Goal: Transaction & Acquisition: Purchase product/service

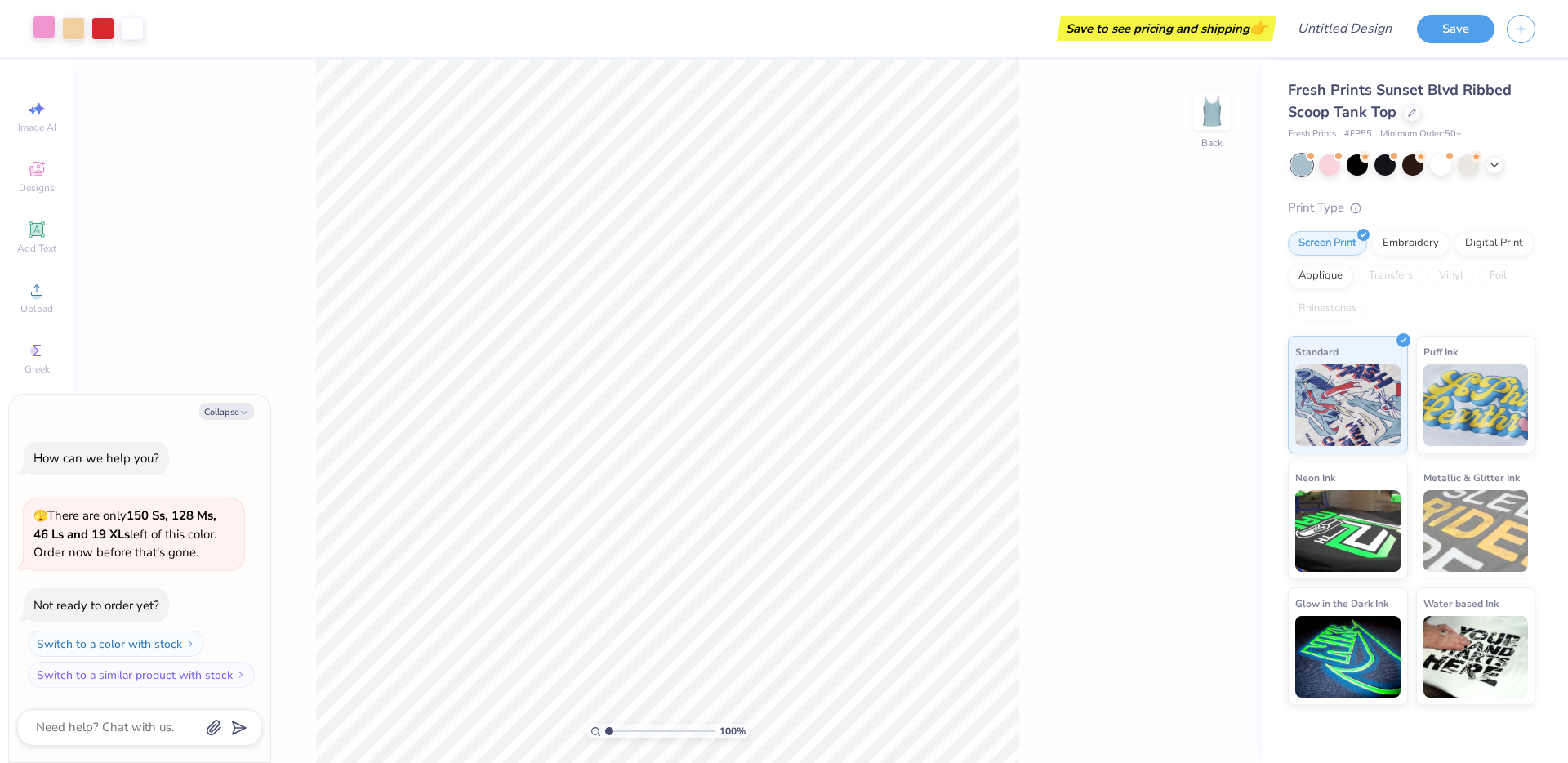
click at [47, 39] on div at bounding box center [44, 27] width 23 height 23
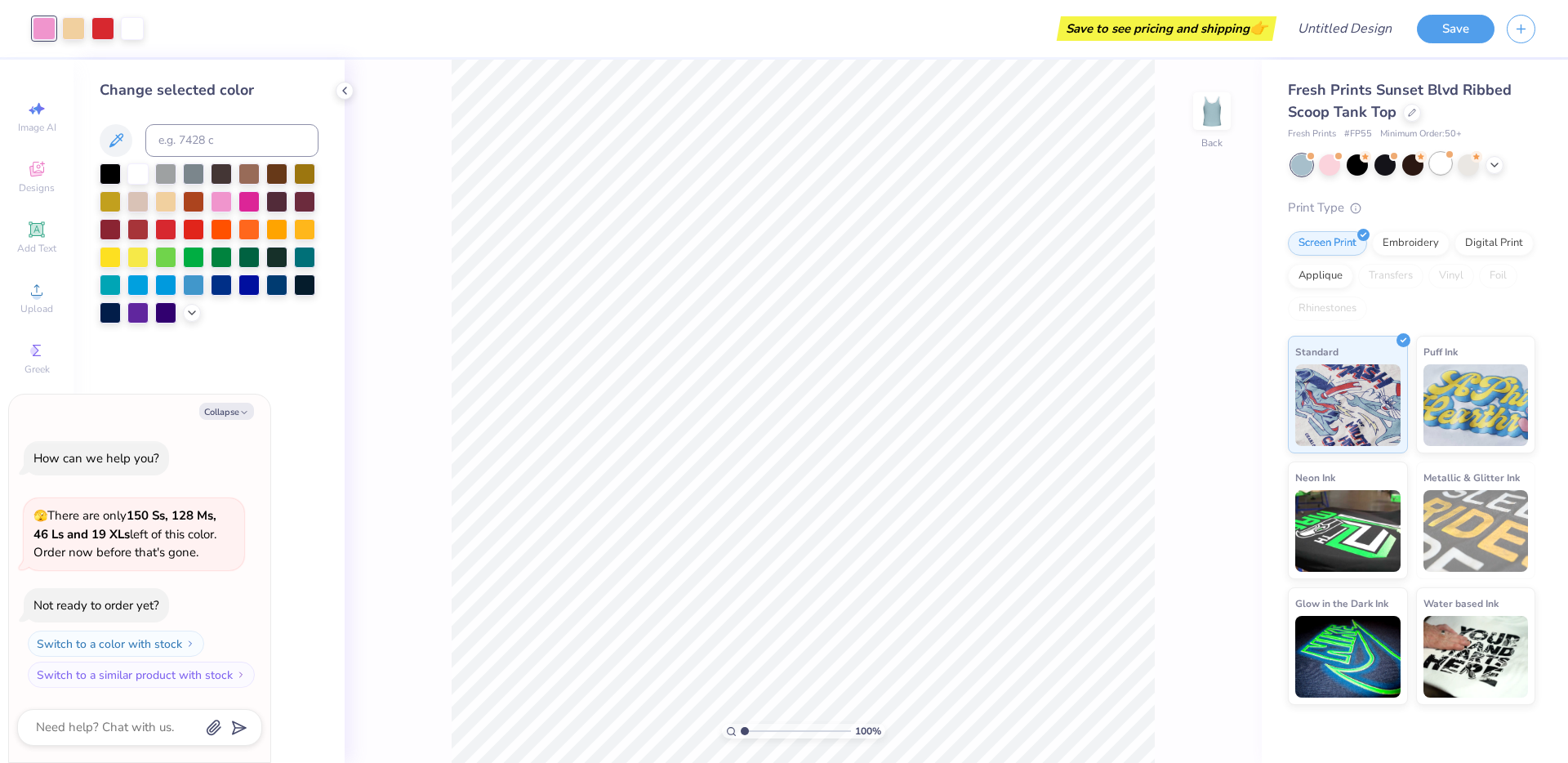
click at [1442, 168] on div at bounding box center [1441, 164] width 21 height 21
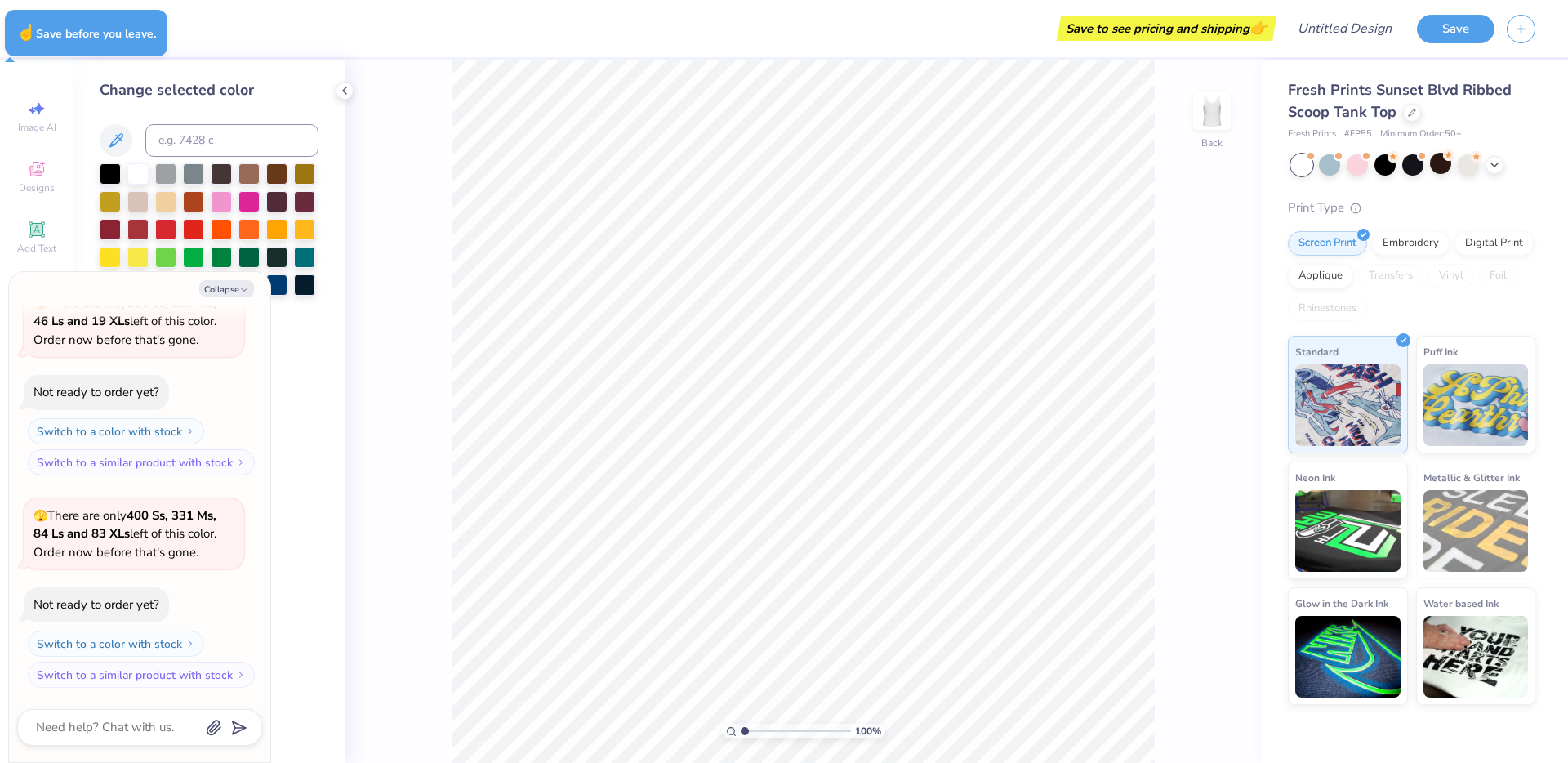
type textarea "x"
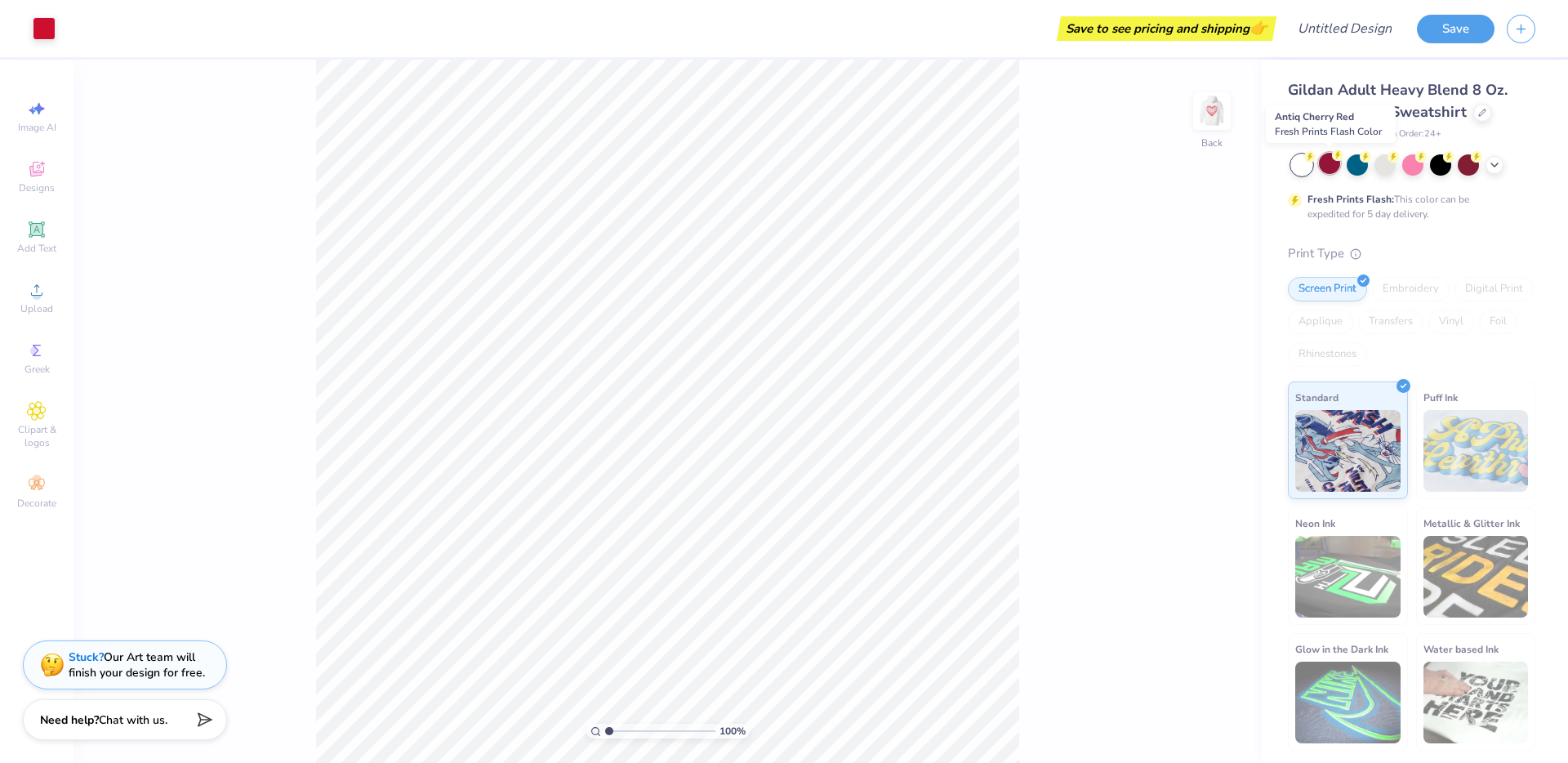
click at [1326, 169] on div at bounding box center [1330, 164] width 21 height 21
click at [1358, 163] on div at bounding box center [1358, 164] width 21 height 21
click at [1421, 165] on div at bounding box center [1413, 164] width 21 height 21
click at [1467, 433] on img at bounding box center [1477, 450] width 106 height 81
click at [39, 168] on icon at bounding box center [37, 169] width 20 height 20
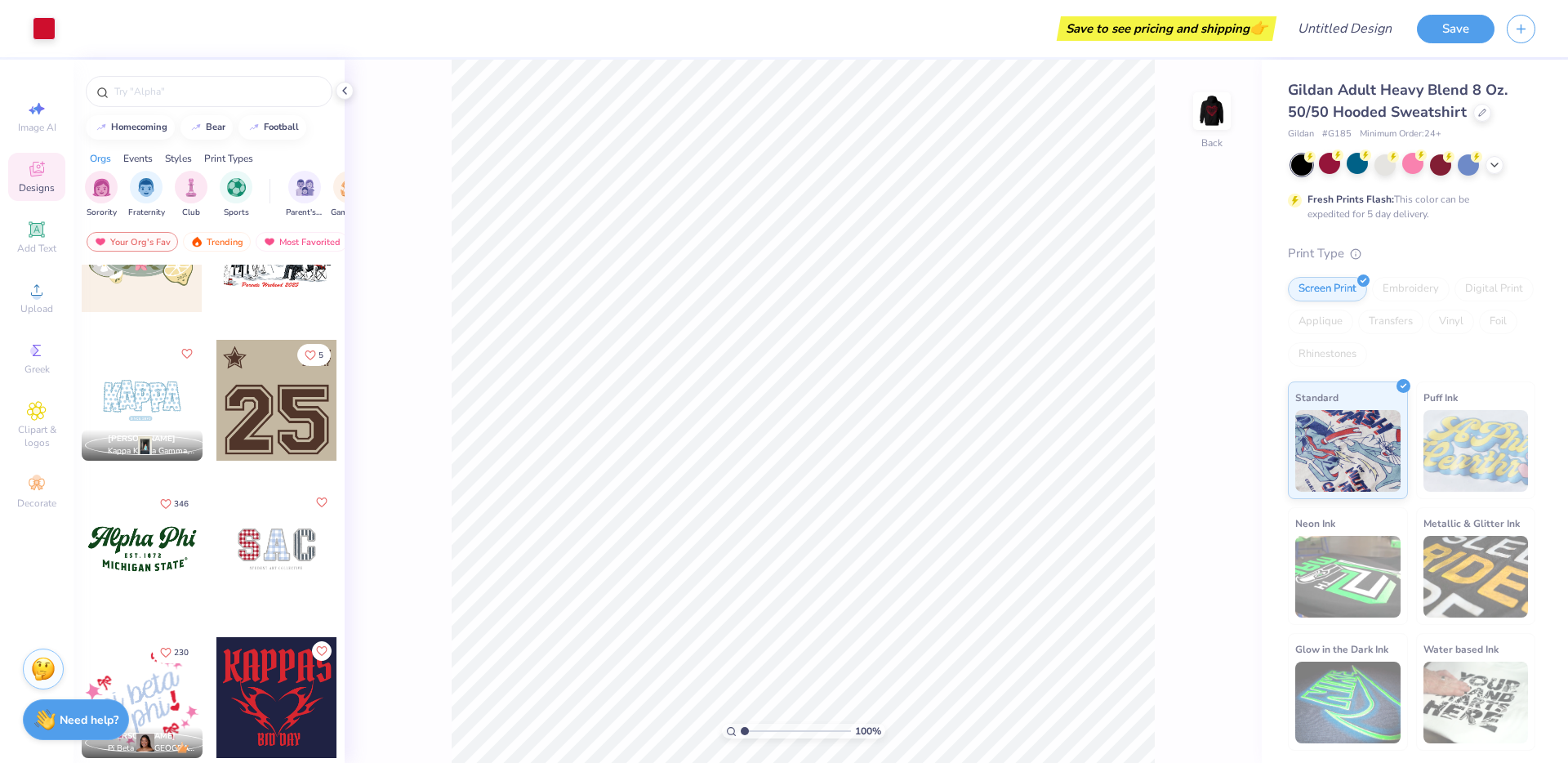
scroll to position [1503, 0]
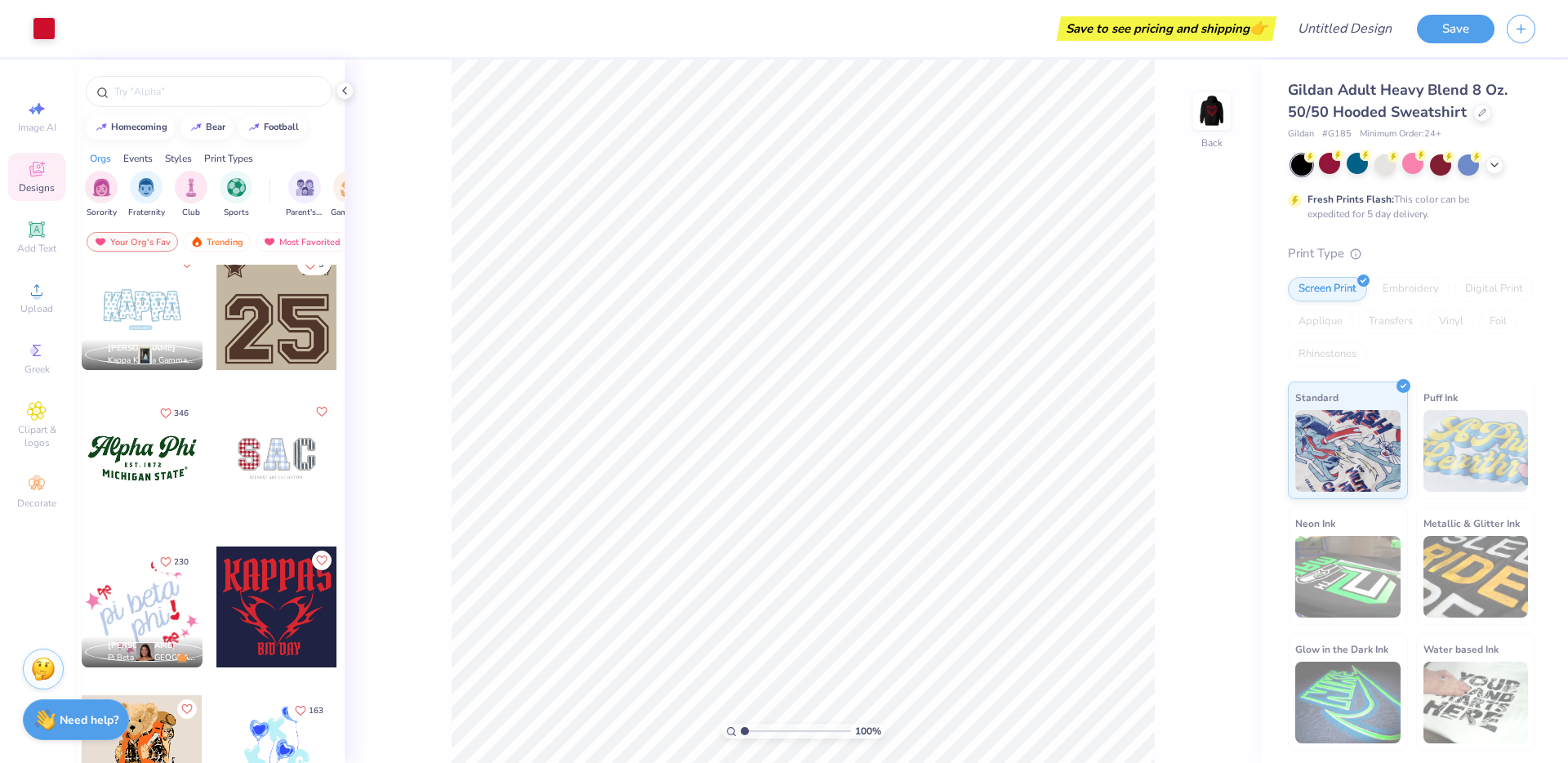
click at [246, 356] on div at bounding box center [277, 309] width 121 height 121
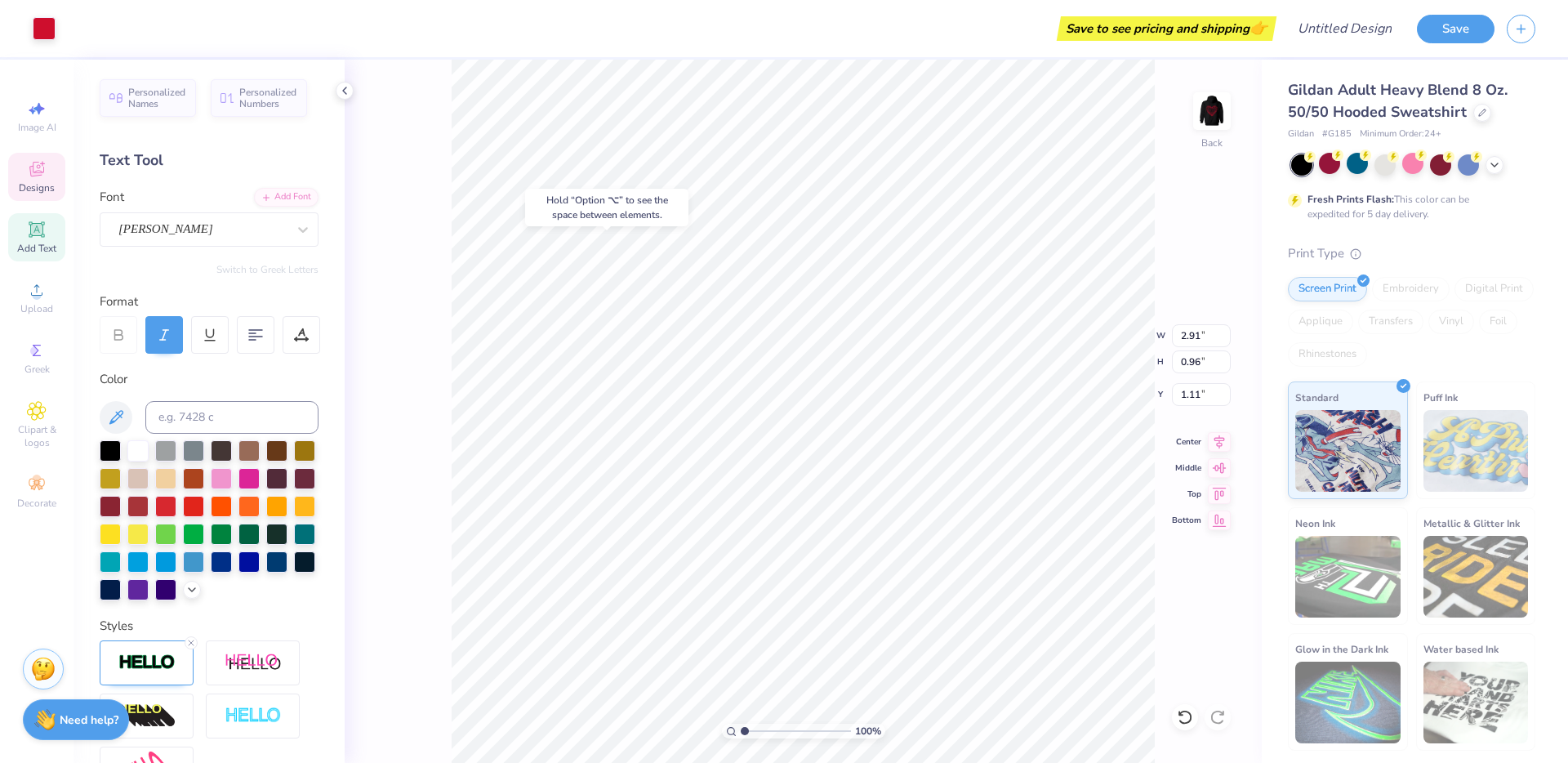
type input "1.11"
type input "2.01"
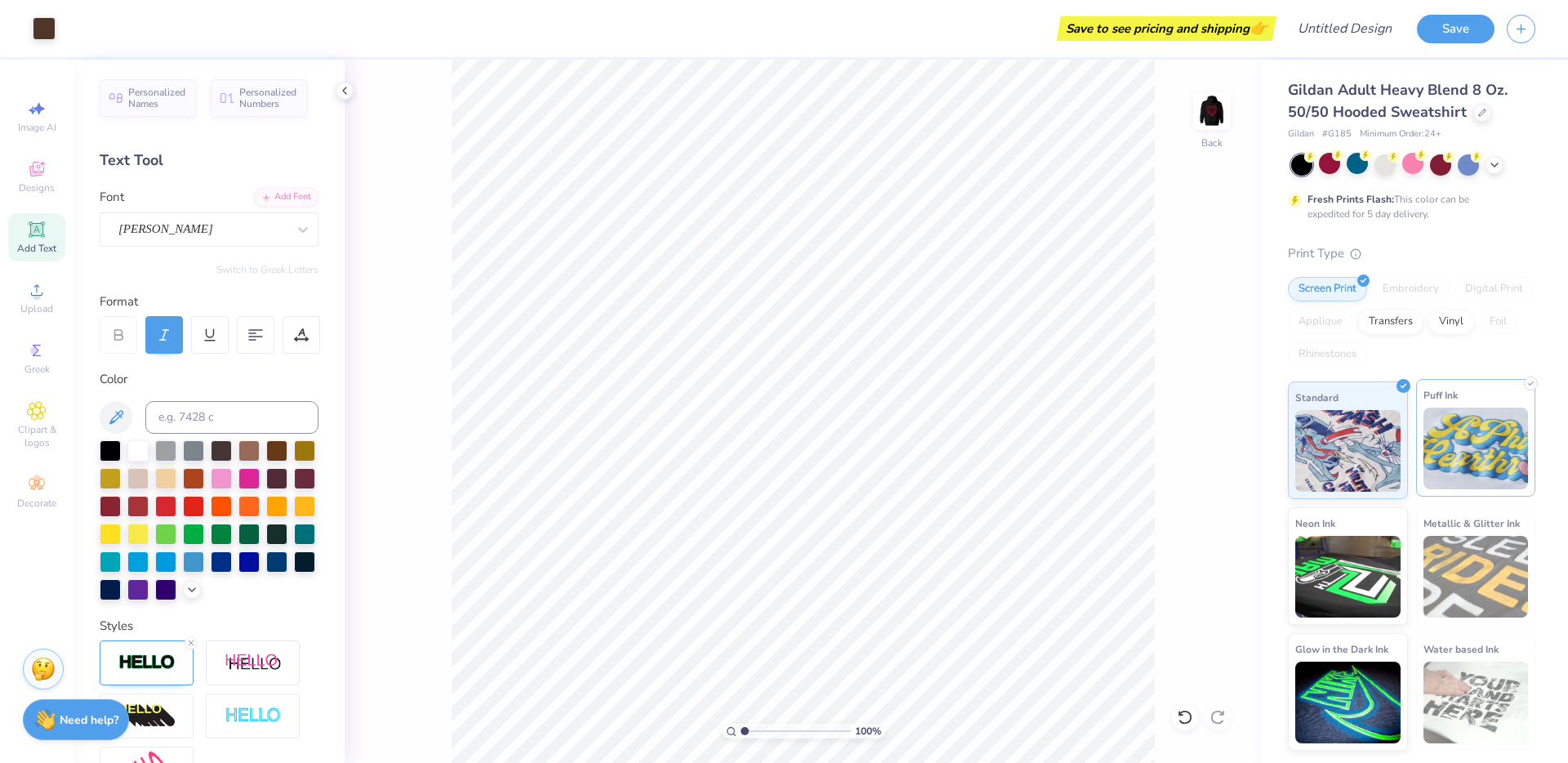
click at [1437, 412] on img at bounding box center [1477, 448] width 106 height 81
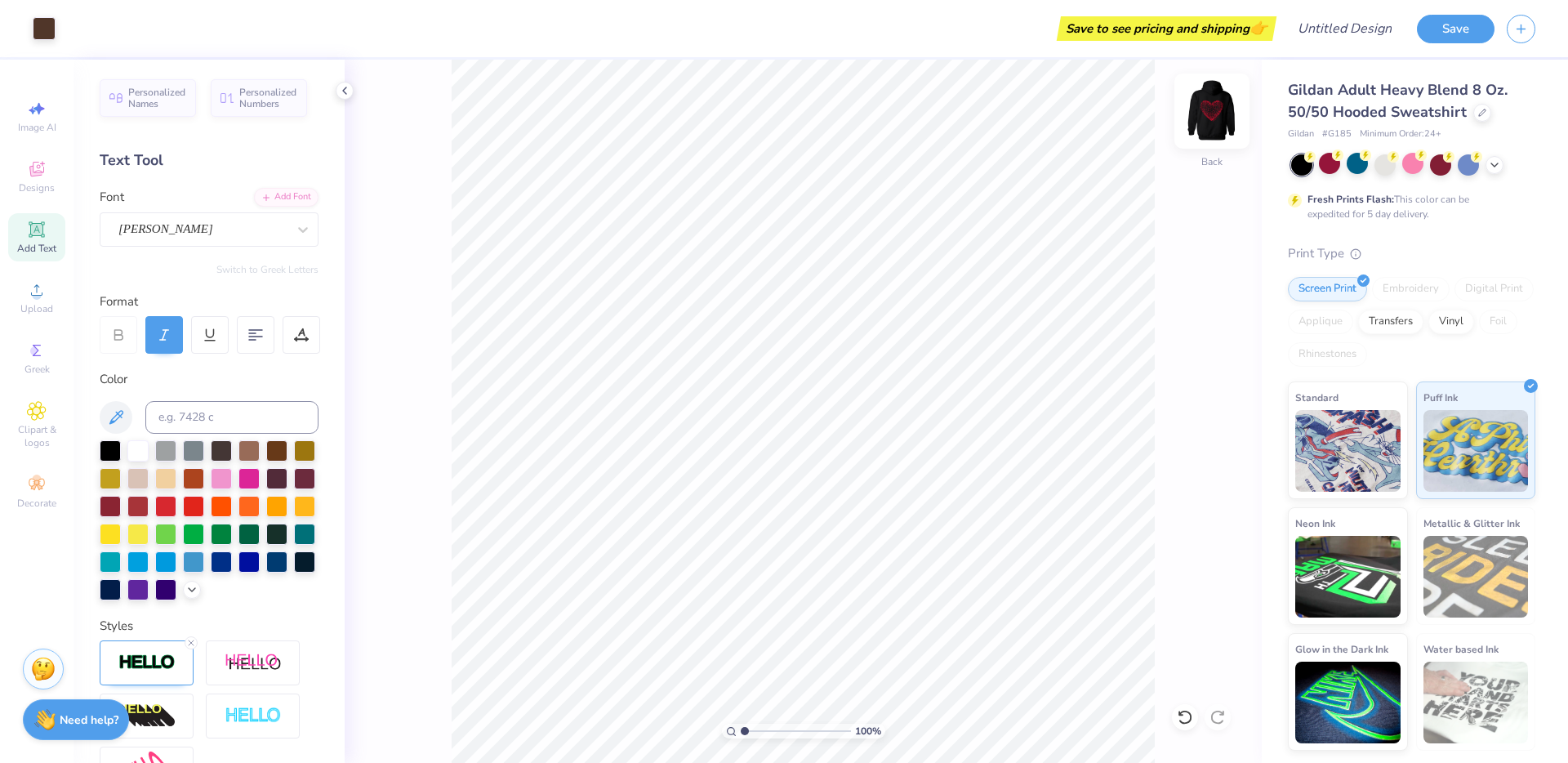
click at [1222, 121] on img at bounding box center [1212, 111] width 65 height 65
click at [30, 179] on div "Designs" at bounding box center [37, 177] width 57 height 48
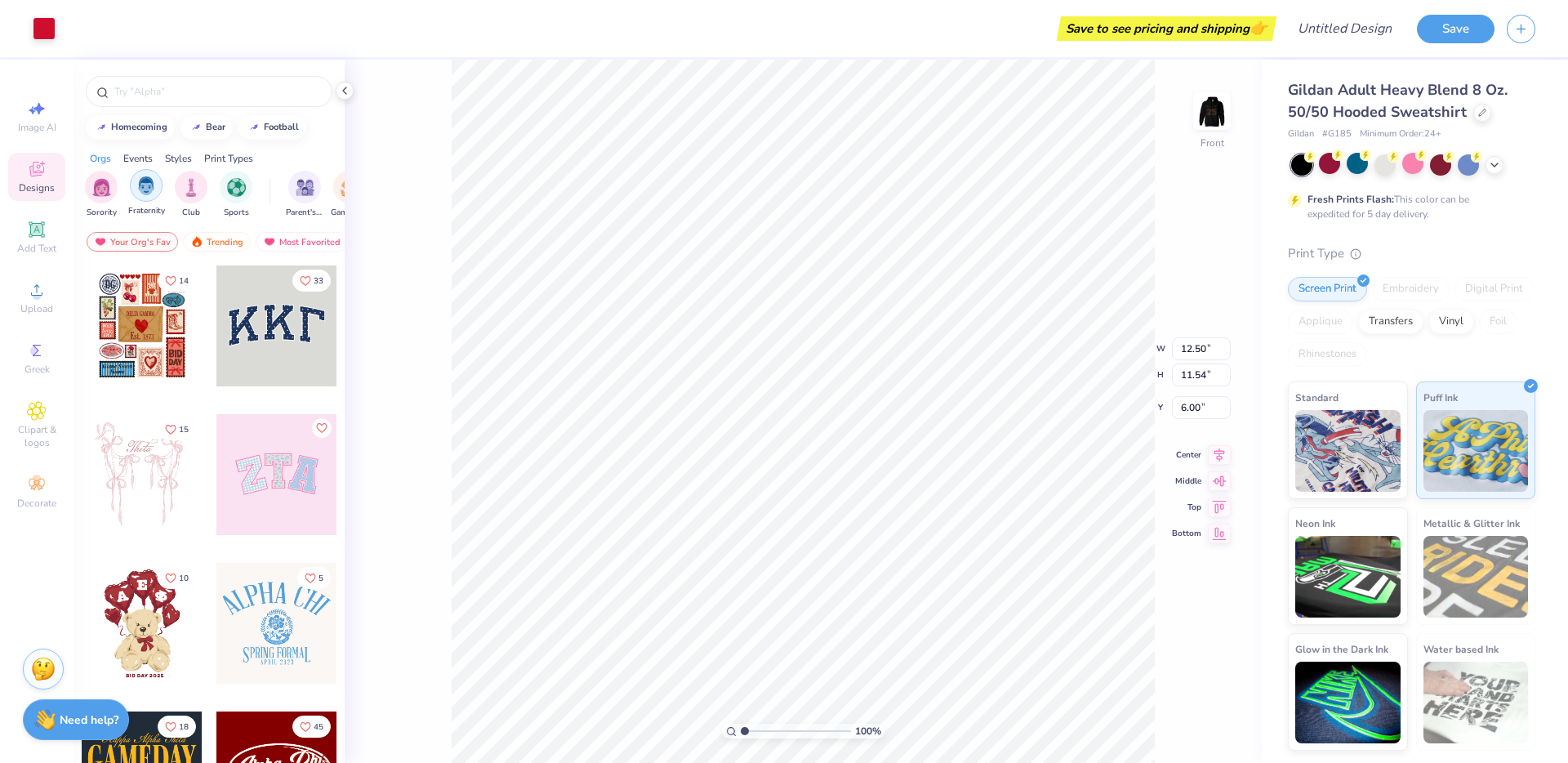
click at [142, 194] on div "filter for Fraternity" at bounding box center [146, 185] width 32 height 32
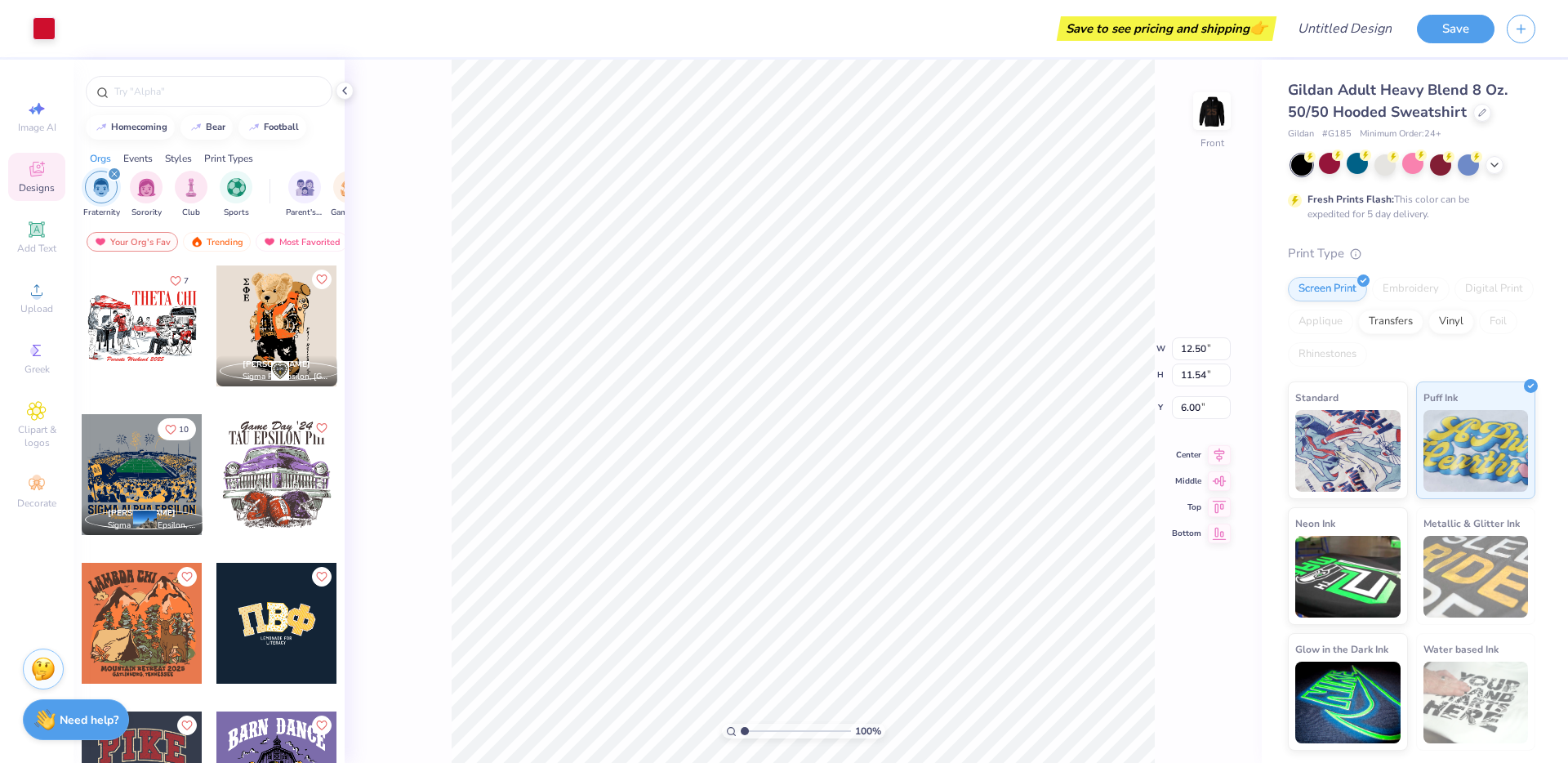
click at [104, 193] on img "filter for Fraternity" at bounding box center [101, 187] width 18 height 19
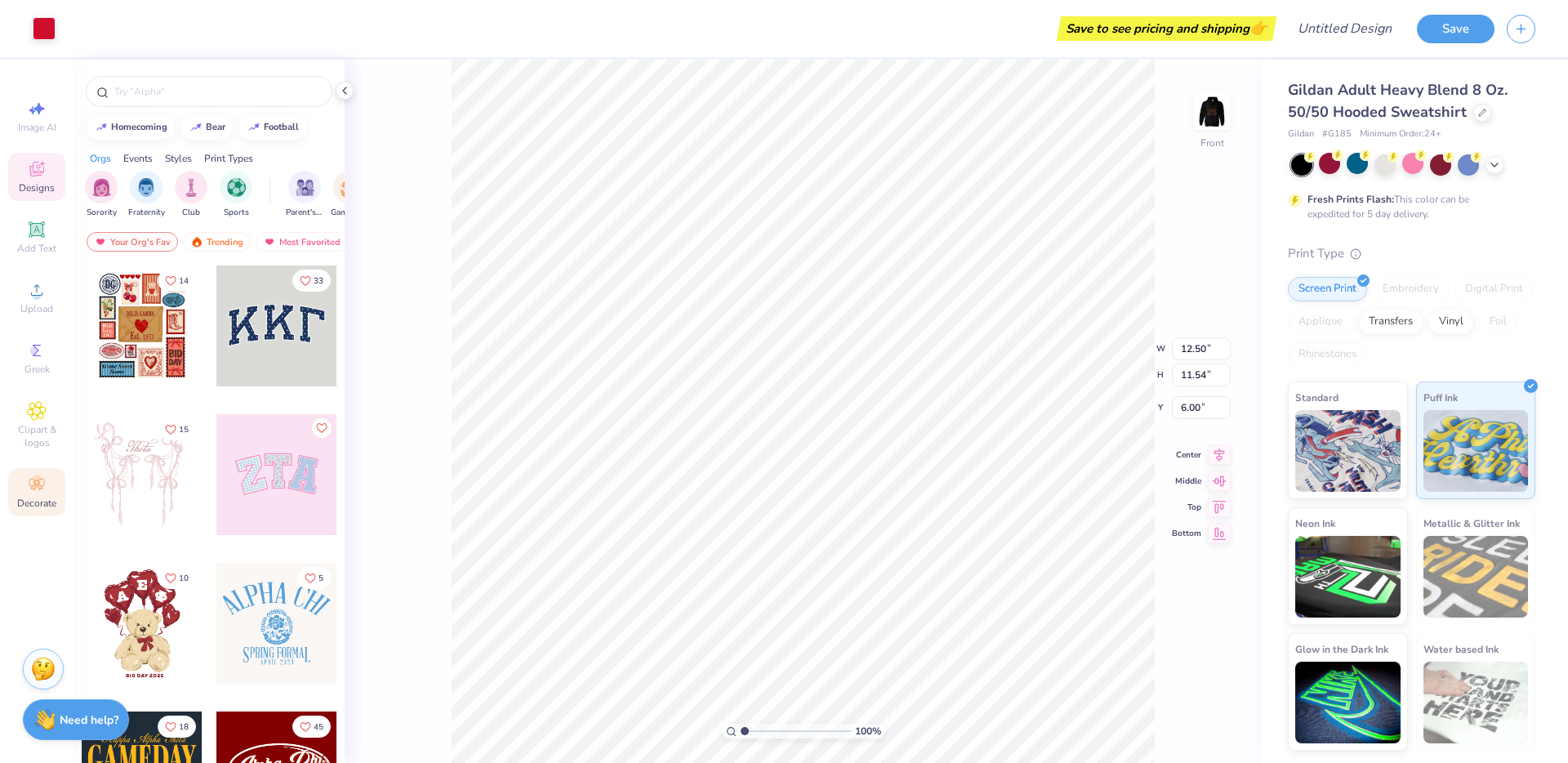
click at [47, 479] on div "Decorate" at bounding box center [37, 493] width 57 height 48
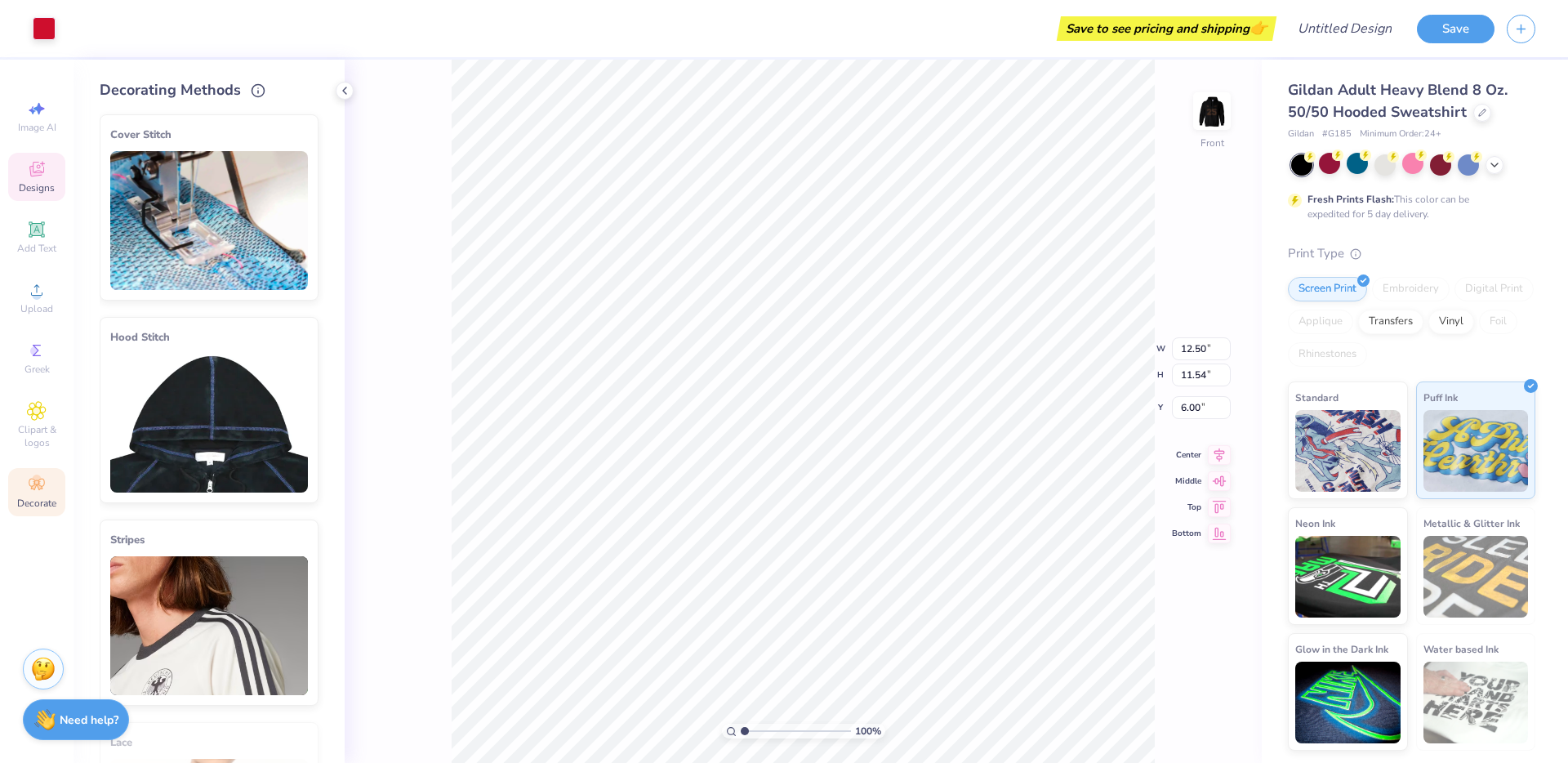
click at [188, 426] on img at bounding box center [209, 423] width 198 height 139
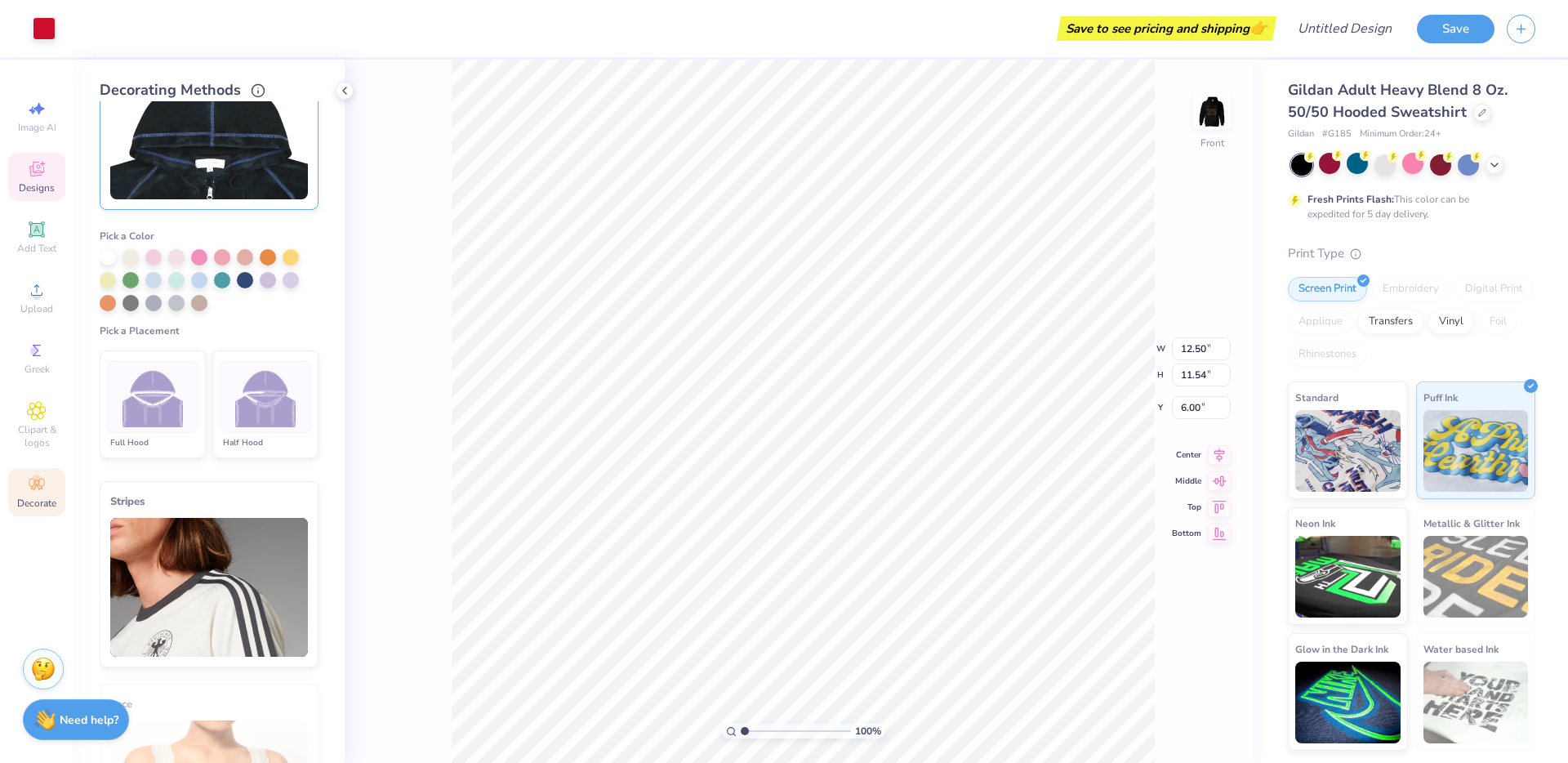
scroll to position [295, 0]
click at [130, 411] on img at bounding box center [153, 396] width 61 height 61
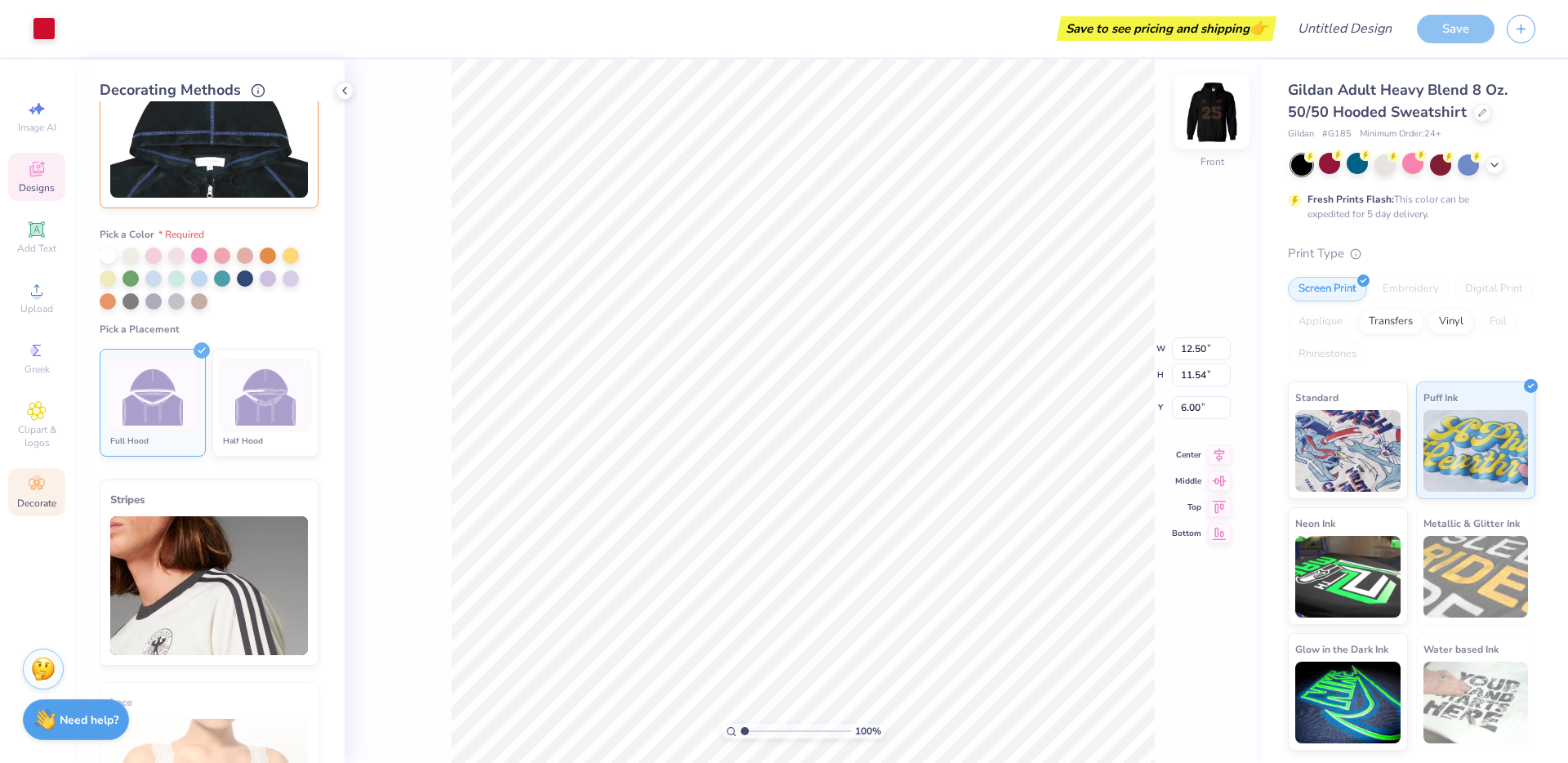
click at [1212, 115] on img at bounding box center [1212, 111] width 65 height 65
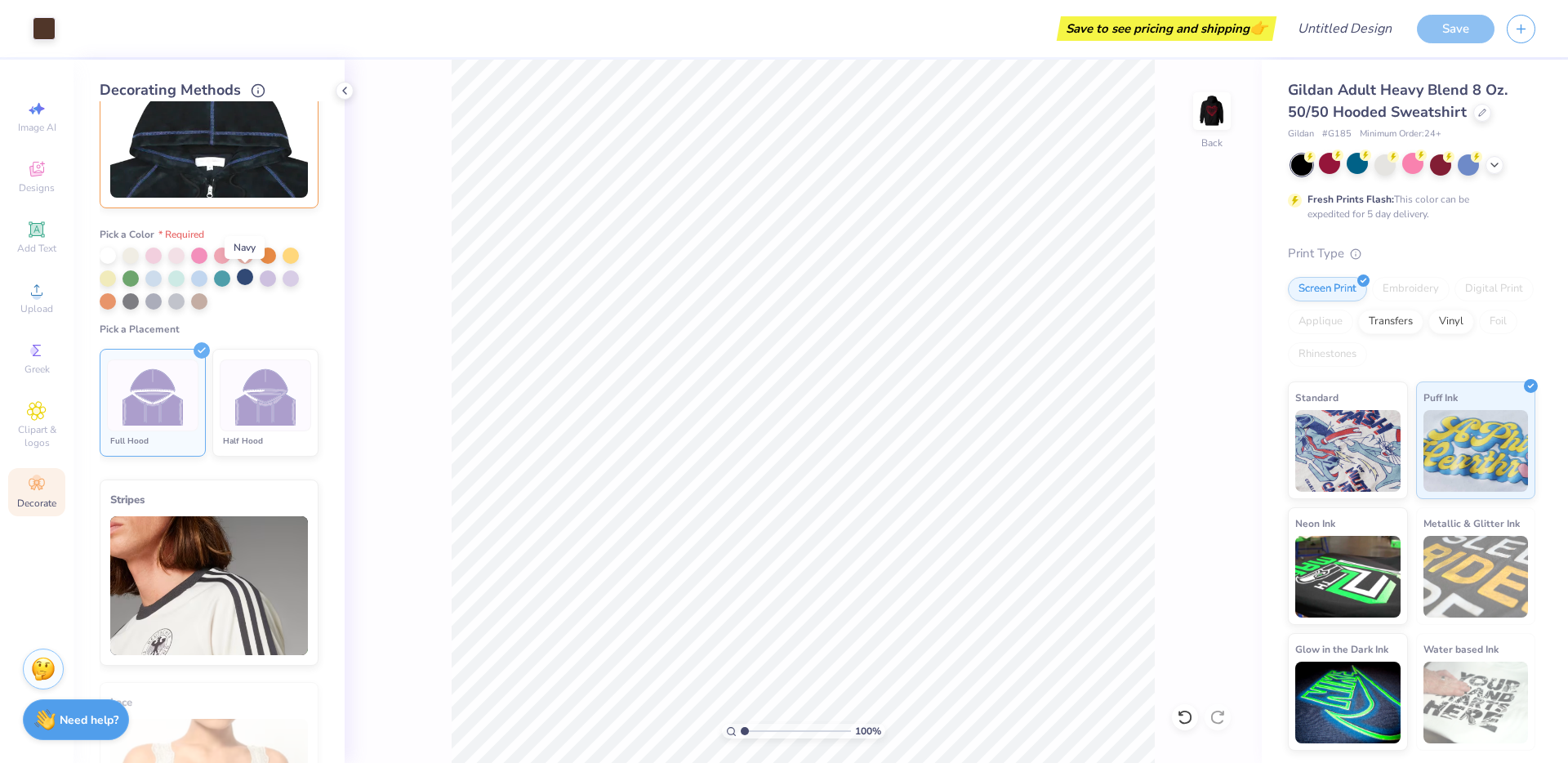
click at [240, 279] on div at bounding box center [245, 277] width 16 height 16
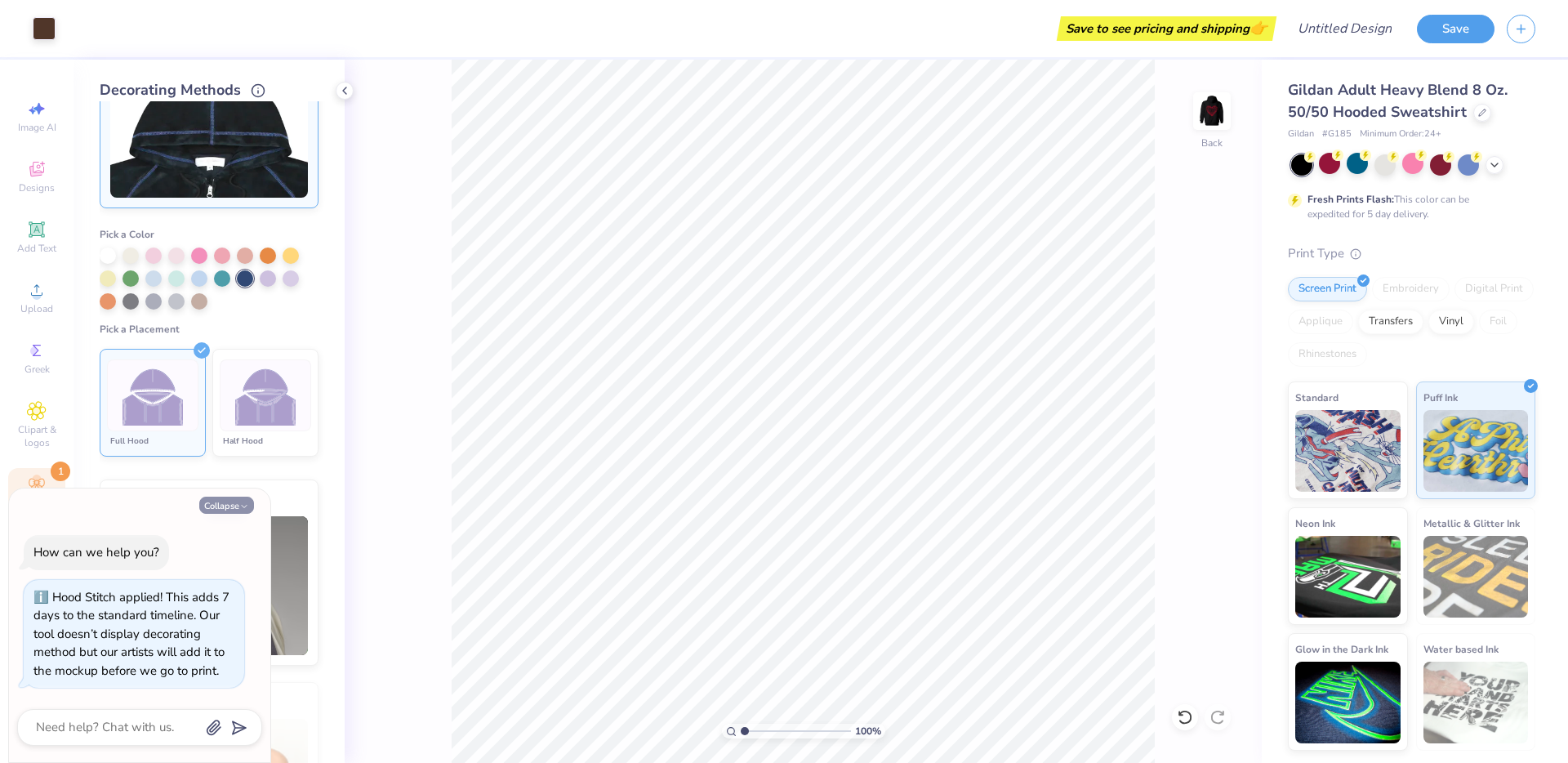
click at [244, 503] on icon "button" at bounding box center [244, 506] width 10 height 10
type textarea "x"
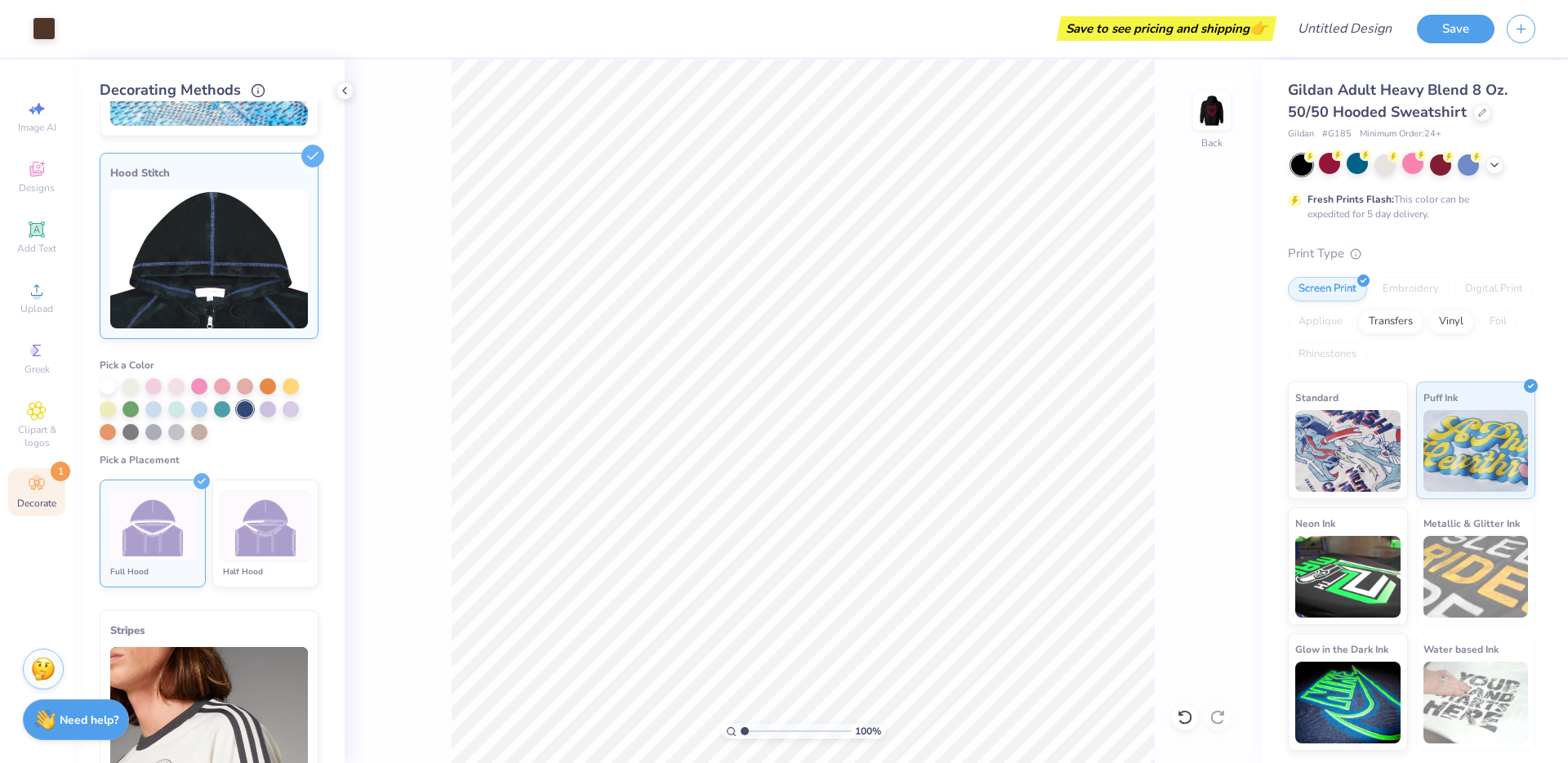
scroll to position [177, 0]
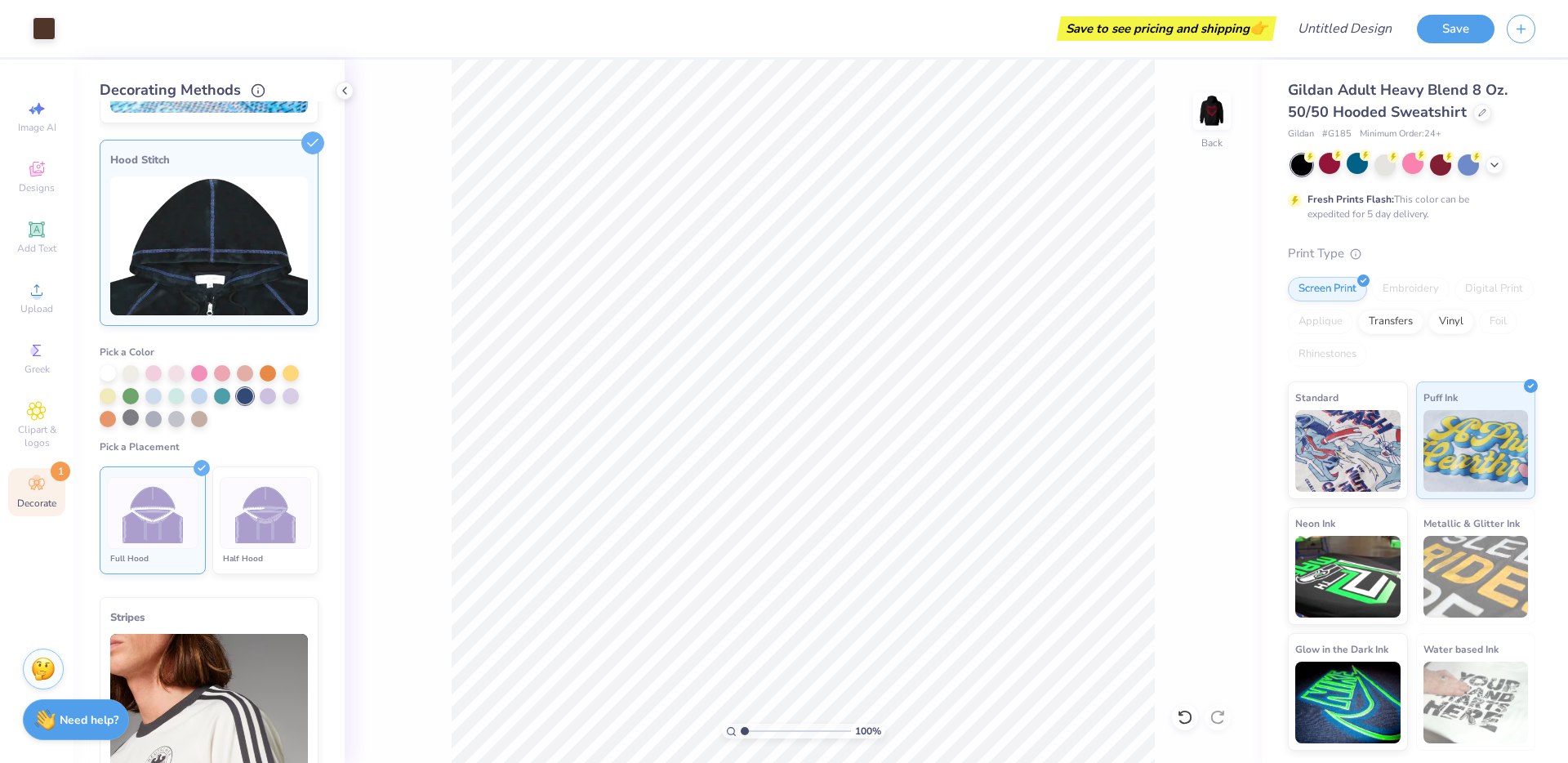
click at [130, 423] on div at bounding box center [131, 417] width 16 height 16
click at [242, 395] on div at bounding box center [245, 394] width 16 height 16
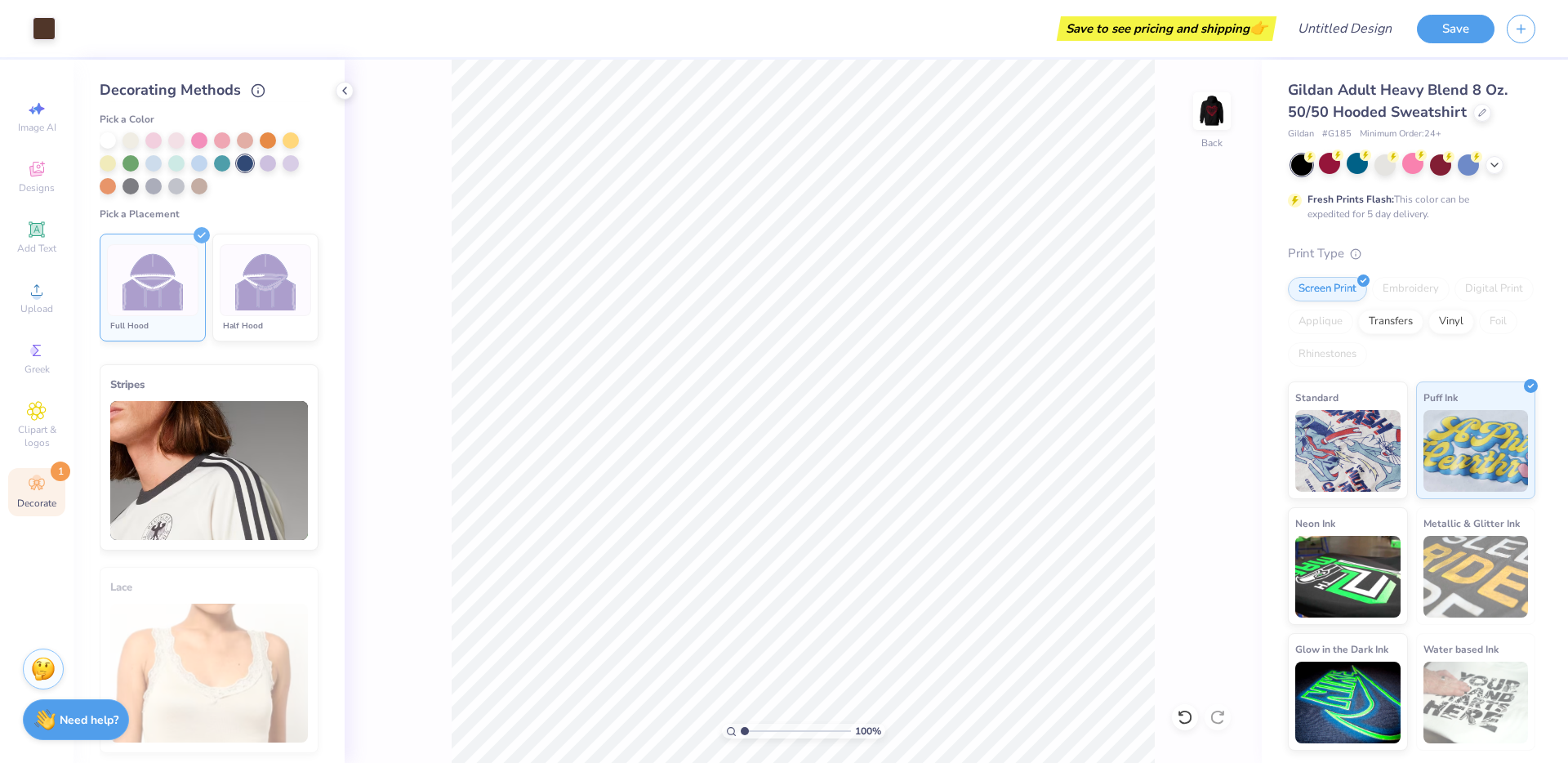
scroll to position [0, 0]
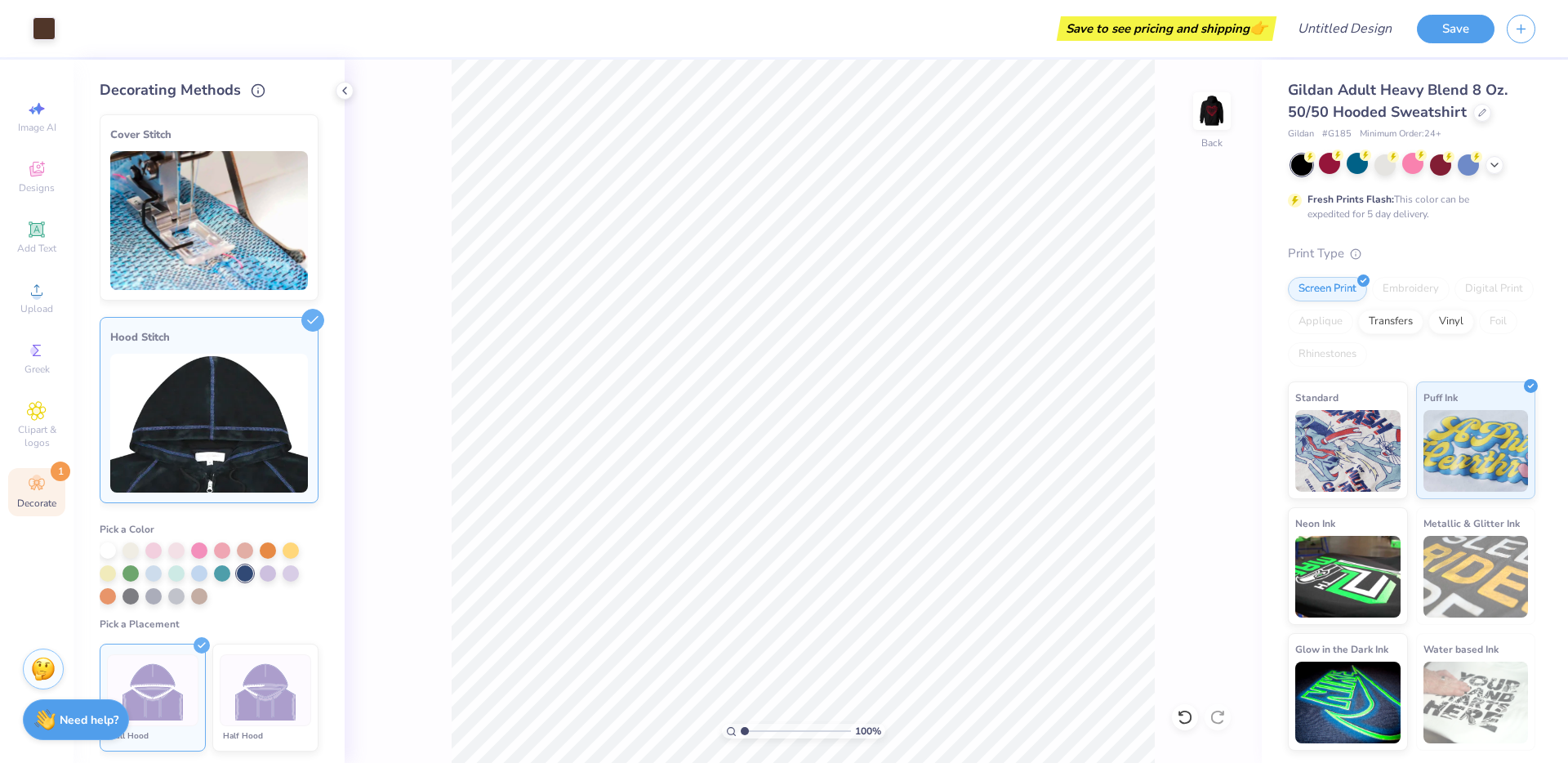
click at [145, 238] on img at bounding box center [209, 220] width 198 height 139
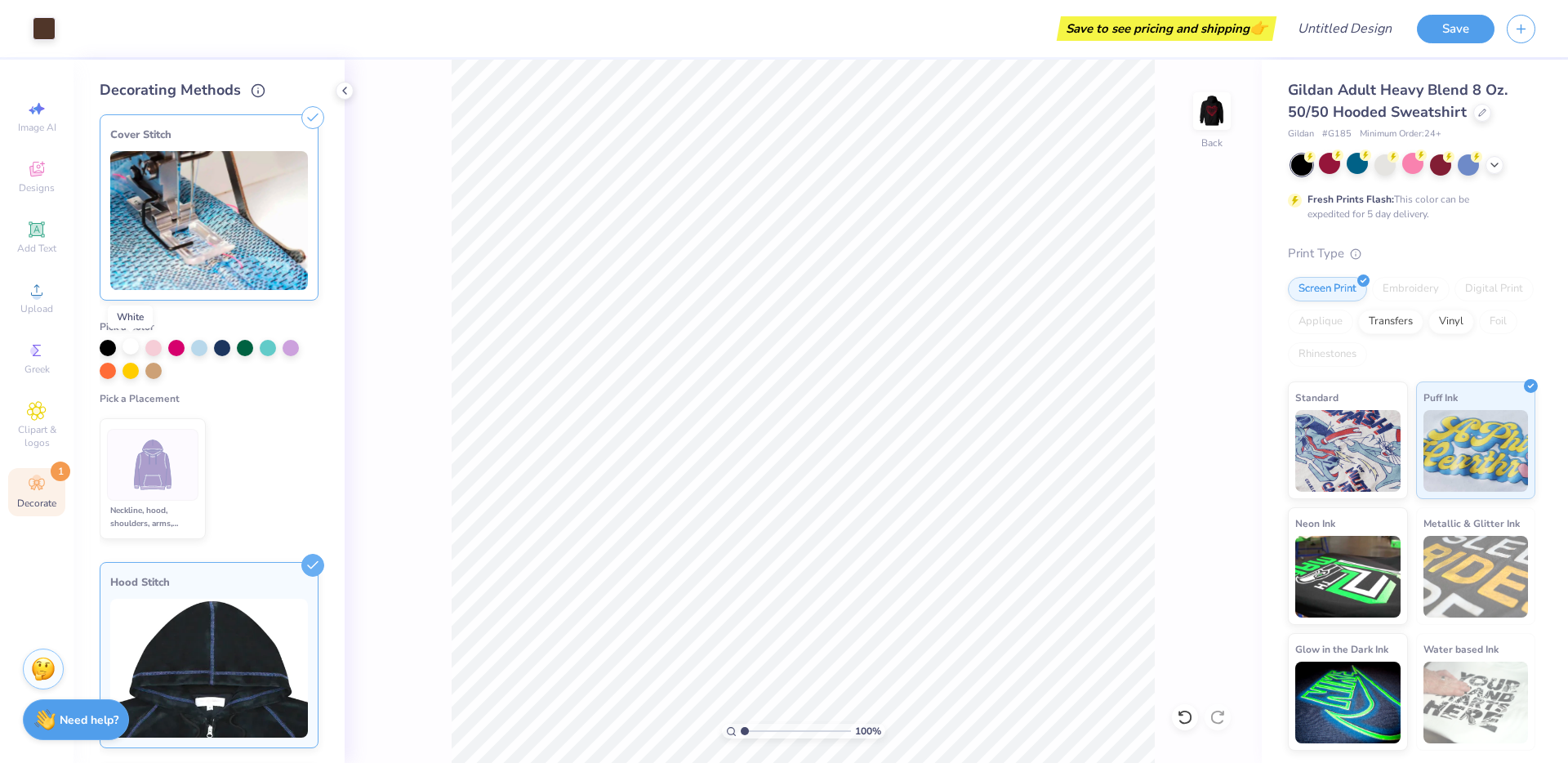
click at [126, 347] on div at bounding box center [131, 347] width 16 height 16
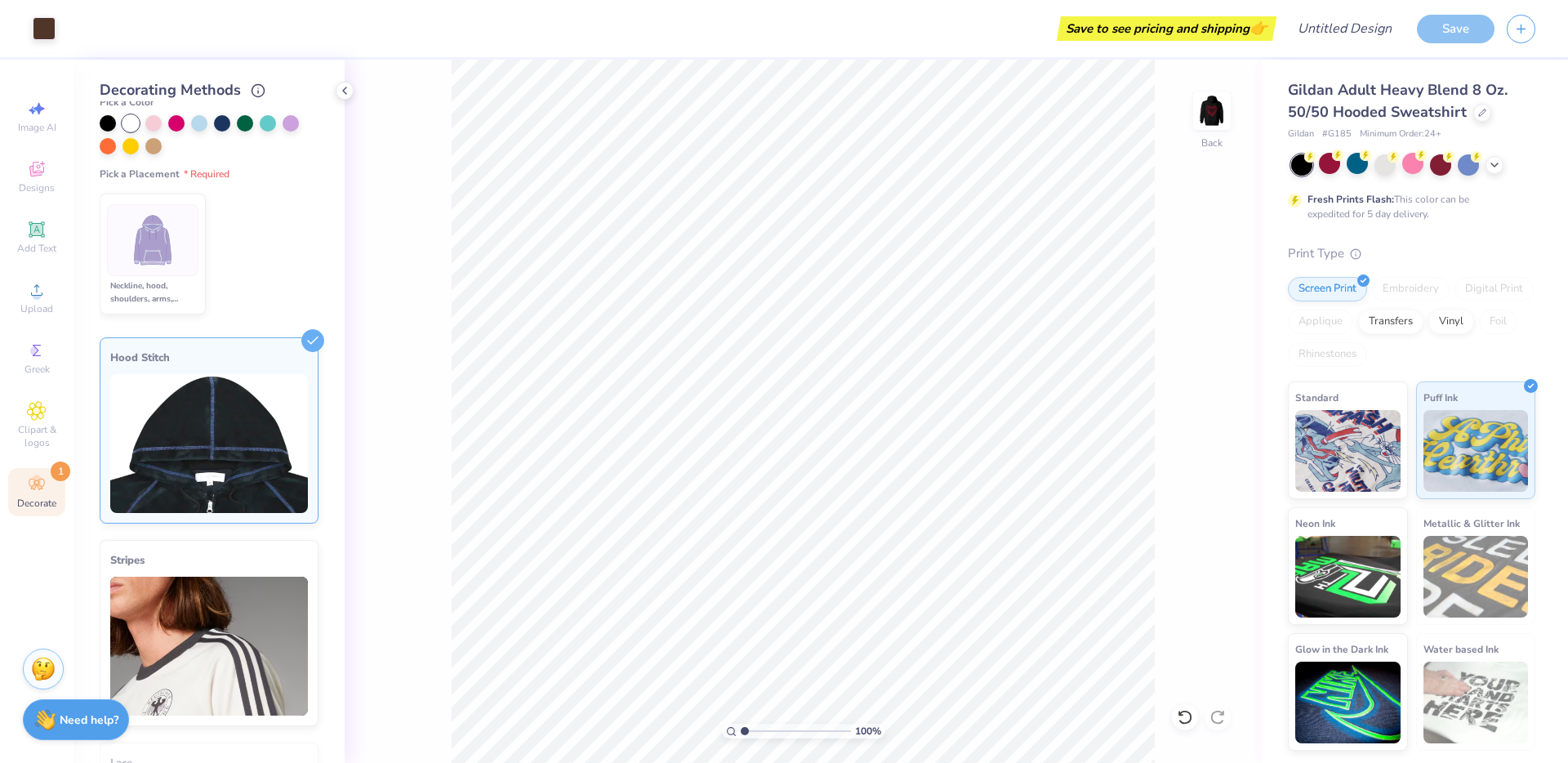
click at [162, 450] on img at bounding box center [209, 443] width 198 height 139
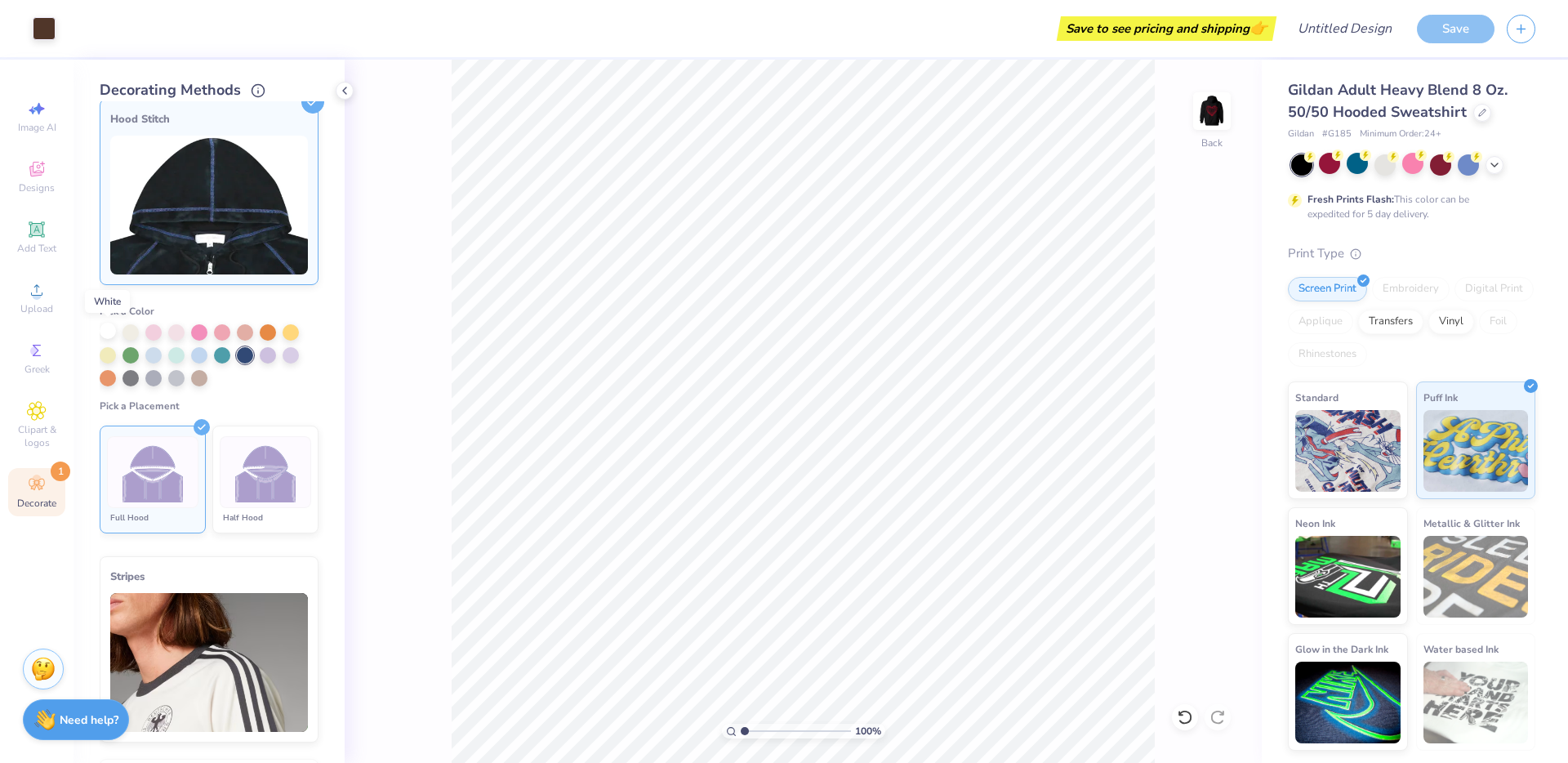
click at [108, 330] on div at bounding box center [107, 330] width 16 height 16
click at [107, 334] on div at bounding box center [107, 332] width 16 height 16
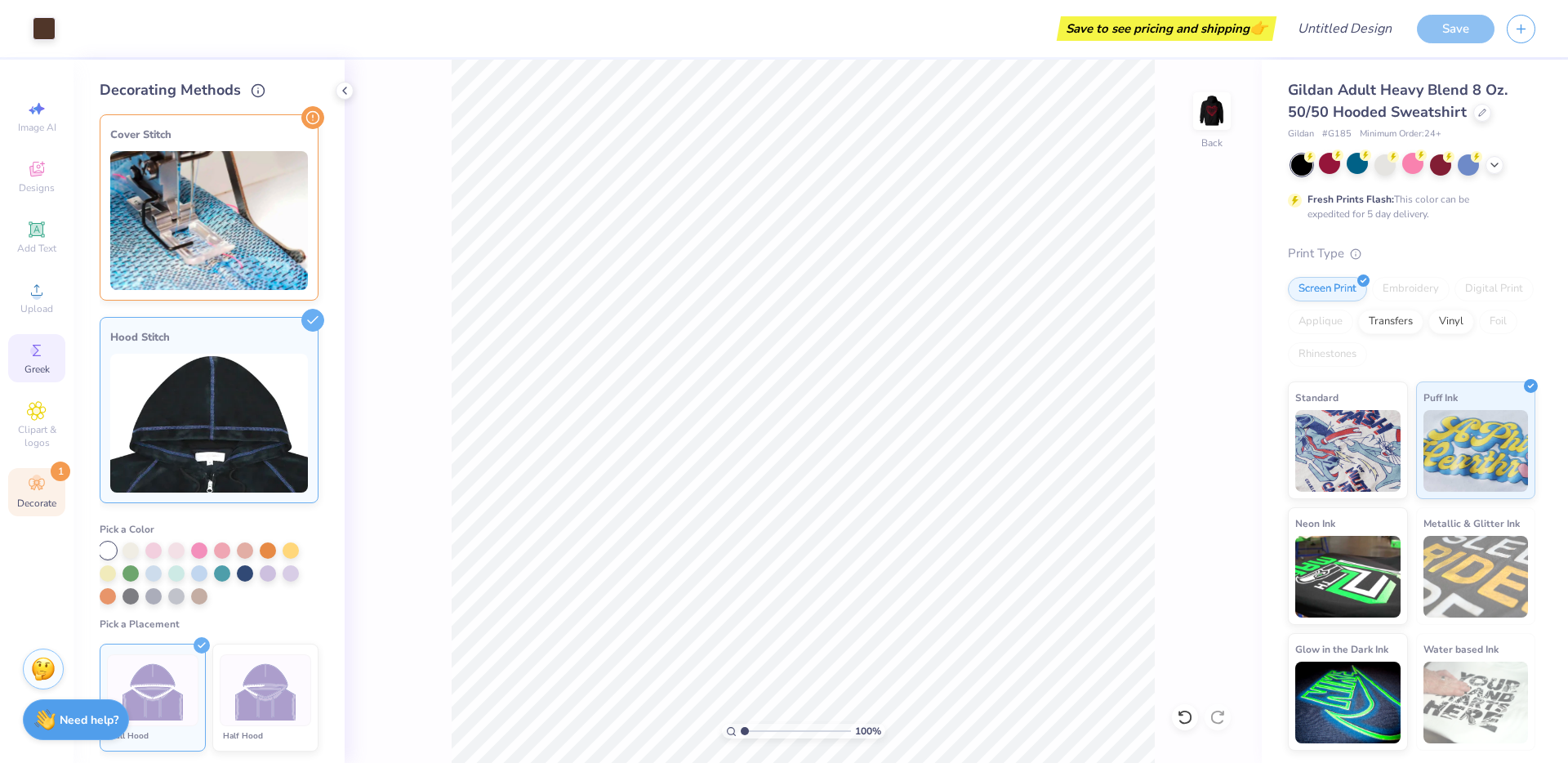
click at [50, 367] on div "Greek" at bounding box center [37, 358] width 57 height 48
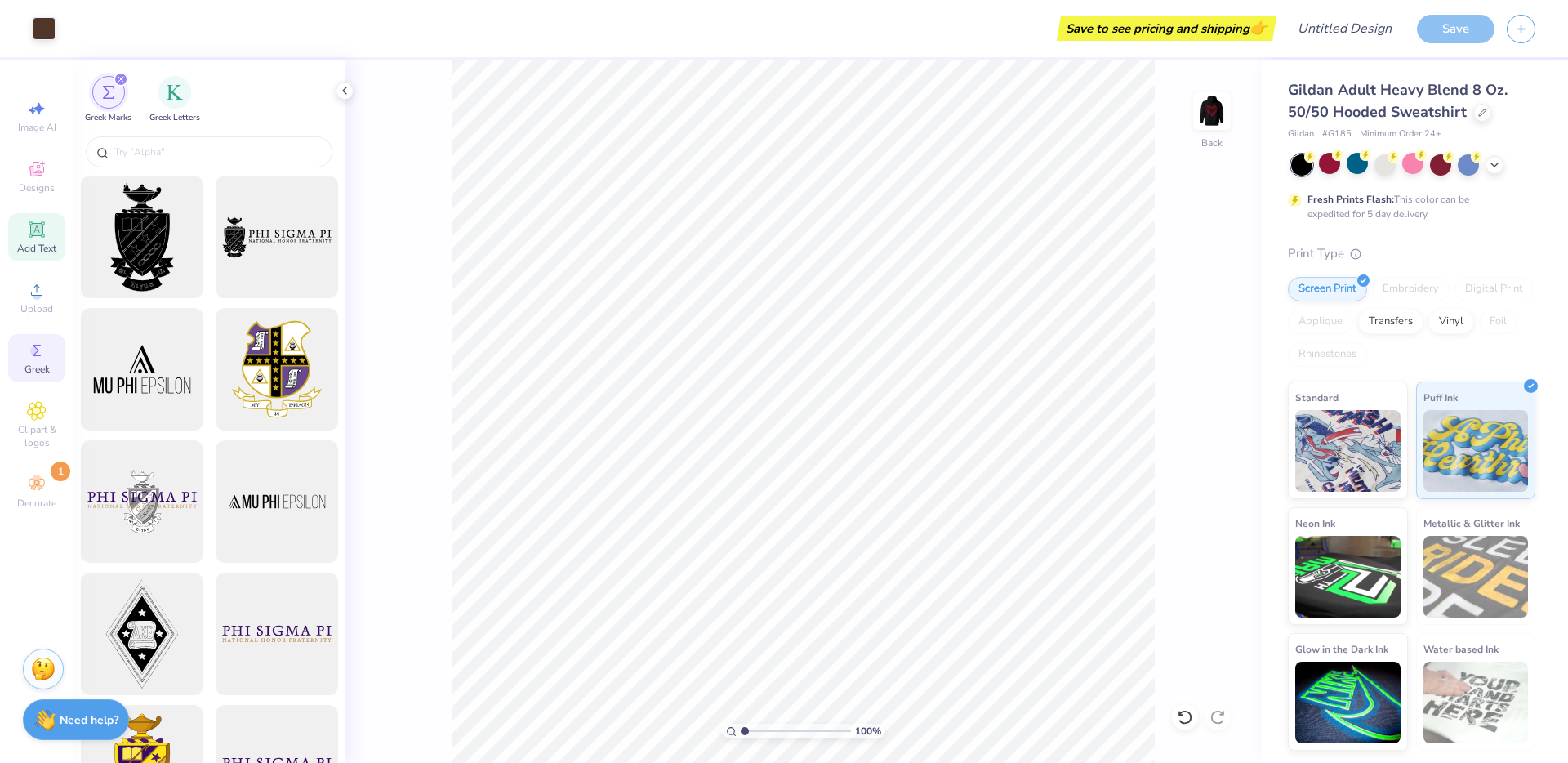
click at [39, 247] on span "Add Text" at bounding box center [37, 248] width 39 height 13
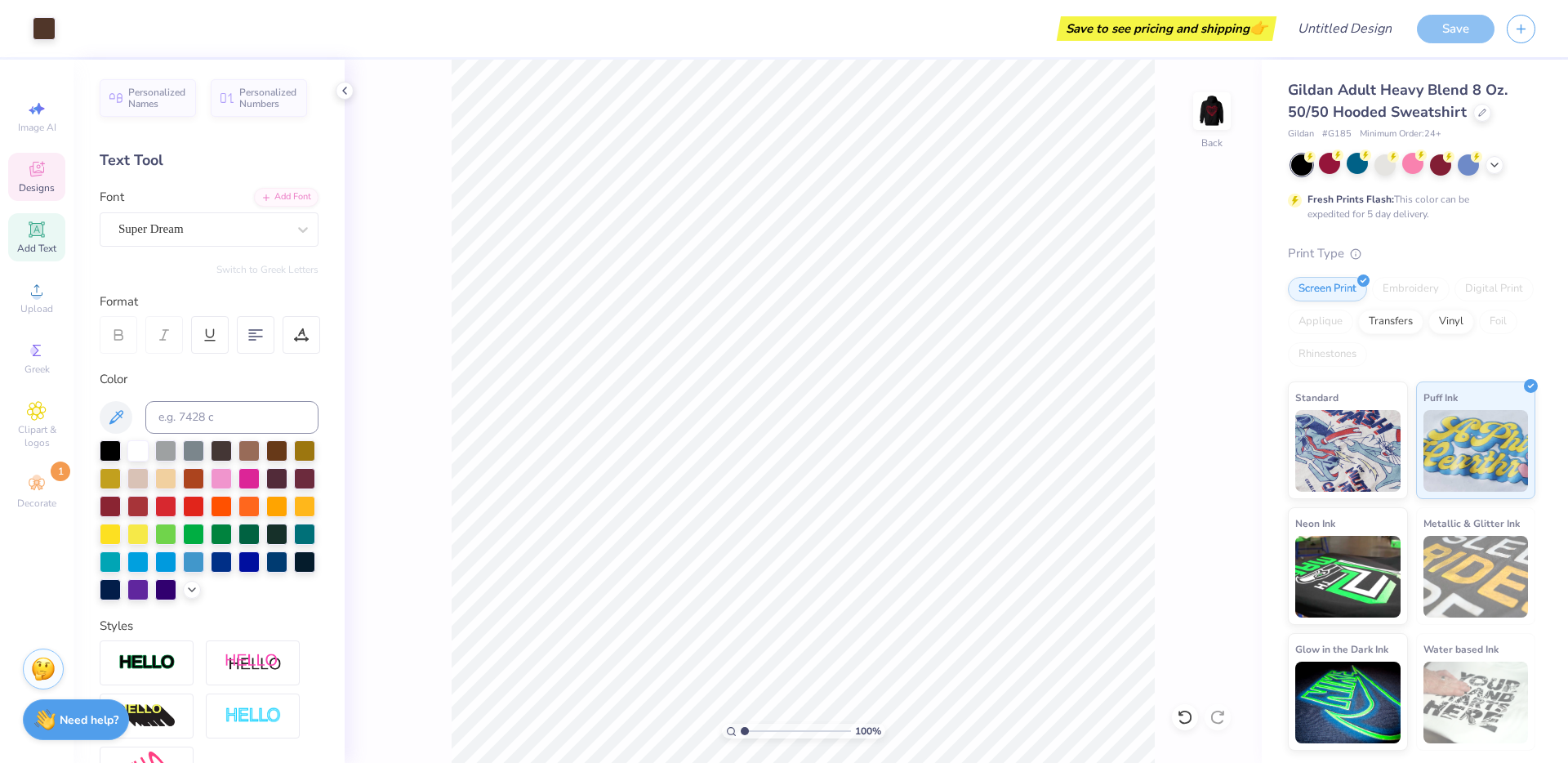
click at [33, 181] on span "Designs" at bounding box center [37, 187] width 36 height 13
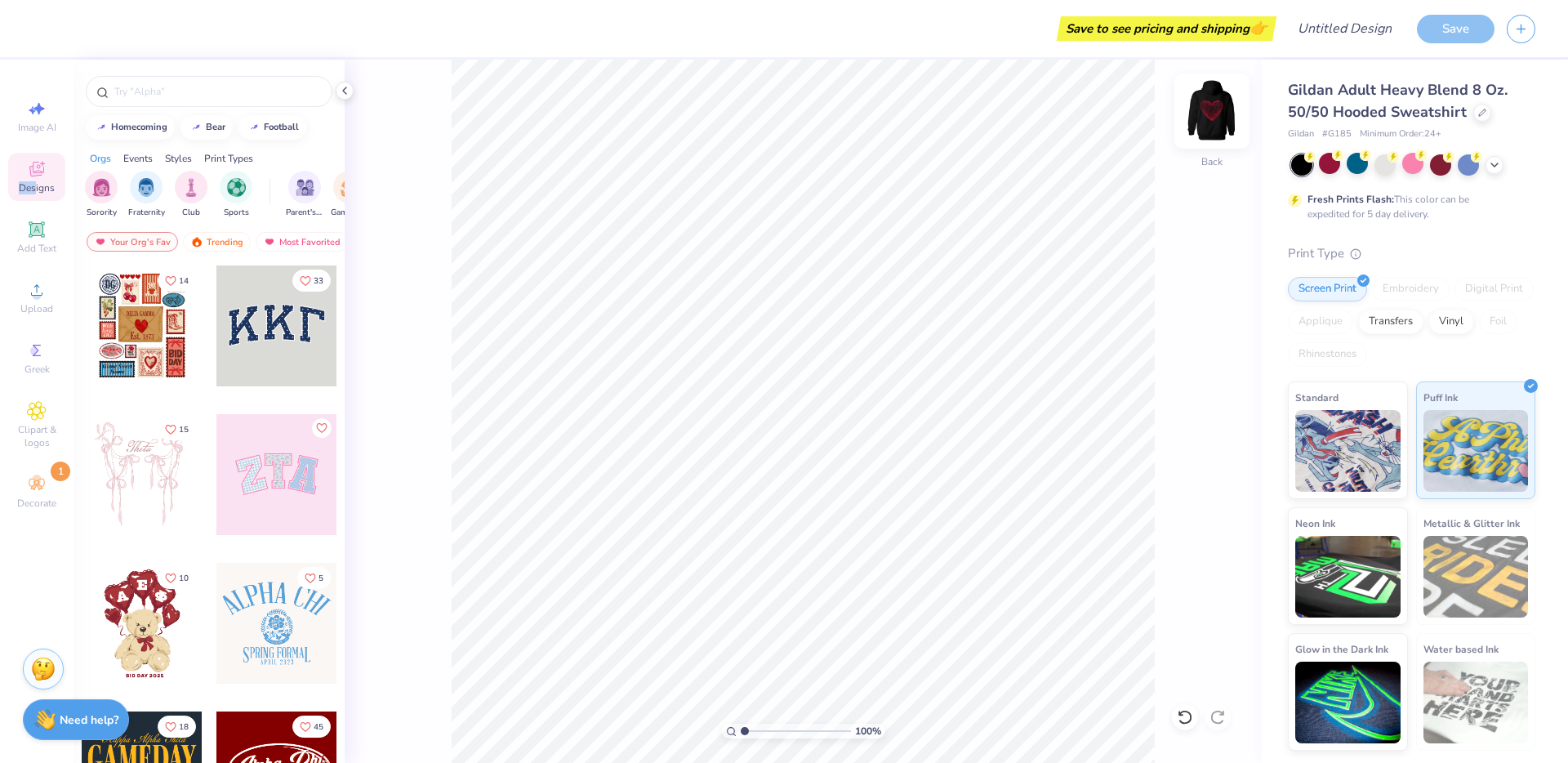
click at [1214, 114] on img at bounding box center [1212, 111] width 65 height 65
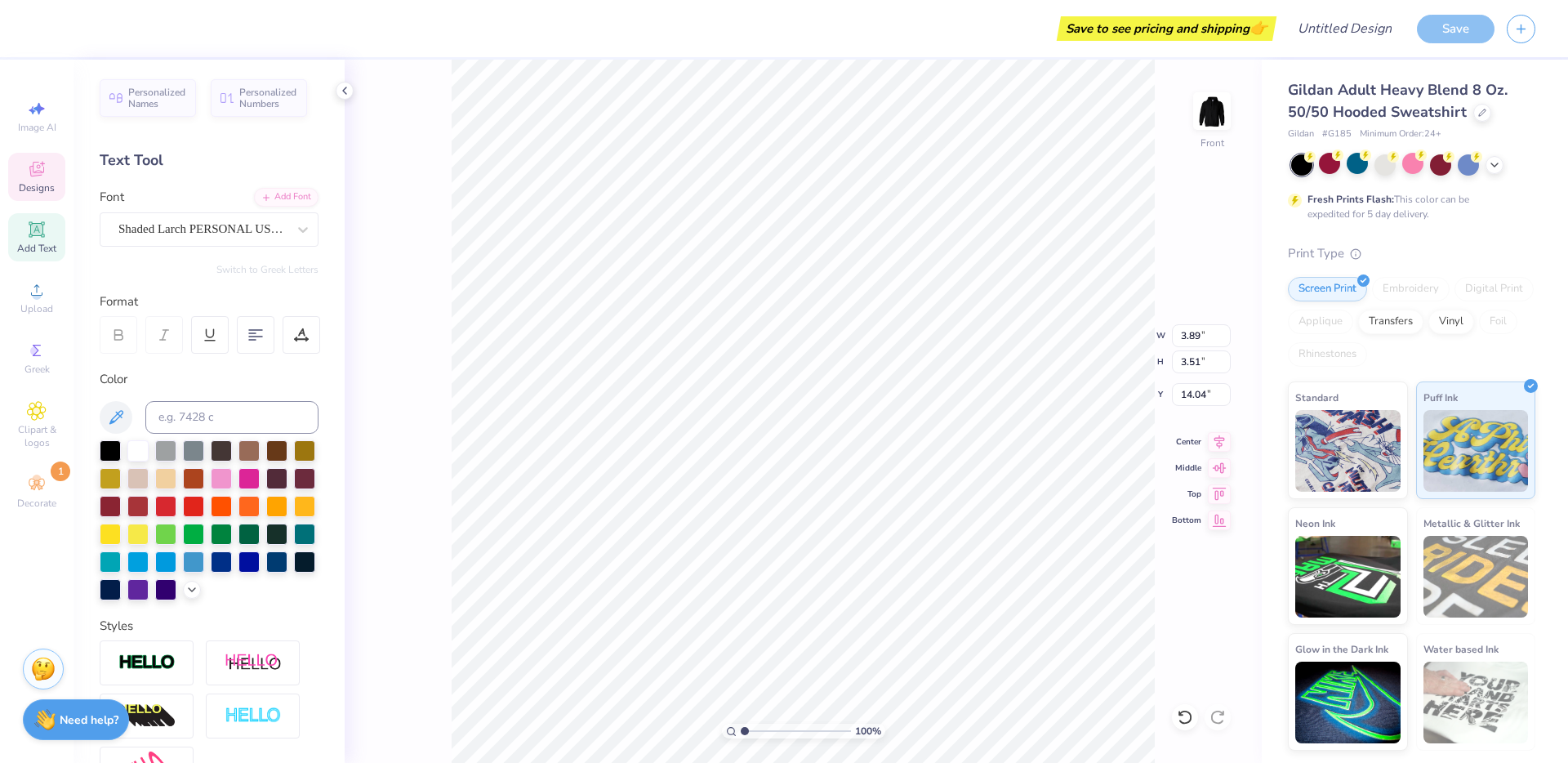
scroll to position [14, 4]
click at [1358, 160] on div at bounding box center [1358, 164] width 21 height 21
click at [1493, 163] on polyline at bounding box center [1495, 164] width 6 height 4
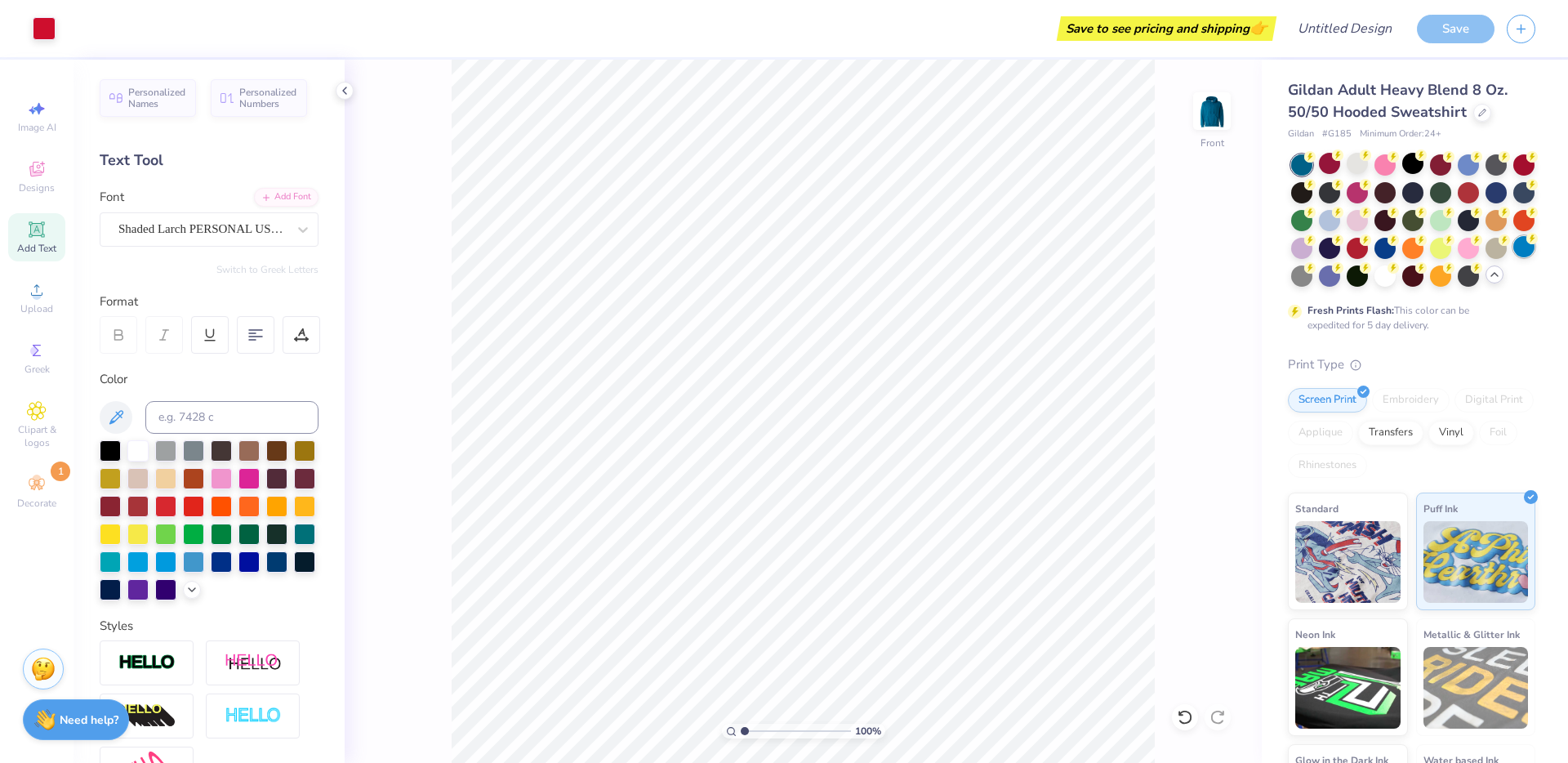
click at [1513, 257] on div at bounding box center [1524, 247] width 21 height 21
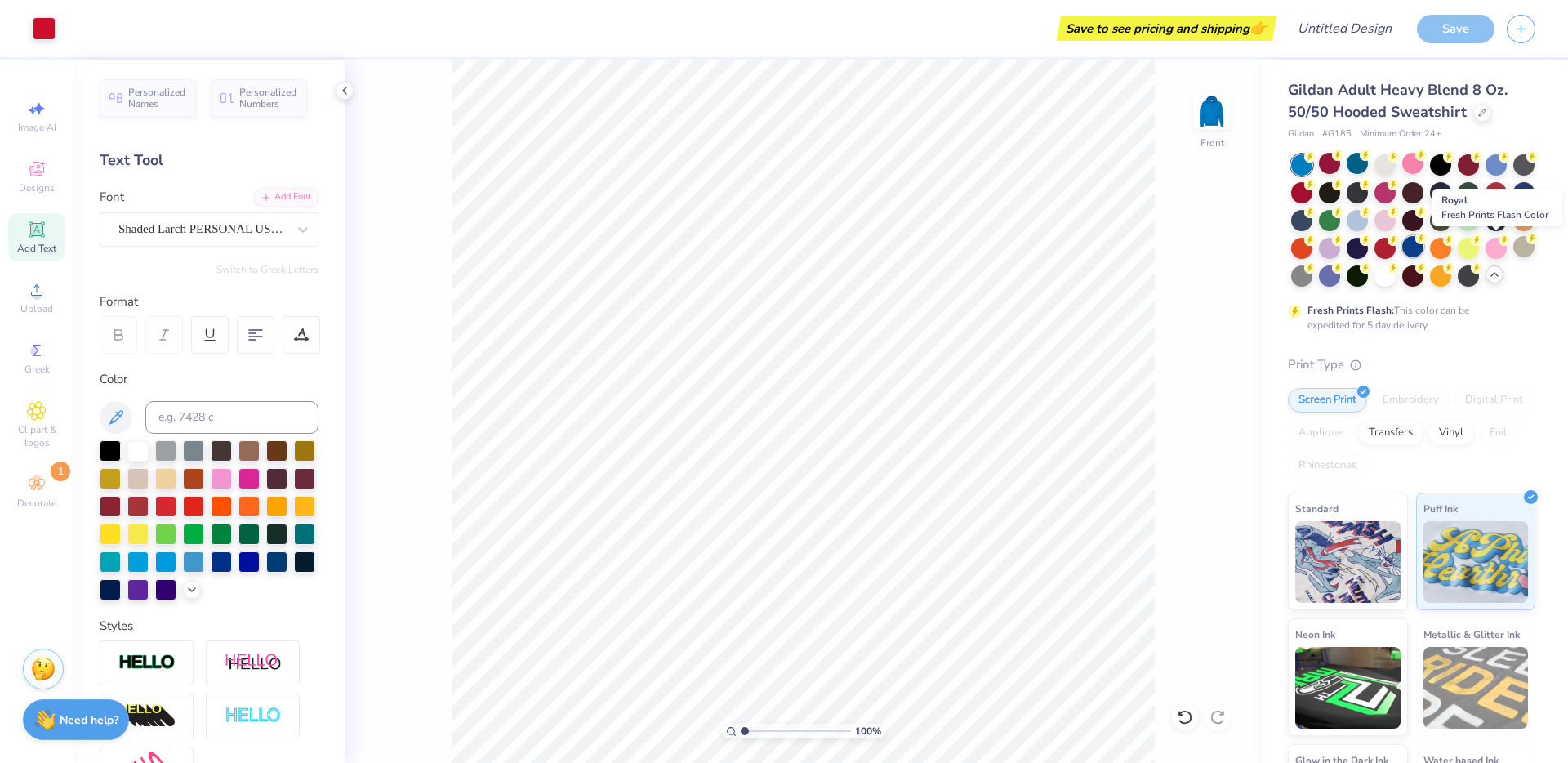
click at [1427, 242] on circle at bounding box center [1421, 238] width 12 height 12
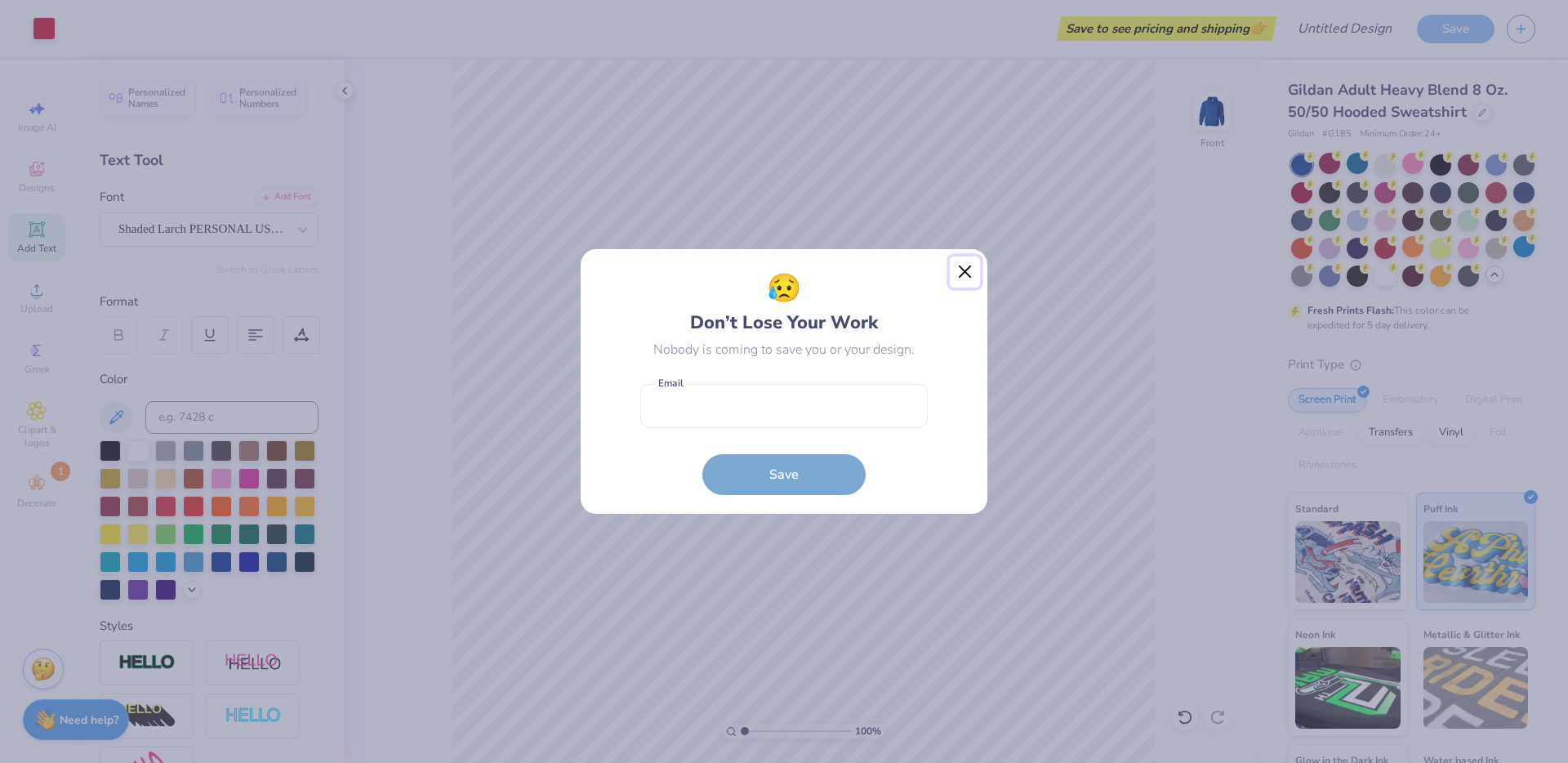
click at [971, 270] on button "Close" at bounding box center [965, 271] width 31 height 31
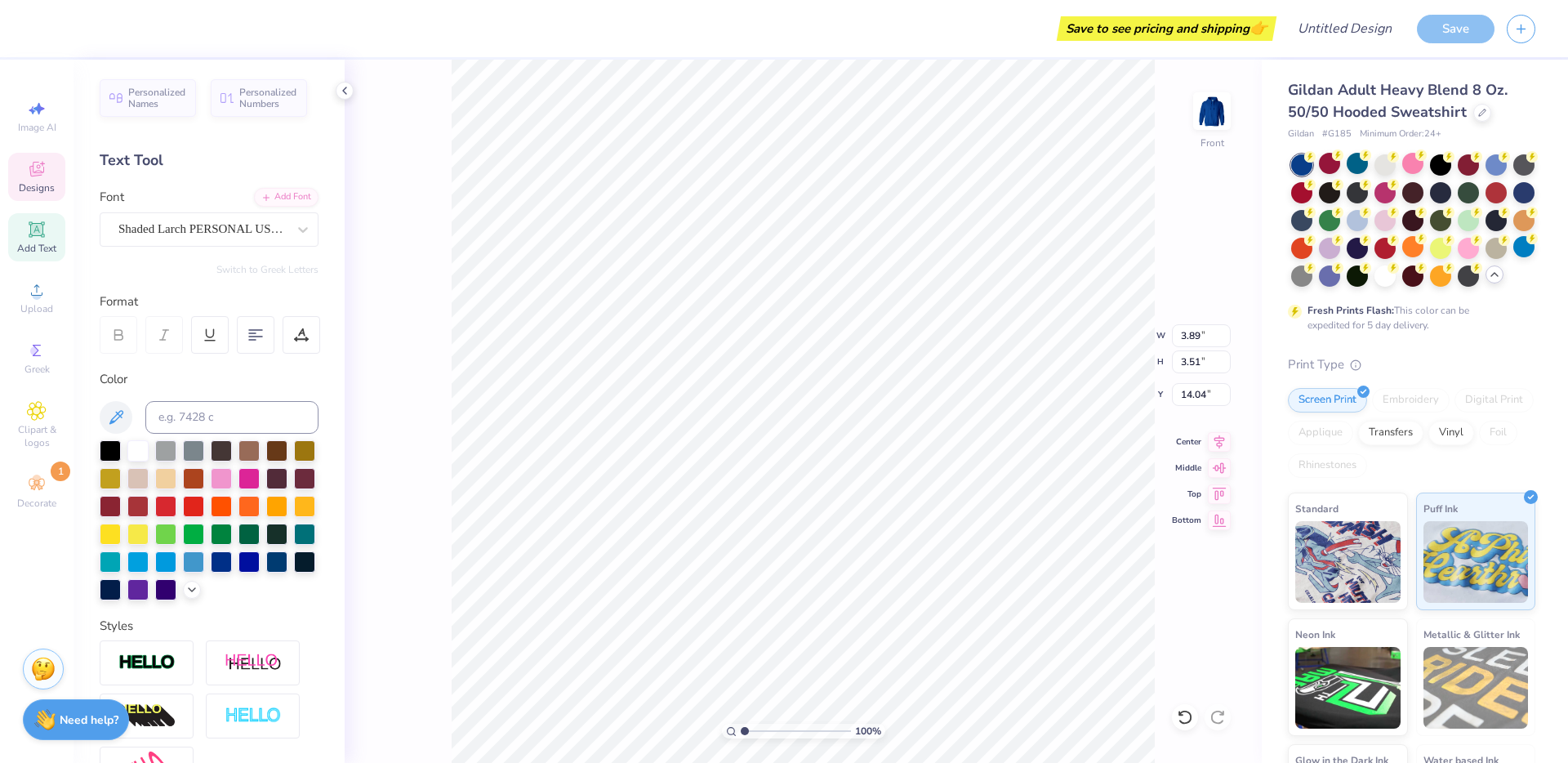
scroll to position [14, 3]
type textarea "BBYO"
type input "1.57"
type textarea "x"
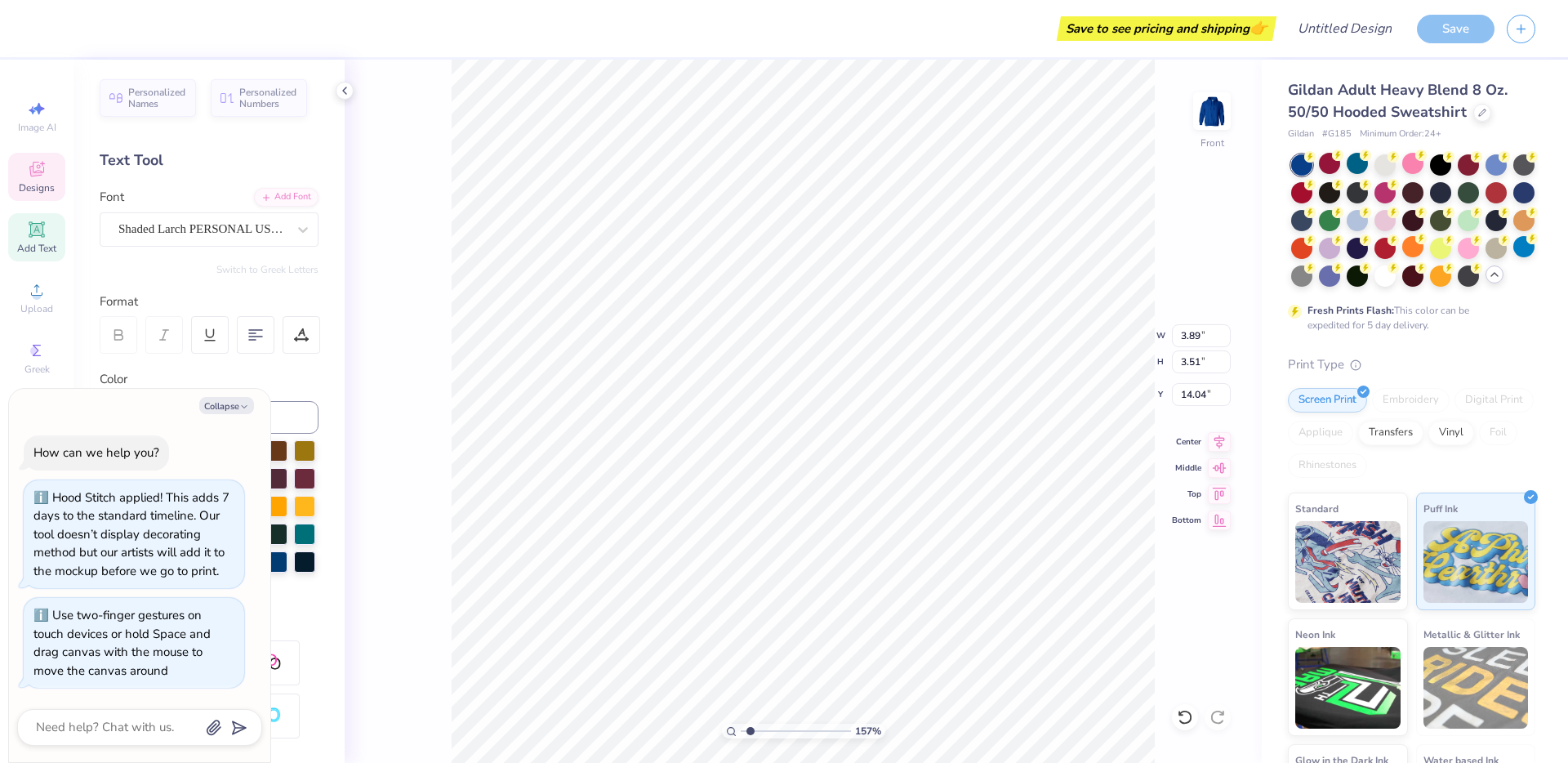
type input "1.62"
type textarea "x"
drag, startPoint x: 742, startPoint y: 733, endPoint x: 774, endPoint y: 733, distance: 32.0
type input "3.64"
click at [774, 733] on input "range" at bounding box center [795, 731] width 110 height 14
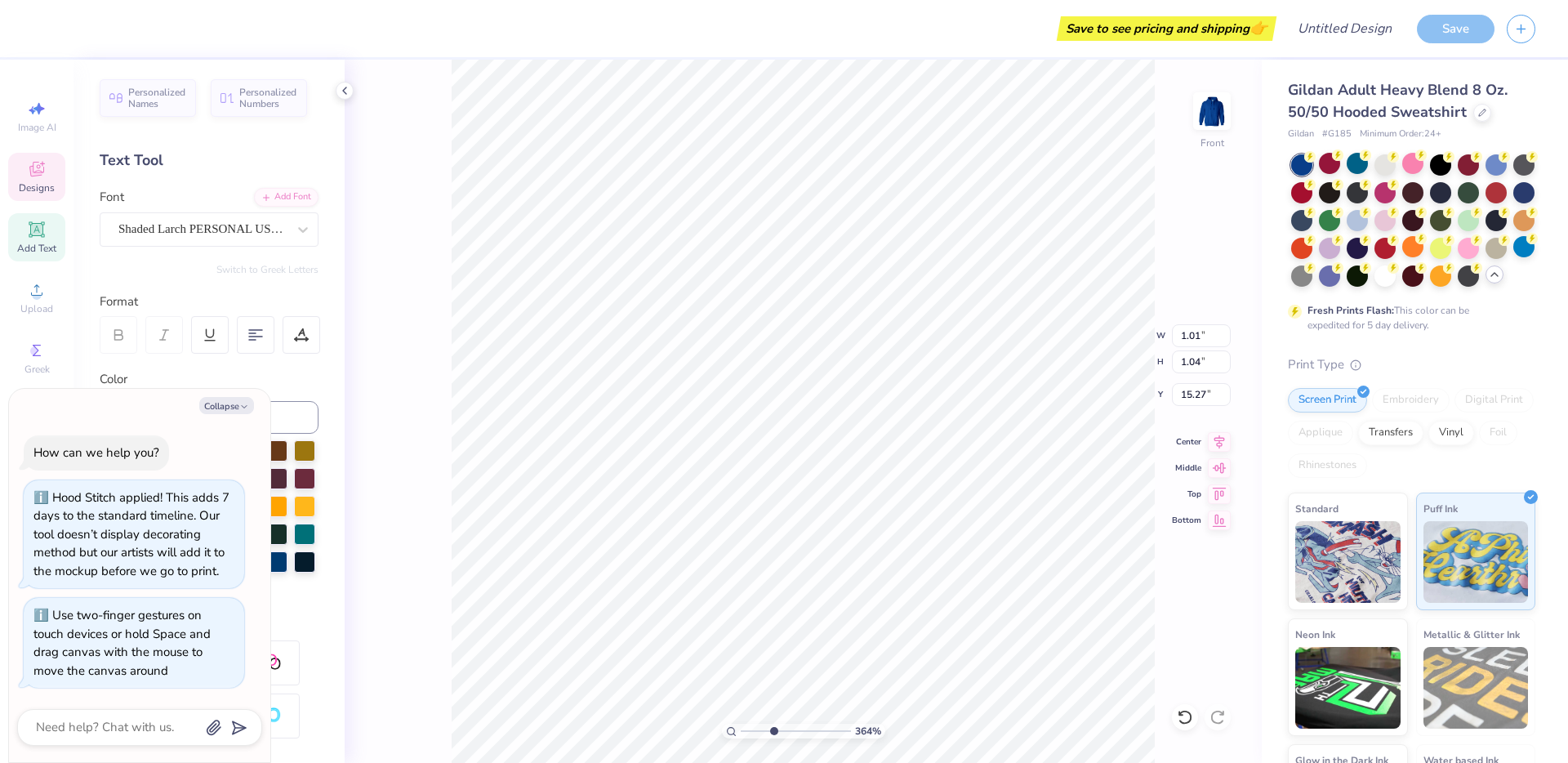
scroll to position [14, 2]
type textarea "x"
type textarea "BBYO"
type textarea "x"
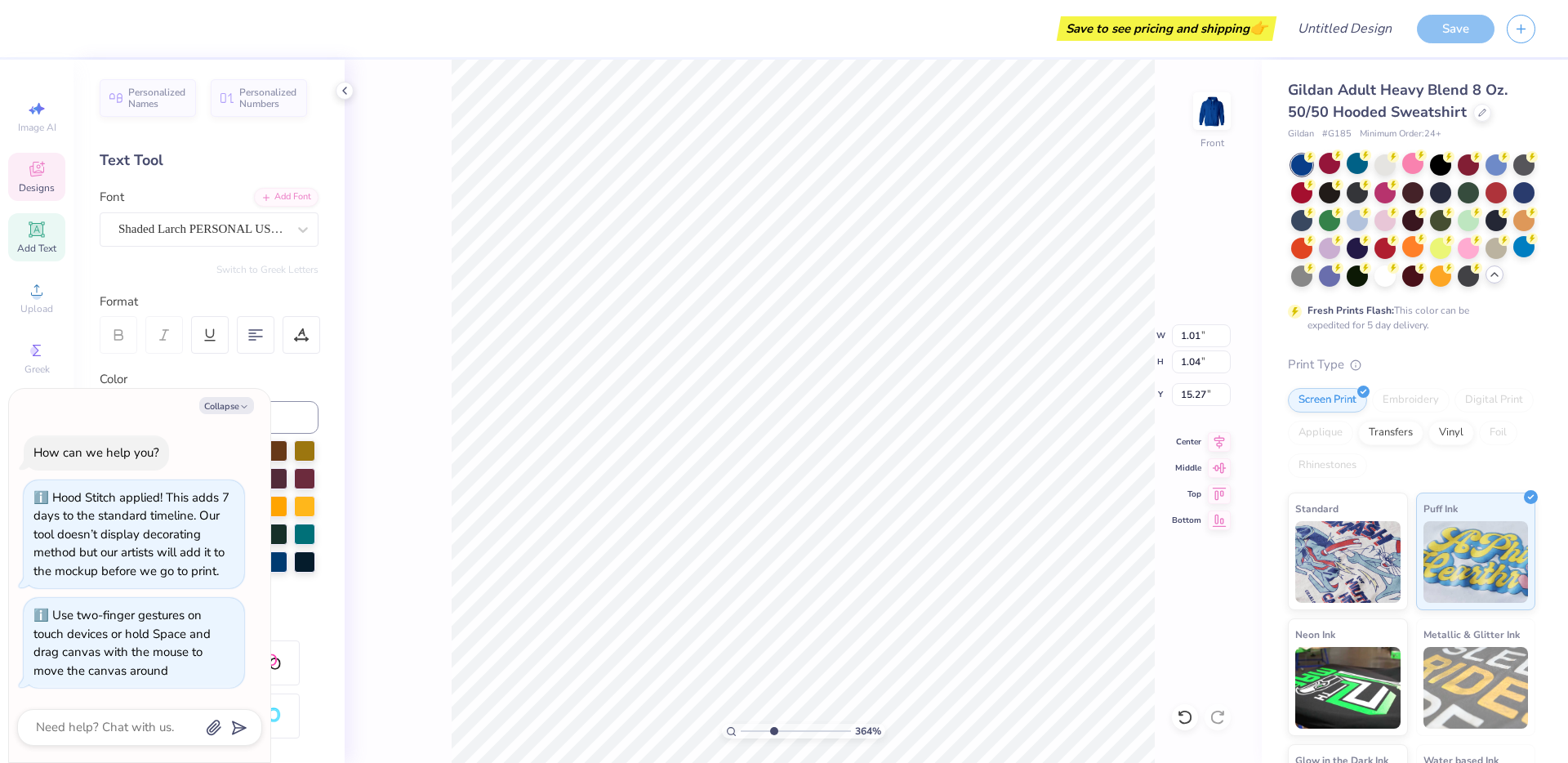
type textarea "BBYO B"
type textarea "x"
type textarea "BBYO BB"
type textarea "x"
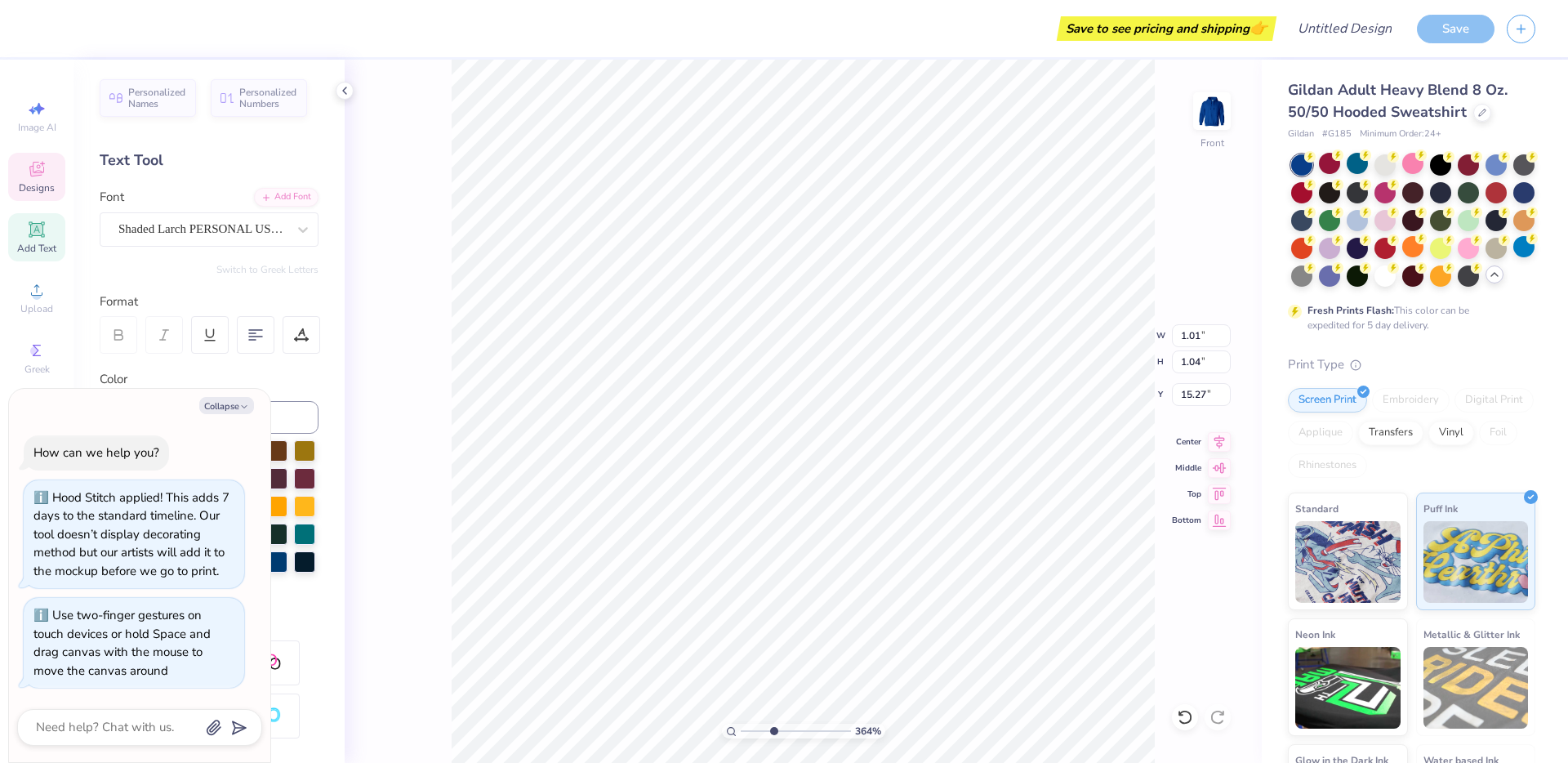
type textarea "BBYO BBG"
type textarea "x"
type textarea "BBYO BBG"
type textarea "x"
type textarea "BBYO BBG #"
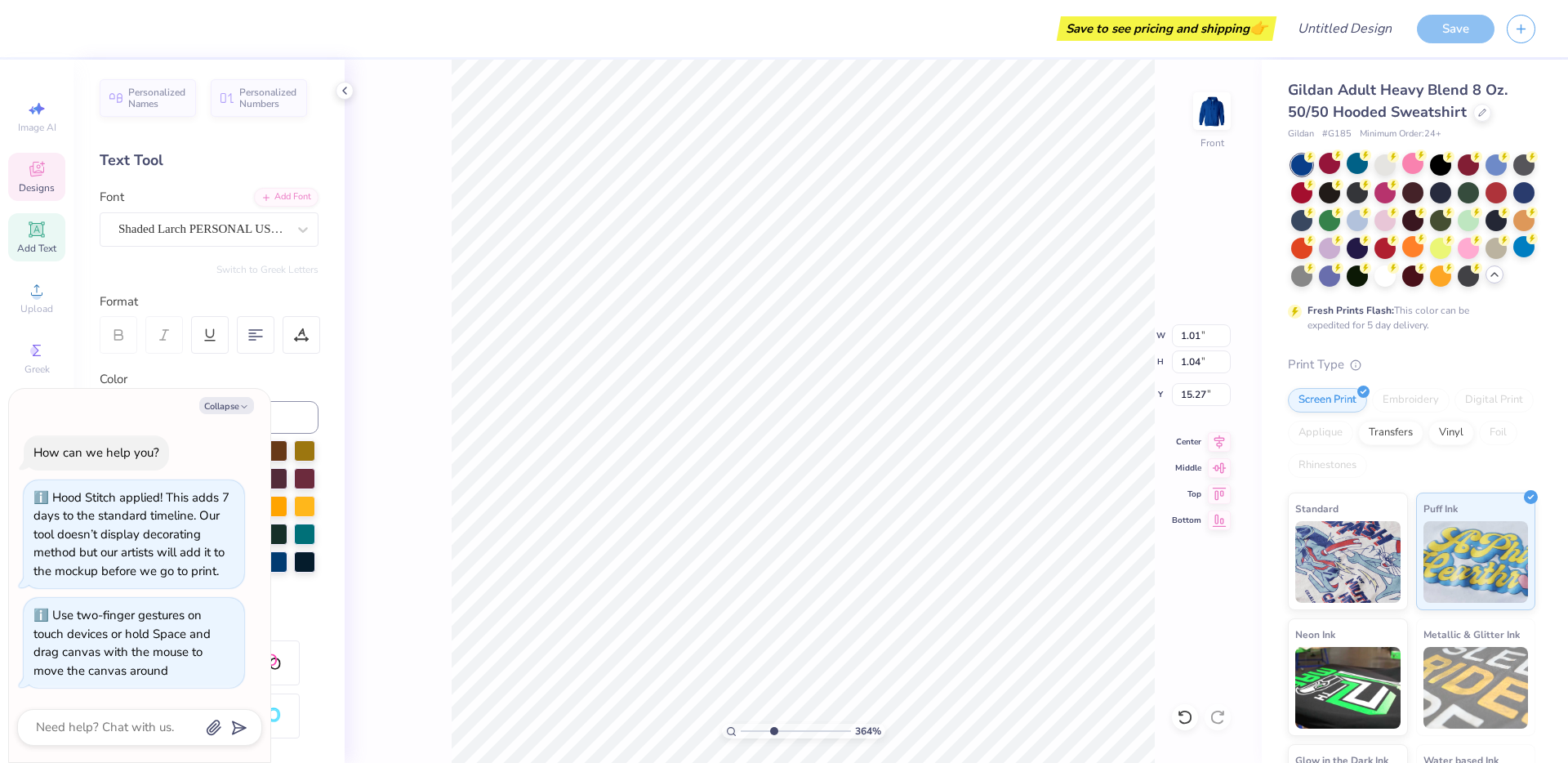
scroll to position [14, 5]
type textarea "x"
type textarea "BBYO BBG #4"
type textarea "x"
type textarea "BBYO BBG #41"
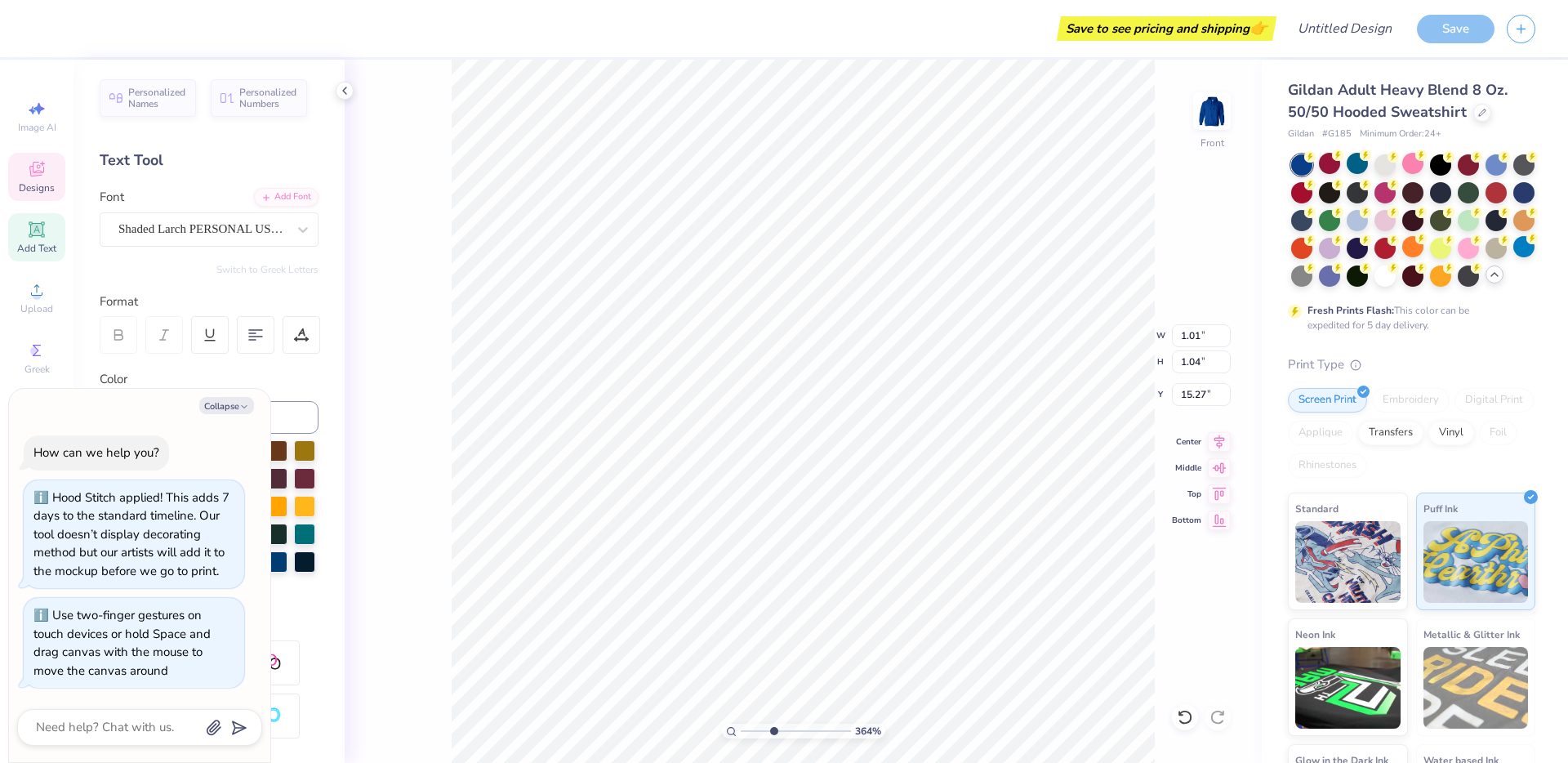
type textarea "x"
type textarea "BBYO BBG #418"
type textarea "x"
type textarea "BBYO BBG #41"
type textarea "x"
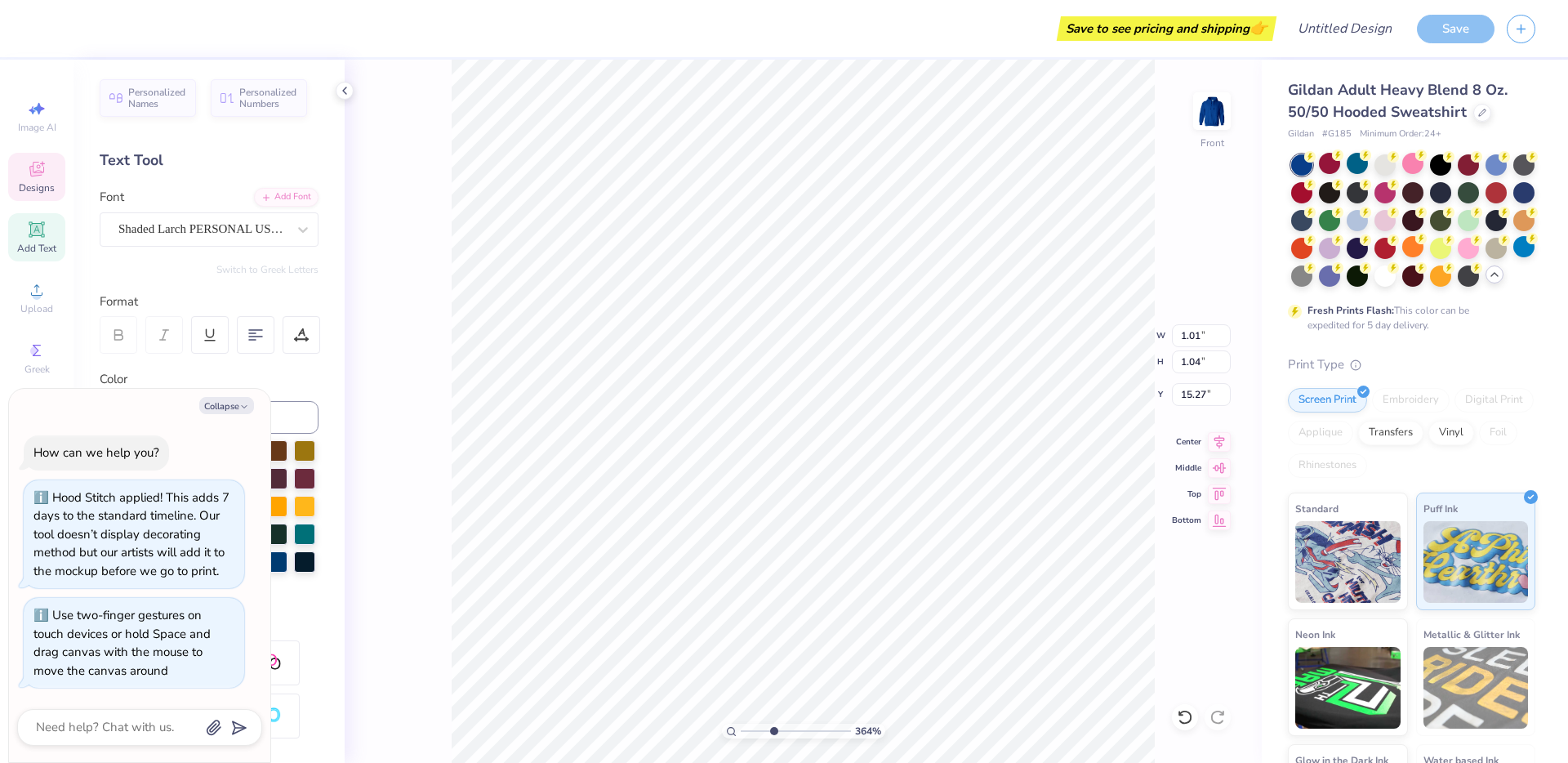
type textarea "BBYO BBG #4"
type textarea "x"
type textarea "BBYO BBG #"
type textarea "x"
type textarea "BBYO BBG"
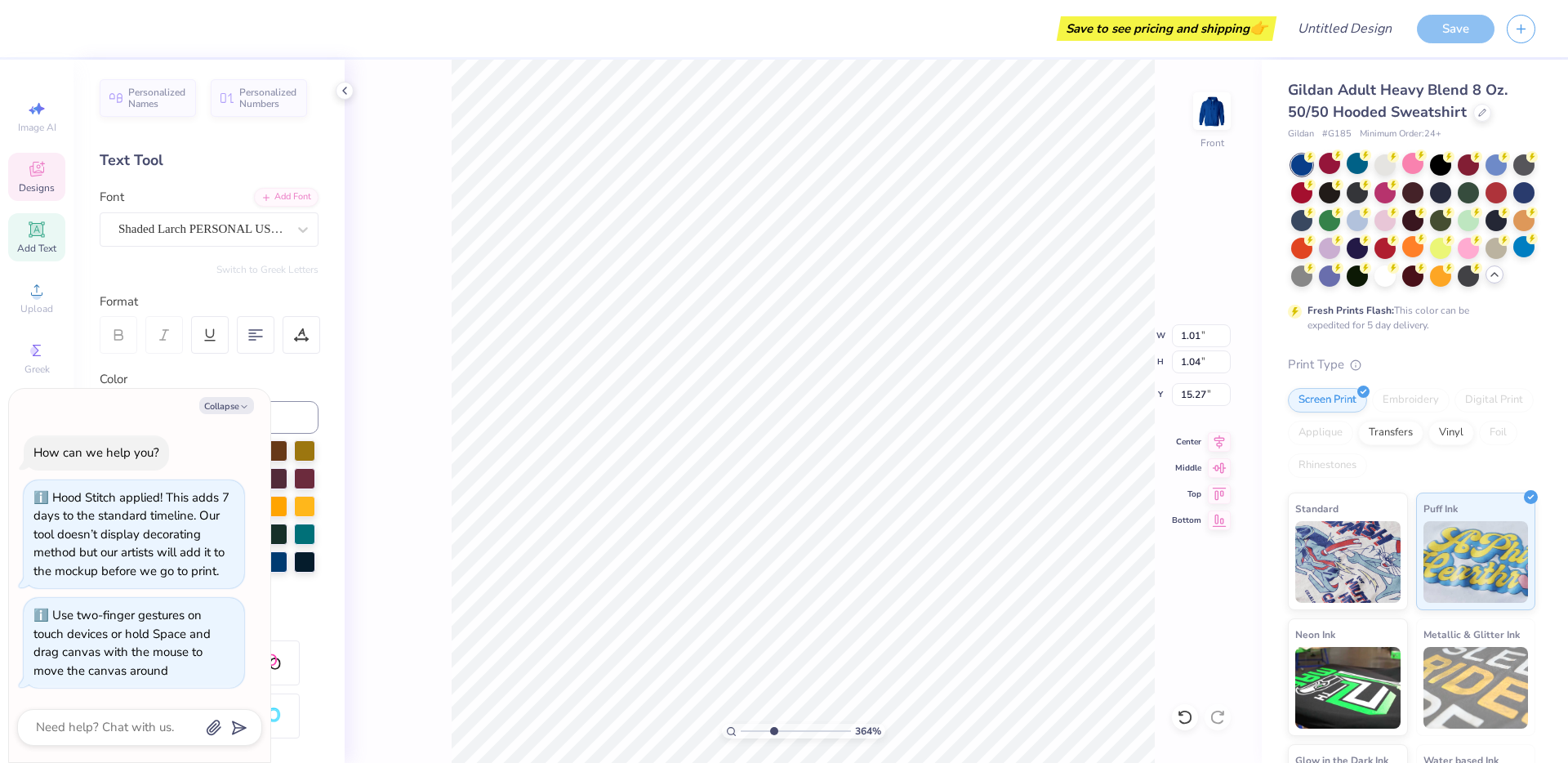
type textarea "x"
type textarea "BBYO BBG 41"
type textarea "x"
type textarea "BBYO BBG 418"
type textarea "x"
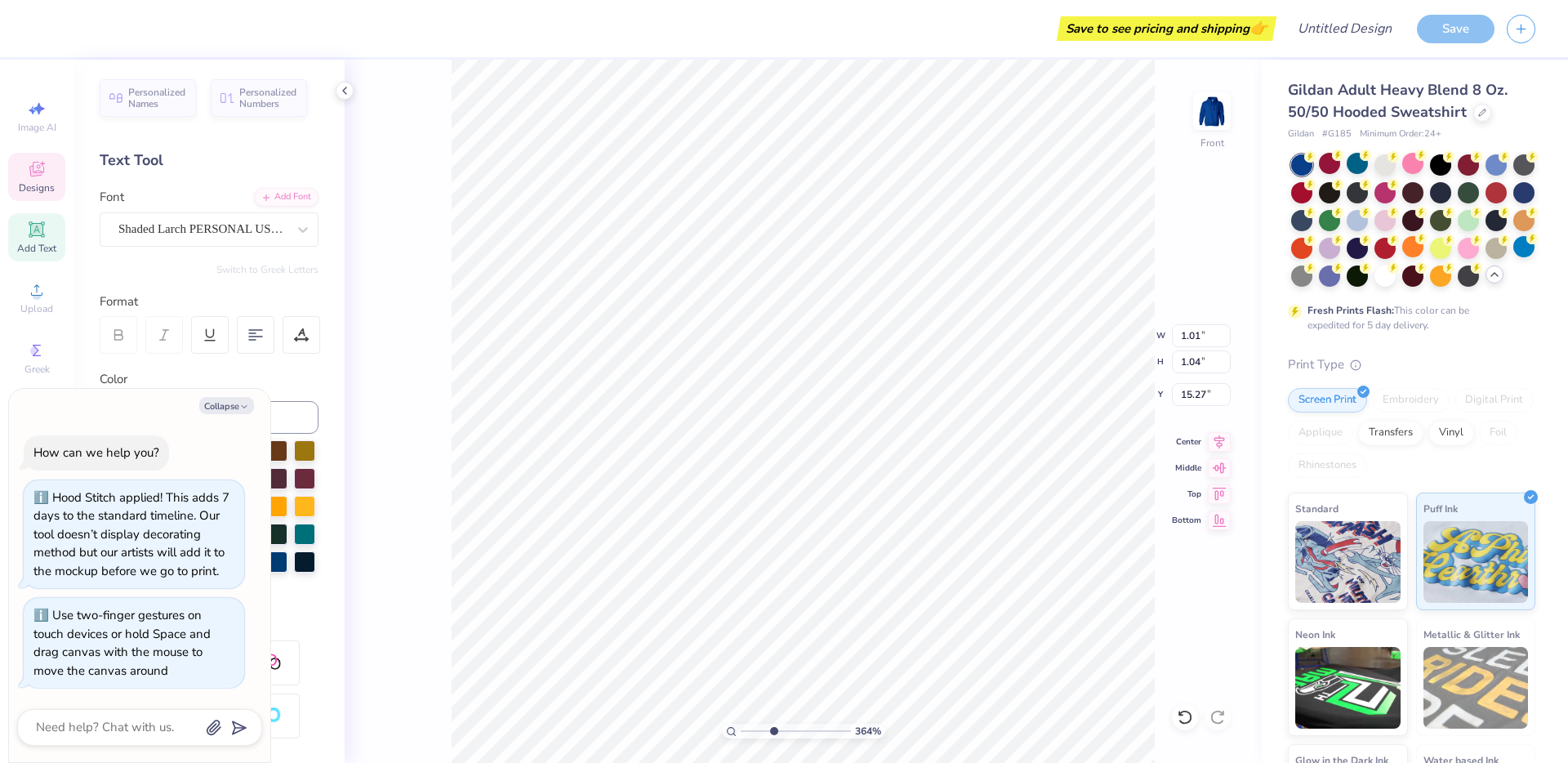
type textarea "BBYO BBG 41"
type textarea "x"
type textarea "BBYO BBG 4"
type textarea "x"
type textarea "BBYO BBG"
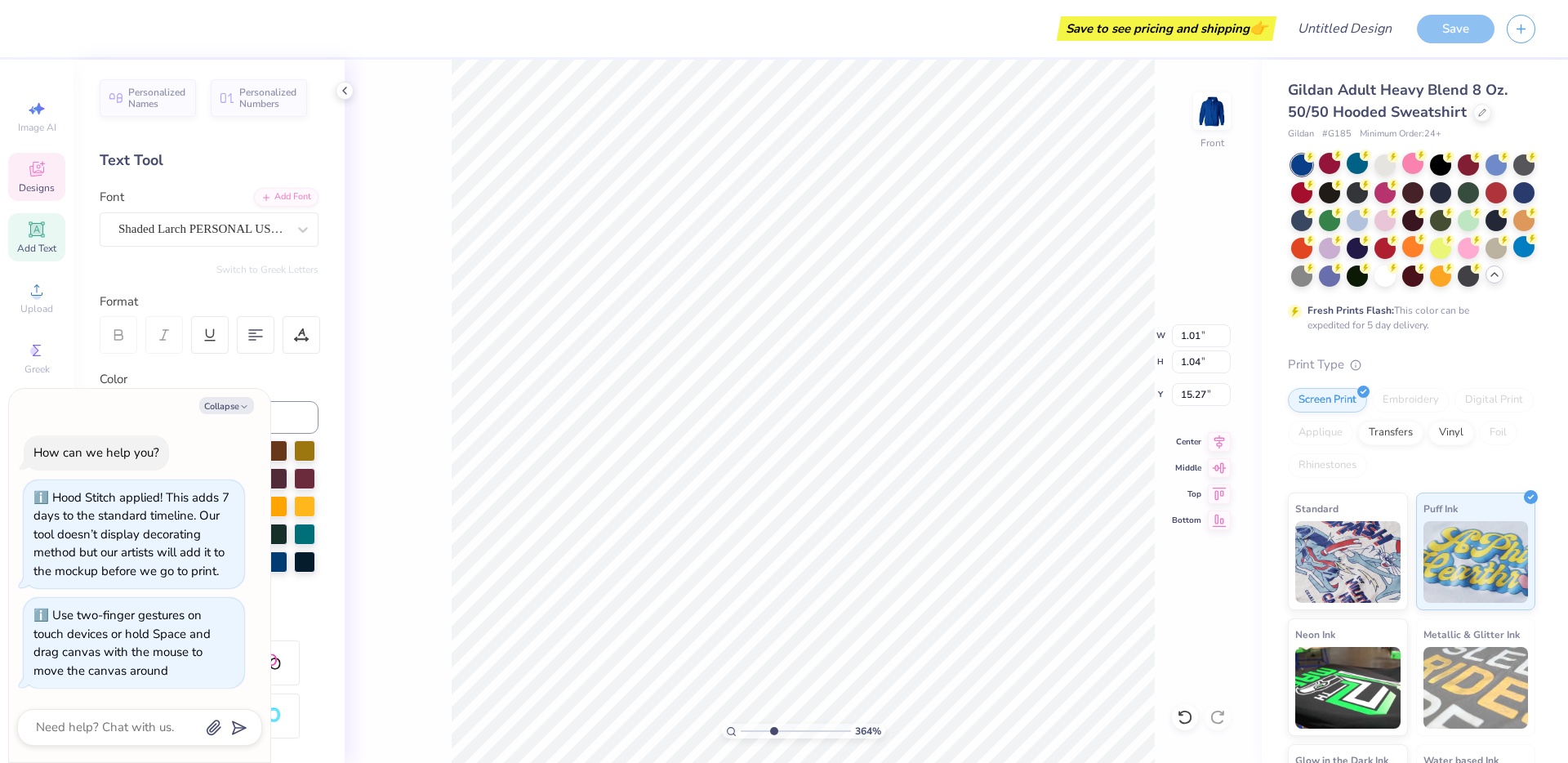
type textarea "x"
type textarea "BBYO BBG O"
type textarea "x"
type textarea "BBYO BBG OH"
type textarea "x"
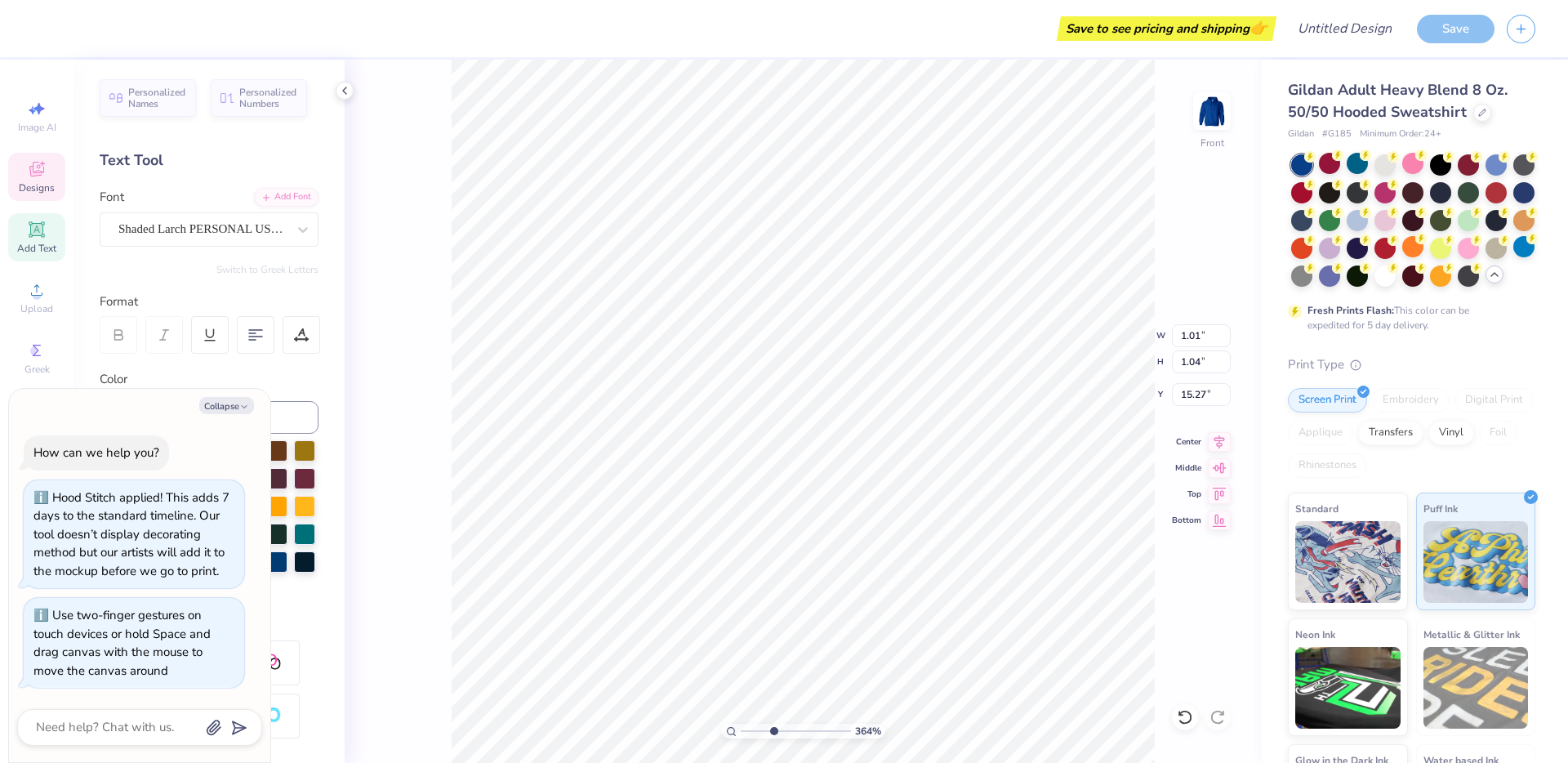
type textarea "BBYO BBG O"
type textarea "x"
type textarea "BBYO BBG"
type textarea "x"
type textarea "BBYO BBG"
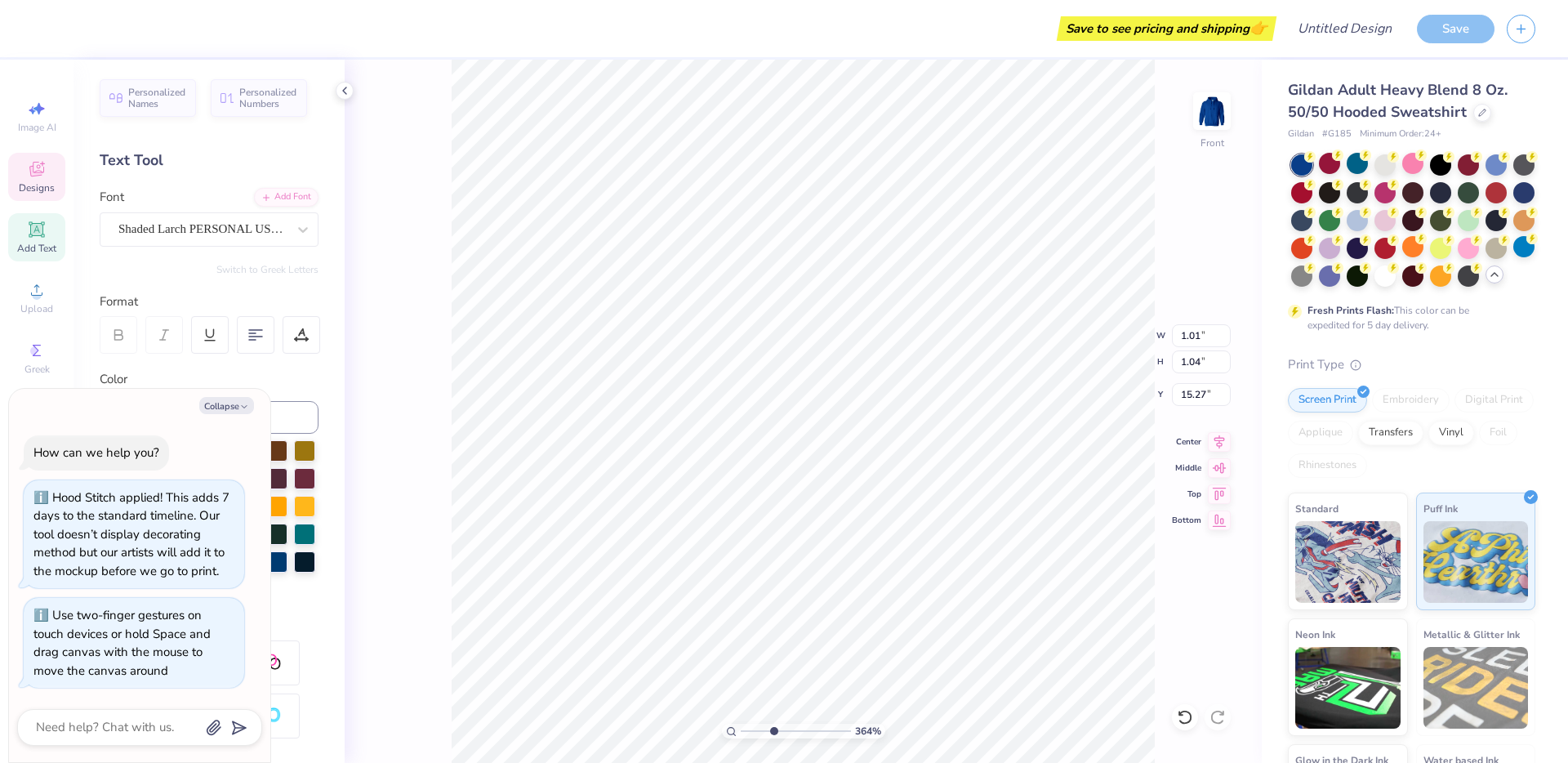
type textarea "x"
type textarea "BBYO BB"
type textarea "x"
type textarea "BBYO B"
type textarea "x"
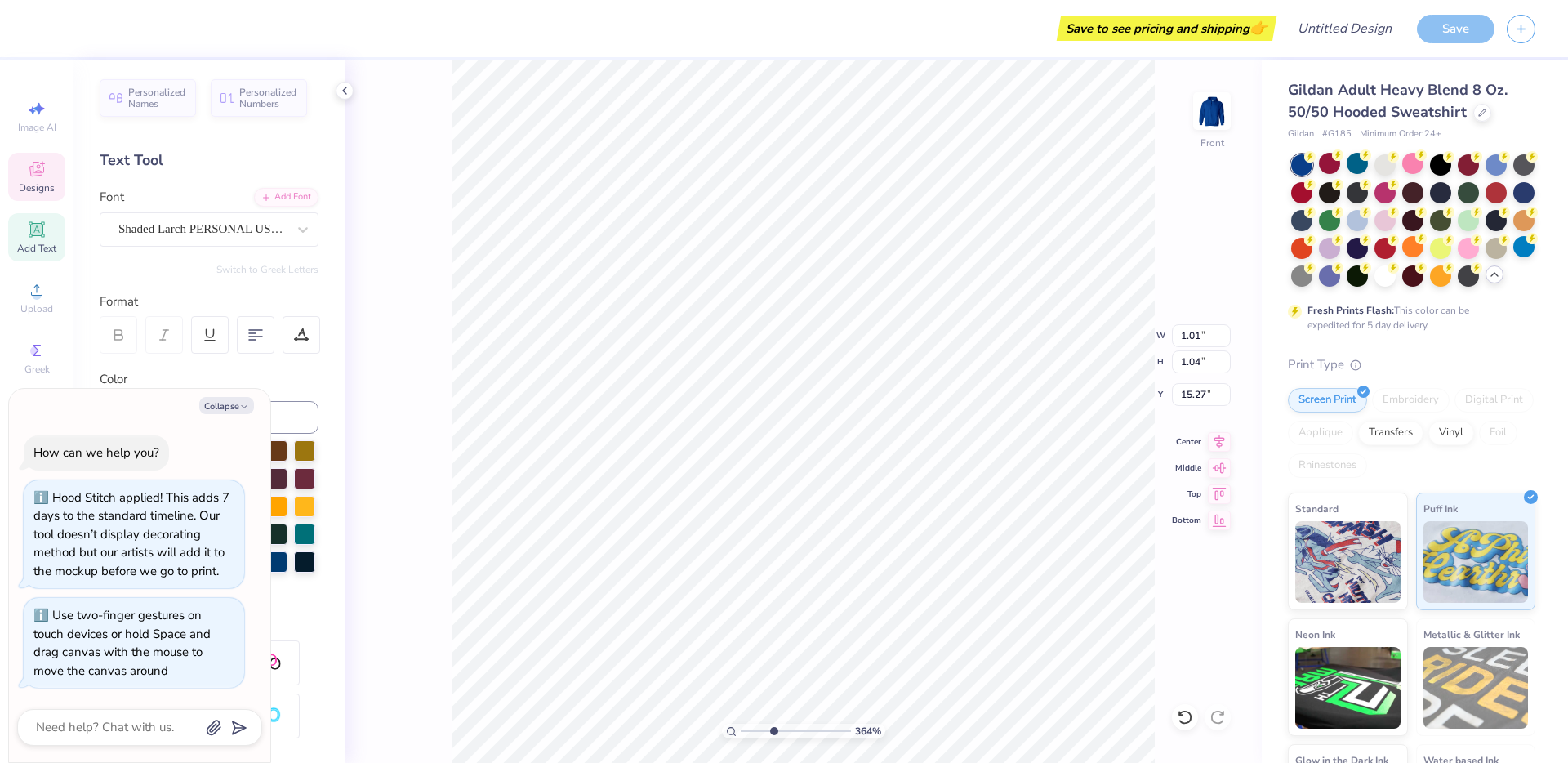
type textarea "BBYO"
type textarea "x"
type textarea "BBYO"
type textarea "x"
type textarea "BBY"
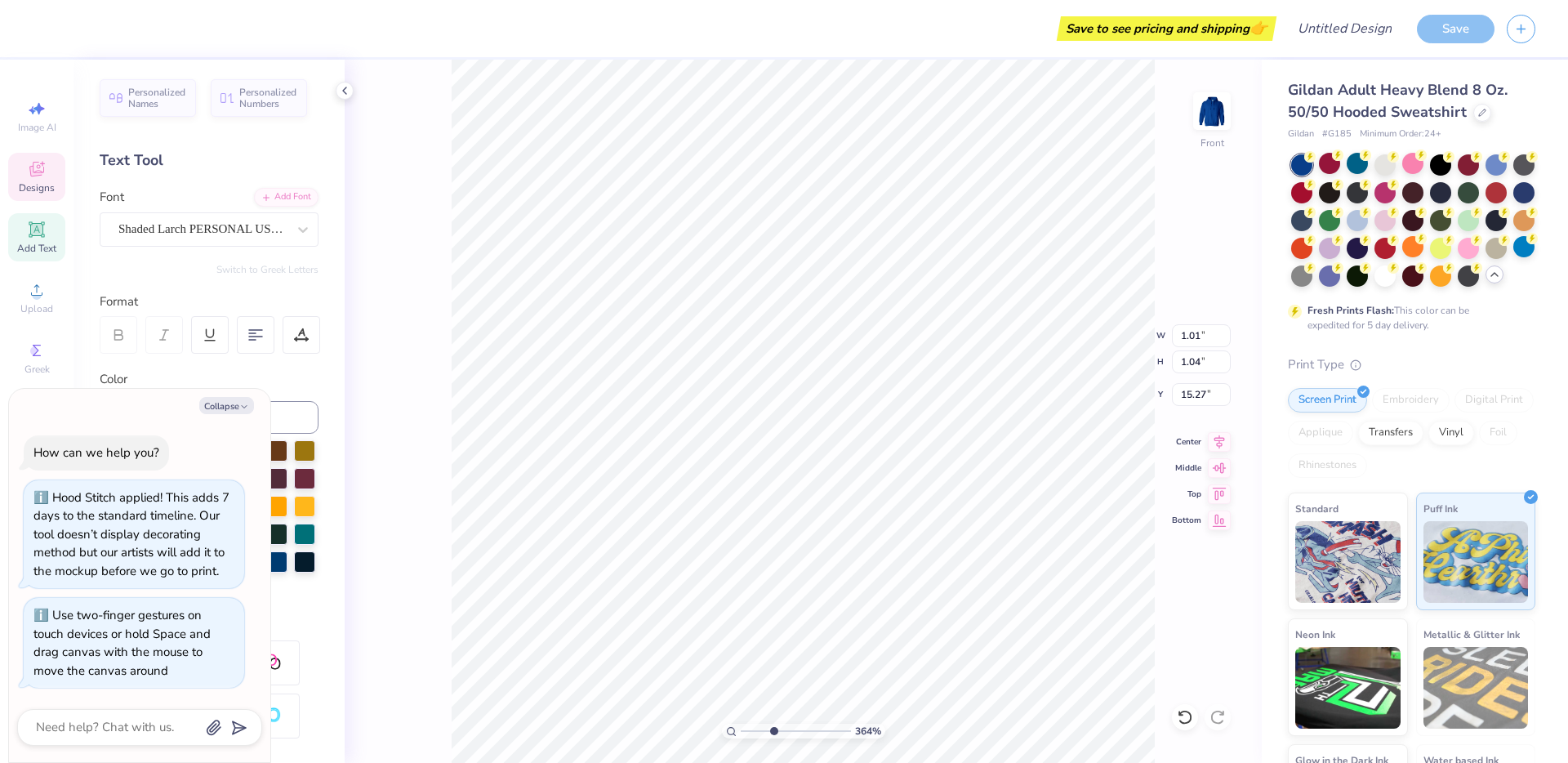
type textarea "x"
type textarea "BB"
type textarea "x"
type textarea "B"
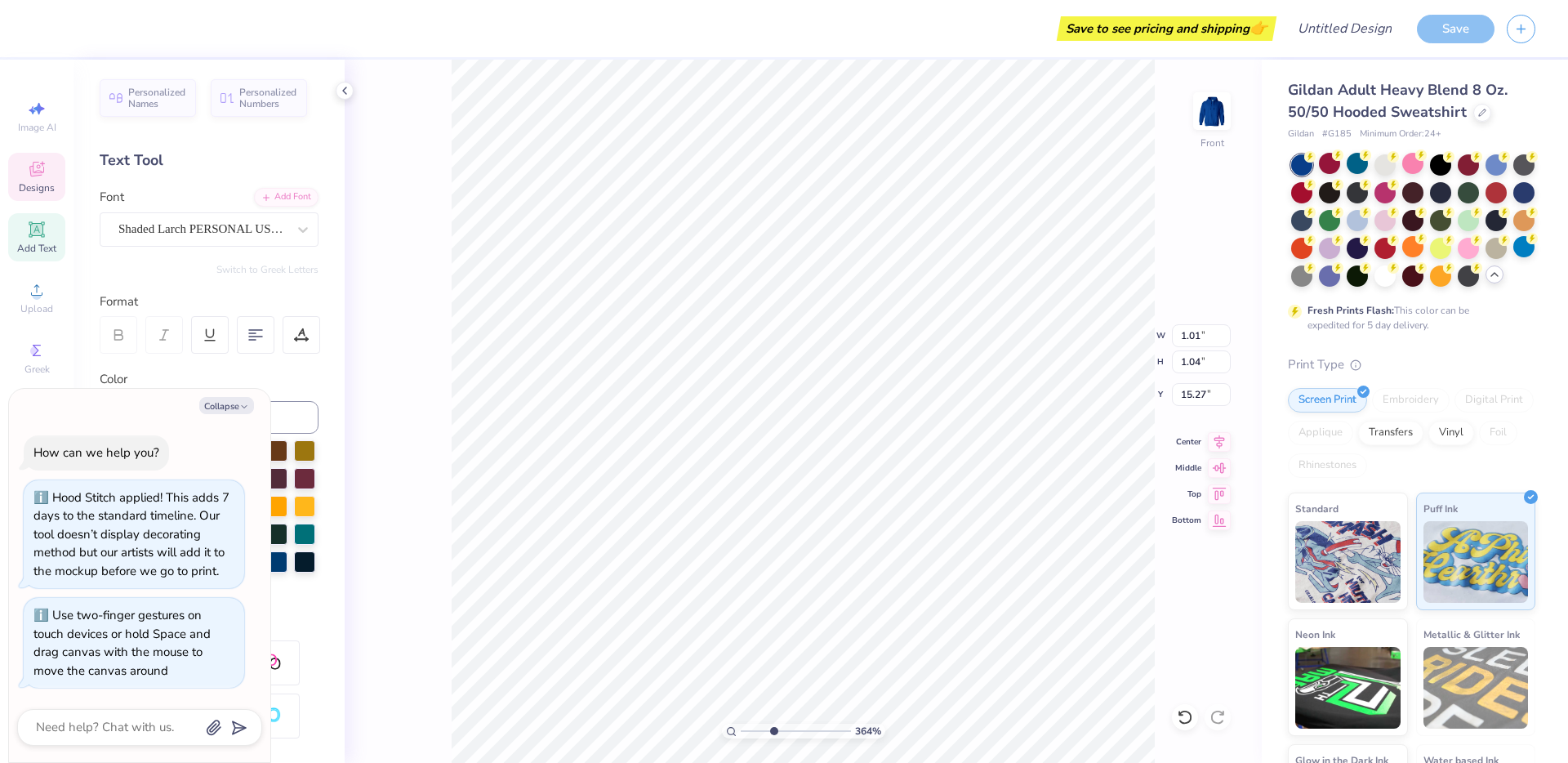
type textarea "x"
type textarea "o"
type textarea "x"
type textarea "oh"
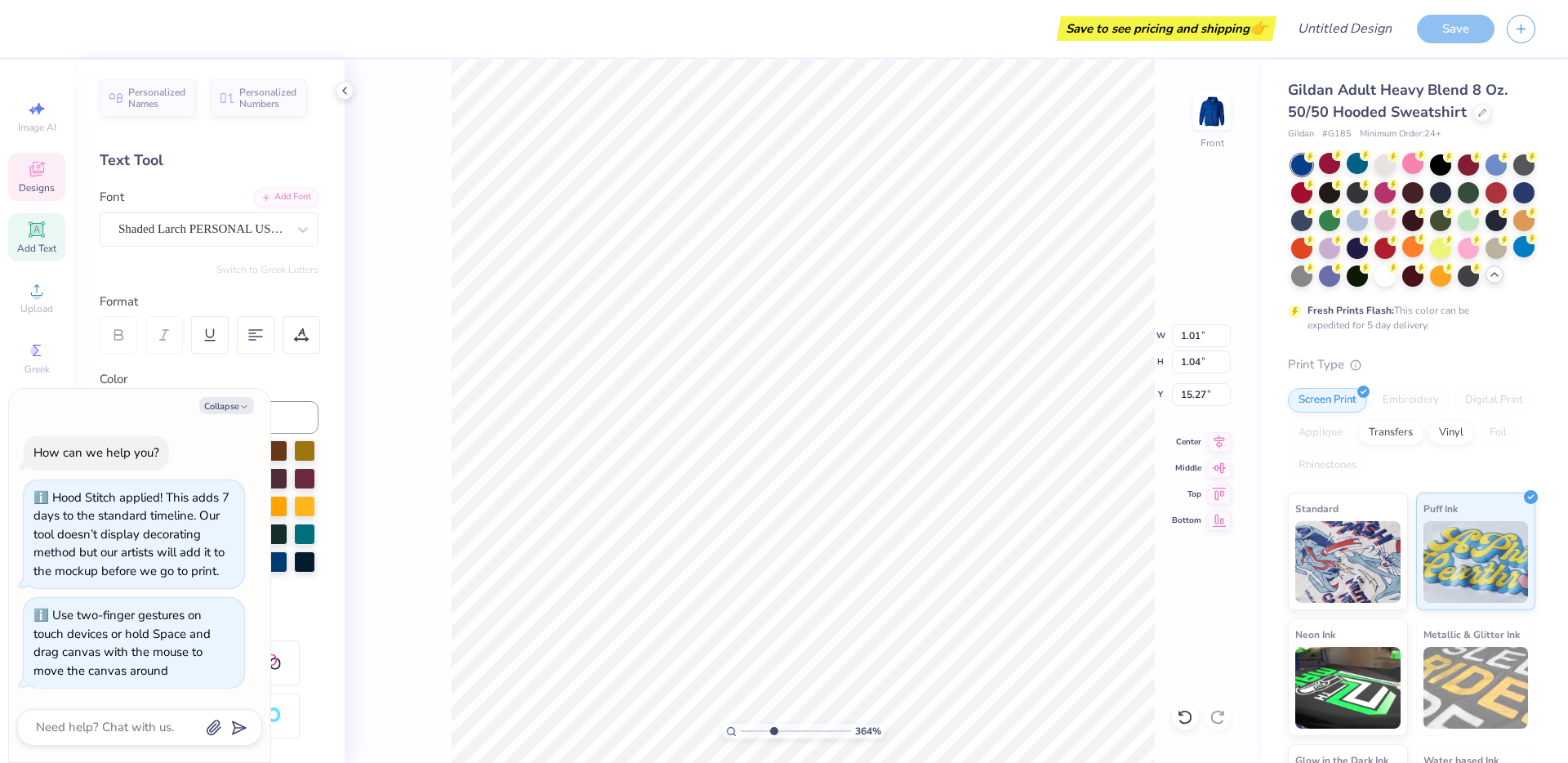
type textarea "x"
type textarea "oha"
type textarea "x"
type textarea "ohav"
type textarea "x"
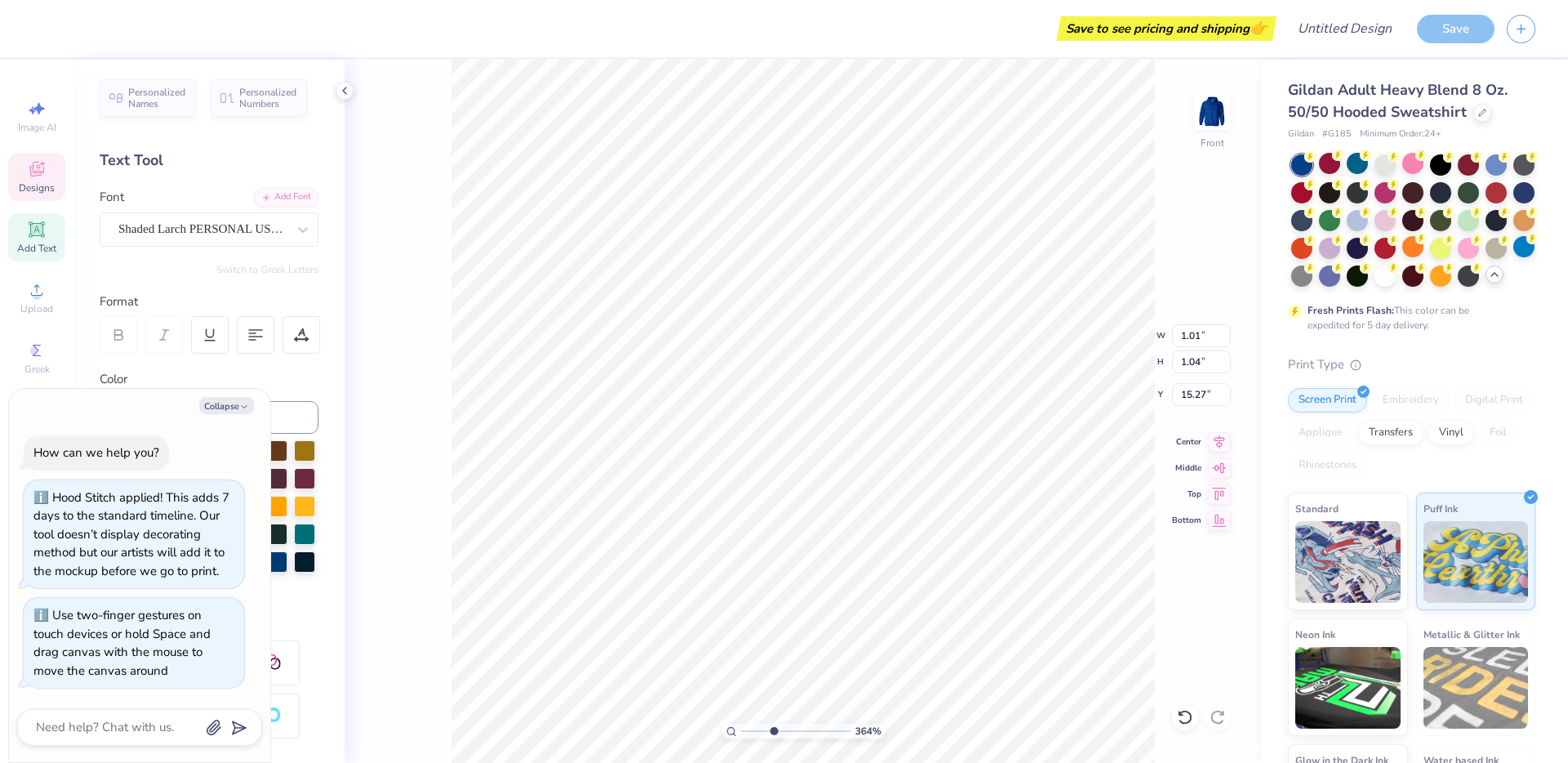
type textarea "oha"
type textarea "x"
type textarea "oh"
type textarea "x"
type textarea "o"
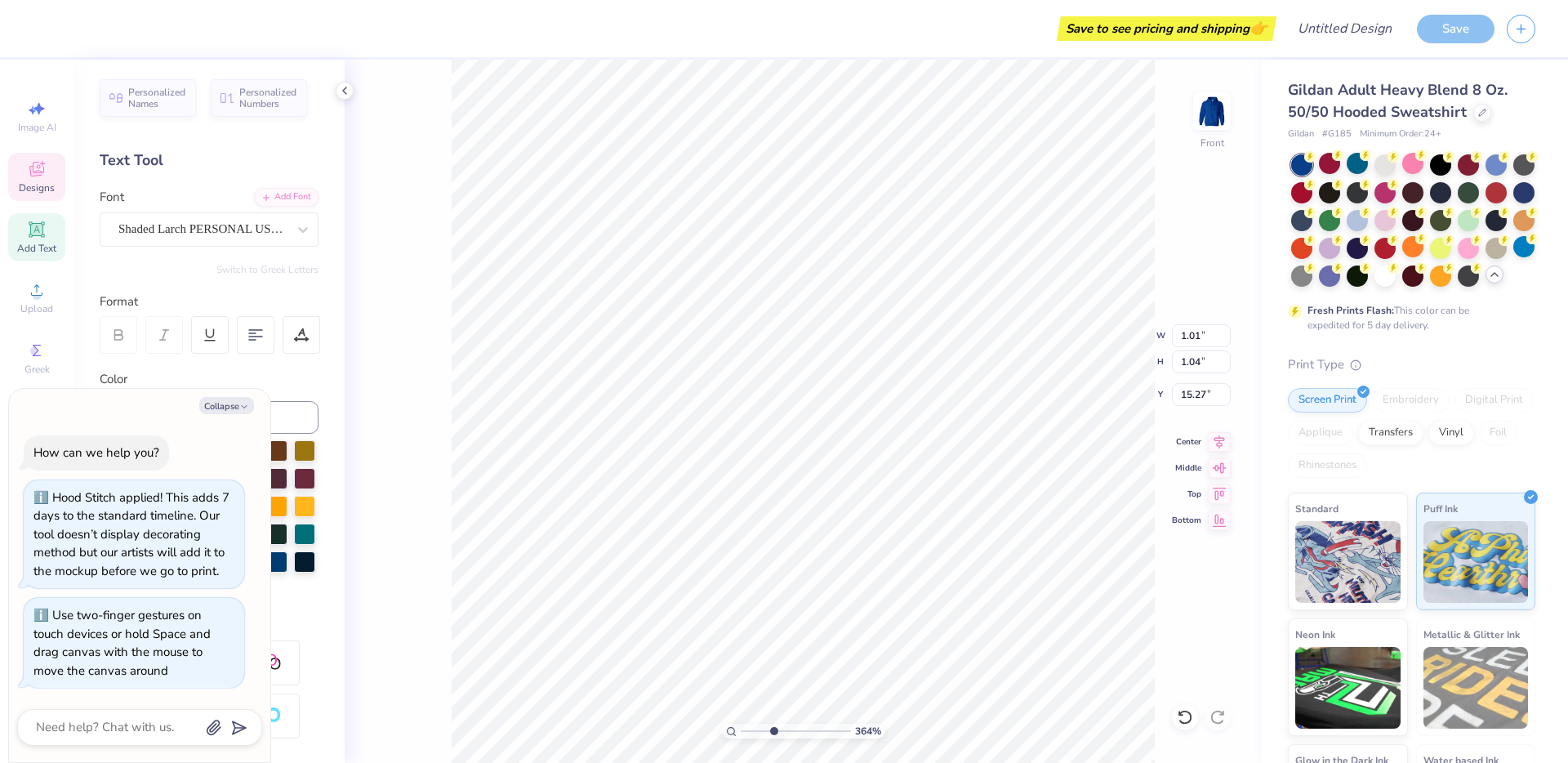
type textarea "x"
type textarea "O"
type textarea "x"
type textarea "OH"
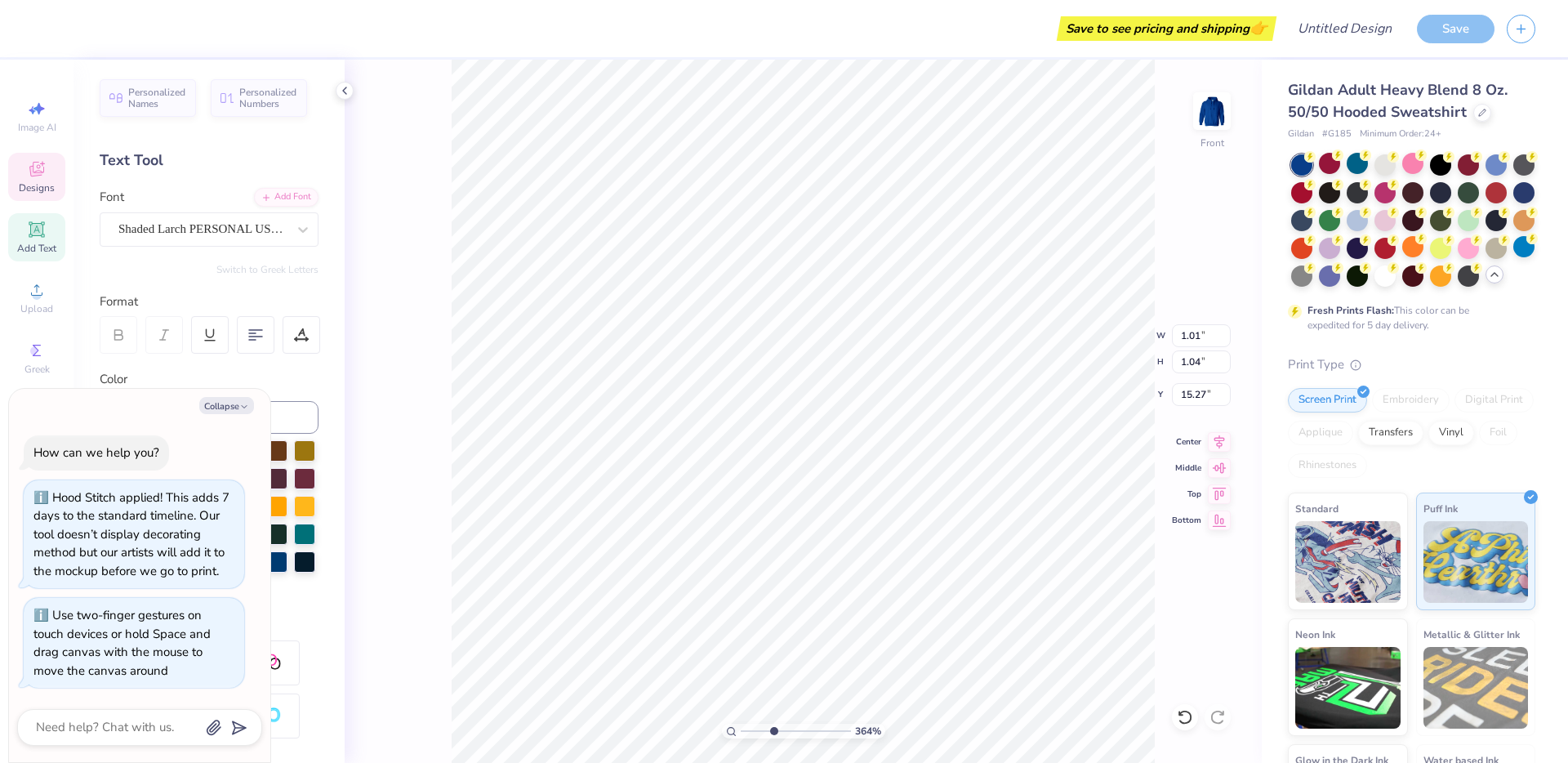
type textarea "x"
type textarea "OHA"
type textarea "x"
type textarea "OHAV"
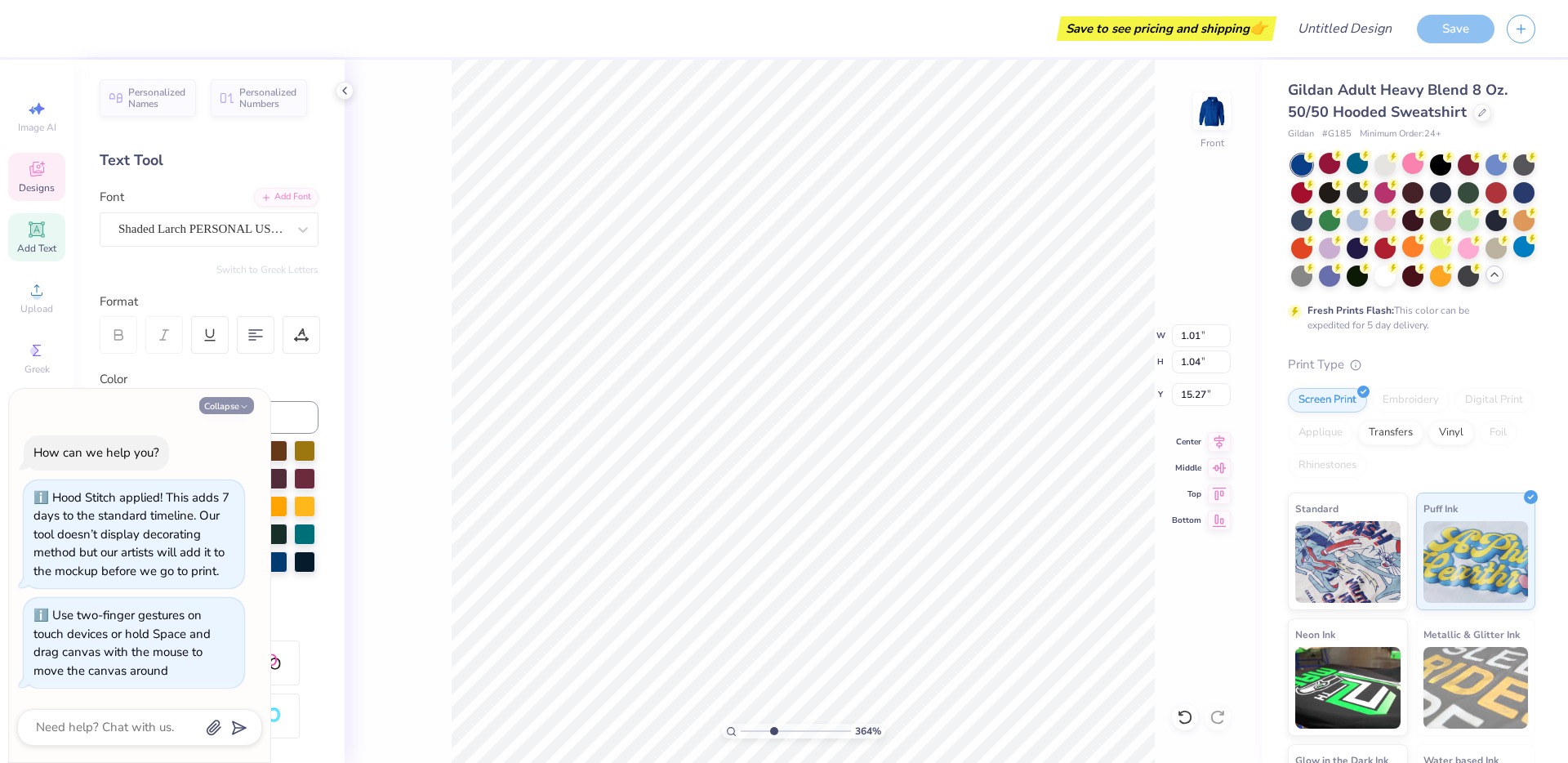
click at [210, 408] on button "Collapse" at bounding box center [227, 405] width 55 height 17
type textarea "x"
type input "0.96"
type input "1.09"
type input "15.24"
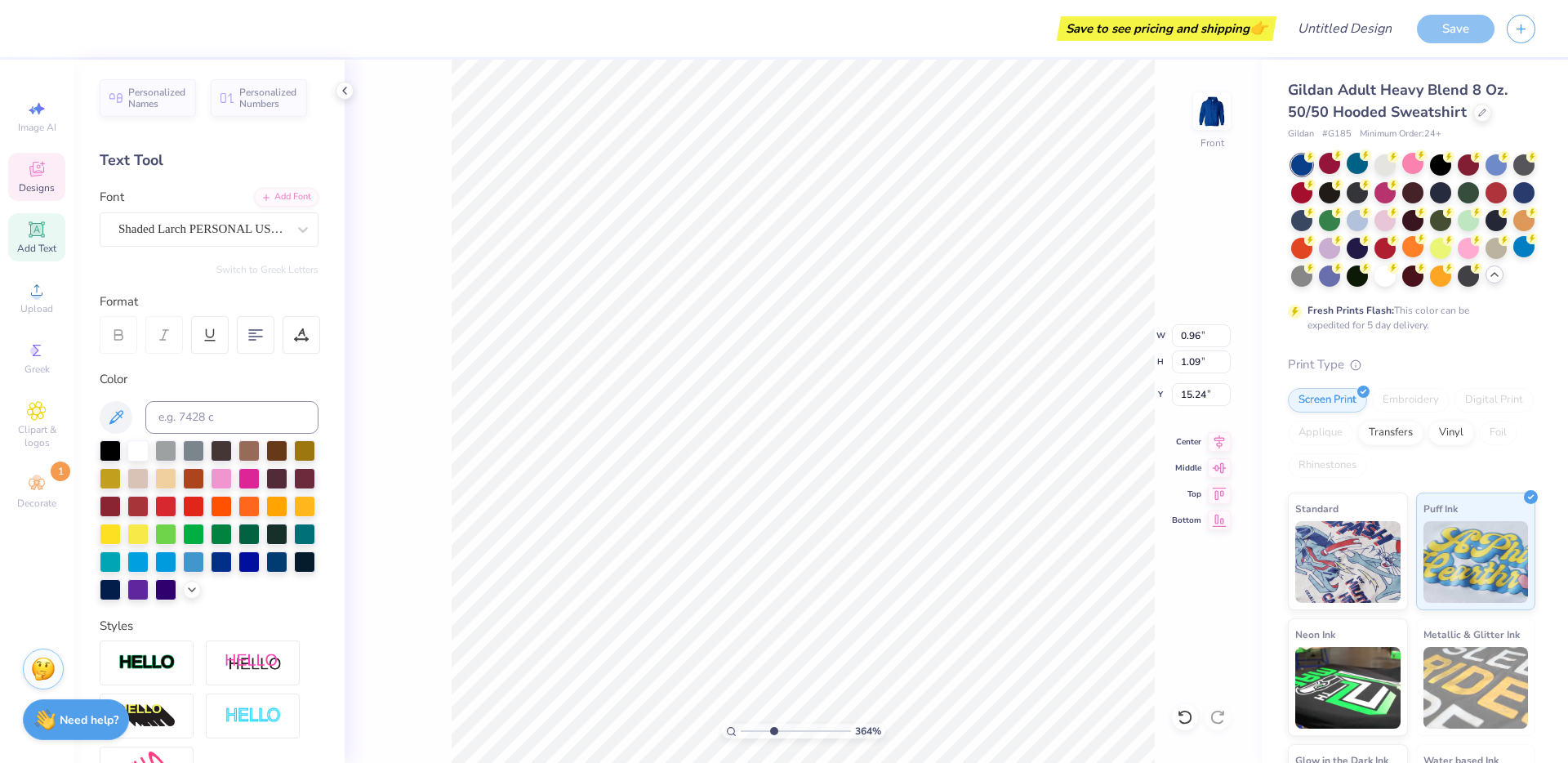
scroll to position [14, 2]
drag, startPoint x: 769, startPoint y: 727, endPoint x: 733, endPoint y: 733, distance: 36.5
type input "1"
click at [741, 733] on input "range" at bounding box center [795, 731] width 110 height 14
click at [133, 450] on div at bounding box center [138, 450] width 21 height 21
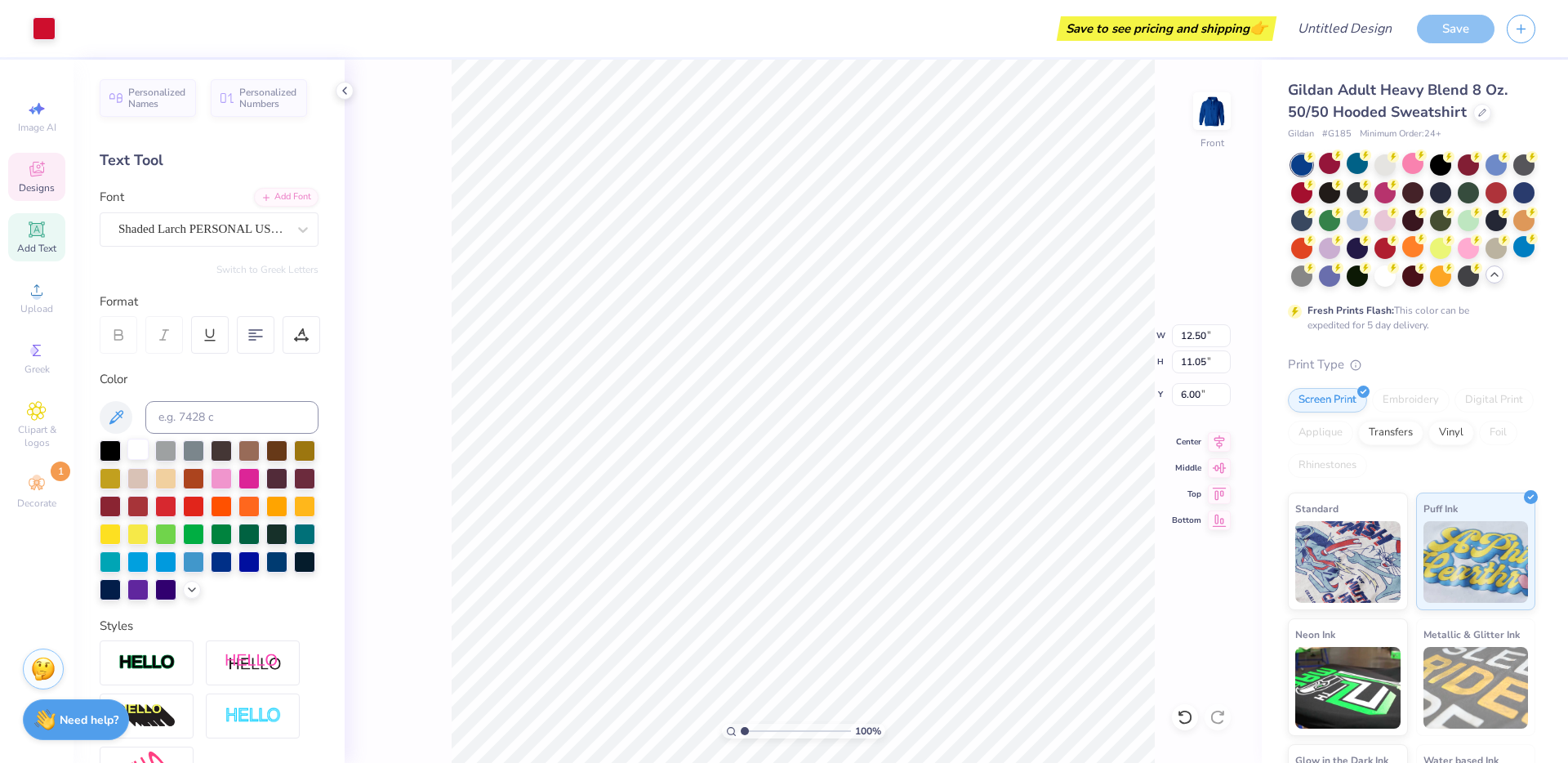
click at [141, 451] on div at bounding box center [138, 450] width 21 height 21
click at [376, 373] on div "100 % Front W 12.50 12.50 " H 11.05 11.05 " Y 6.00 6.00 " Center Middle Top Bot…" at bounding box center [803, 411] width 917 height 703
click at [1221, 117] on img at bounding box center [1212, 111] width 65 height 65
click at [138, 444] on div at bounding box center [138, 450] width 21 height 21
click at [53, 224] on div "Add Text" at bounding box center [37, 237] width 57 height 48
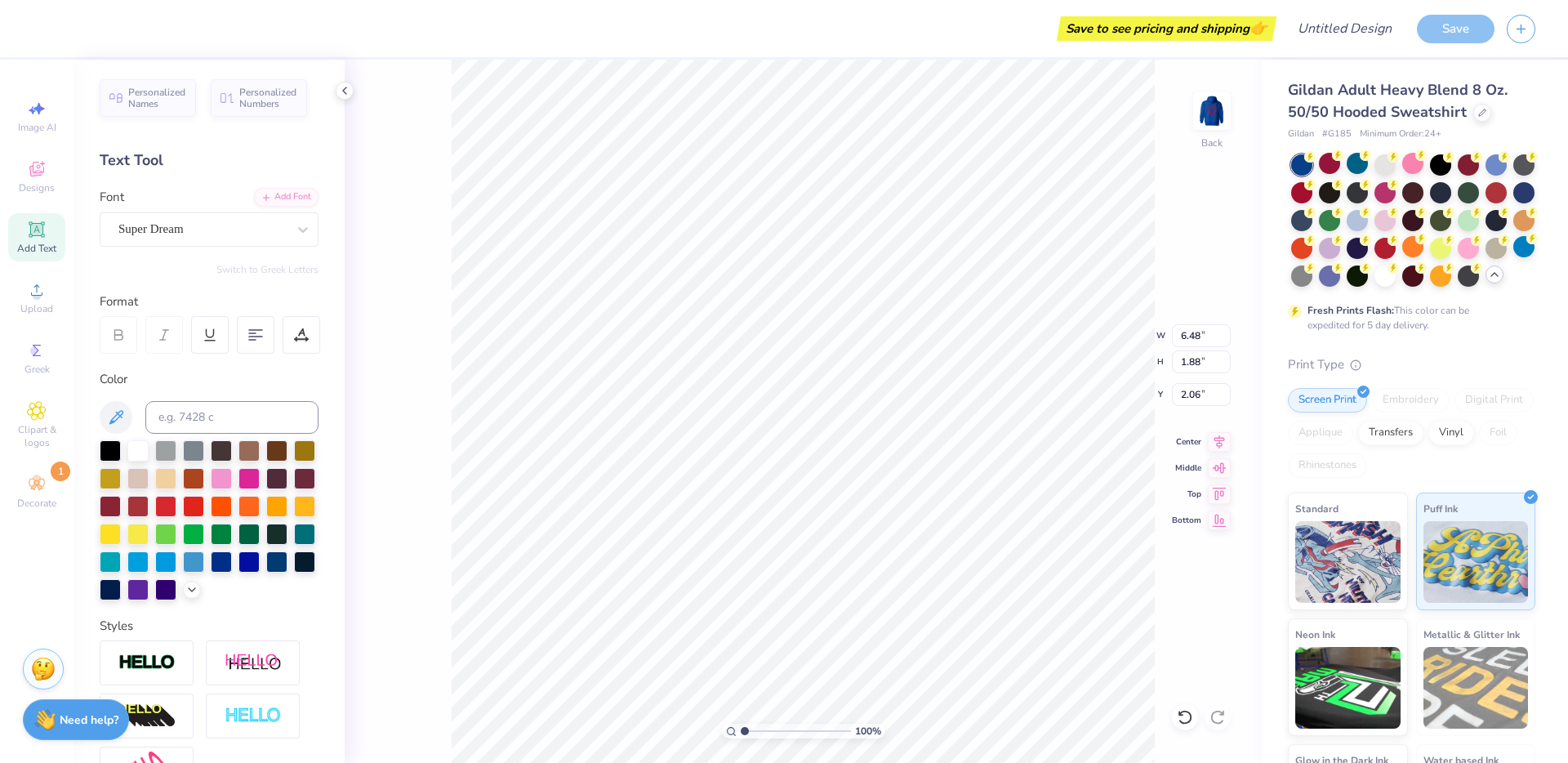
type input "2.06"
type textarea "drive fast dont crash"
click at [421, 209] on div "100 % Back W 6.48 6.48 " H 1.88 1.88 " Y 2.06 2.06 " Center Middle Top Bottom" at bounding box center [803, 411] width 917 height 703
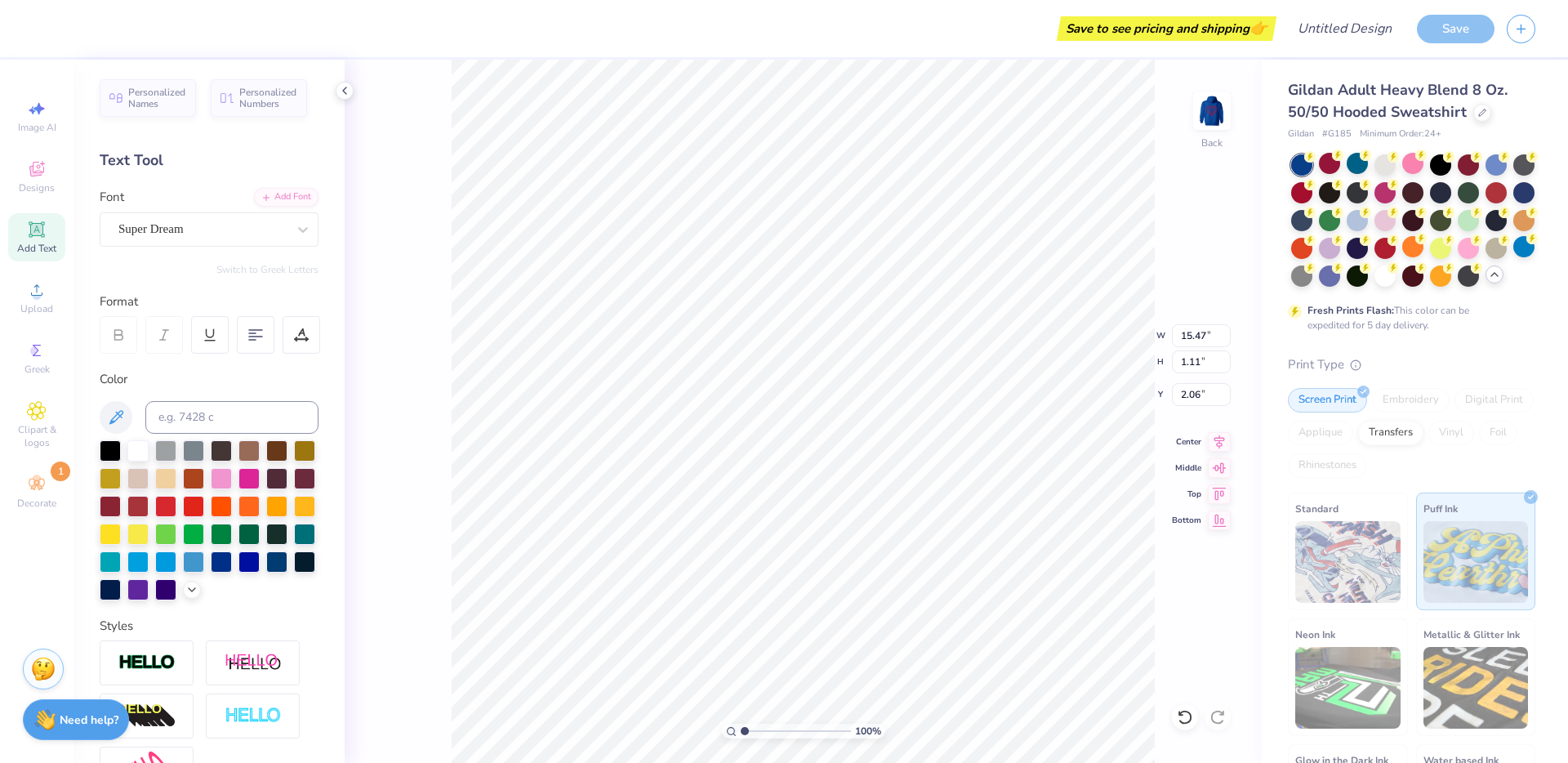
type input "15.47"
type input "1.11"
type input "2.45"
click at [1195, 117] on img at bounding box center [1212, 111] width 65 height 65
click at [1213, 112] on img at bounding box center [1212, 111] width 32 height 32
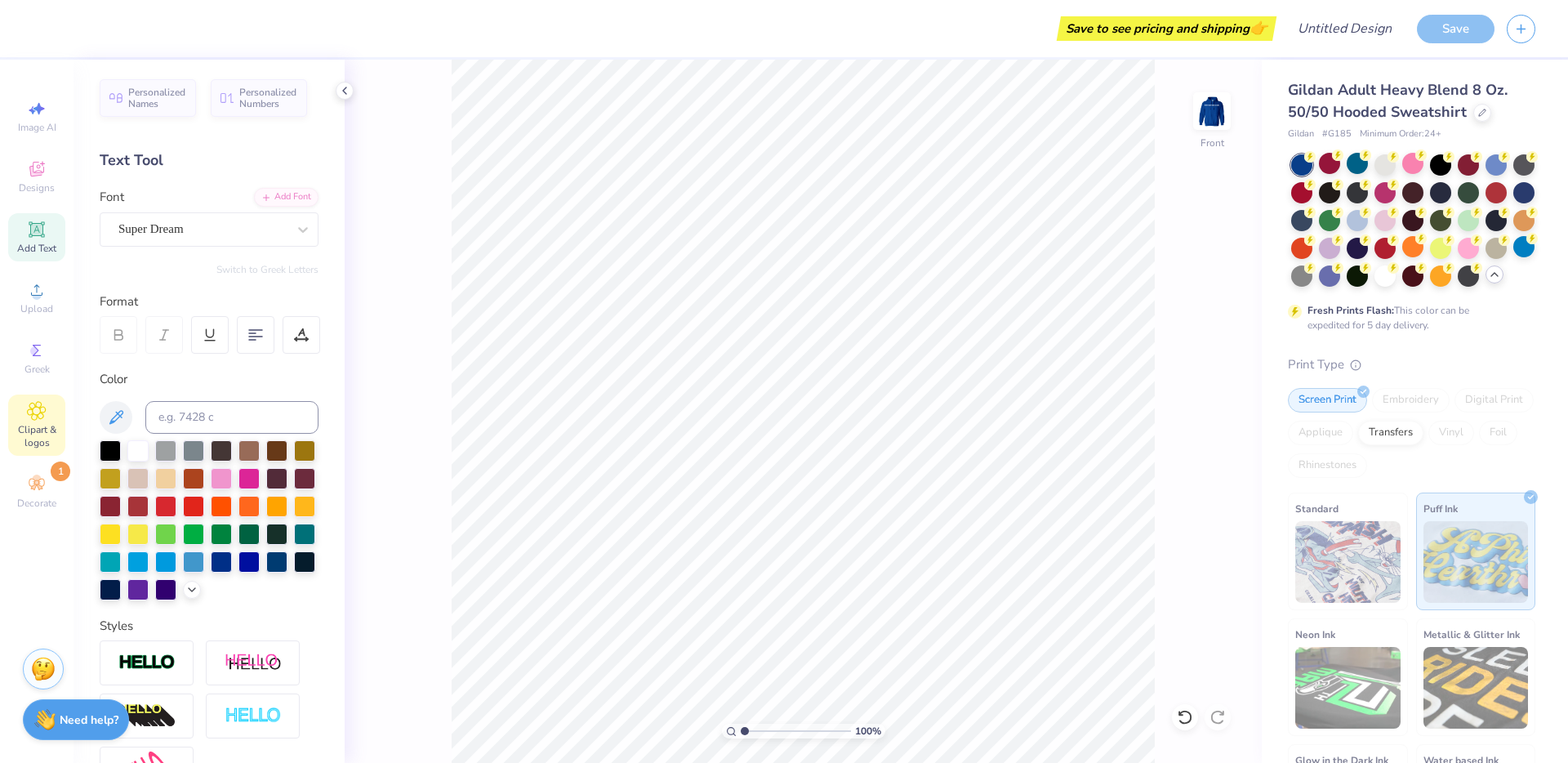
click at [40, 434] on span "Clipart & logos" at bounding box center [37, 435] width 57 height 26
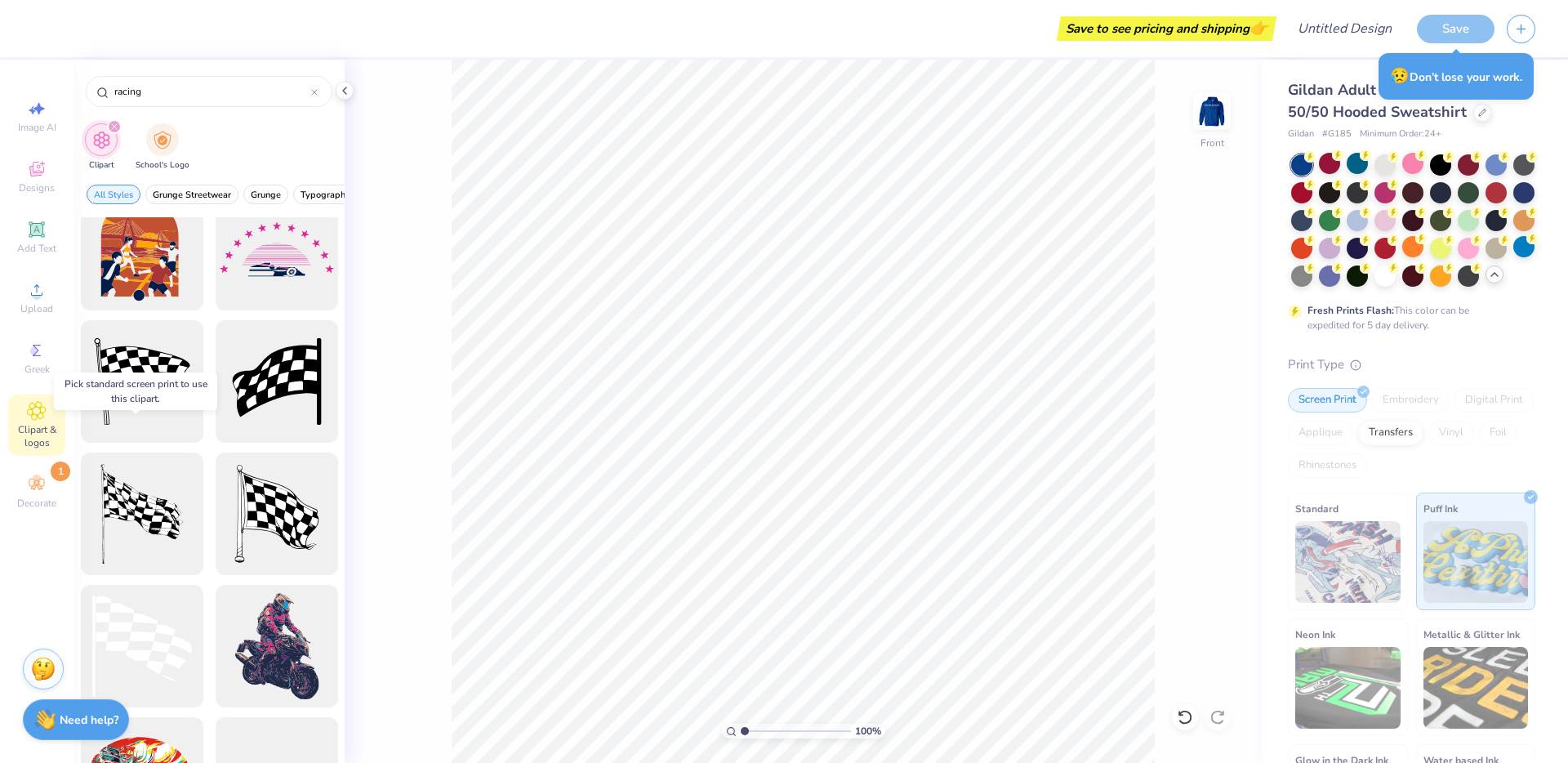
scroll to position [370, 0]
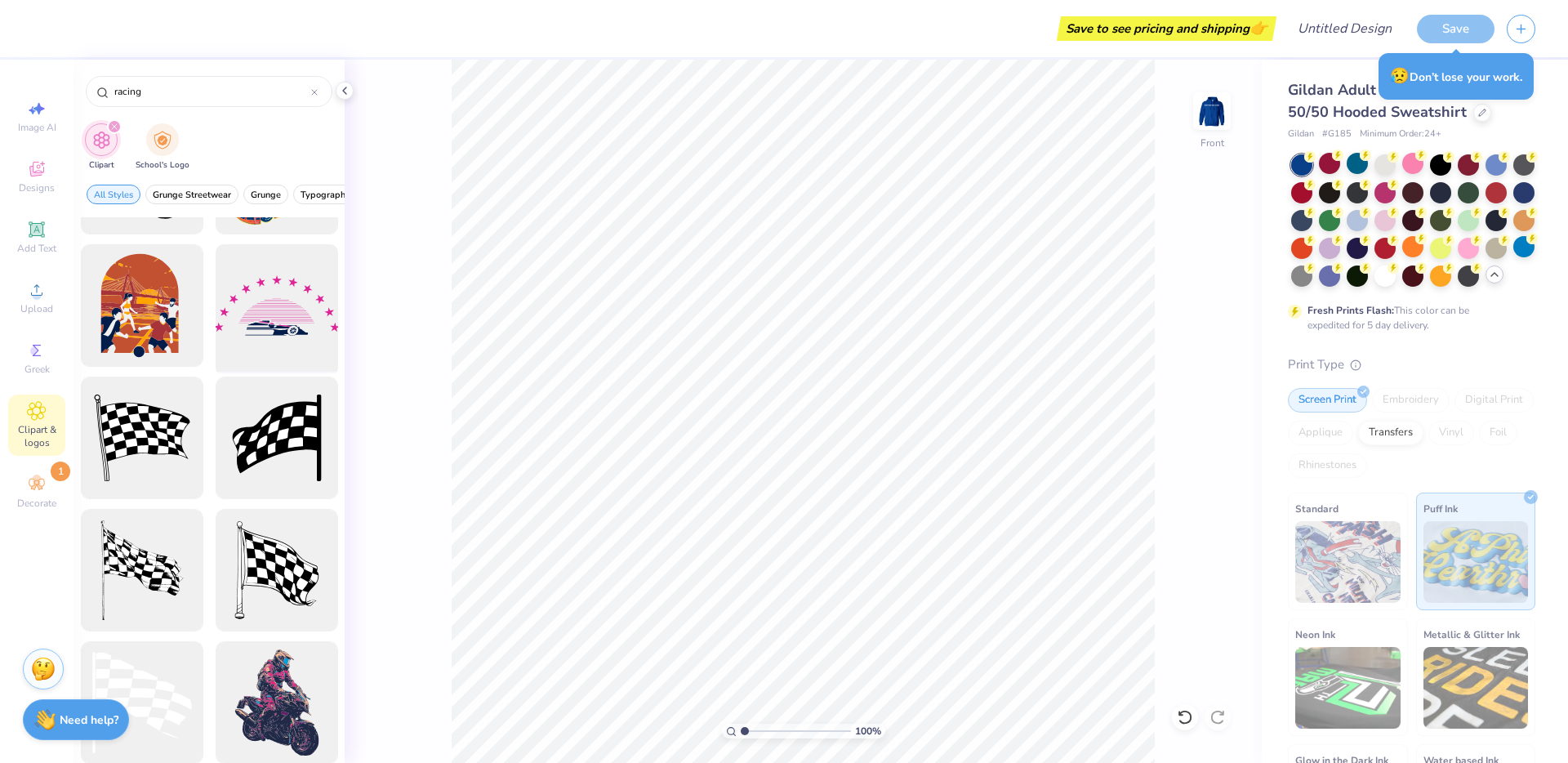
type input "racing"
click at [255, 321] on div at bounding box center [277, 305] width 134 height 134
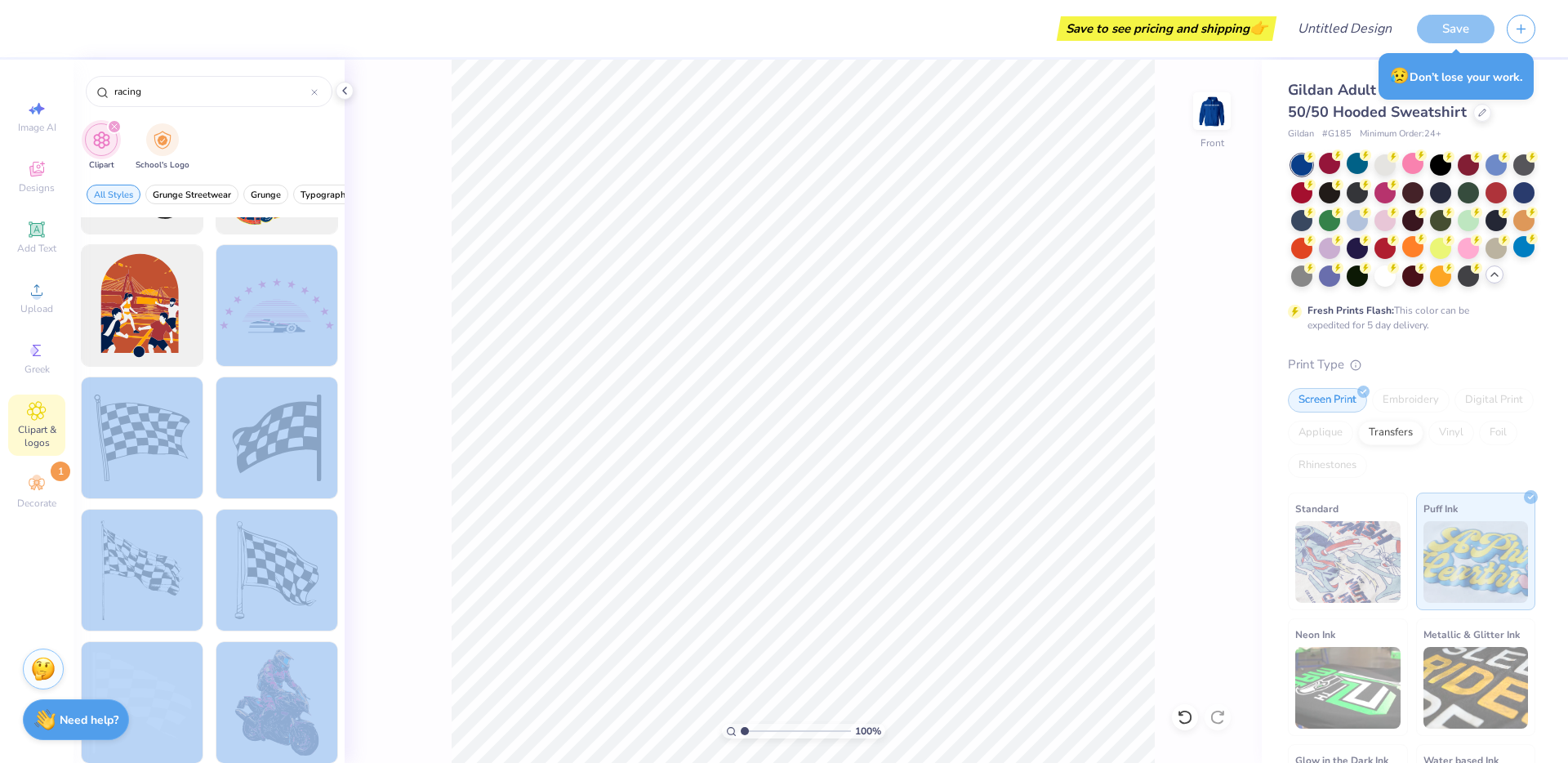
click at [851, 322] on div "Save to see pricing and shipping 👉 Design Title Save Image AI Designs Add Text …" at bounding box center [784, 382] width 1568 height 763
click at [232, 309] on div at bounding box center [277, 305] width 134 height 134
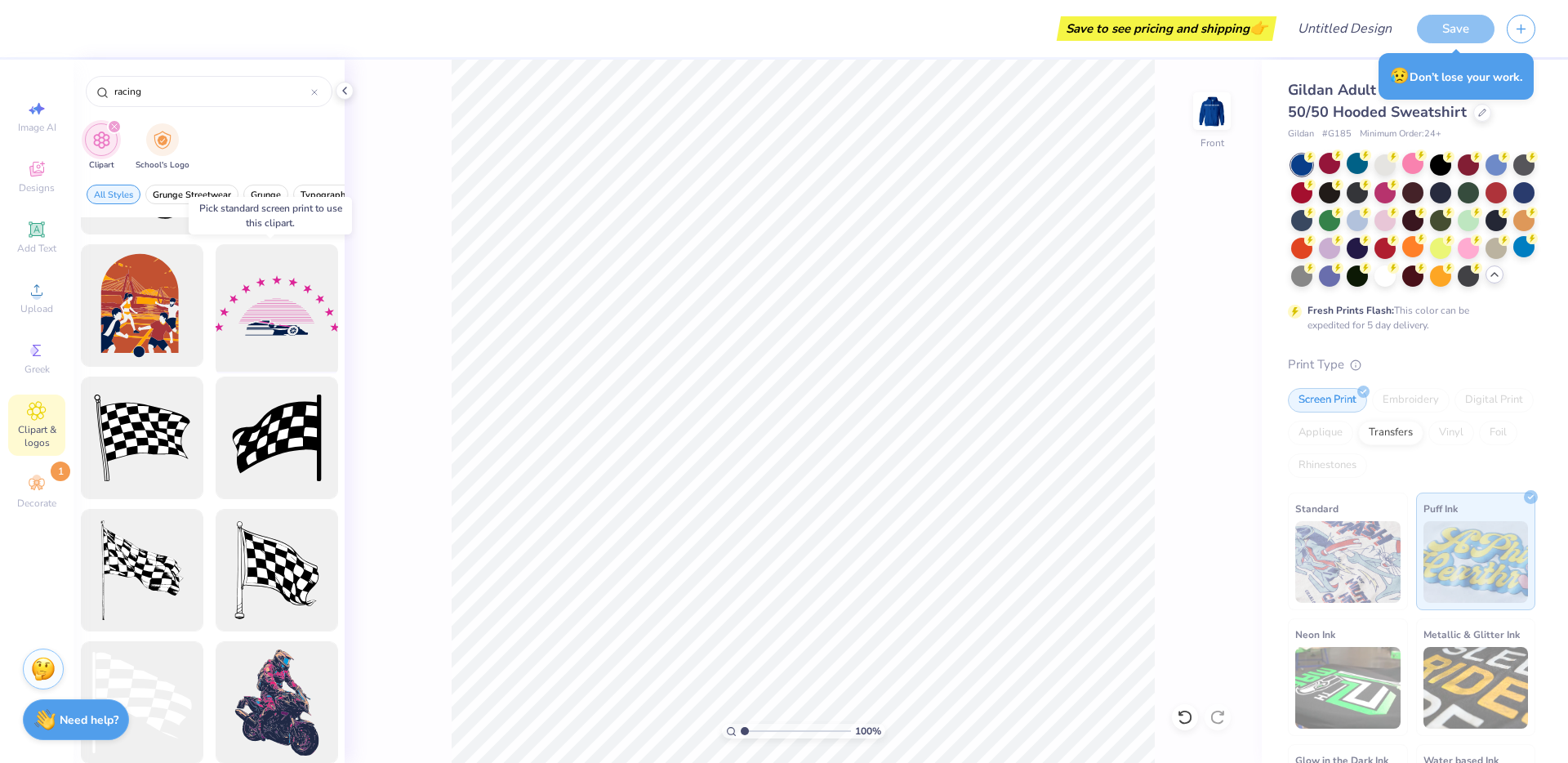
click at [261, 303] on div at bounding box center [277, 305] width 134 height 134
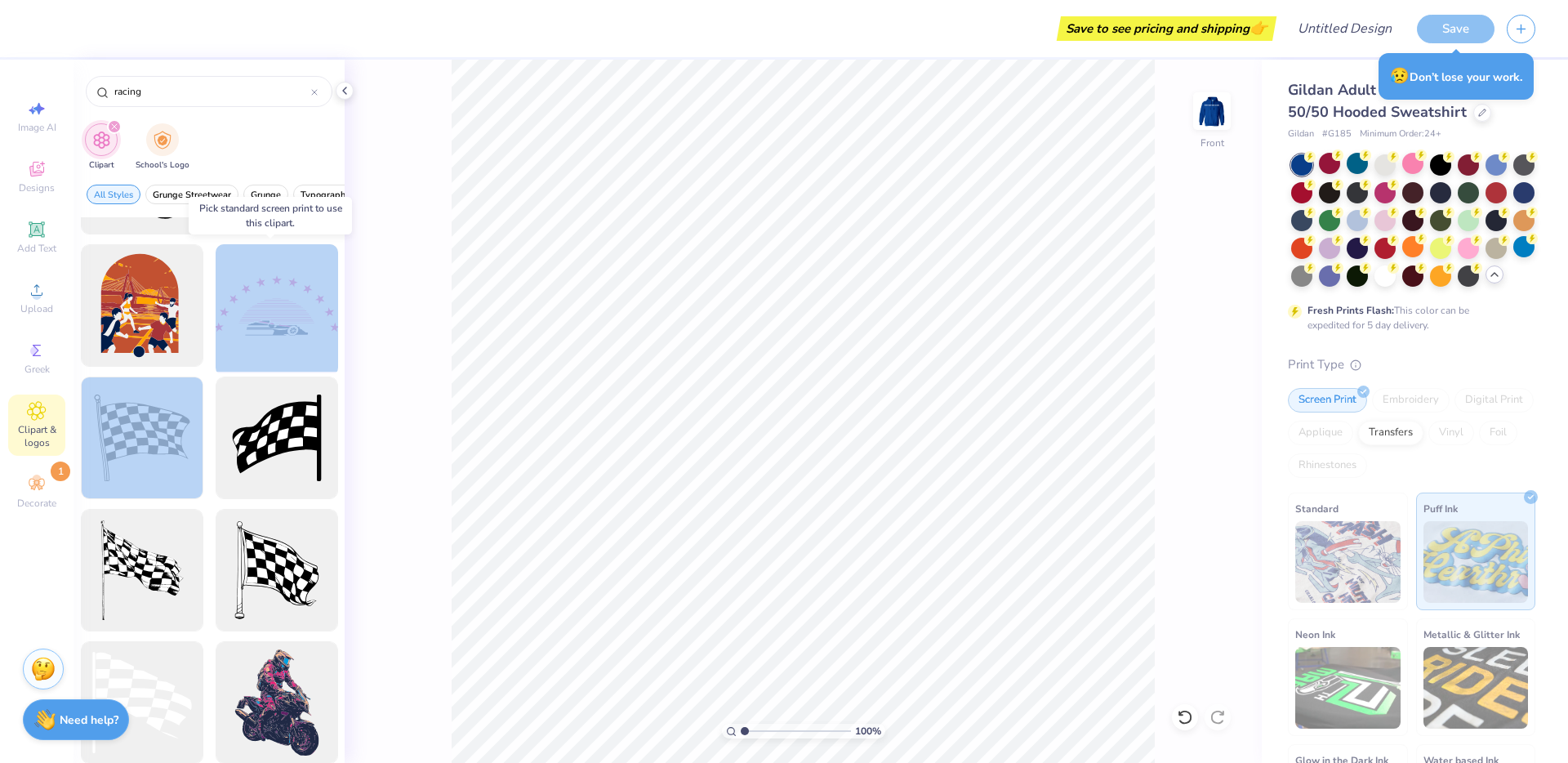
click at [261, 303] on div at bounding box center [277, 305] width 134 height 134
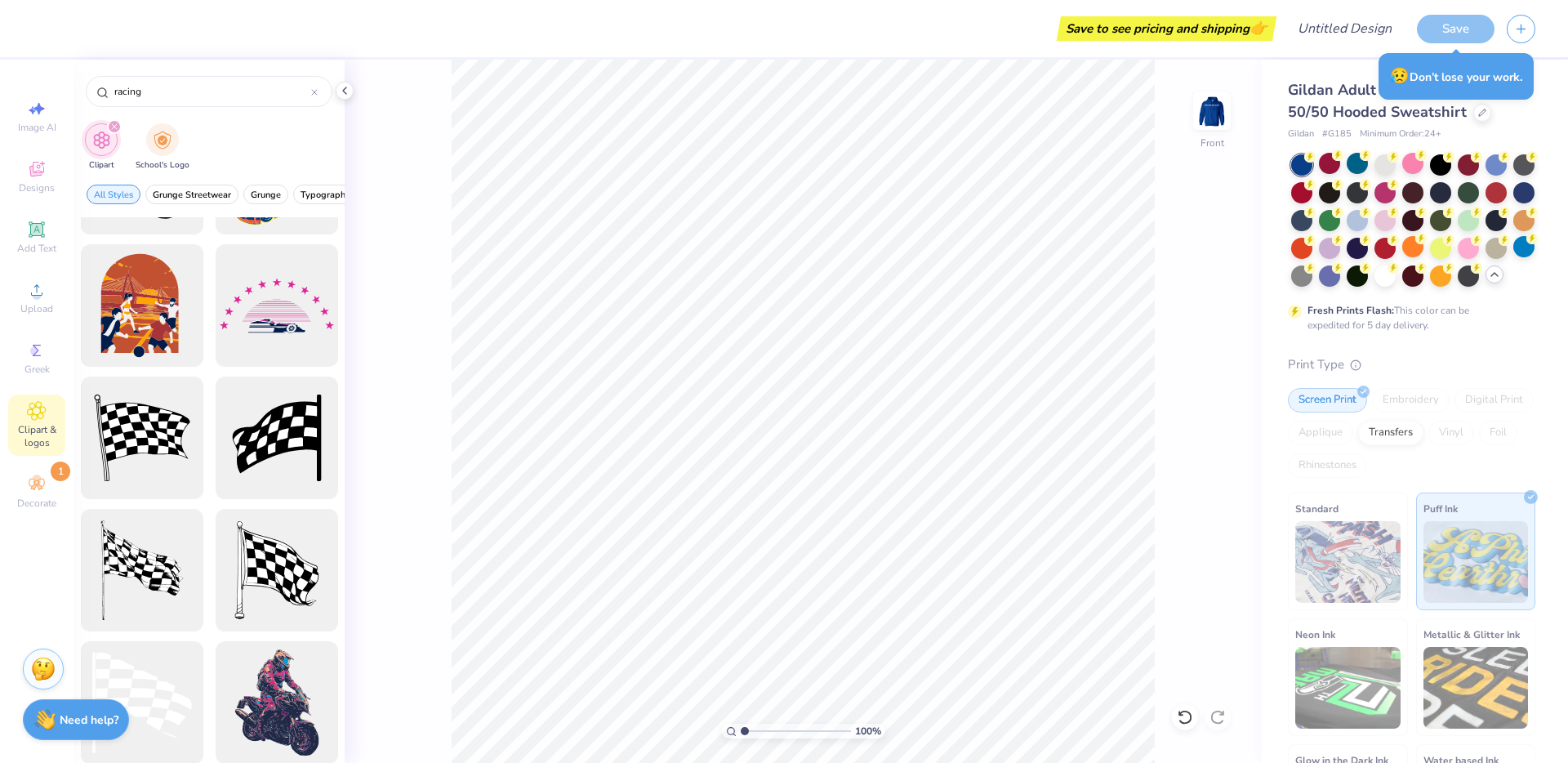
click at [374, 295] on div "100 % Front" at bounding box center [803, 411] width 917 height 703
click at [305, 294] on div at bounding box center [277, 305] width 134 height 134
click at [271, 300] on div at bounding box center [277, 305] width 134 height 134
click at [1369, 572] on img at bounding box center [1349, 562] width 106 height 81
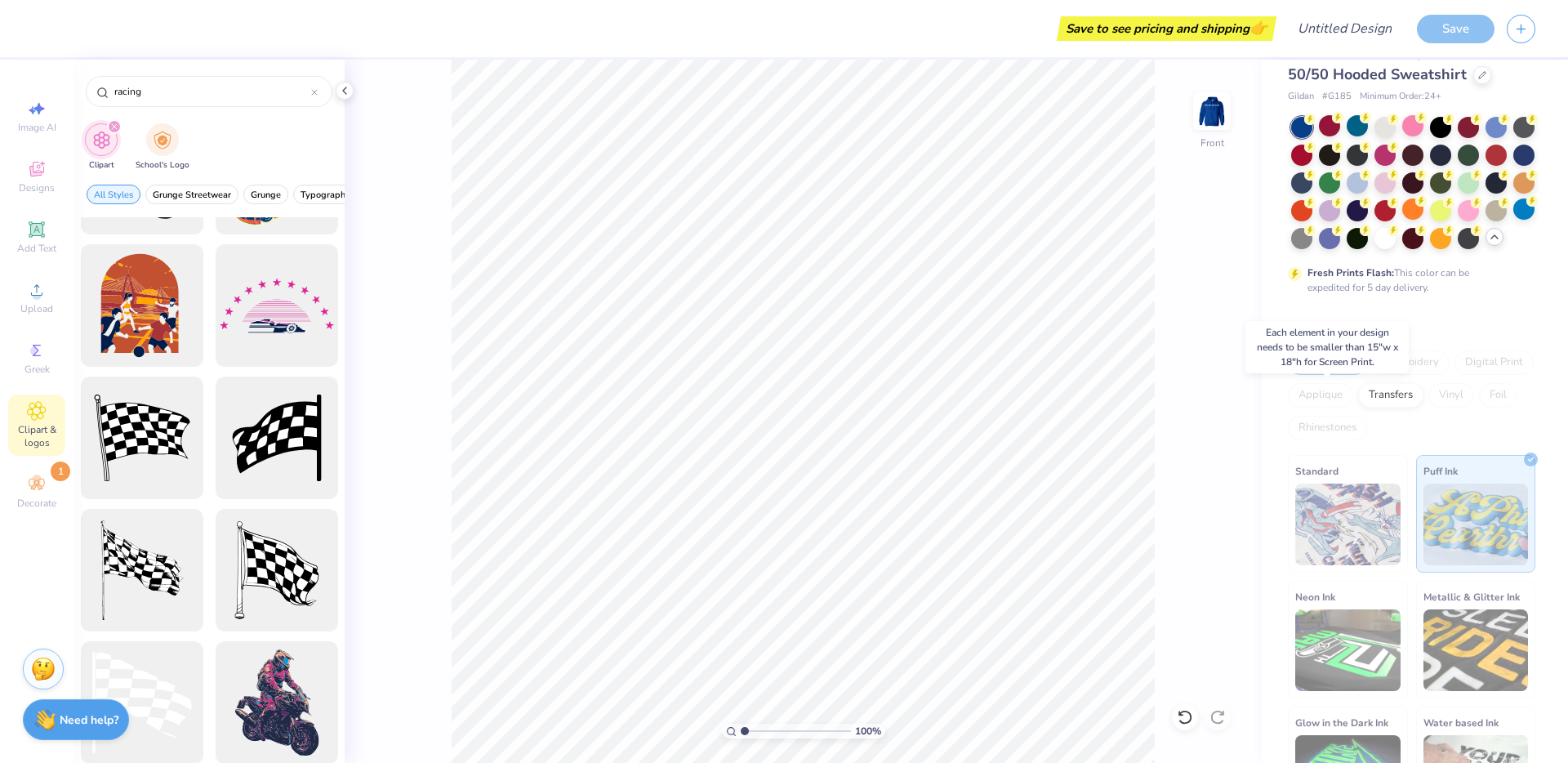
scroll to position [70, 0]
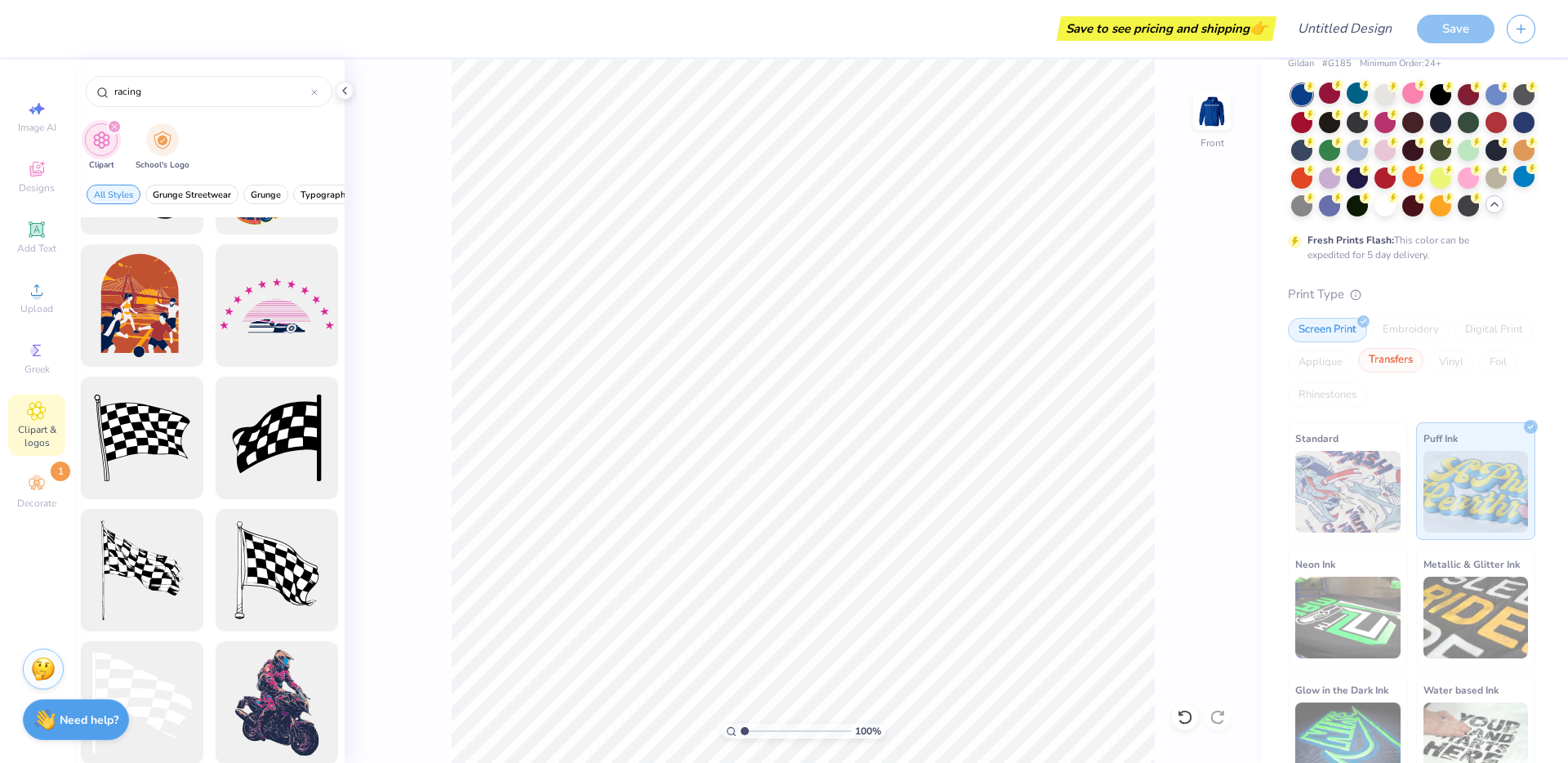
click at [1424, 373] on div "Transfers" at bounding box center [1391, 360] width 65 height 24
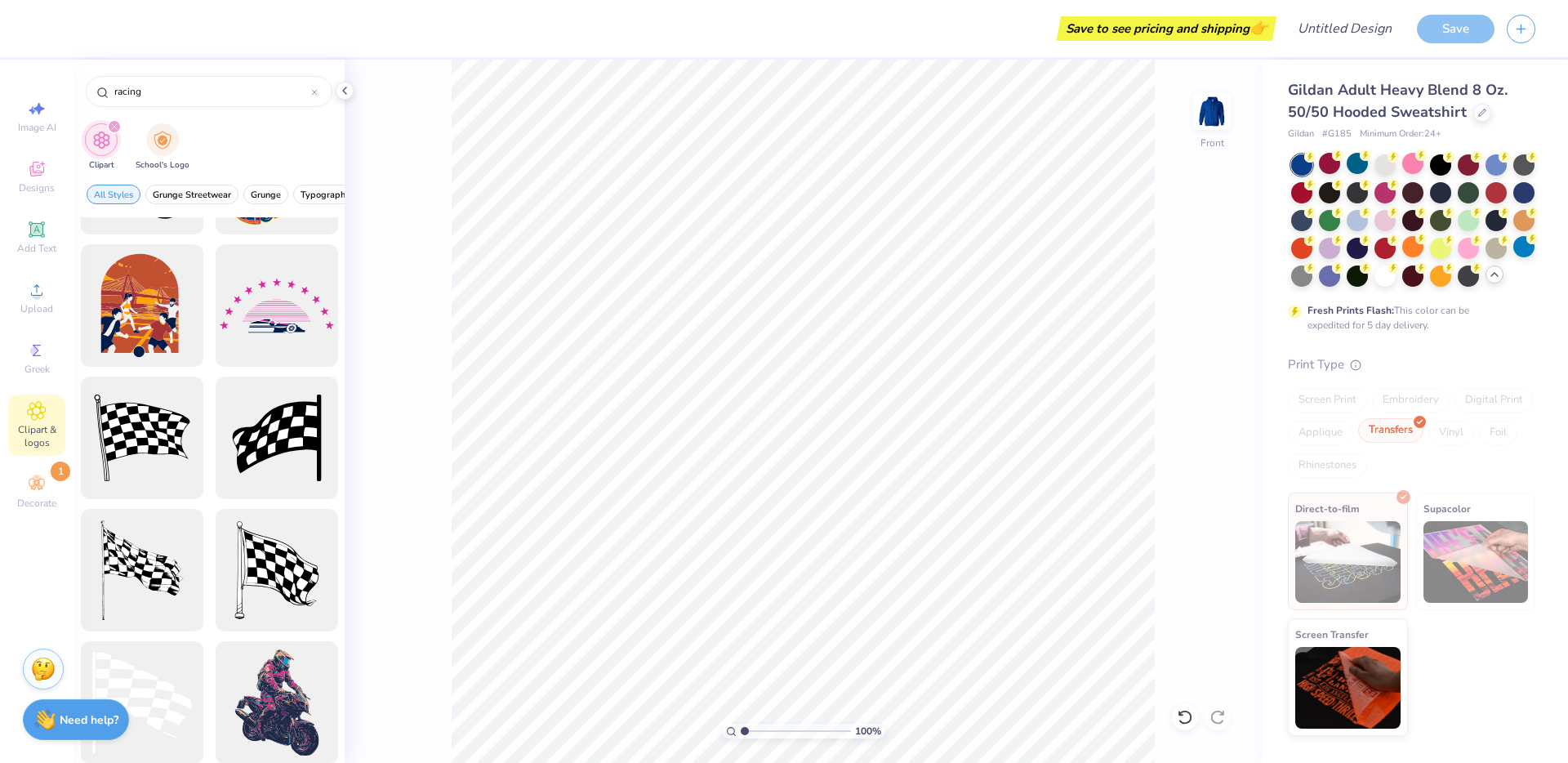
scroll to position [1, 0]
click at [270, 298] on div at bounding box center [277, 305] width 134 height 134
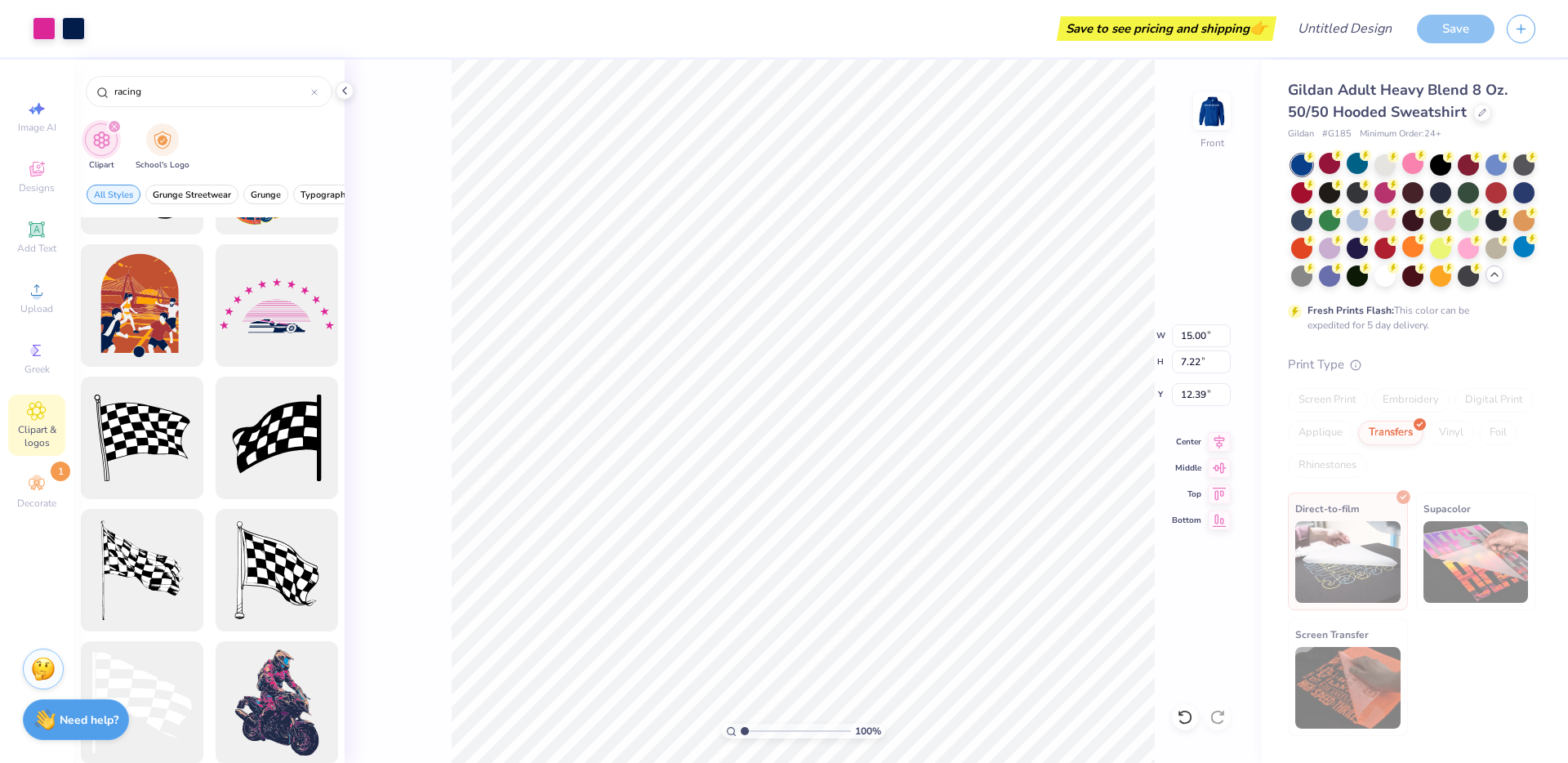
type input "18.37"
type input "6.00"
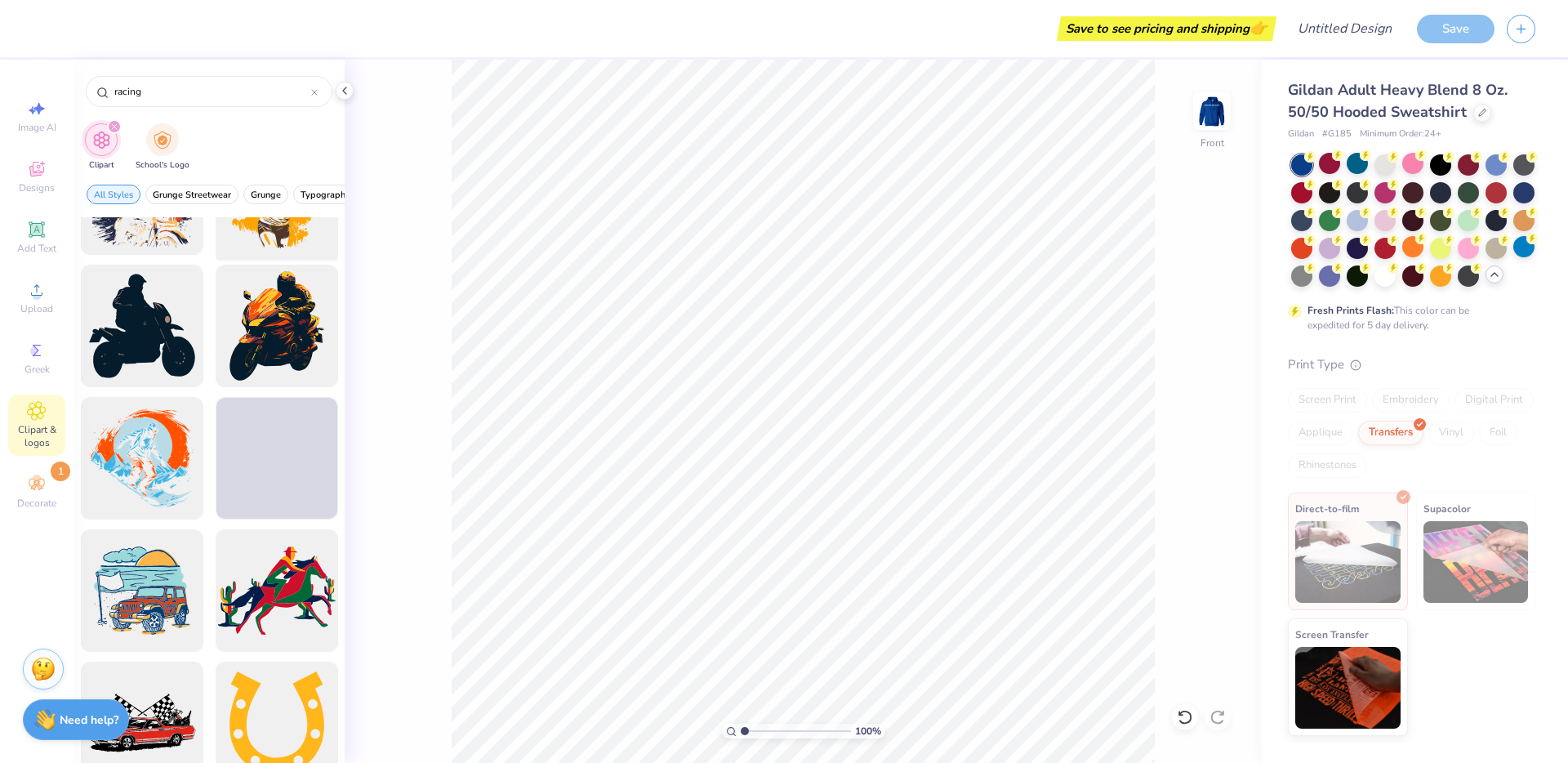
scroll to position [3270, 0]
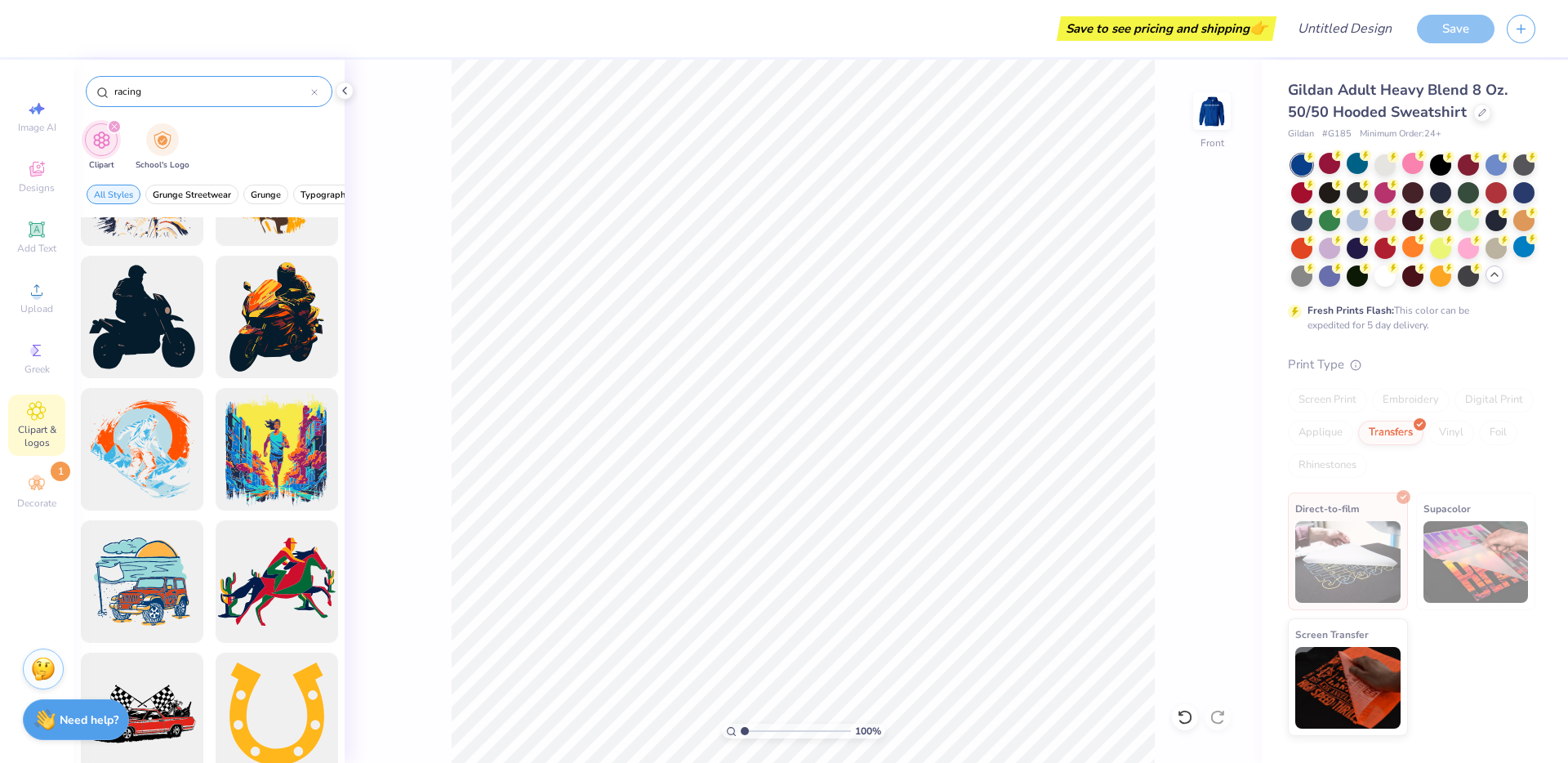
click at [144, 94] on input "racing" at bounding box center [212, 91] width 199 height 16
type input "formula 1"
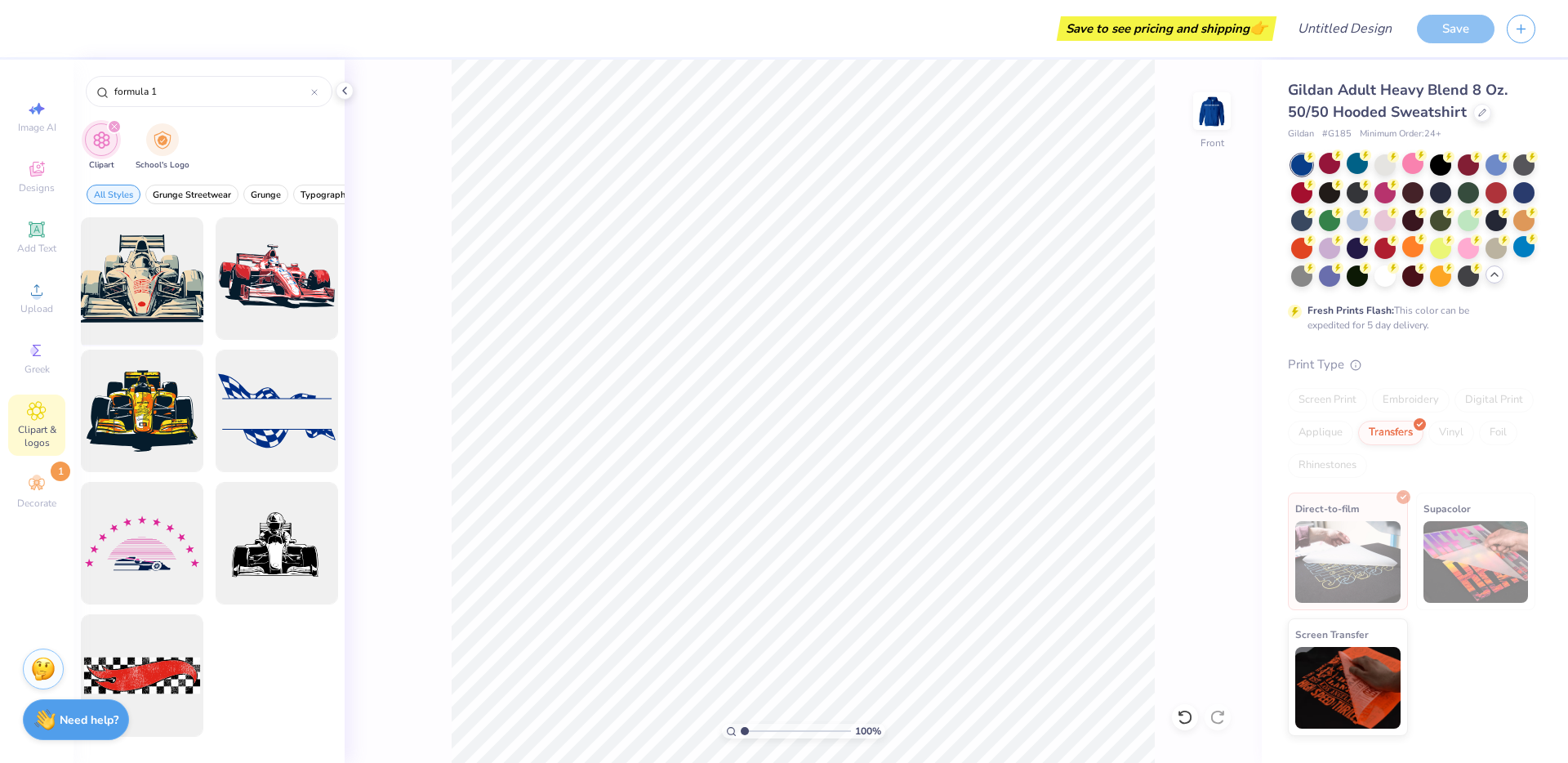
click at [114, 276] on div at bounding box center [141, 279] width 134 height 134
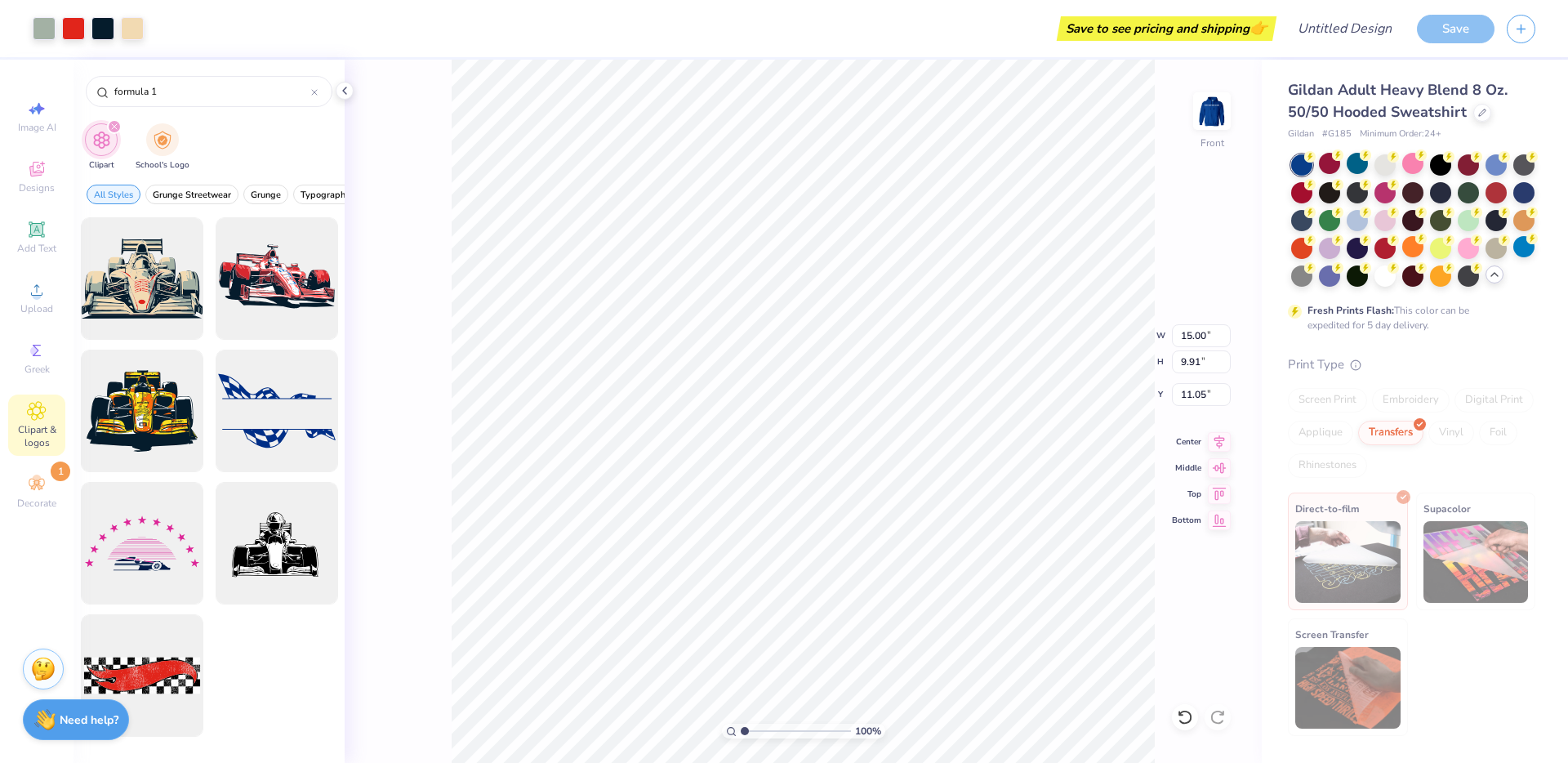
type input "16.09"
click at [279, 405] on div at bounding box center [277, 411] width 134 height 134
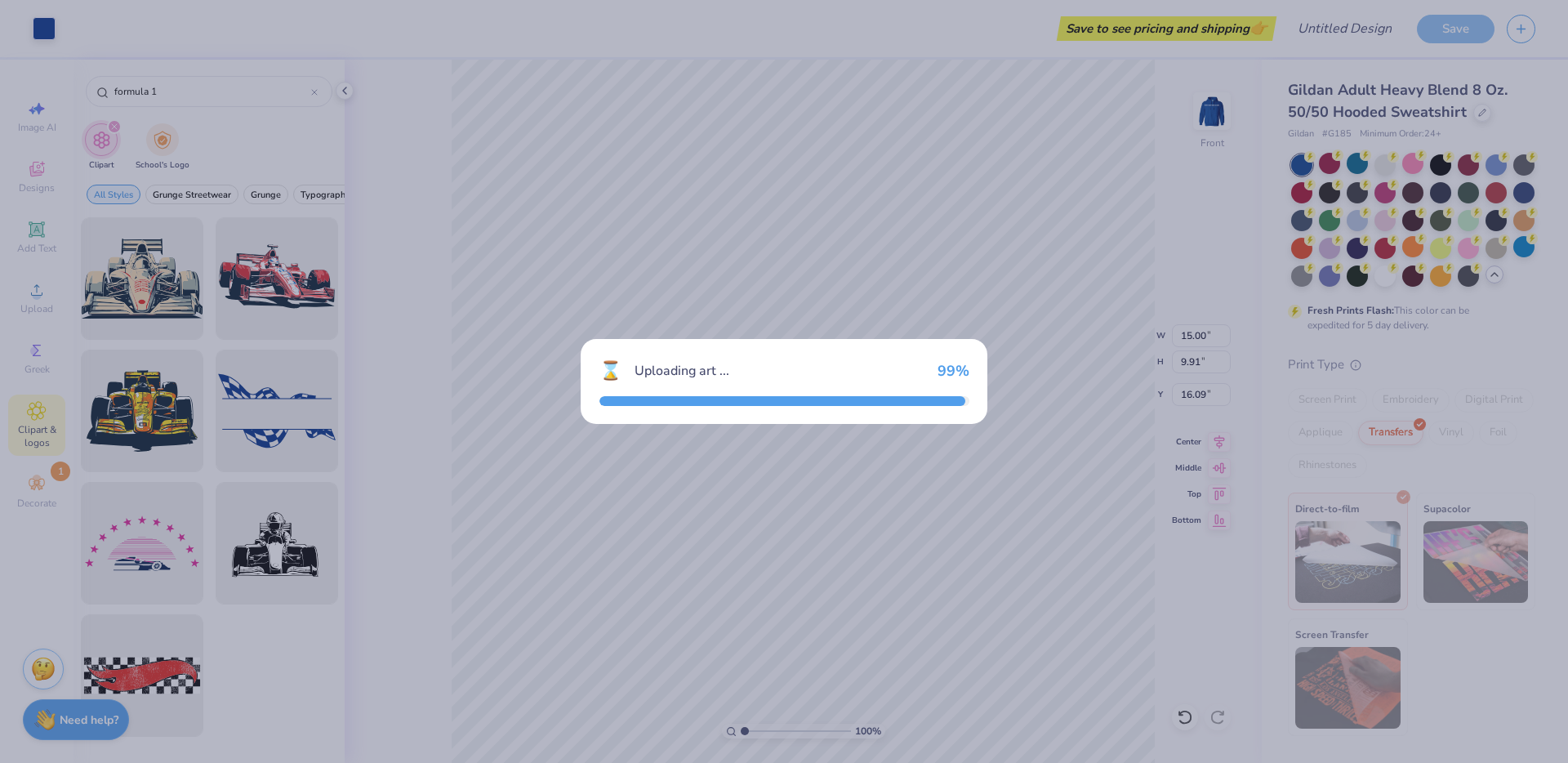
type input "9.44"
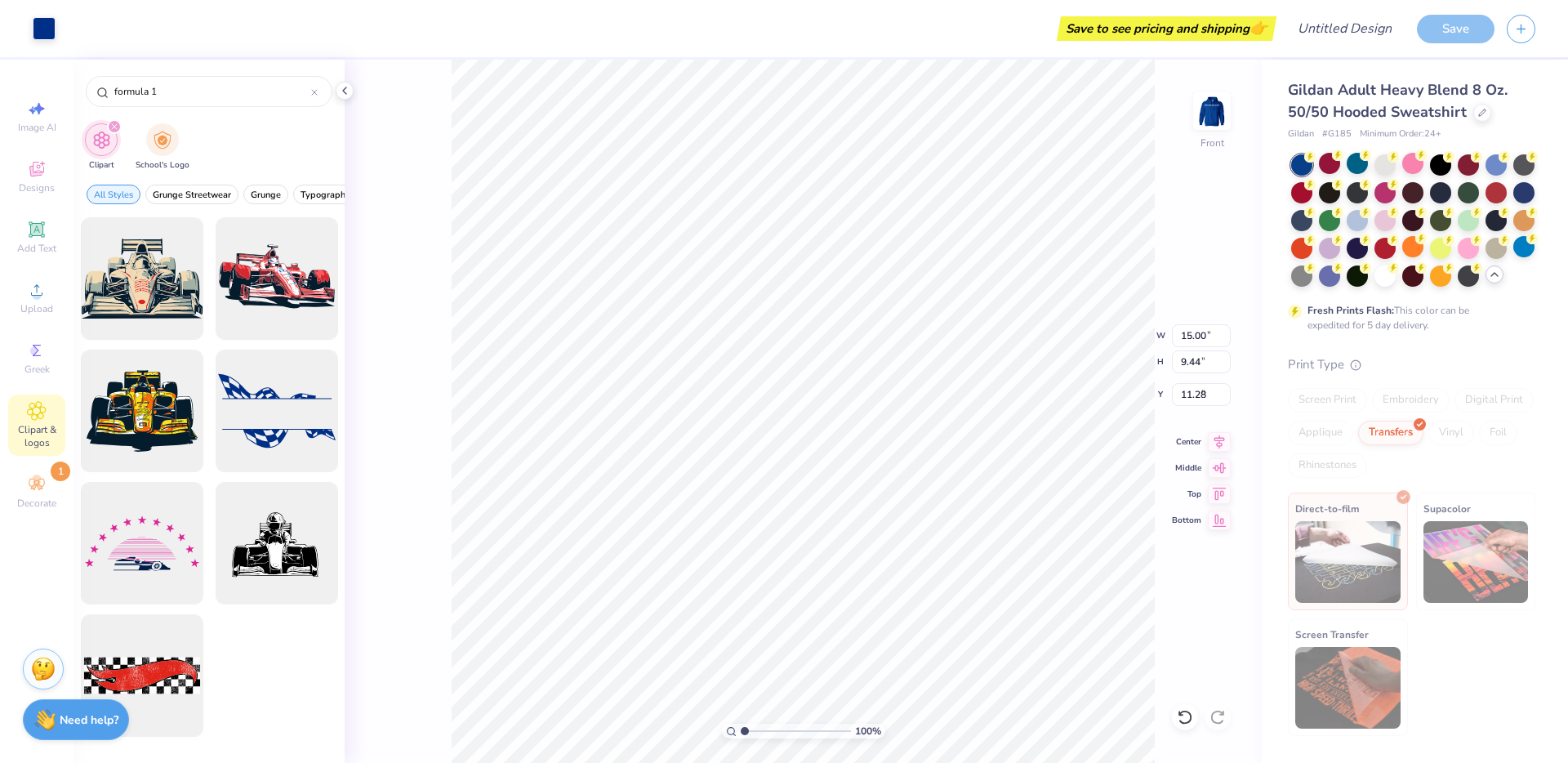
type input "9.15"
click at [39, 23] on div at bounding box center [44, 27] width 23 height 23
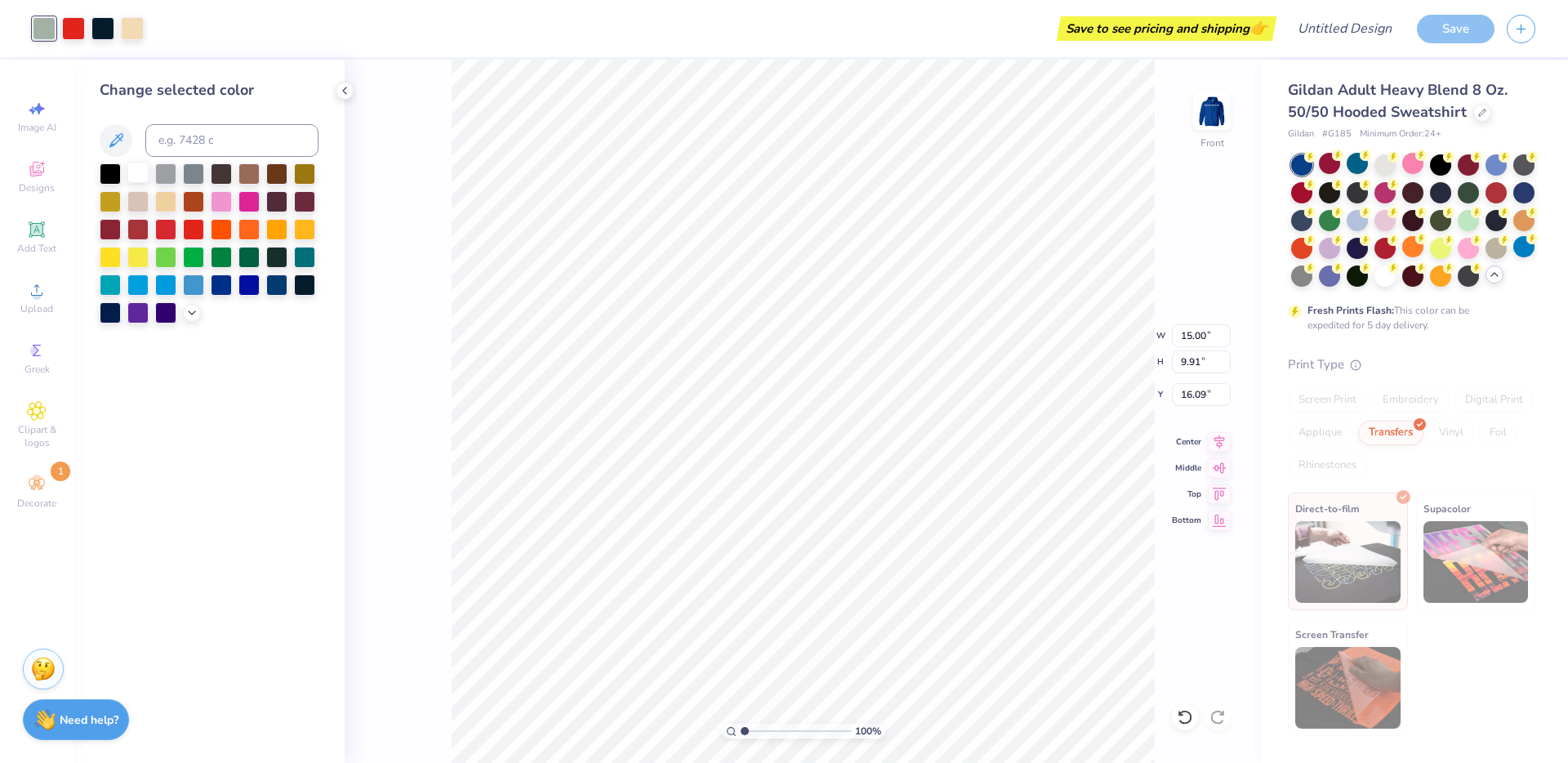
click at [133, 173] on div at bounding box center [138, 173] width 21 height 21
click at [74, 32] on div at bounding box center [73, 27] width 23 height 23
click at [143, 27] on div at bounding box center [133, 27] width 23 height 23
click at [227, 287] on div at bounding box center [221, 284] width 21 height 21
click at [246, 284] on div at bounding box center [249, 284] width 21 height 21
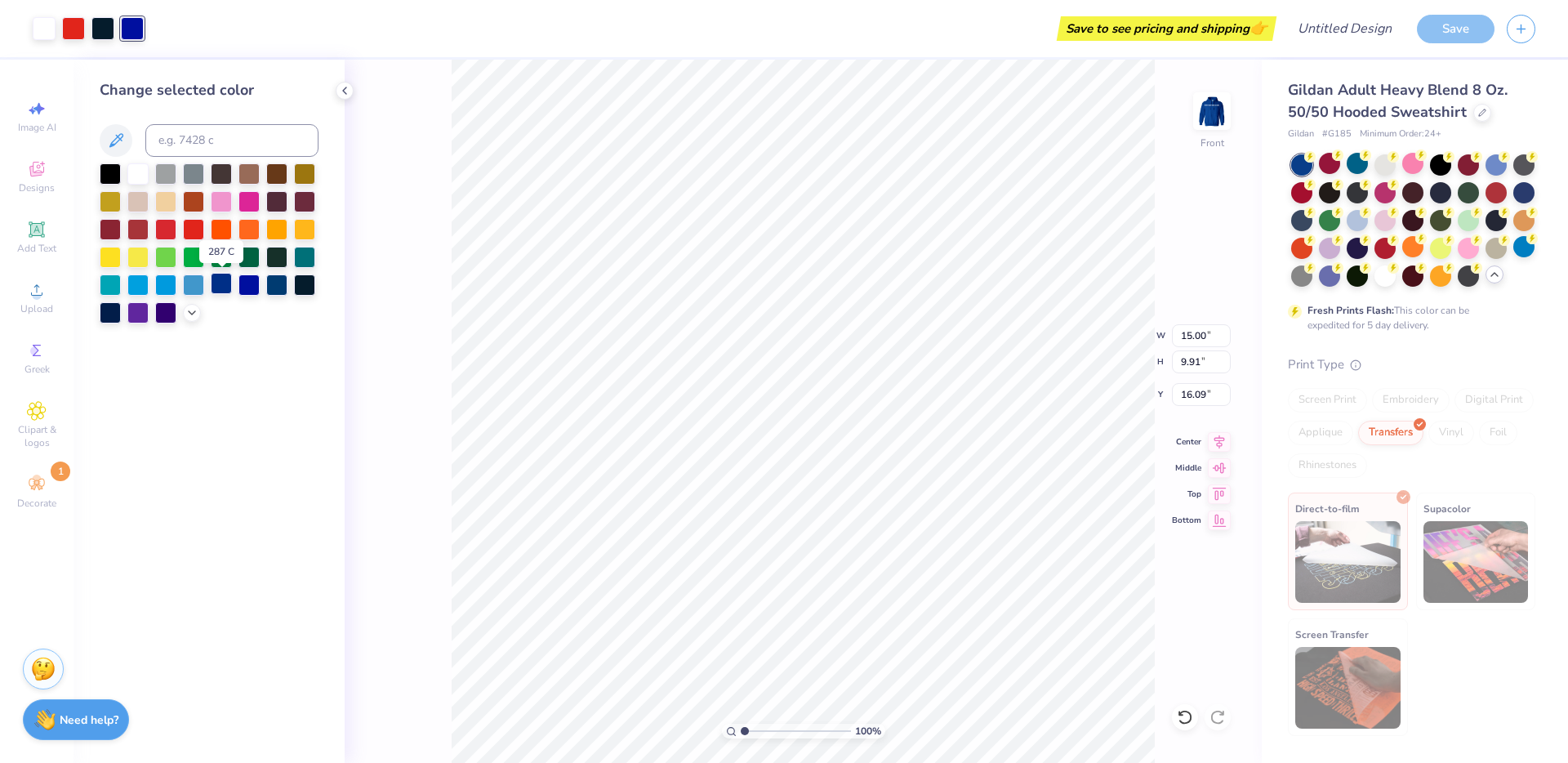
click at [227, 279] on div at bounding box center [221, 284] width 21 height 21
click at [100, 26] on div at bounding box center [103, 27] width 23 height 23
click at [135, 169] on div at bounding box center [138, 173] width 21 height 21
click at [190, 228] on div at bounding box center [193, 228] width 21 height 21
click at [100, 32] on div "Save to see pricing and shipping 👉" at bounding box center [685, 29] width 1176 height 57
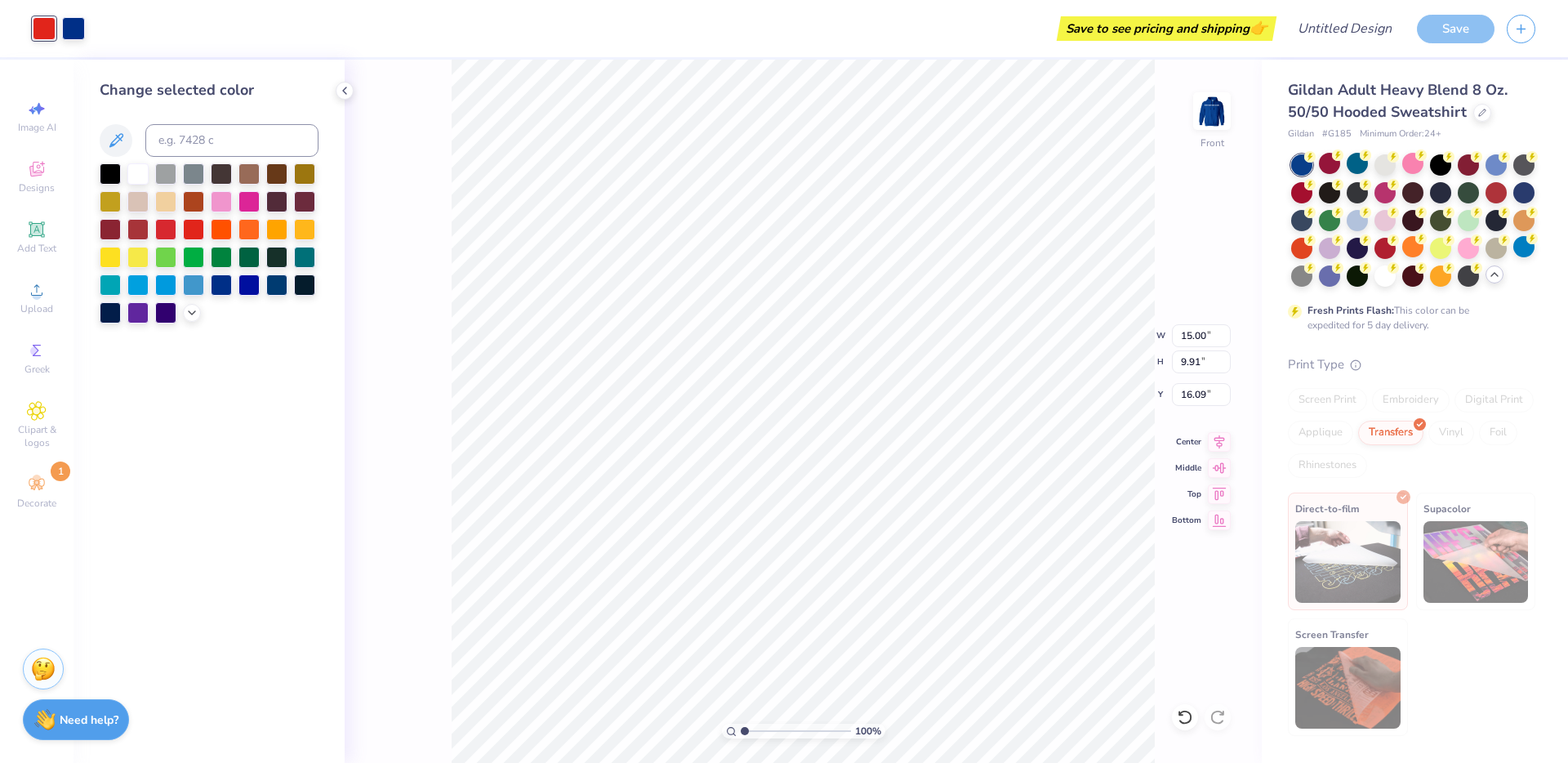
click at [119, 24] on div "Save to see pricing and shipping 👉" at bounding box center [685, 29] width 1176 height 57
click at [18, 28] on div "Art colors" at bounding box center [42, 29] width 85 height 57
click at [71, 28] on div at bounding box center [73, 27] width 23 height 23
click at [96, 23] on div "Art colors Save to see pricing and shipping 👉 Design Title Save" at bounding box center [784, 29] width 1568 height 57
click at [129, 23] on div "Save to see pricing and shipping 👉" at bounding box center [685, 29] width 1176 height 57
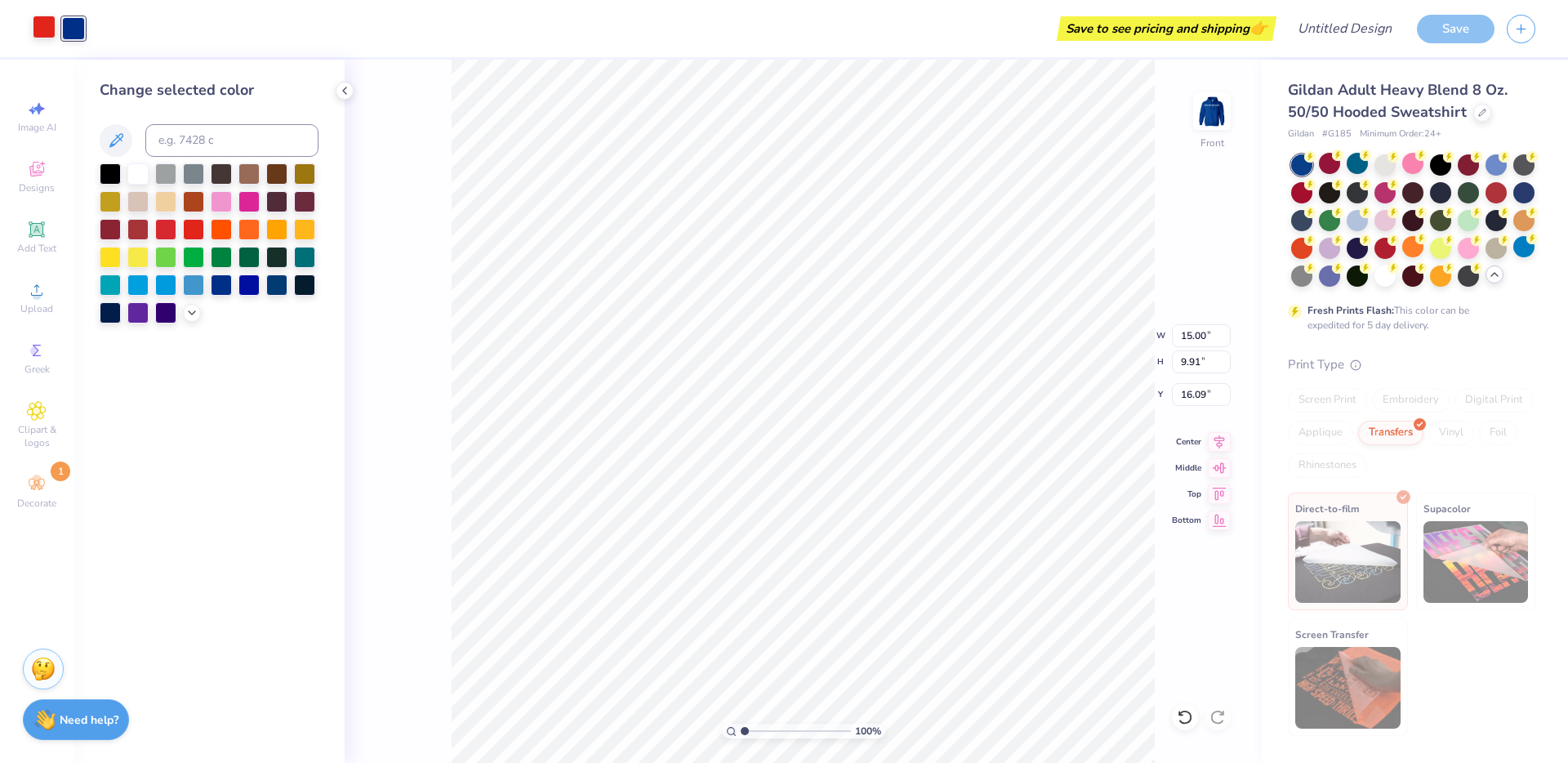
click at [51, 23] on div at bounding box center [44, 27] width 23 height 23
click at [88, 25] on div "Art colors Save to see pricing and shipping 👉 Design Title Save" at bounding box center [784, 29] width 1568 height 57
click at [114, 25] on div "Save to see pricing and shipping 👉" at bounding box center [685, 29] width 1176 height 57
click at [159, 176] on div at bounding box center [166, 173] width 21 height 21
click at [137, 171] on div at bounding box center [138, 173] width 21 height 21
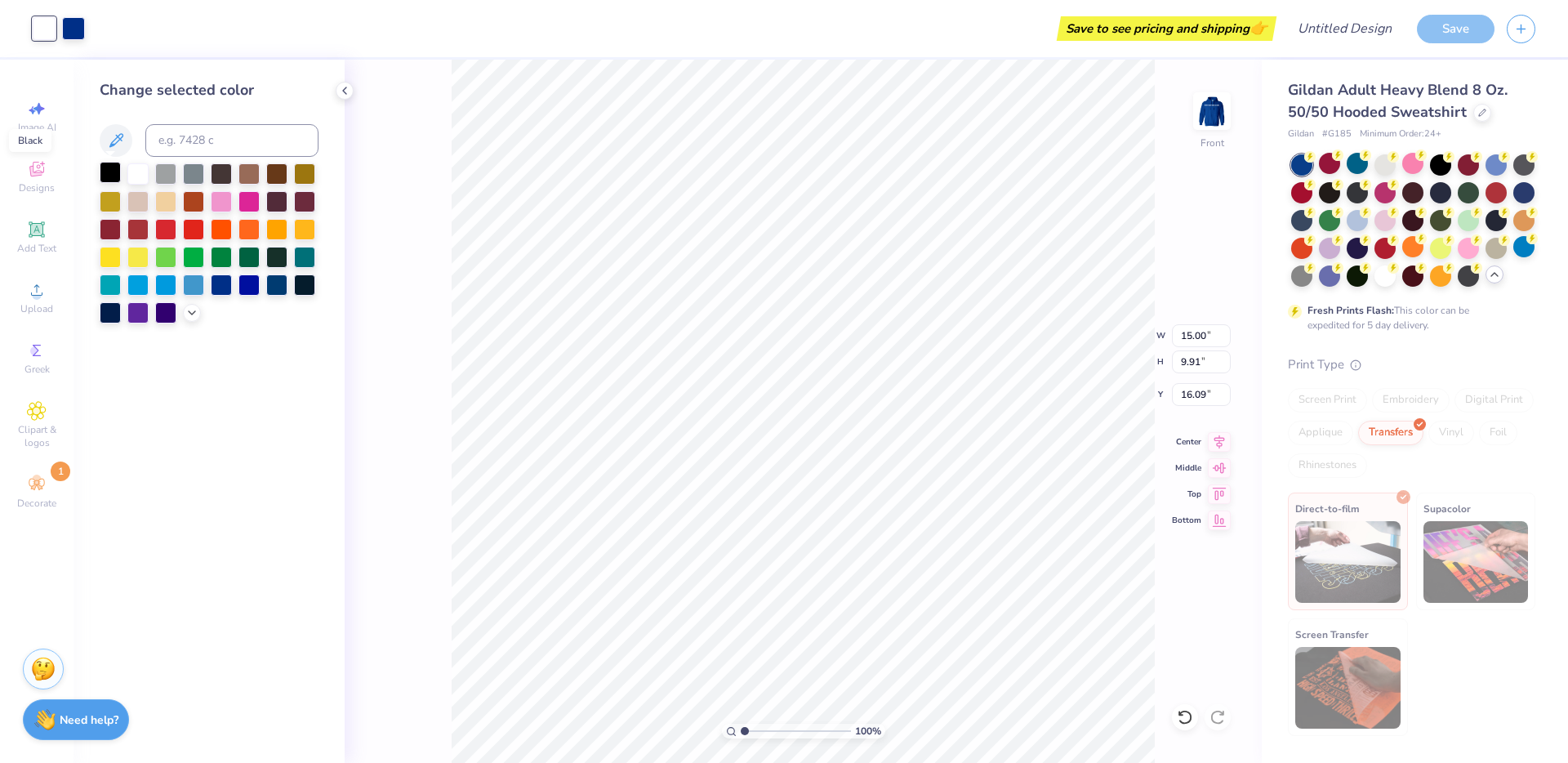
click at [107, 175] on div at bounding box center [110, 173] width 21 height 21
click at [98, 27] on div "Save to see pricing and shipping 👉" at bounding box center [685, 29] width 1176 height 57
click at [164, 22] on div "Save to see pricing and shipping 👉" at bounding box center [685, 29] width 1176 height 57
click at [24, 21] on div "Art colors" at bounding box center [42, 29] width 85 height 57
click at [52, 26] on div at bounding box center [44, 29] width 23 height 23
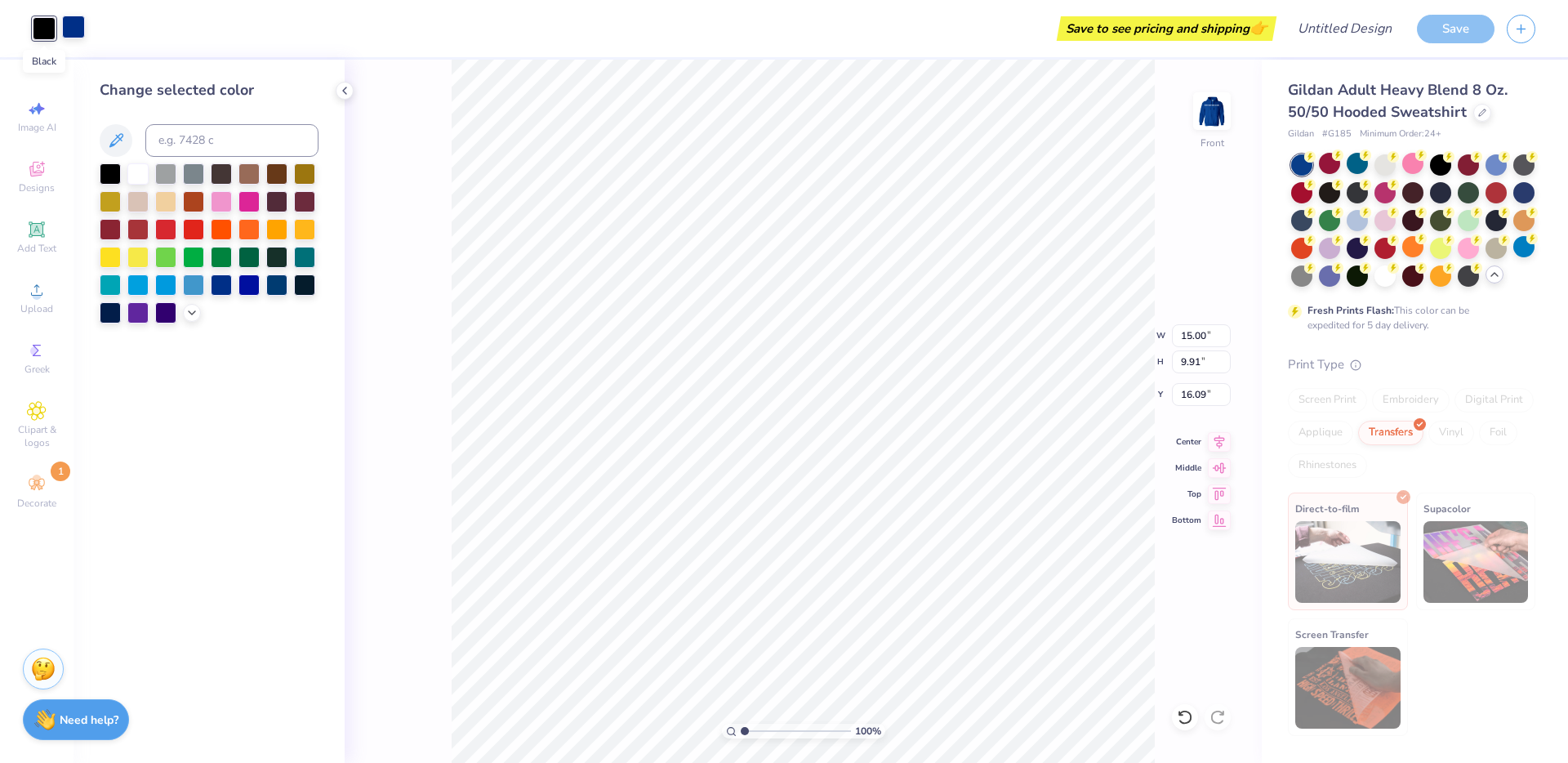
click at [85, 26] on div at bounding box center [73, 27] width 23 height 23
drag, startPoint x: 23, startPoint y: 28, endPoint x: 146, endPoint y: 31, distance: 123.0
click at [146, 31] on div "Art colors Save to see pricing and shipping 👉 Design Title Save" at bounding box center [784, 29] width 1568 height 57
click at [38, 32] on div at bounding box center [44, 27] width 23 height 23
click at [70, 32] on div at bounding box center [73, 27] width 23 height 23
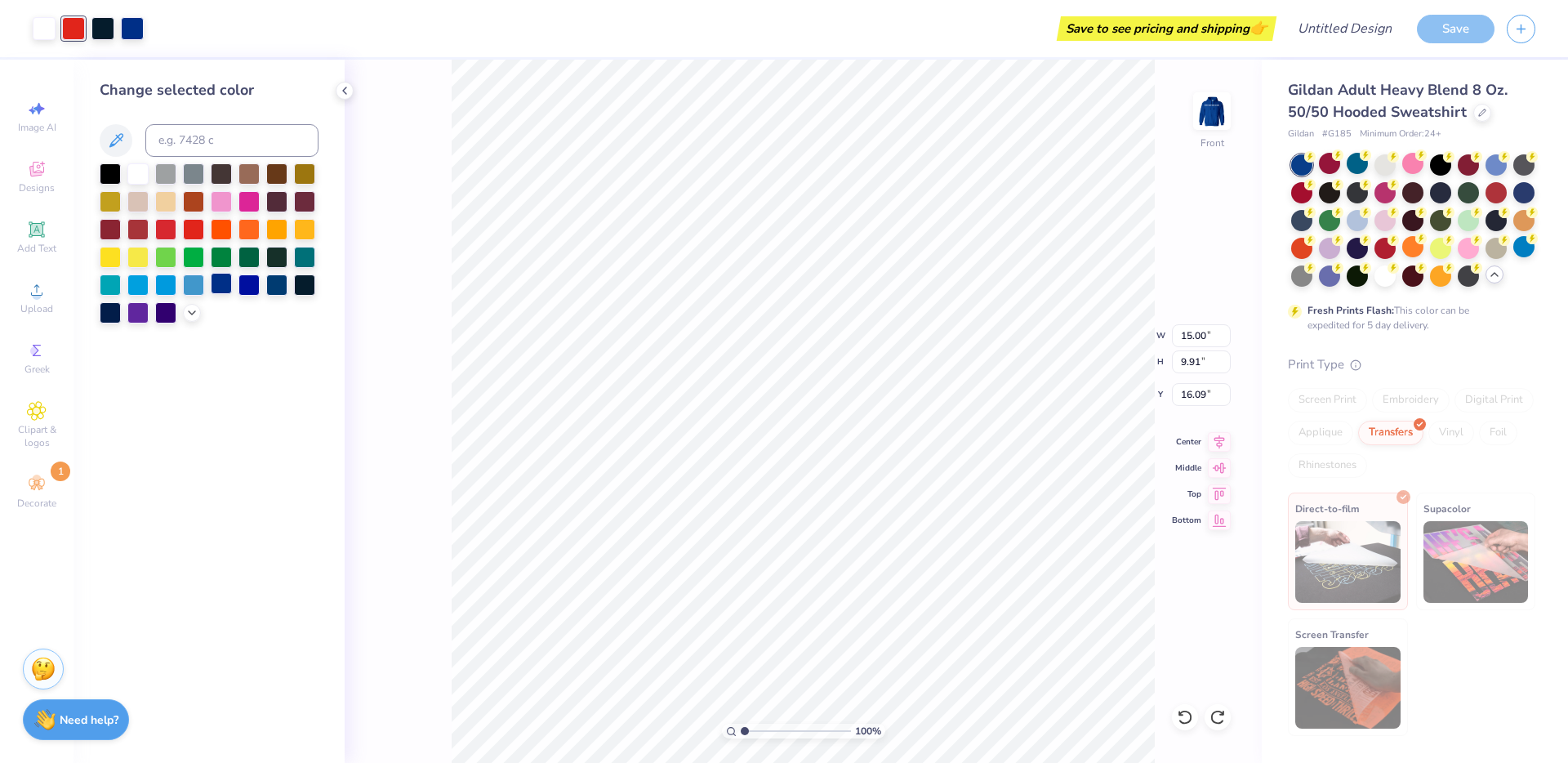
click at [223, 285] on div at bounding box center [221, 284] width 21 height 21
click at [124, 17] on div "Art colors Save to see pricing and shipping 👉 Design Title Save" at bounding box center [784, 29] width 1568 height 57
click at [133, 32] on div "Save to see pricing and shipping 👉" at bounding box center [699, 29] width 1146 height 57
click at [46, 29] on div at bounding box center [44, 27] width 23 height 23
click at [76, 25] on div at bounding box center [73, 27] width 23 height 23
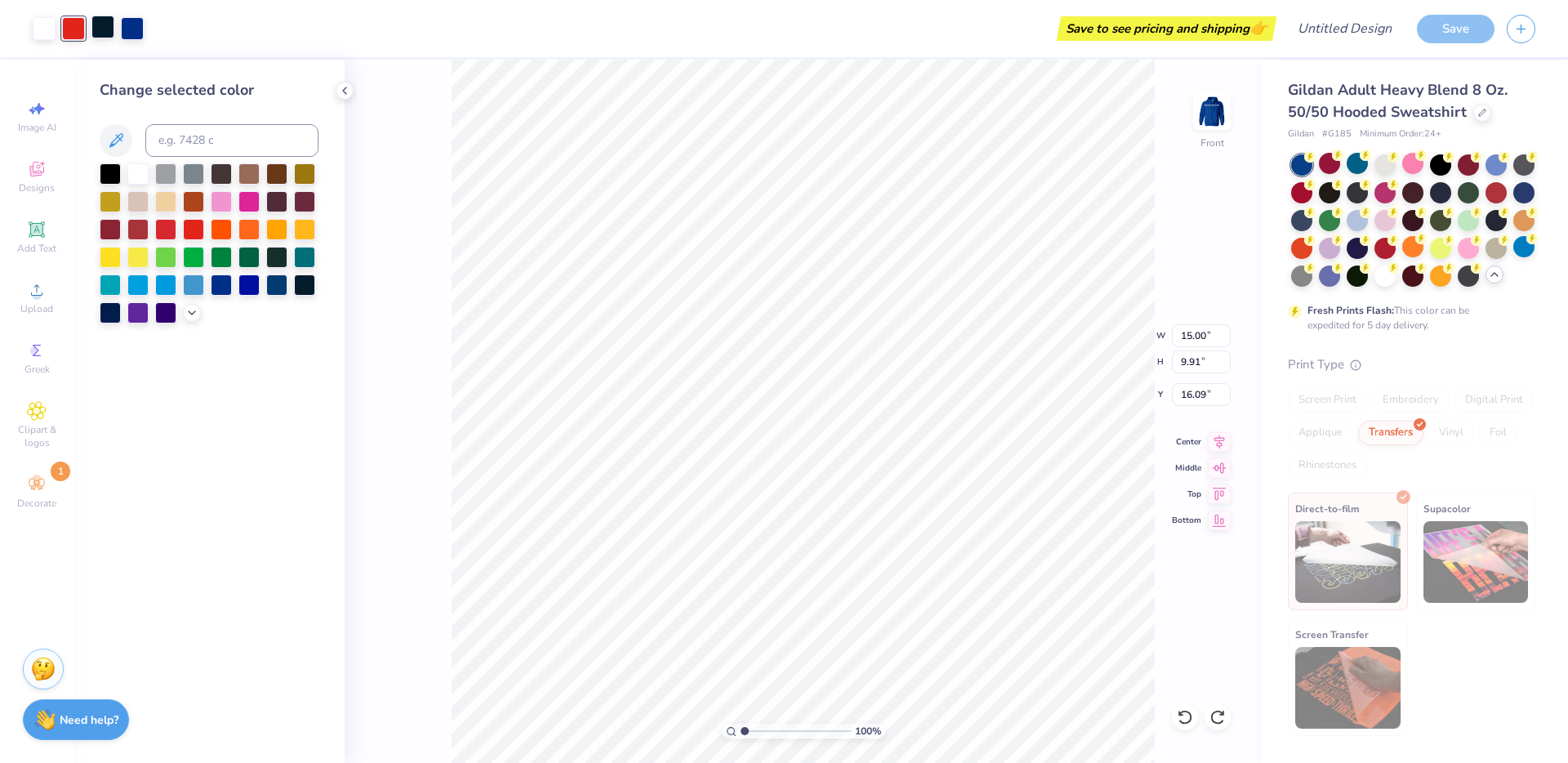
click at [102, 24] on div at bounding box center [103, 27] width 23 height 23
click at [134, 24] on div at bounding box center [133, 27] width 23 height 23
drag, startPoint x: 134, startPoint y: 27, endPoint x: 56, endPoint y: 30, distance: 78.1
click at [53, 32] on div at bounding box center [88, 29] width 111 height 23
drag, startPoint x: 72, startPoint y: 27, endPoint x: 142, endPoint y: 25, distance: 70.0
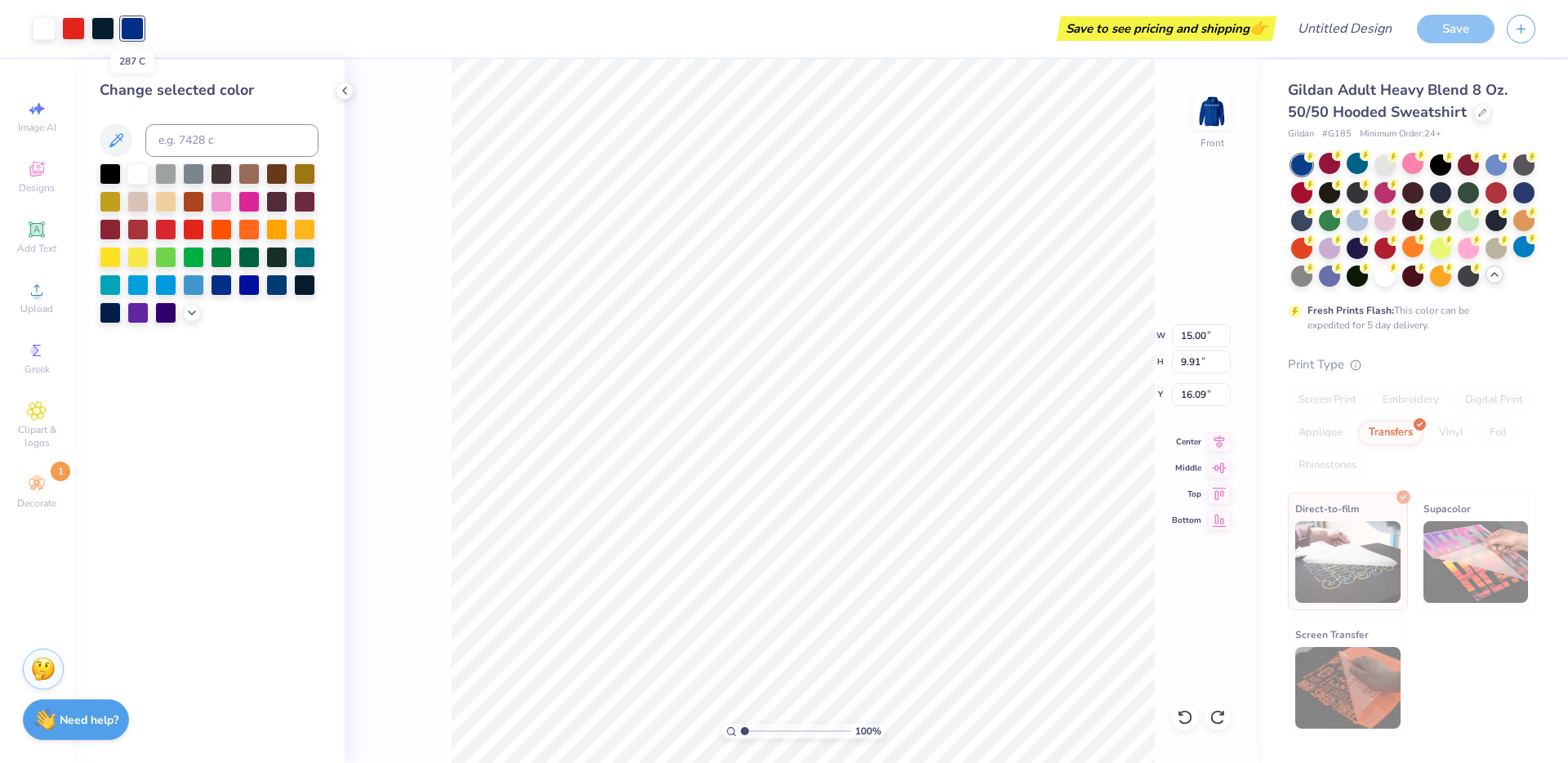
click at [142, 25] on div at bounding box center [88, 29] width 111 height 23
click at [266, 403] on div "Change selected color" at bounding box center [209, 411] width 271 height 703
click at [1384, 166] on div at bounding box center [1385, 164] width 21 height 21
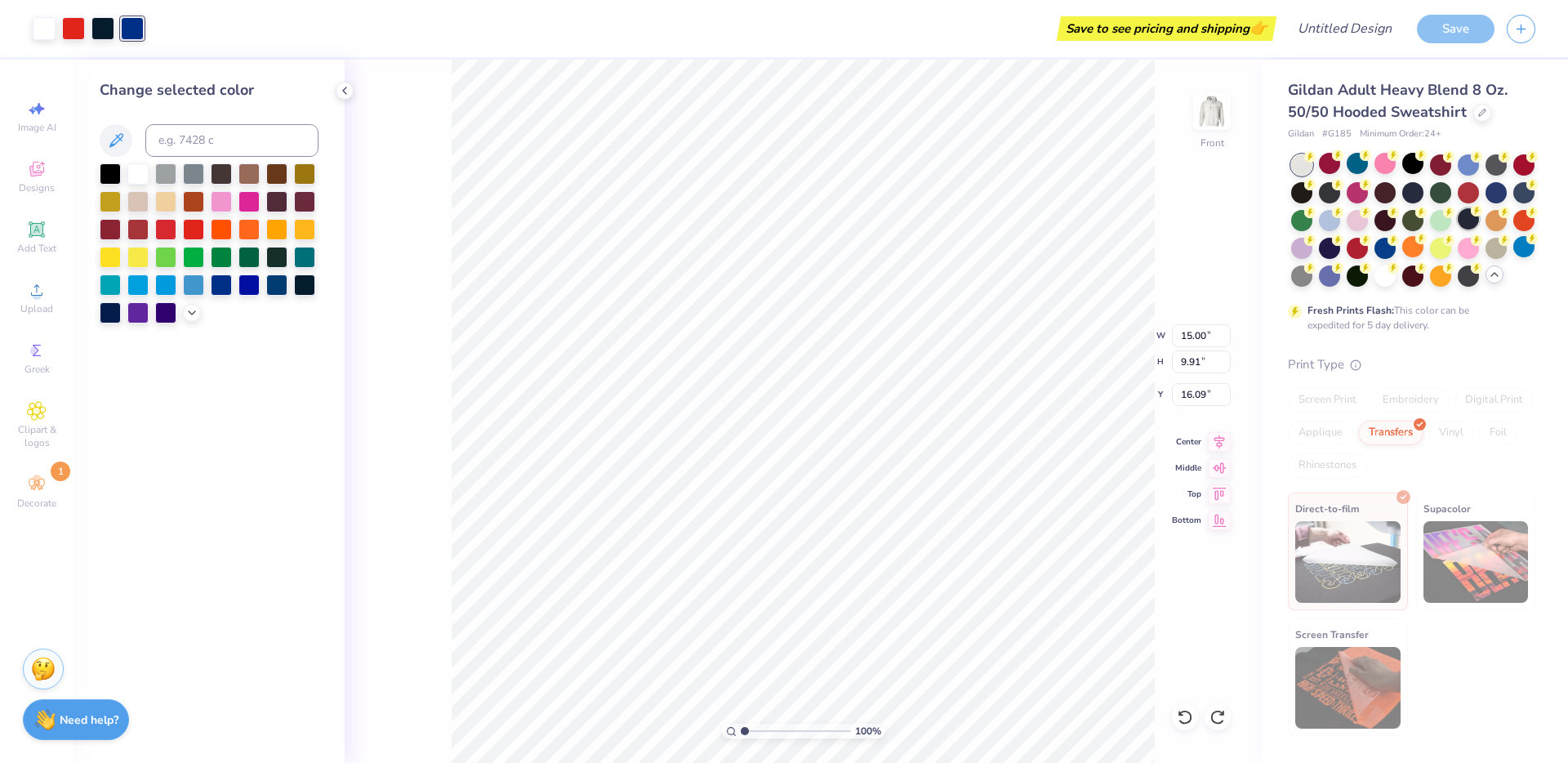
click at [1458, 229] on div at bounding box center [1469, 219] width 21 height 21
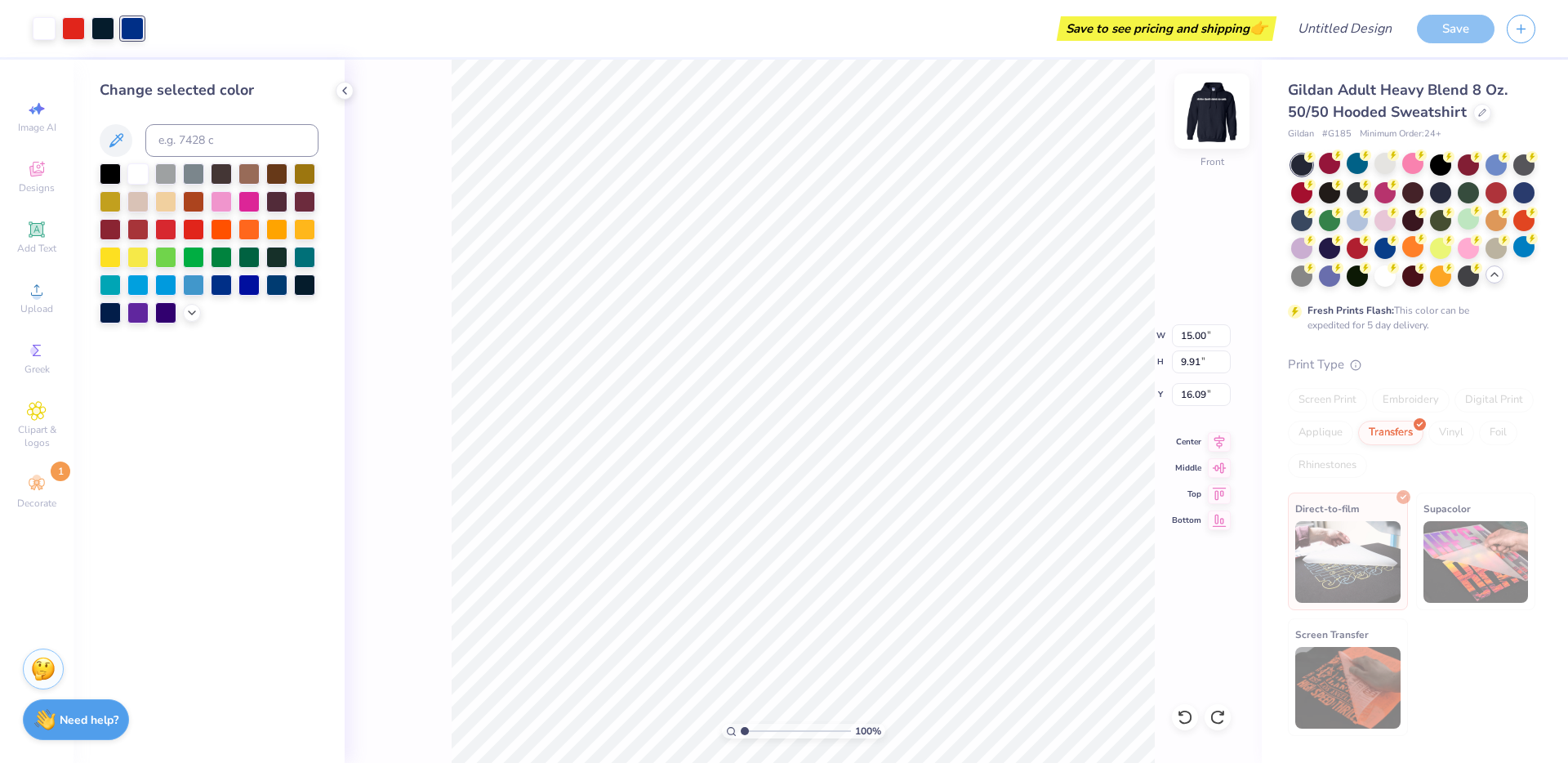
click at [1204, 108] on img at bounding box center [1212, 111] width 65 height 65
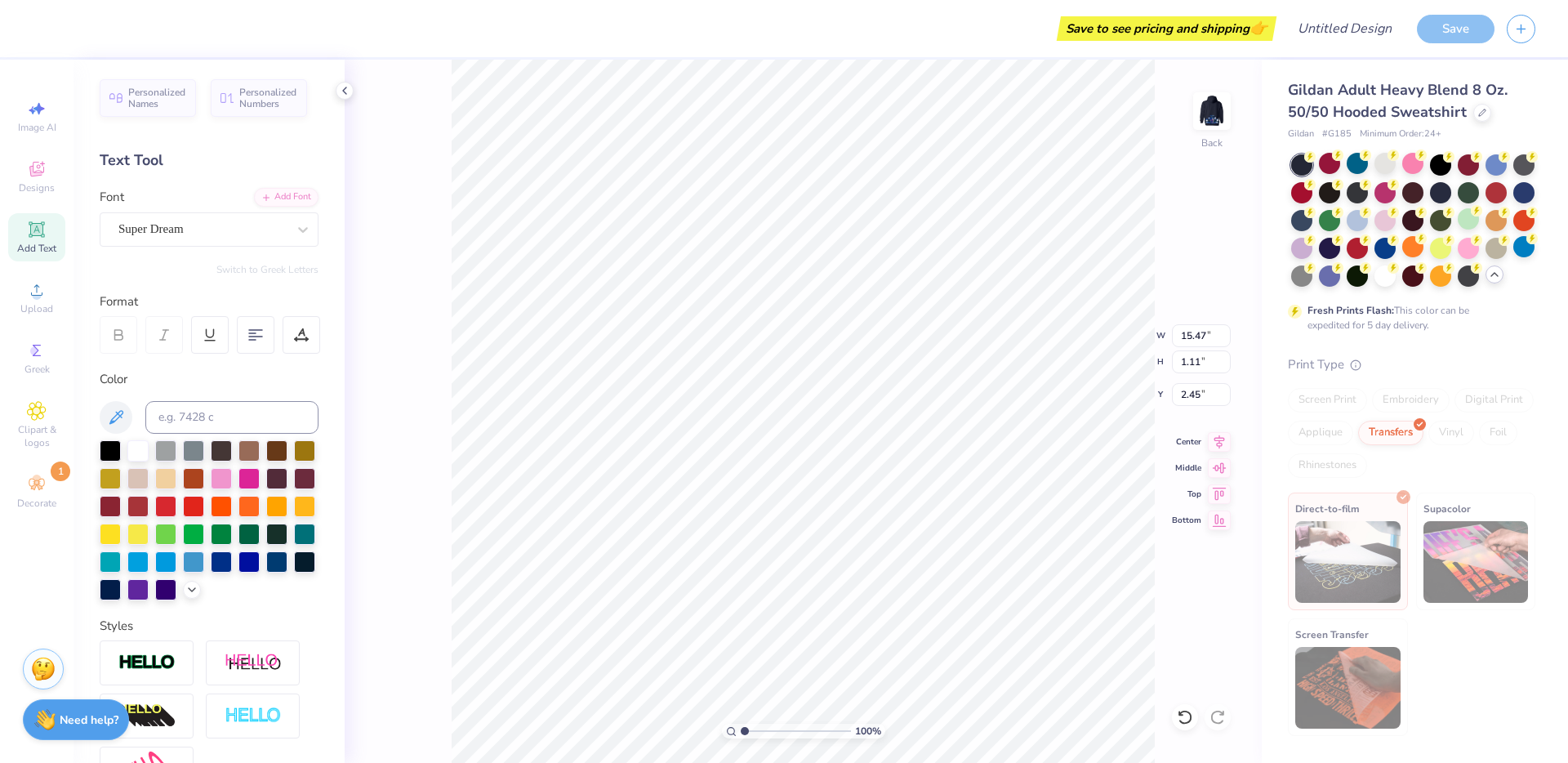
scroll to position [14, 4]
type textarea "drive fast dont crash"
click at [433, 157] on div "100 % Back W 15.47 15.47 " H 1.11 1.11 " Y 2.45 2.45 " Center Middle Top Bottom" at bounding box center [803, 411] width 917 height 703
type input "11.00"
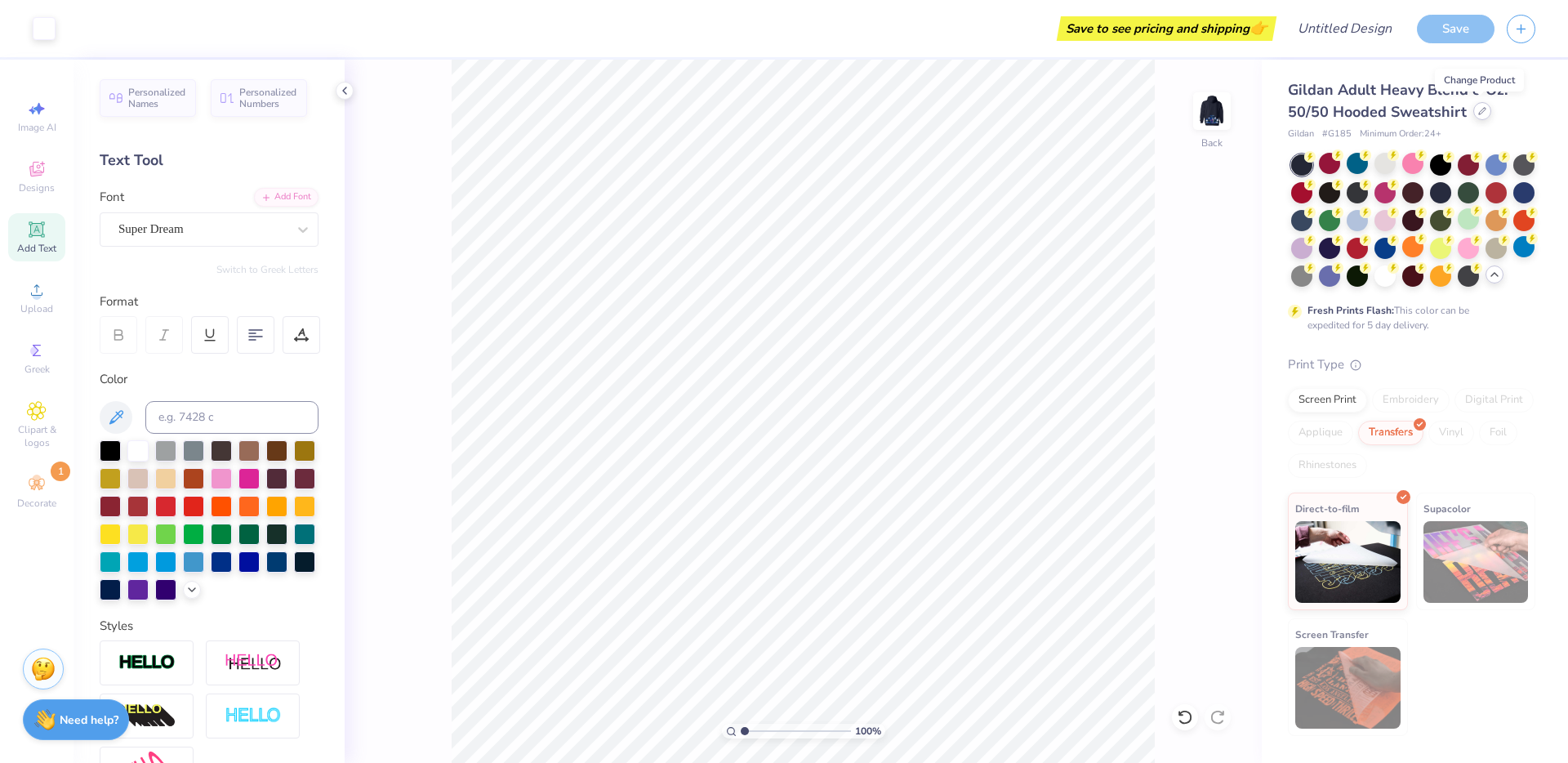
click at [1485, 114] on div at bounding box center [1482, 111] width 18 height 18
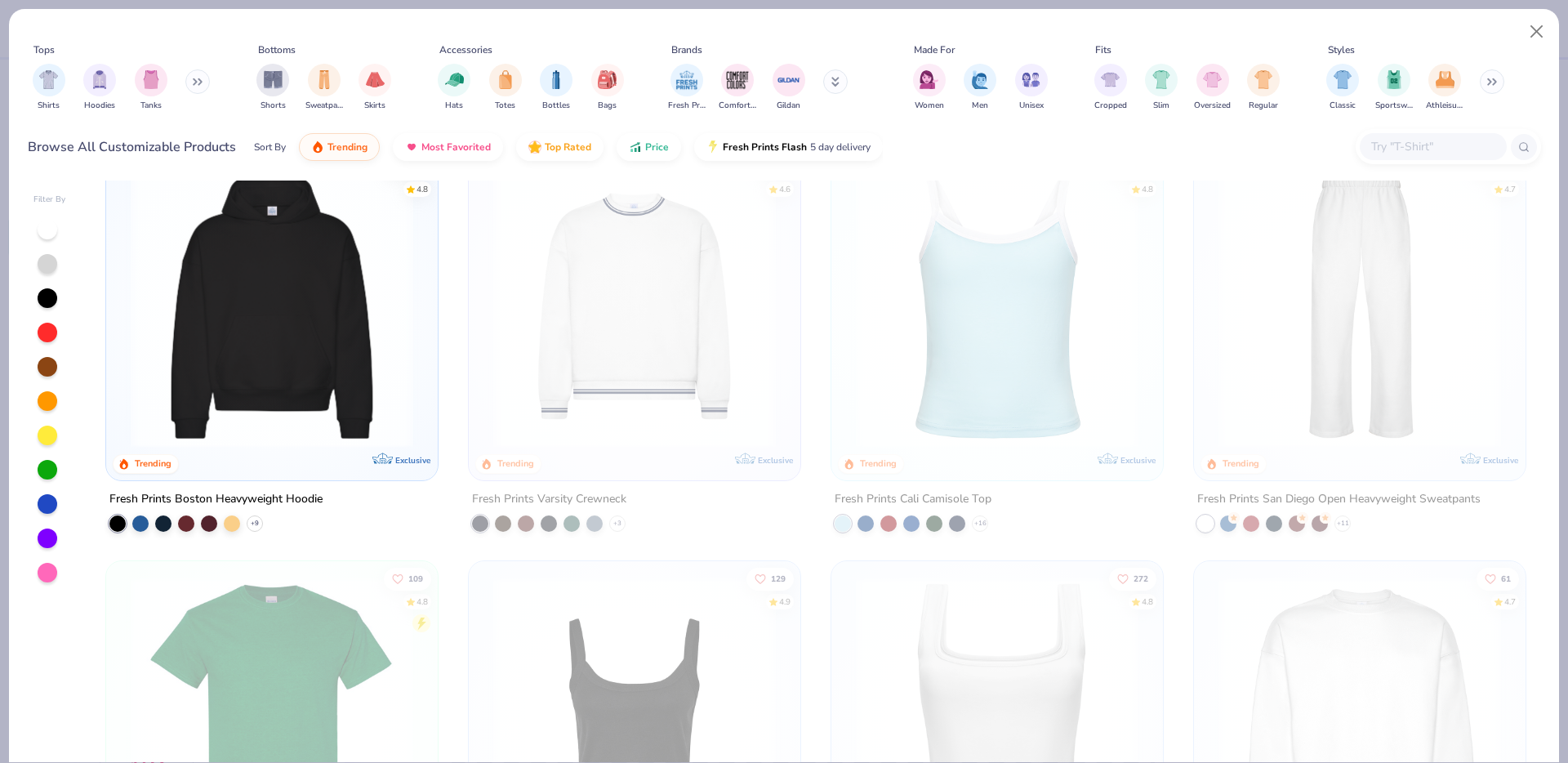
scroll to position [442, 0]
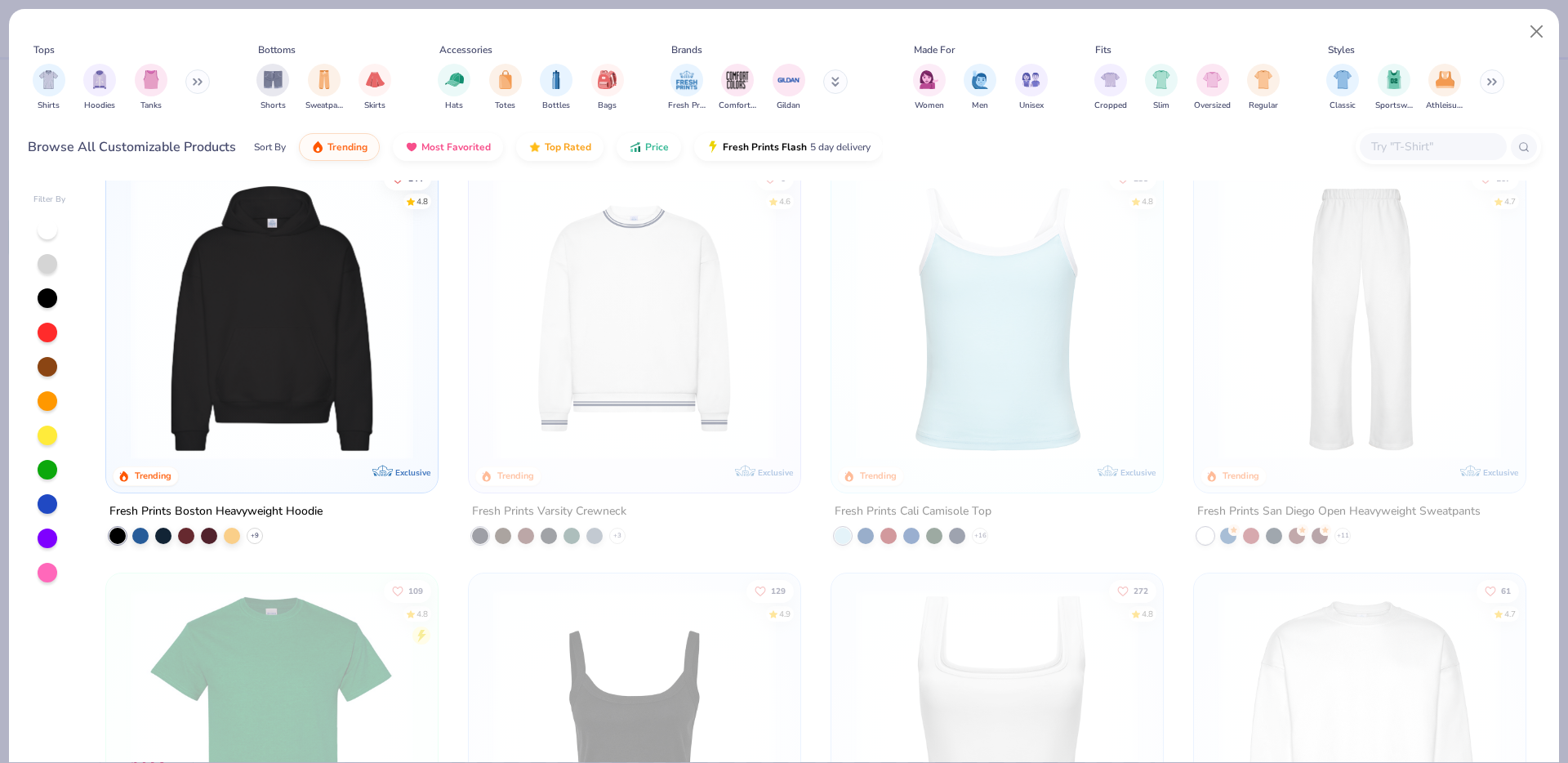
click at [311, 308] on img at bounding box center [272, 319] width 299 height 283
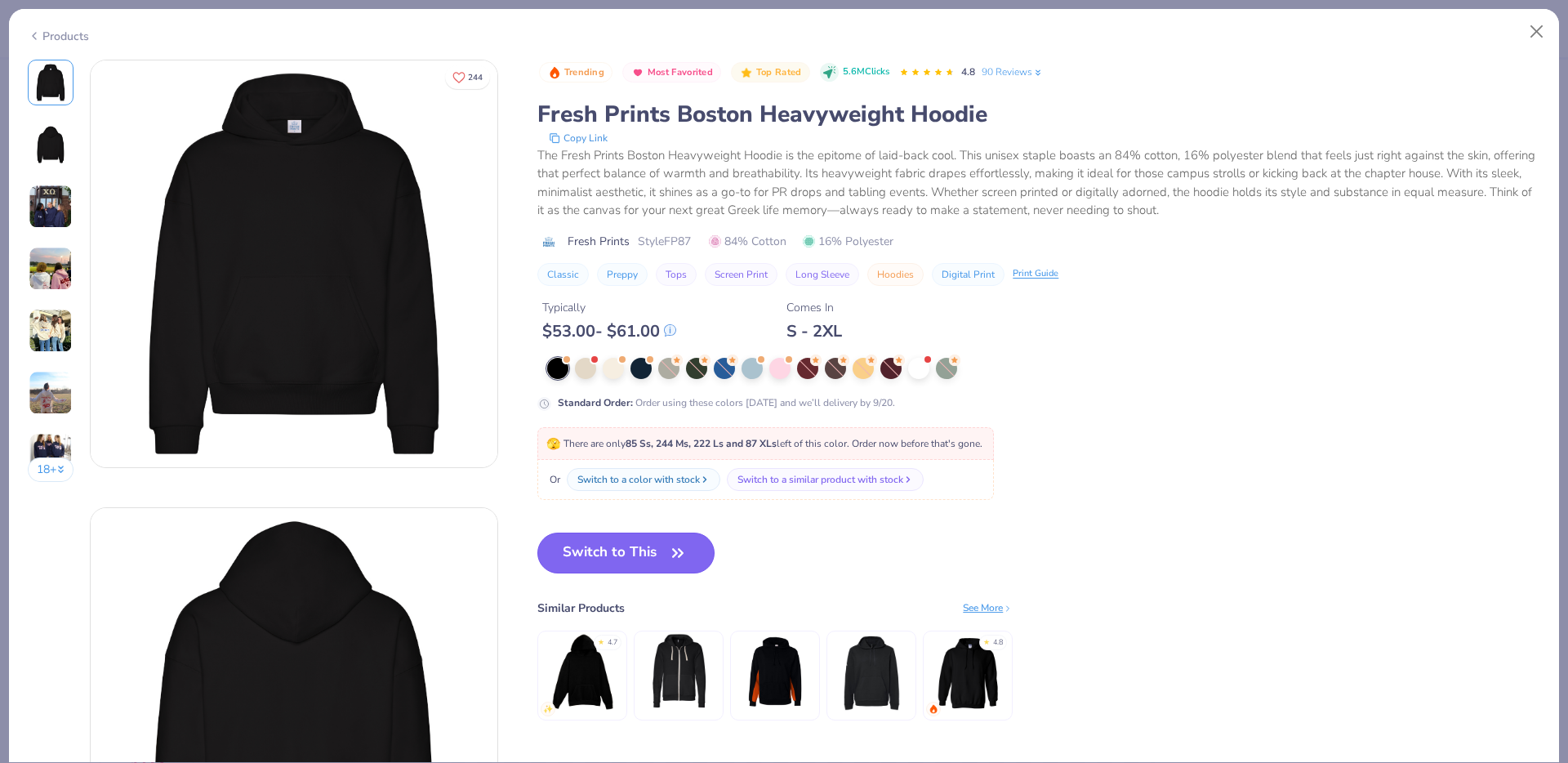
click at [587, 553] on button "Switch to This" at bounding box center [626, 553] width 177 height 41
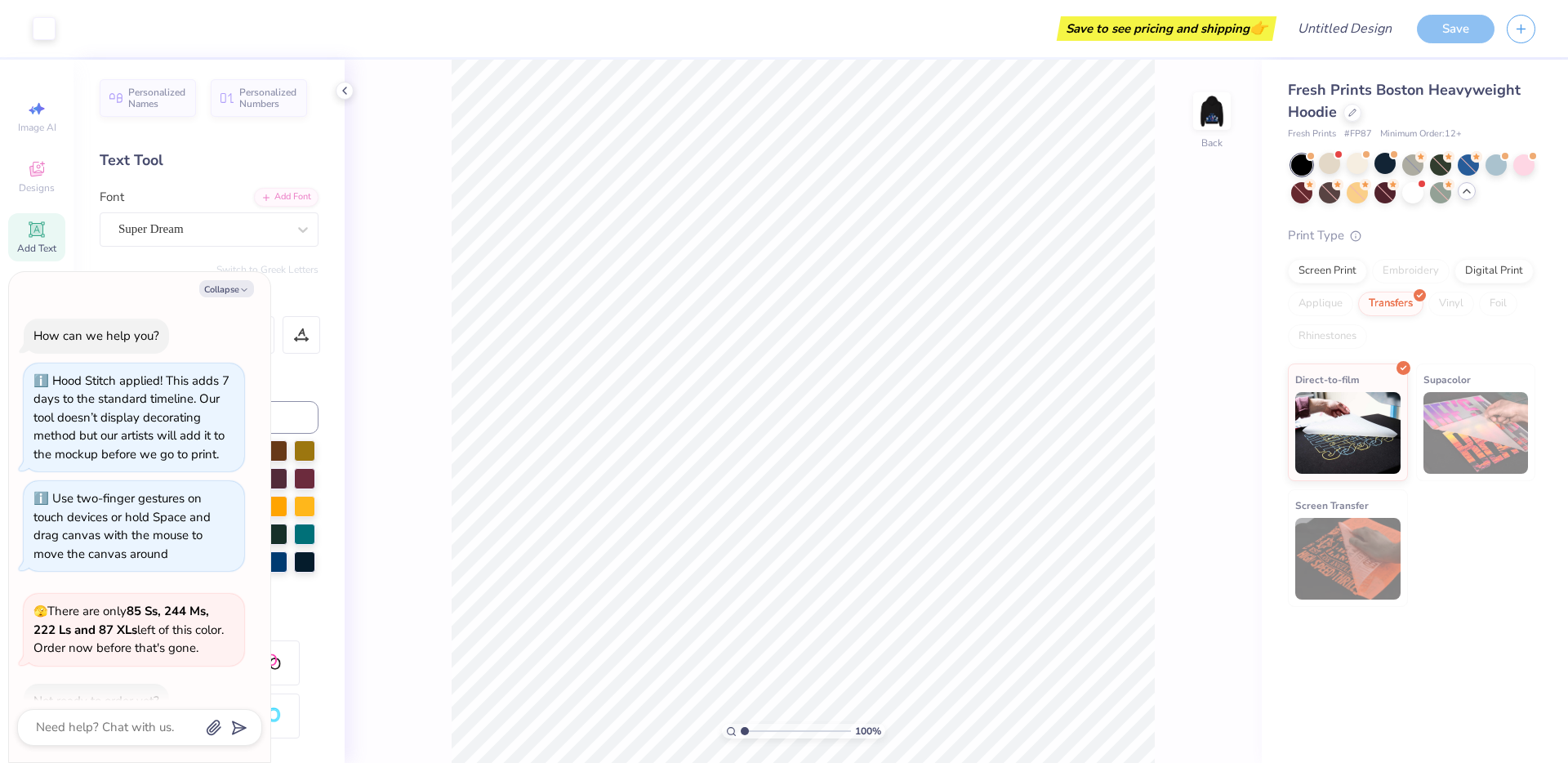
scroll to position [96, 0]
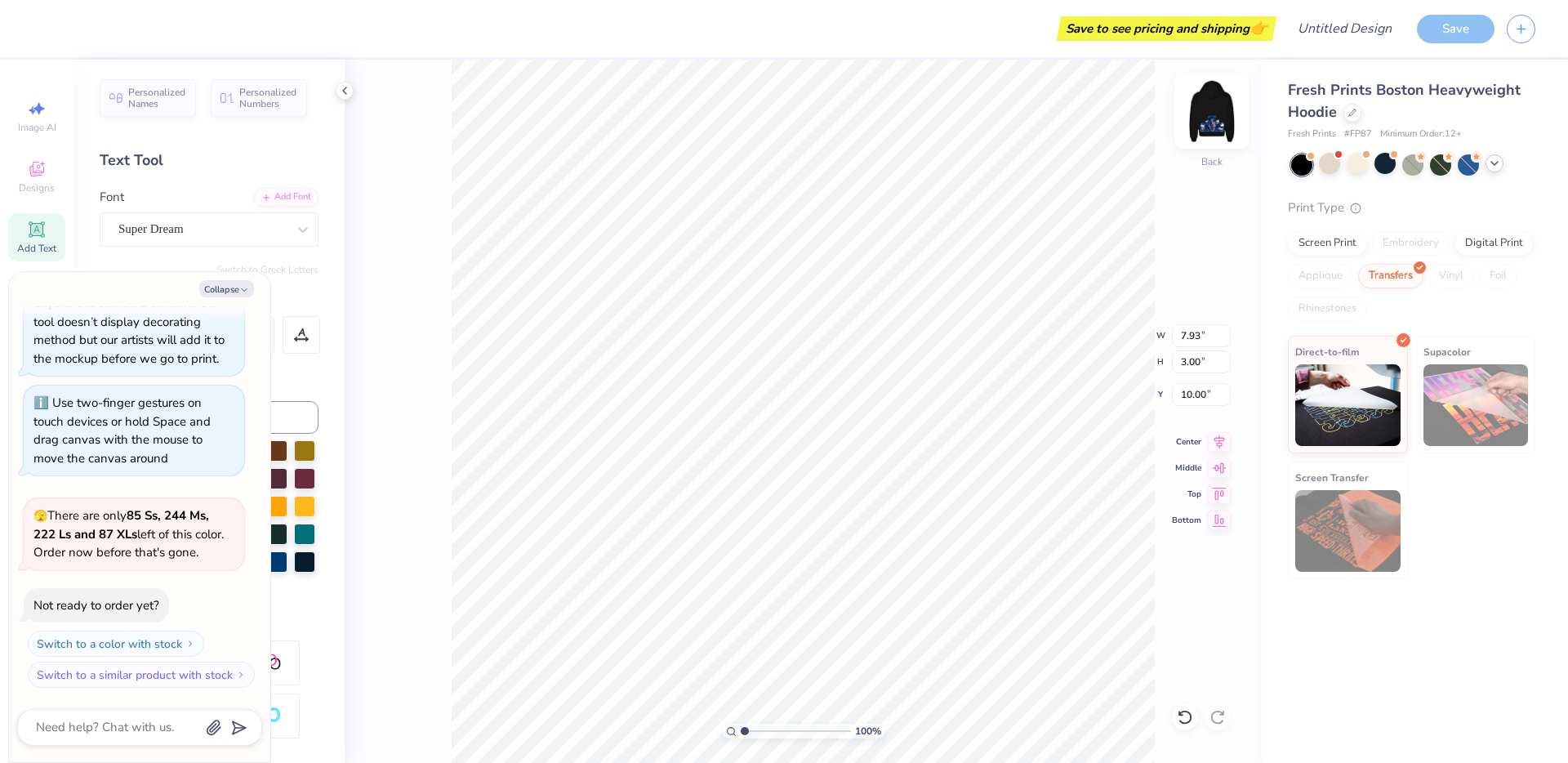
click at [1202, 109] on img at bounding box center [1212, 111] width 65 height 65
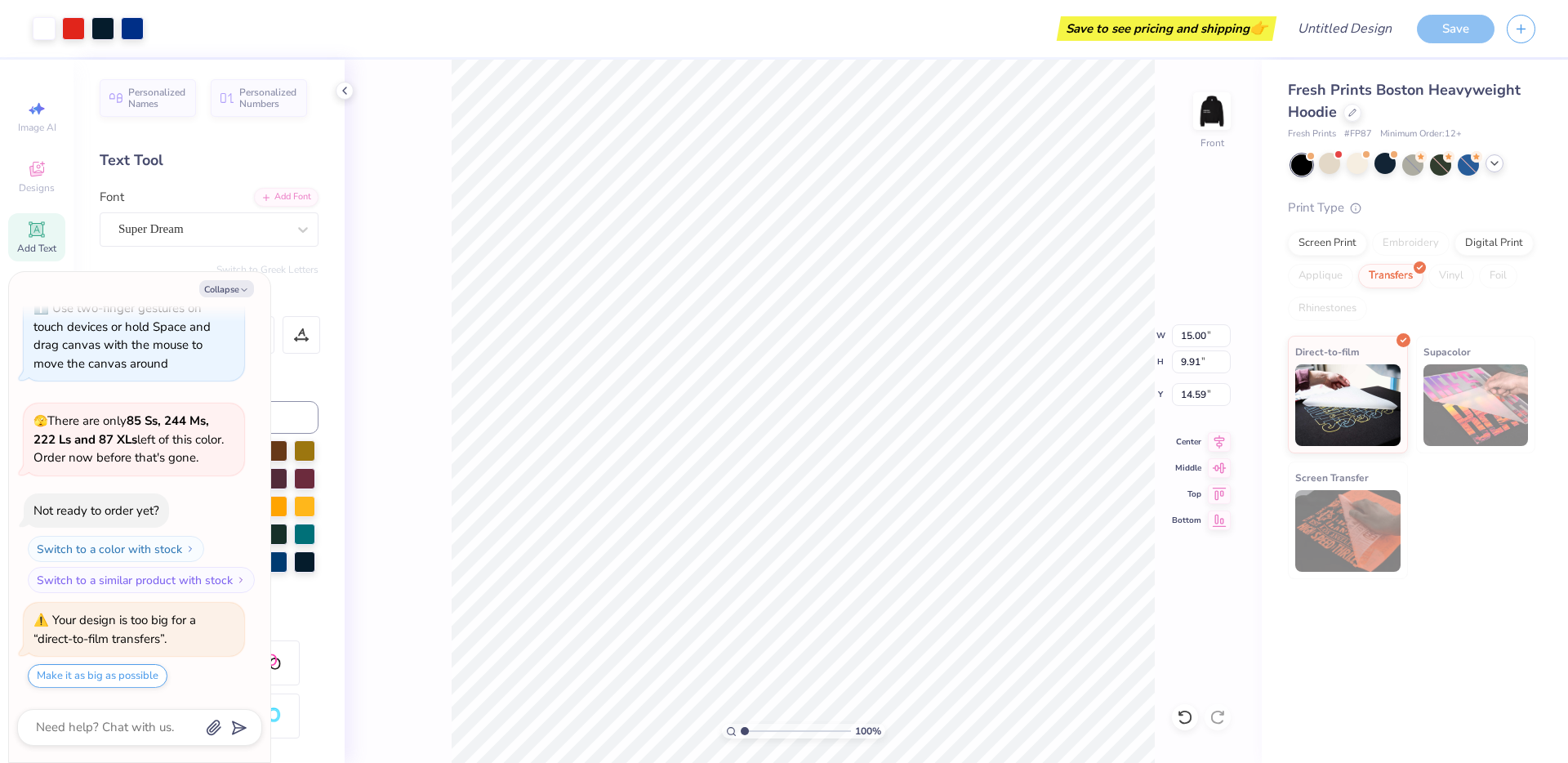
type textarea "x"
type input "11.59"
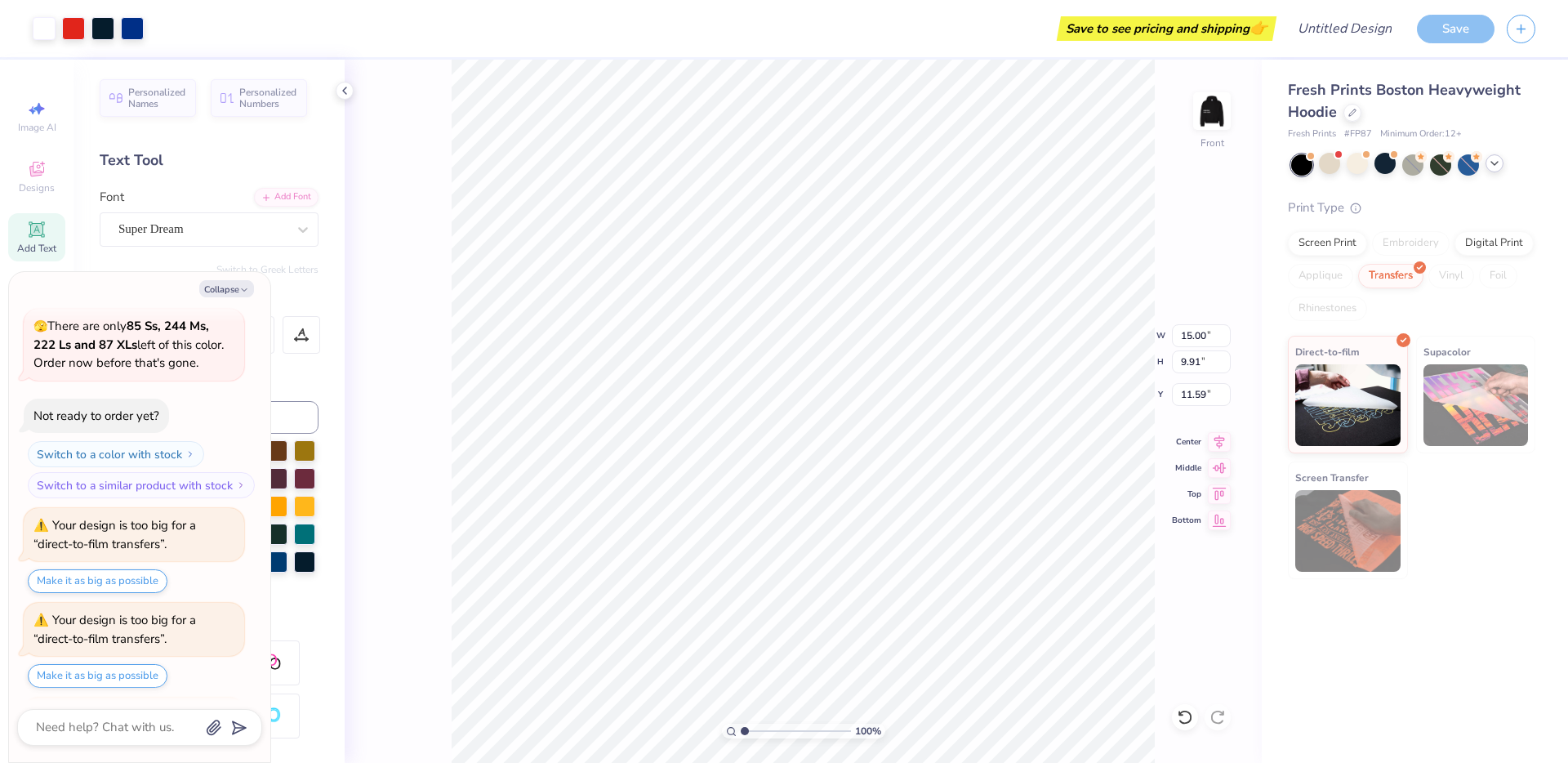
scroll to position [380, 0]
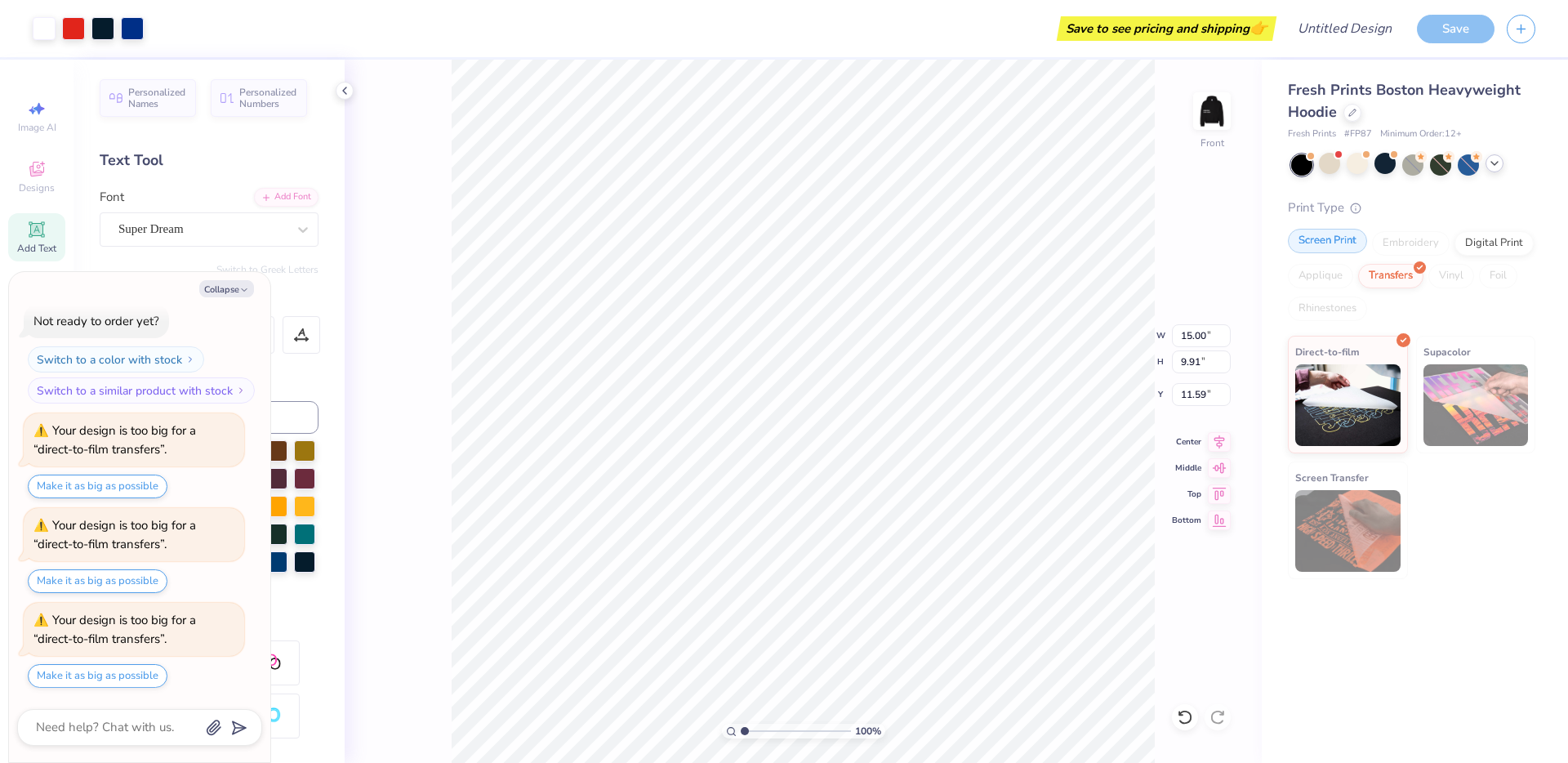
click at [1331, 239] on div "Screen Print" at bounding box center [1327, 240] width 79 height 24
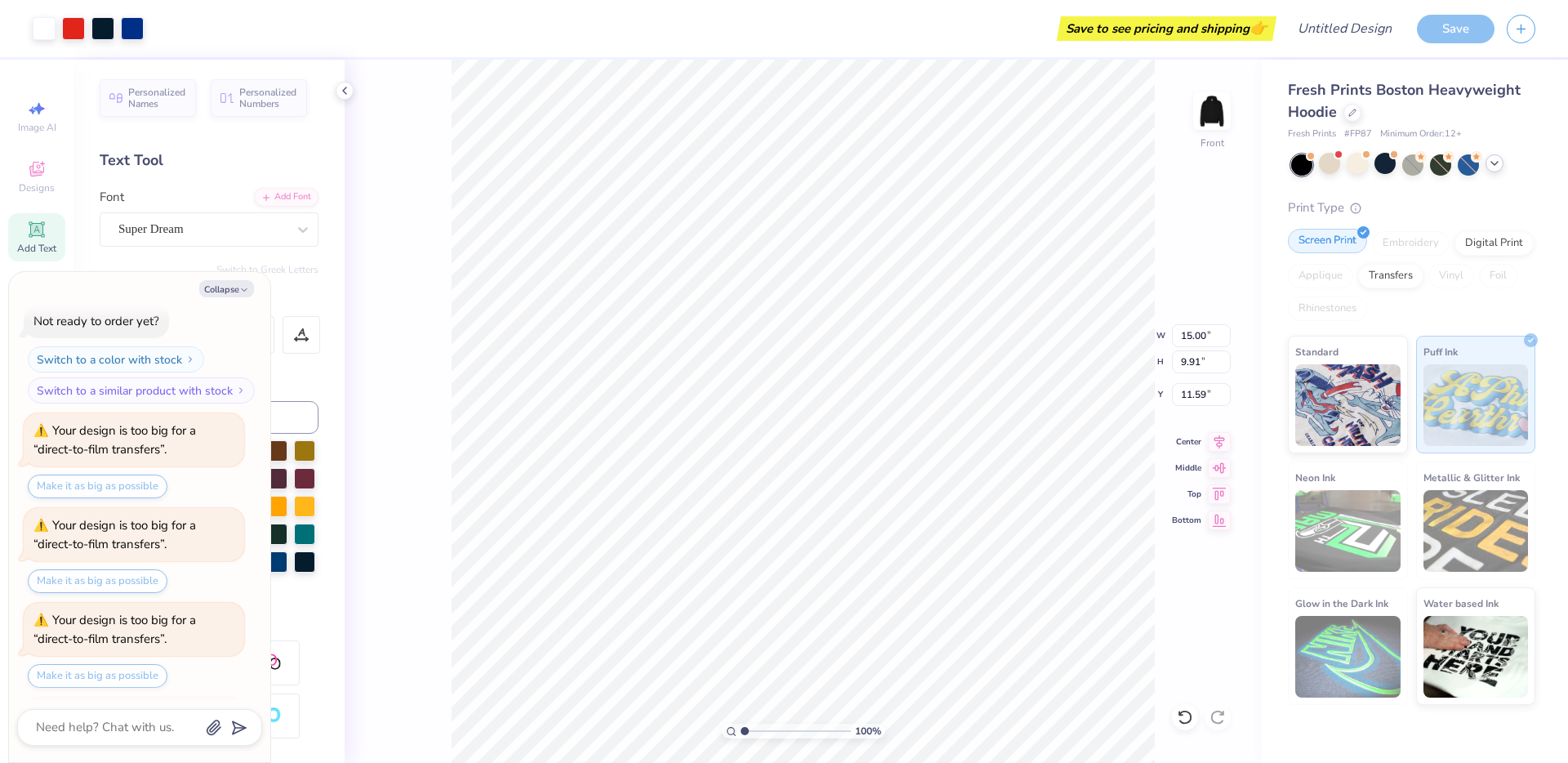
scroll to position [757, 0]
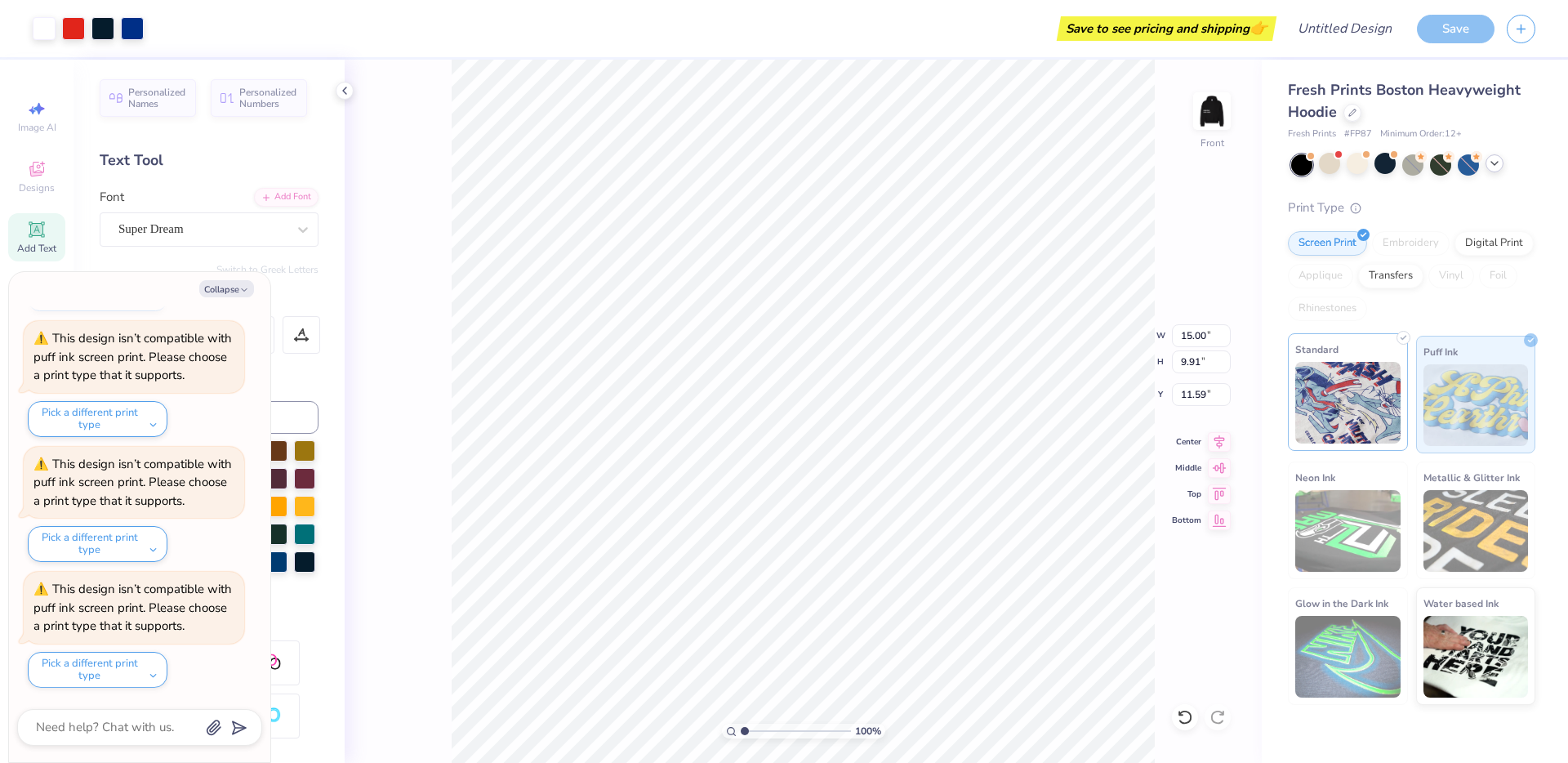
click at [1315, 409] on img at bounding box center [1349, 402] width 106 height 81
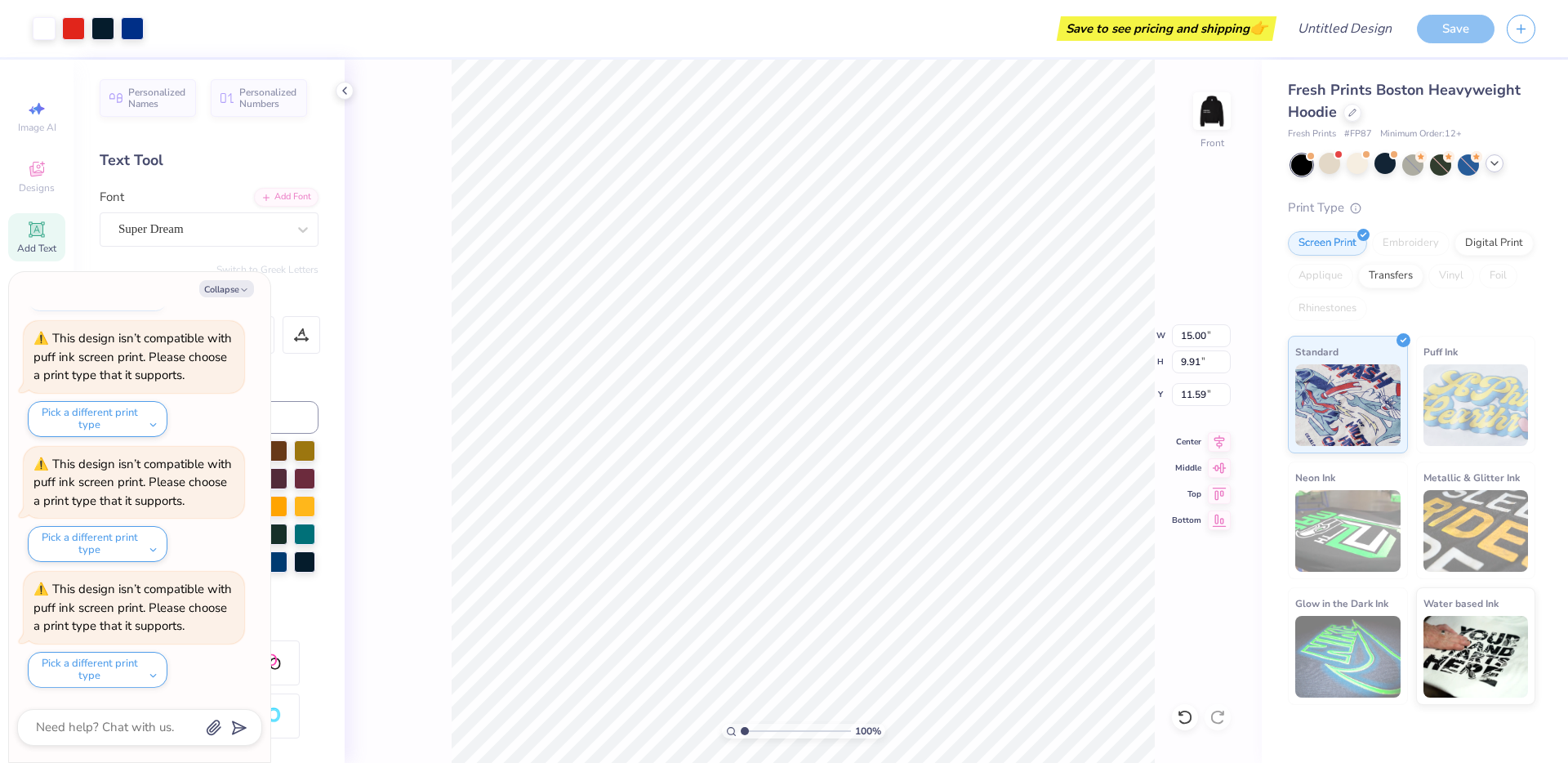
type textarea "x"
type input "10.79"
click at [159, 411] on button "Pick a different print type" at bounding box center [98, 419] width 140 height 36
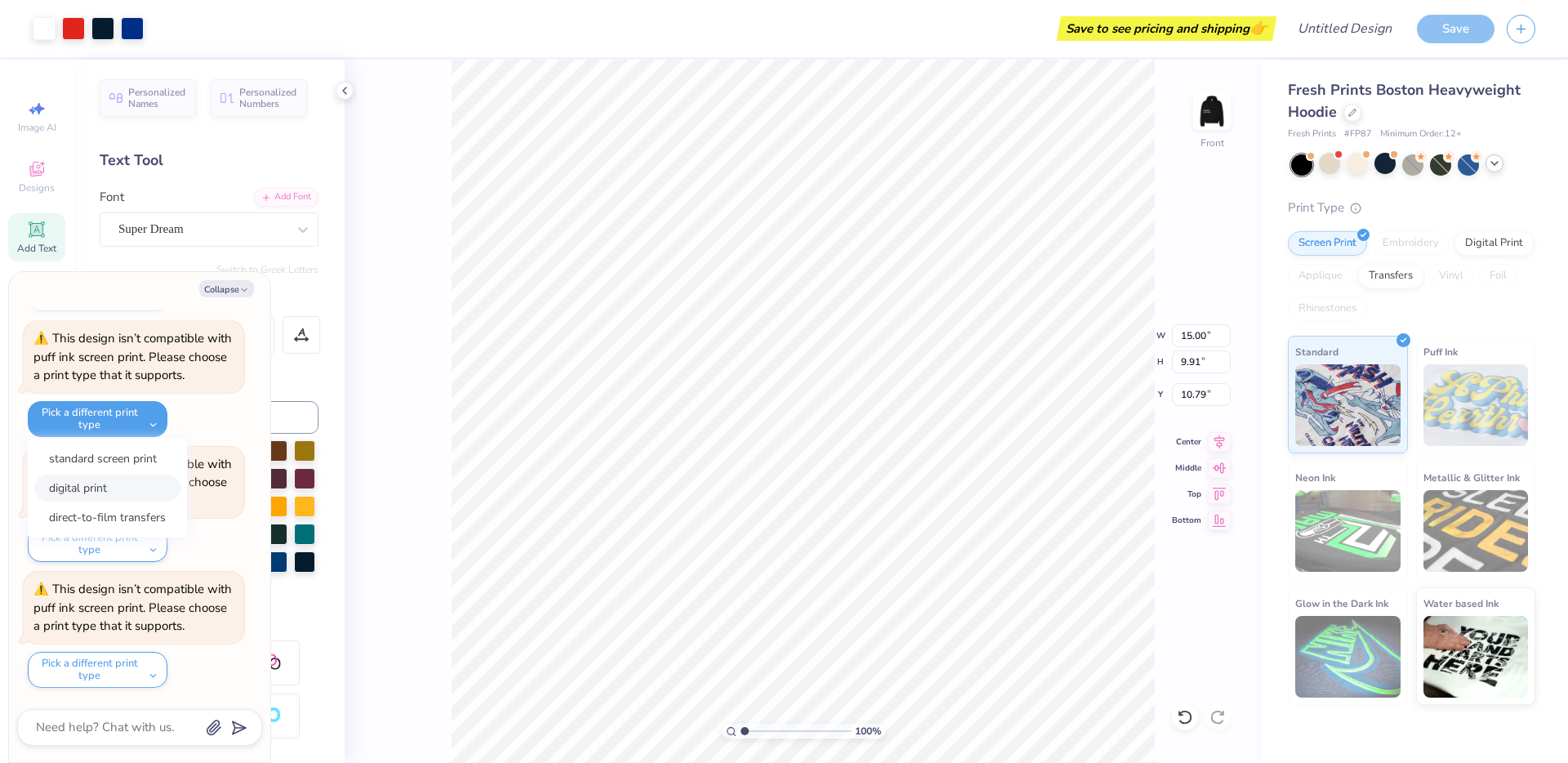
click at [120, 494] on button "digital print" at bounding box center [107, 488] width 146 height 27
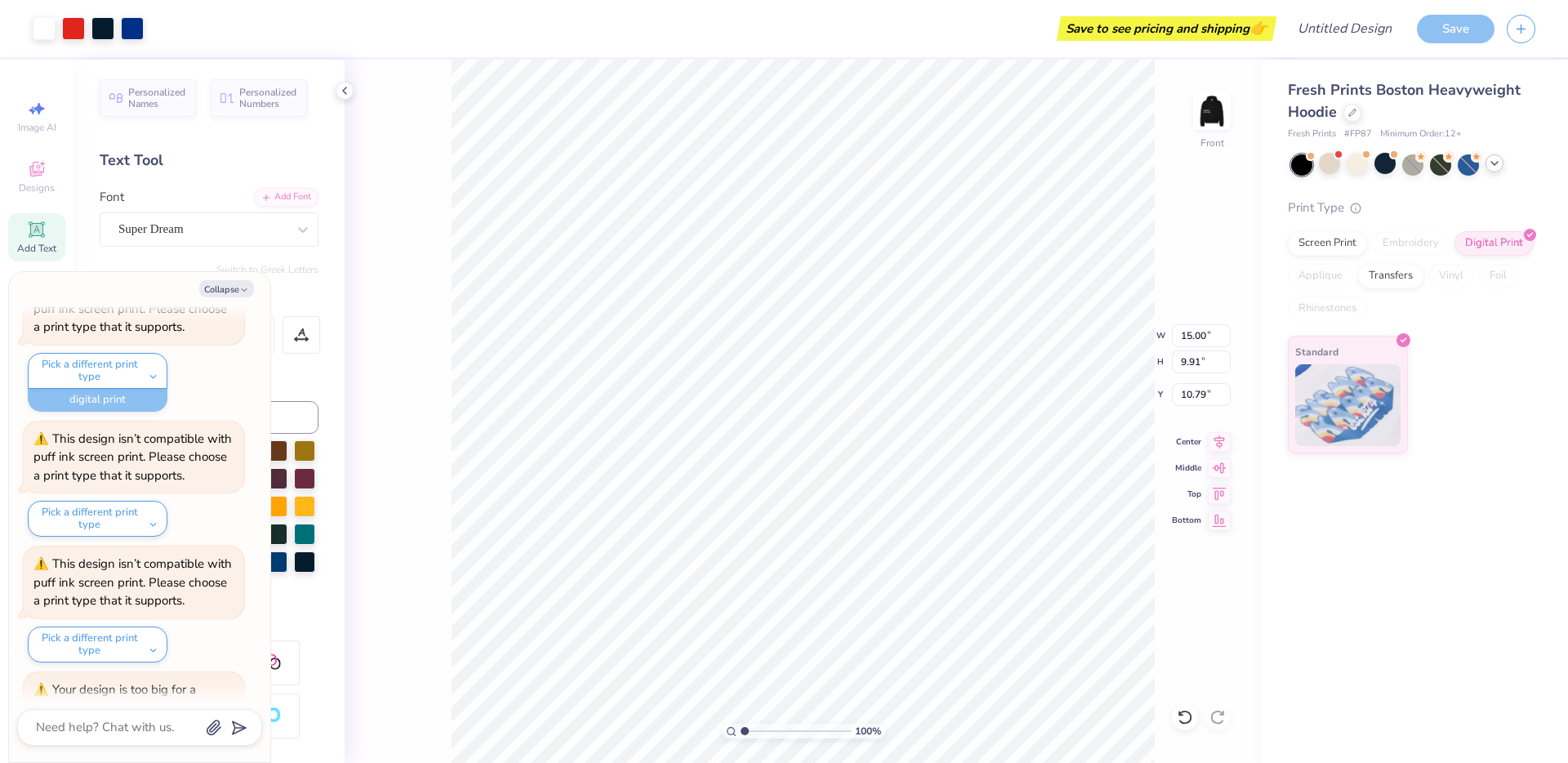
scroll to position [874, 0]
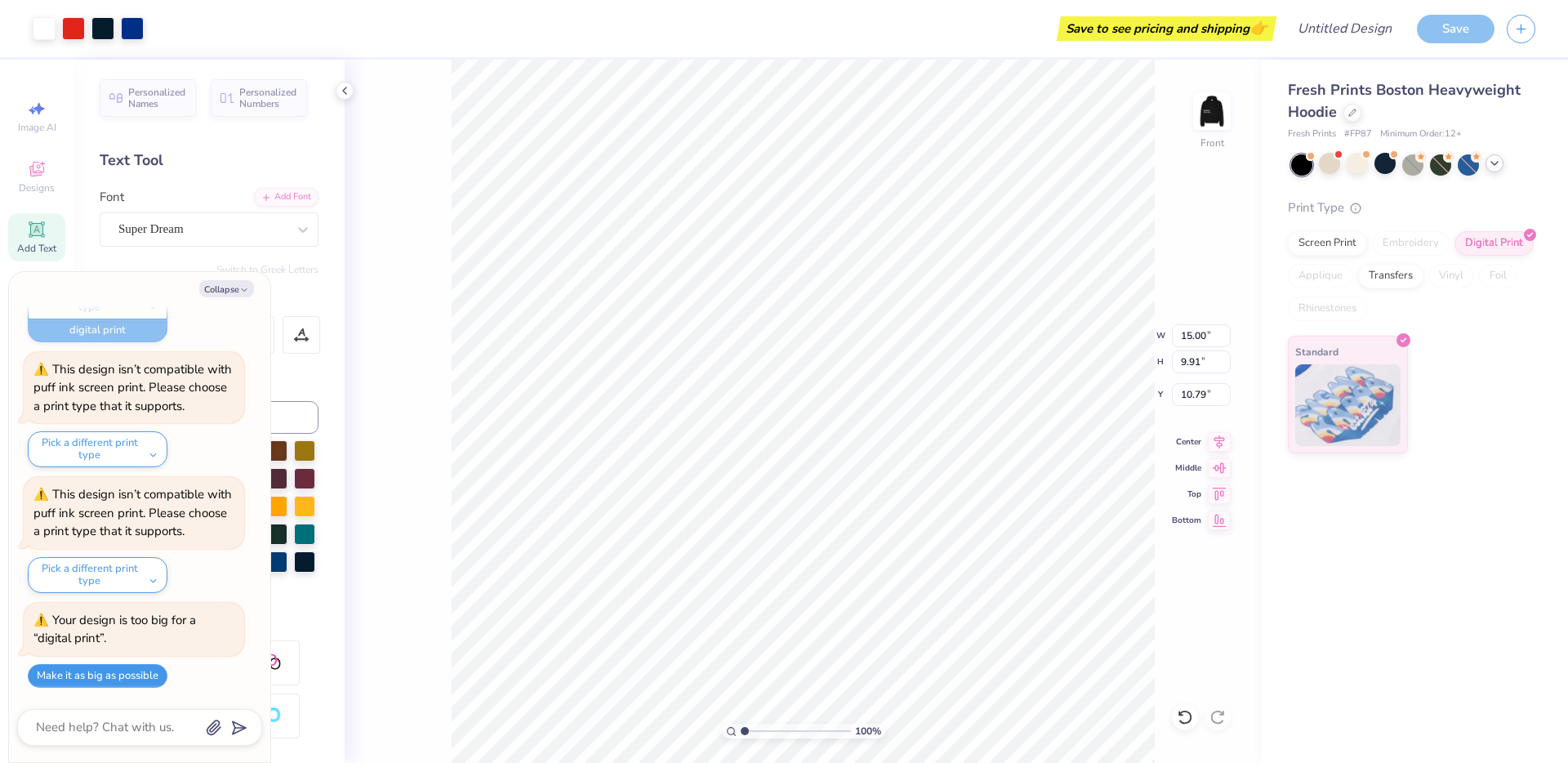
click at [124, 672] on button "Make it as big as possible" at bounding box center [98, 676] width 140 height 23
click at [124, 681] on button "Make it as big as possible" at bounding box center [98, 676] width 140 height 23
click at [132, 671] on button "Make it as big as possible" at bounding box center [98, 676] width 140 height 23
type textarea "x"
type input "14.59"
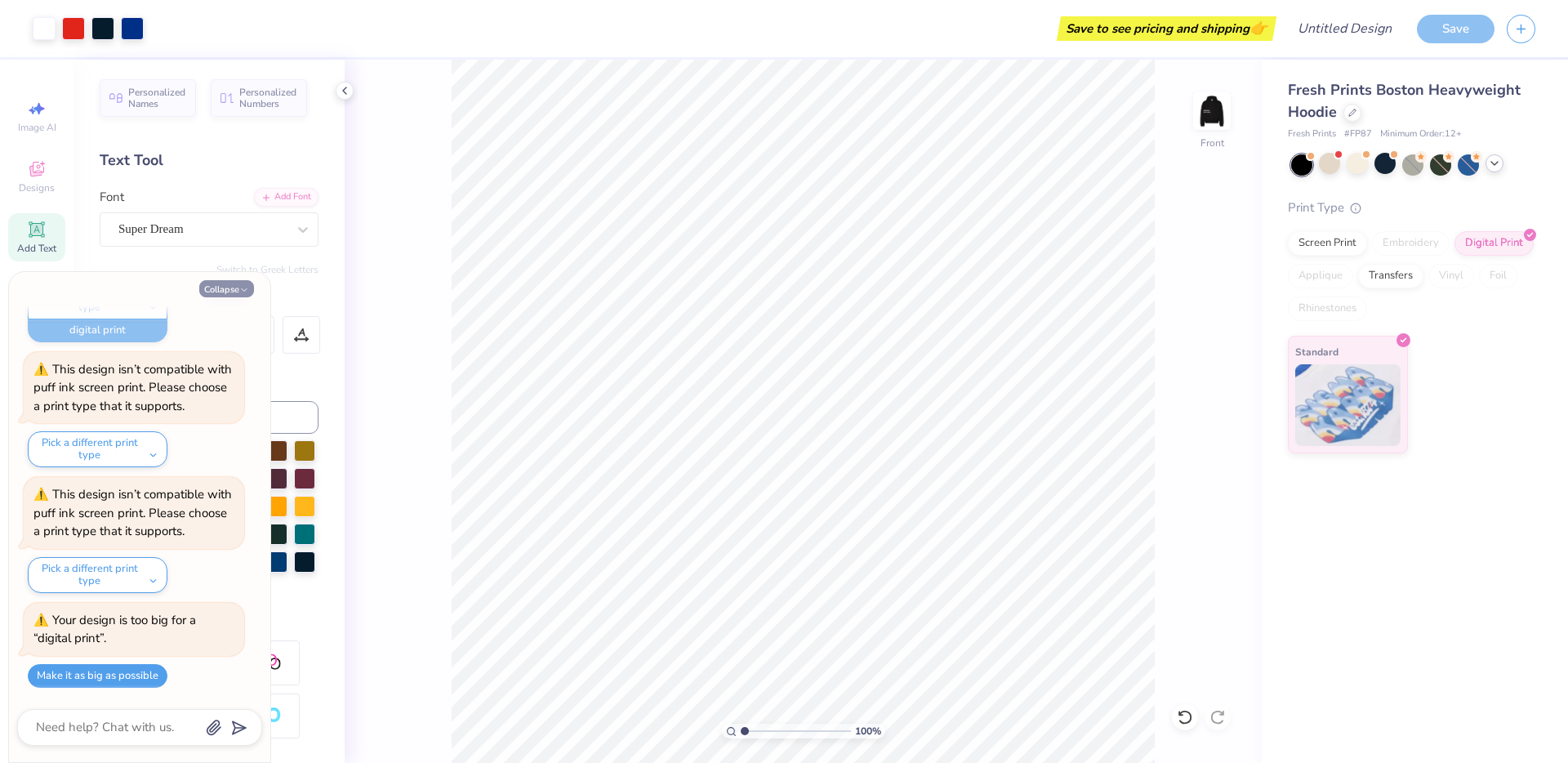
click at [241, 287] on icon "button" at bounding box center [244, 289] width 10 height 10
type textarea "x"
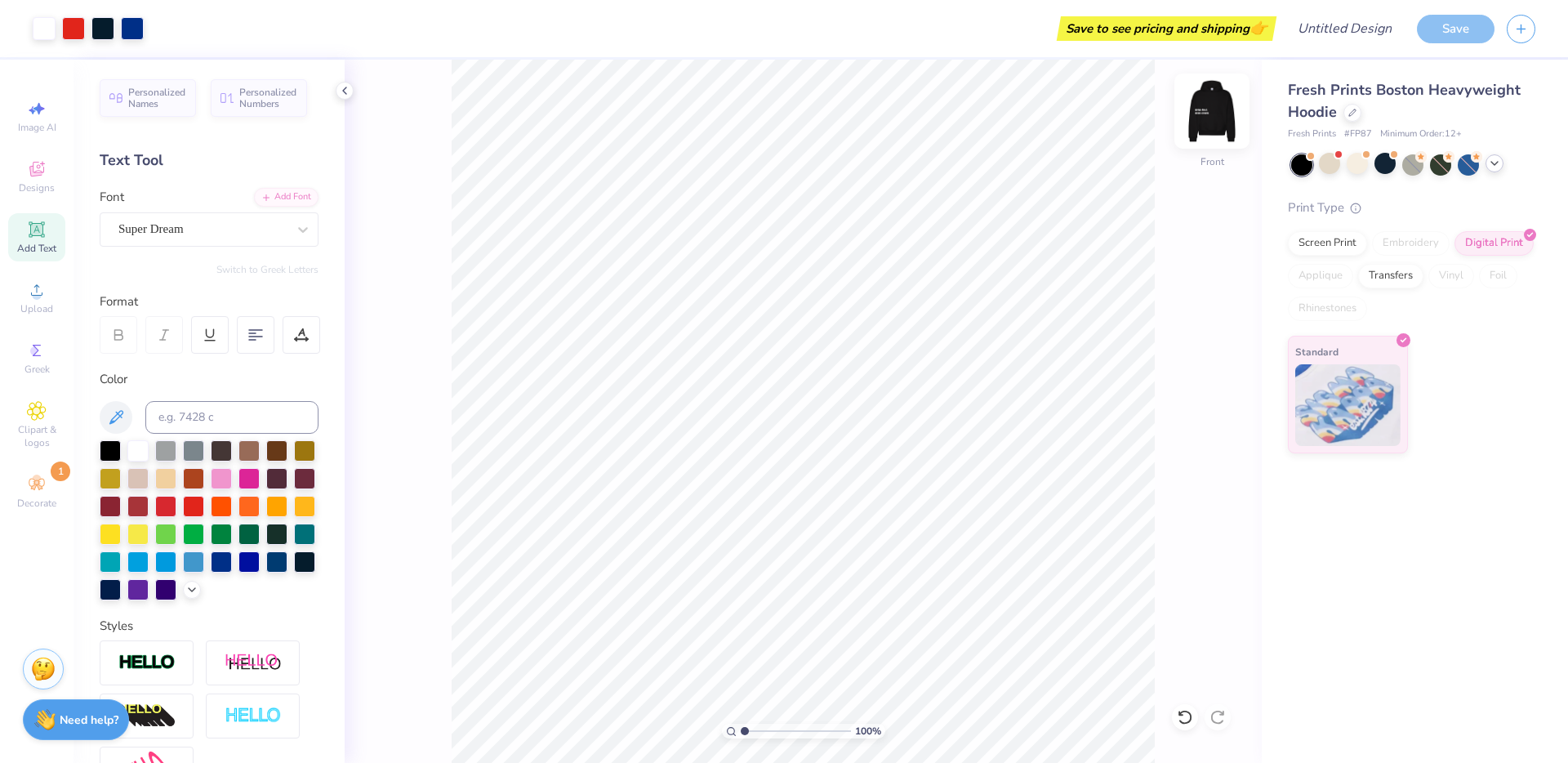
click at [1212, 122] on img at bounding box center [1212, 111] width 65 height 65
click at [266, 571] on div at bounding box center [277, 561] width 21 height 21
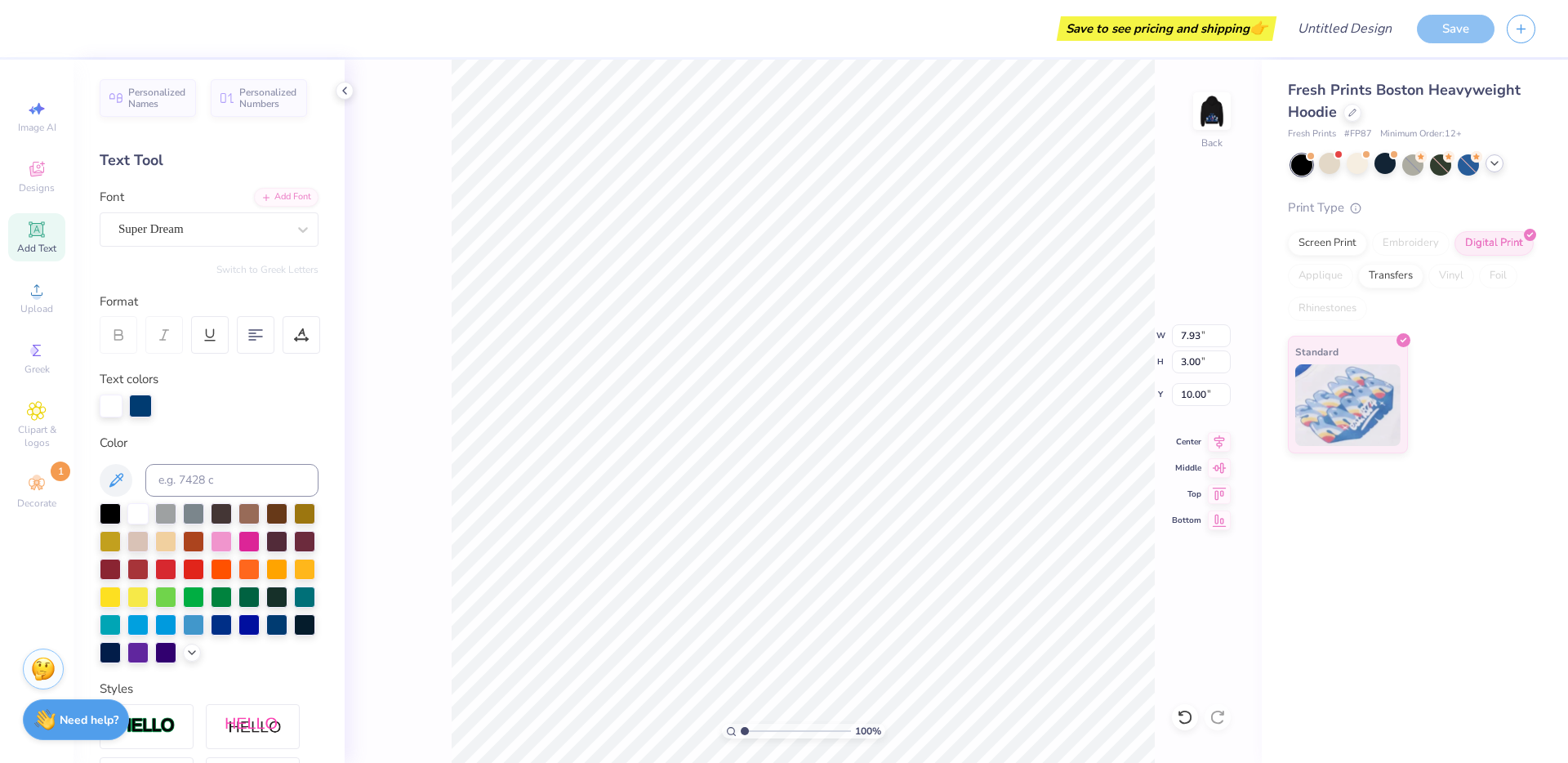
scroll to position [14, 4]
click at [266, 634] on div at bounding box center [277, 623] width 21 height 21
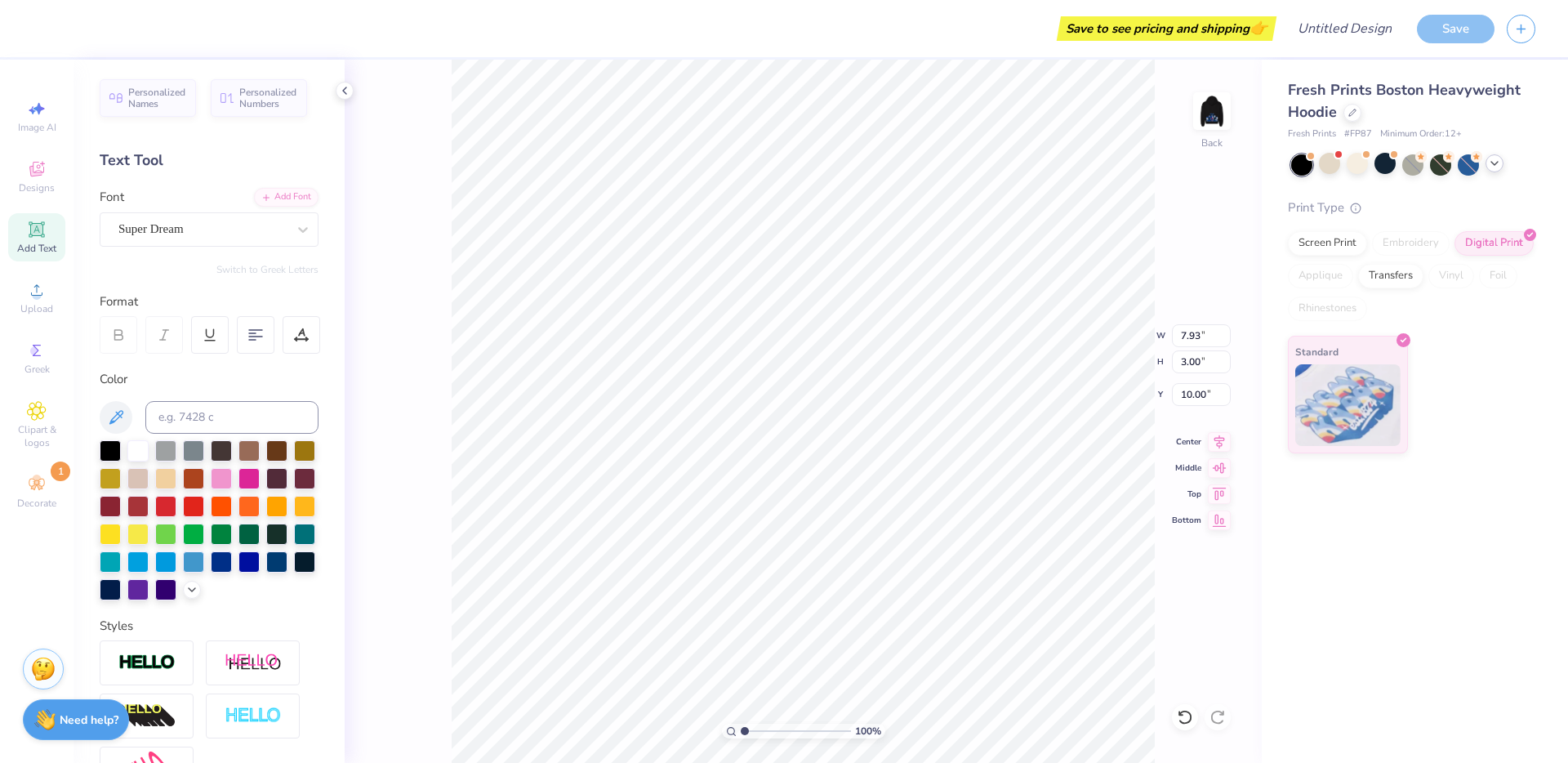
click at [429, 476] on div "100 % Back W 7.93 7.93 " H 3.00 3.00 " Y 10.00 10.00 " Center Middle Top Bottom" at bounding box center [803, 411] width 917 height 703
click at [1212, 107] on img at bounding box center [1212, 111] width 65 height 65
click at [1217, 116] on img at bounding box center [1212, 111] width 65 height 65
click at [1204, 121] on img at bounding box center [1212, 111] width 65 height 65
click at [1202, 102] on img at bounding box center [1212, 111] width 65 height 65
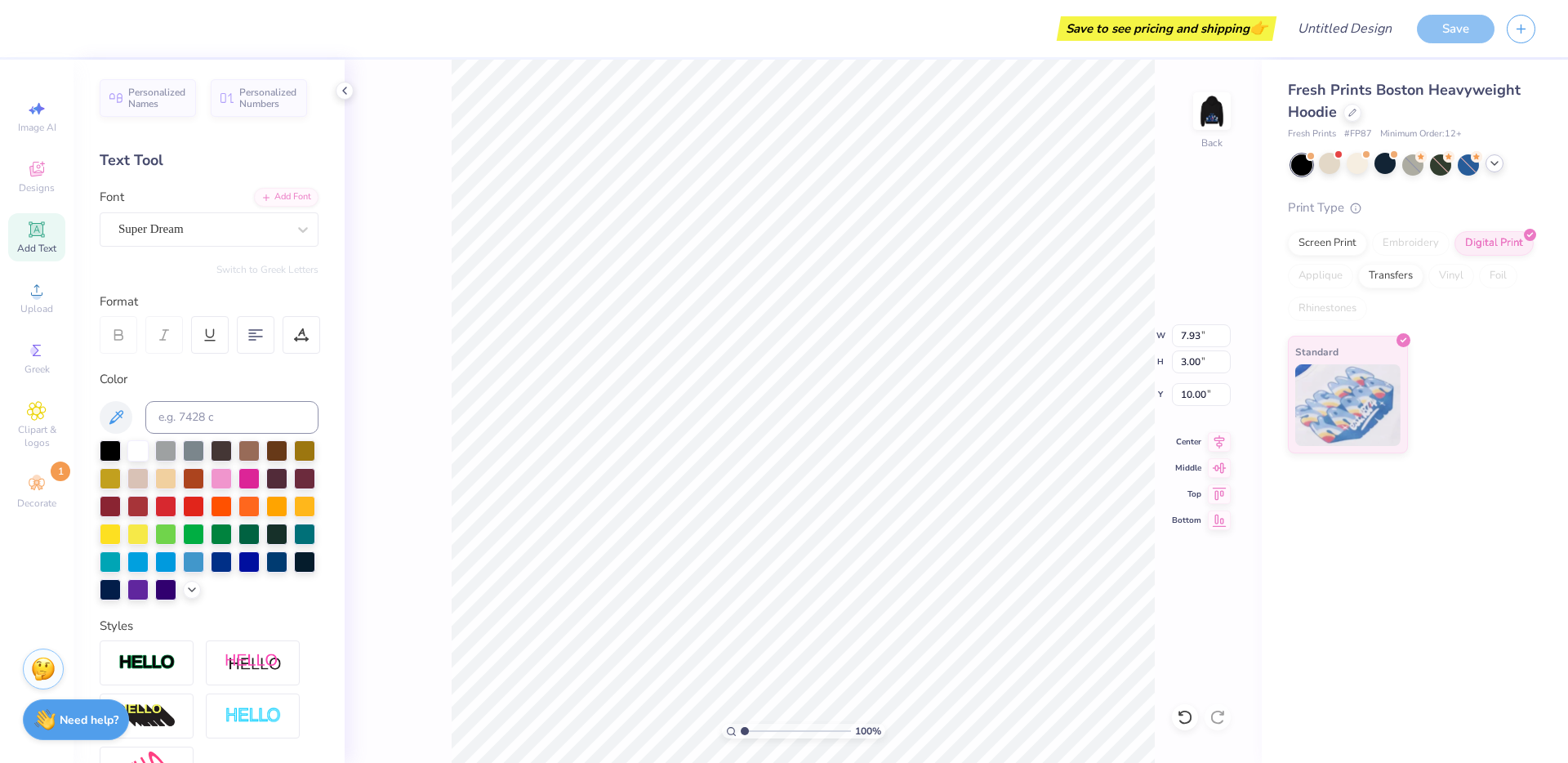
scroll to position [14, 3]
click at [186, 423] on input at bounding box center [231, 417] width 173 height 32
type input "287 c"
click at [366, 411] on div "100 % Back W 7.93 7.93 " H 3.00 3.00 " Y 10.00 10.00 " Center Middle Top Bottom" at bounding box center [803, 411] width 917 height 703
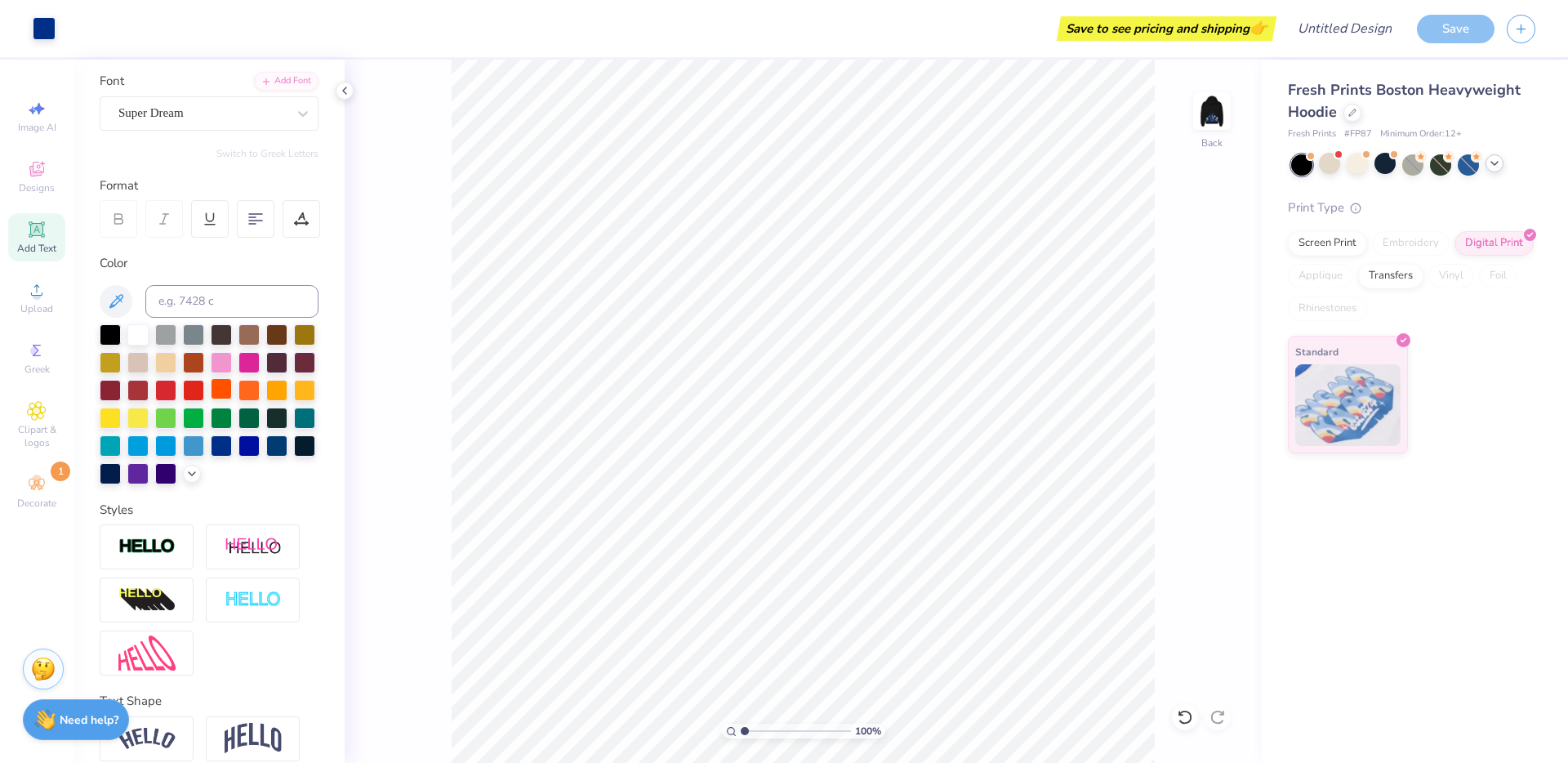
scroll to position [0, 0]
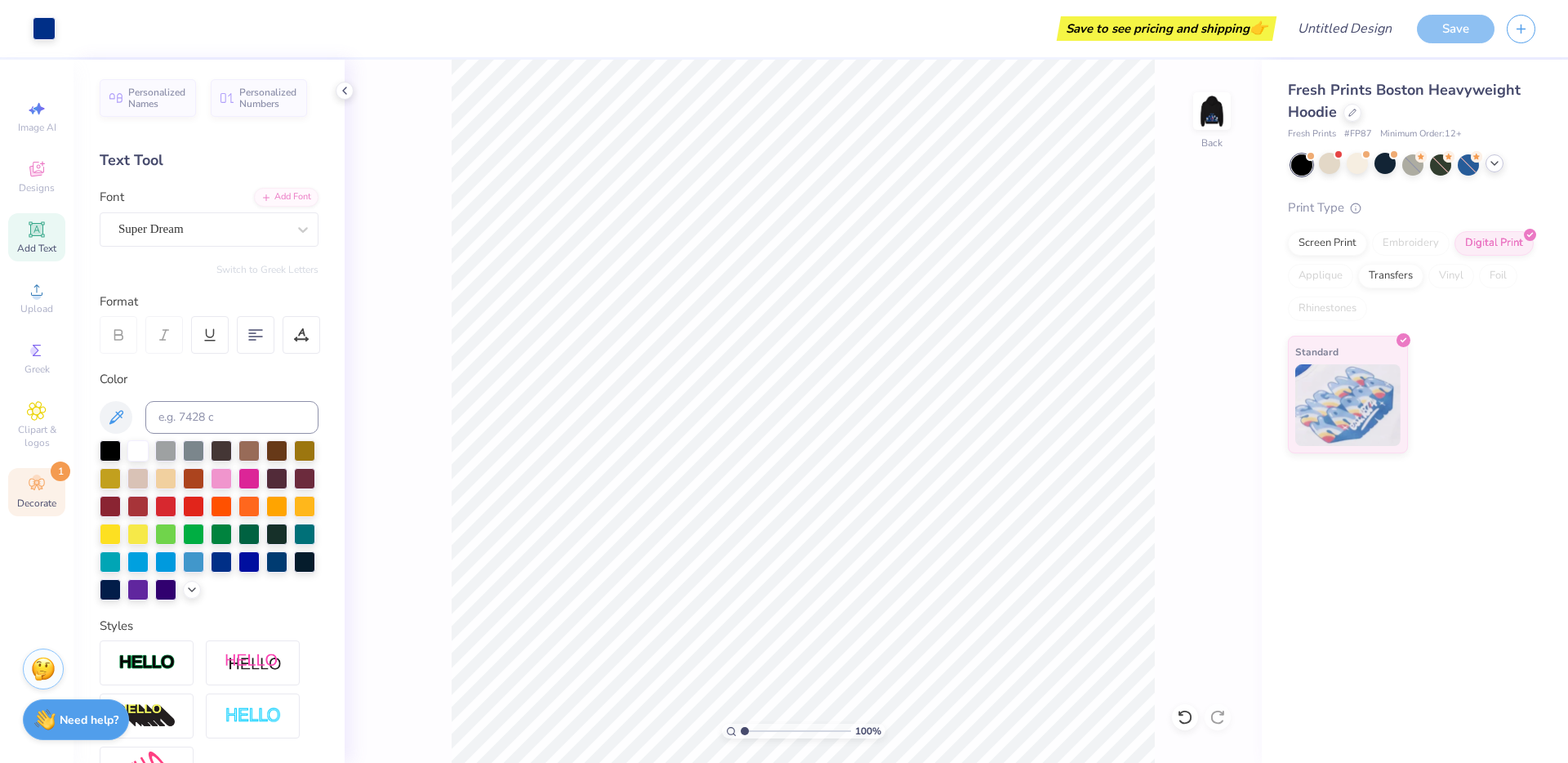
click at [21, 488] on div "Decorate 1" at bounding box center [37, 493] width 57 height 48
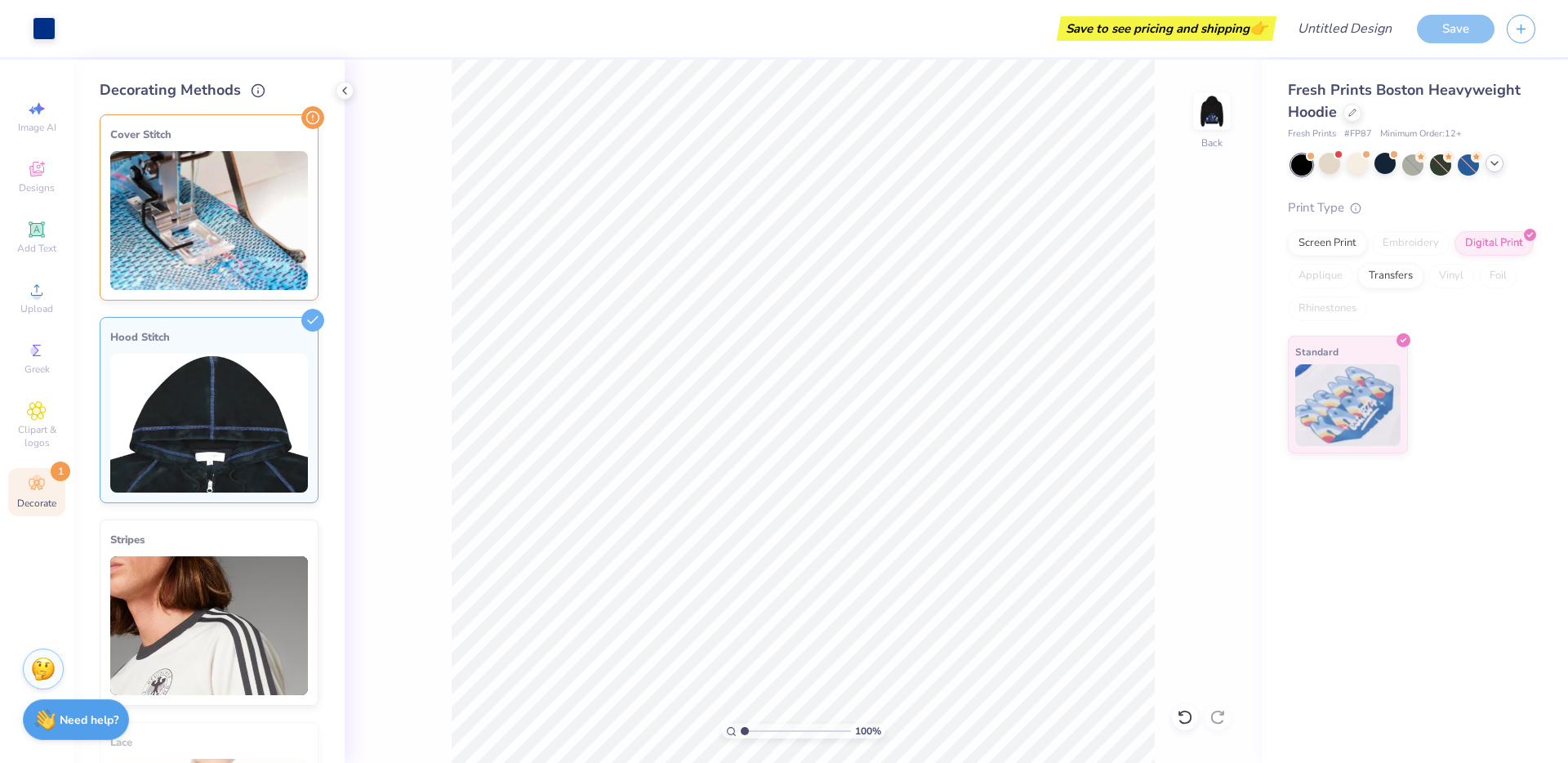
click at [227, 194] on img at bounding box center [209, 220] width 198 height 139
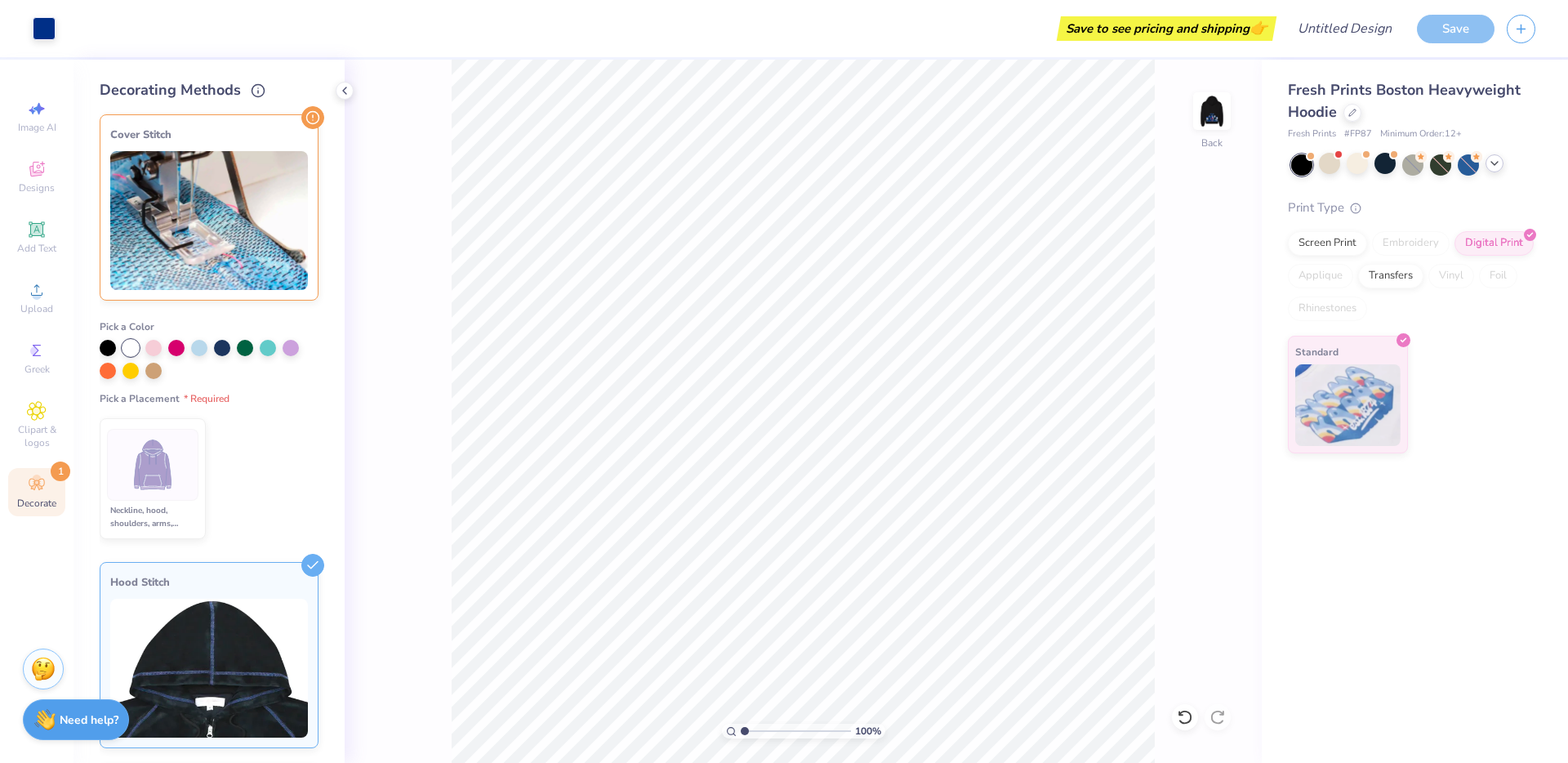
click at [124, 581] on div "Hood Stitch" at bounding box center [209, 582] width 198 height 20
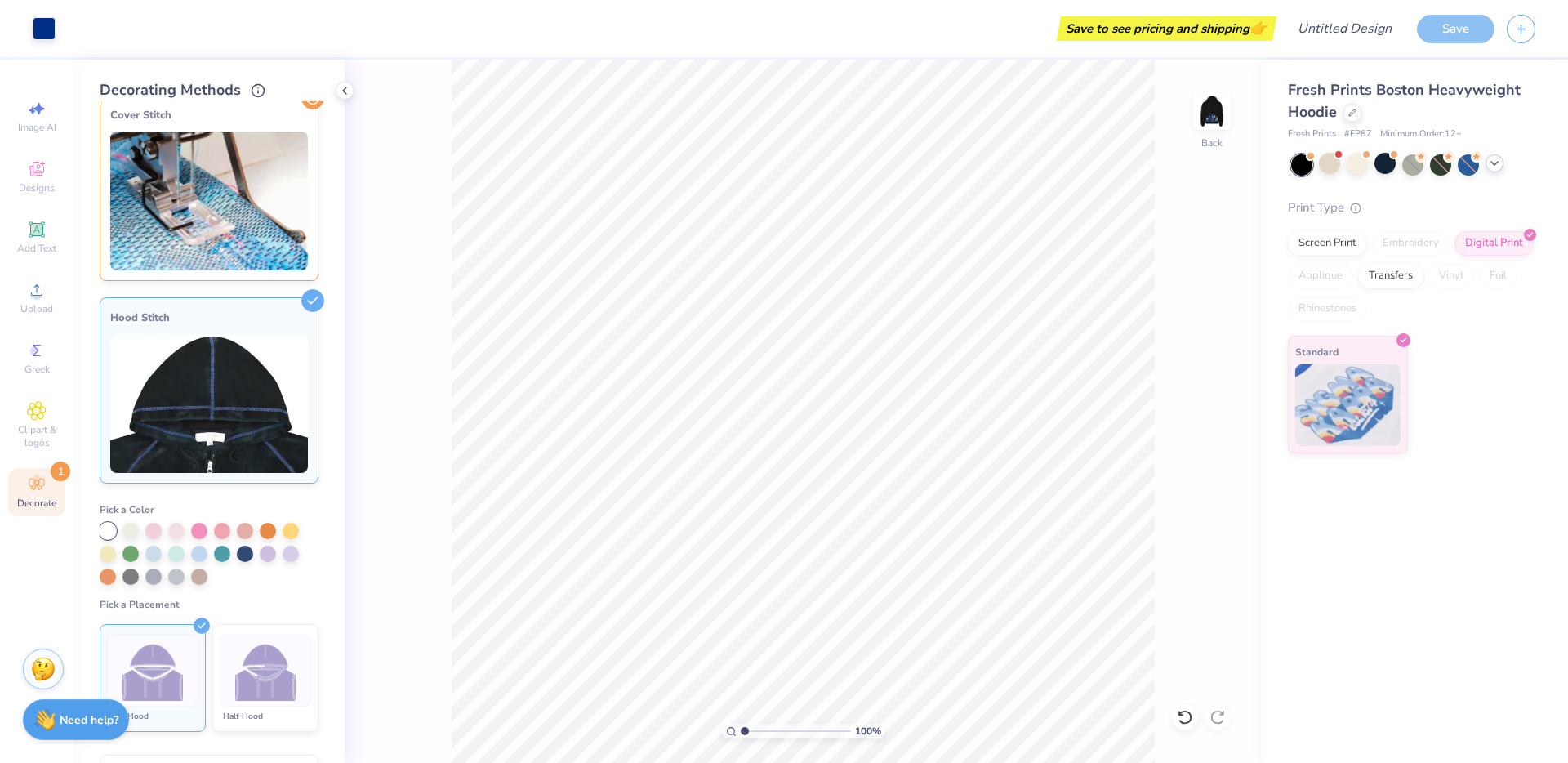
scroll to position [55, 0]
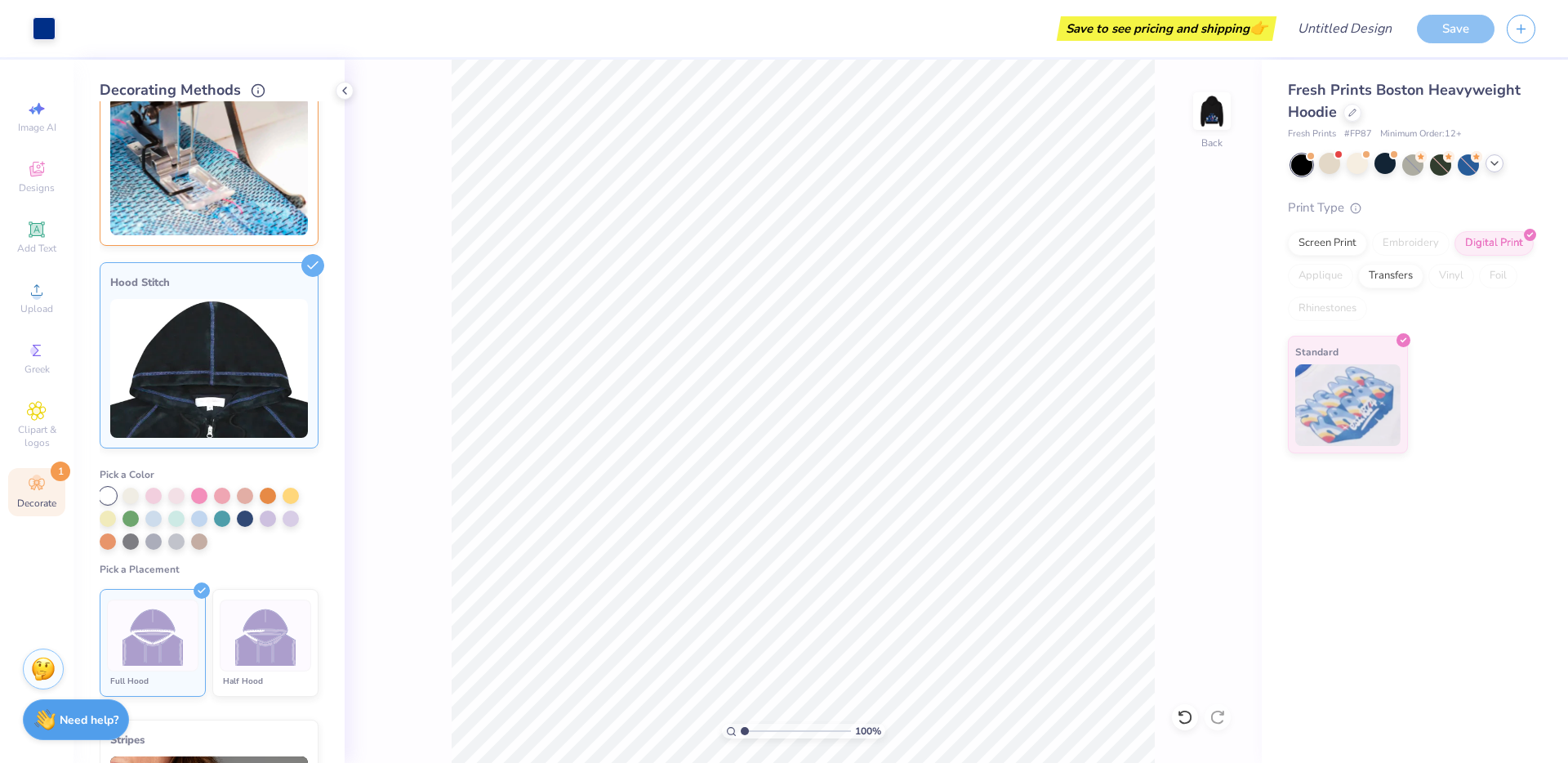
click at [240, 609] on img at bounding box center [266, 636] width 61 height 61
click at [186, 610] on div at bounding box center [152, 635] width 91 height 72
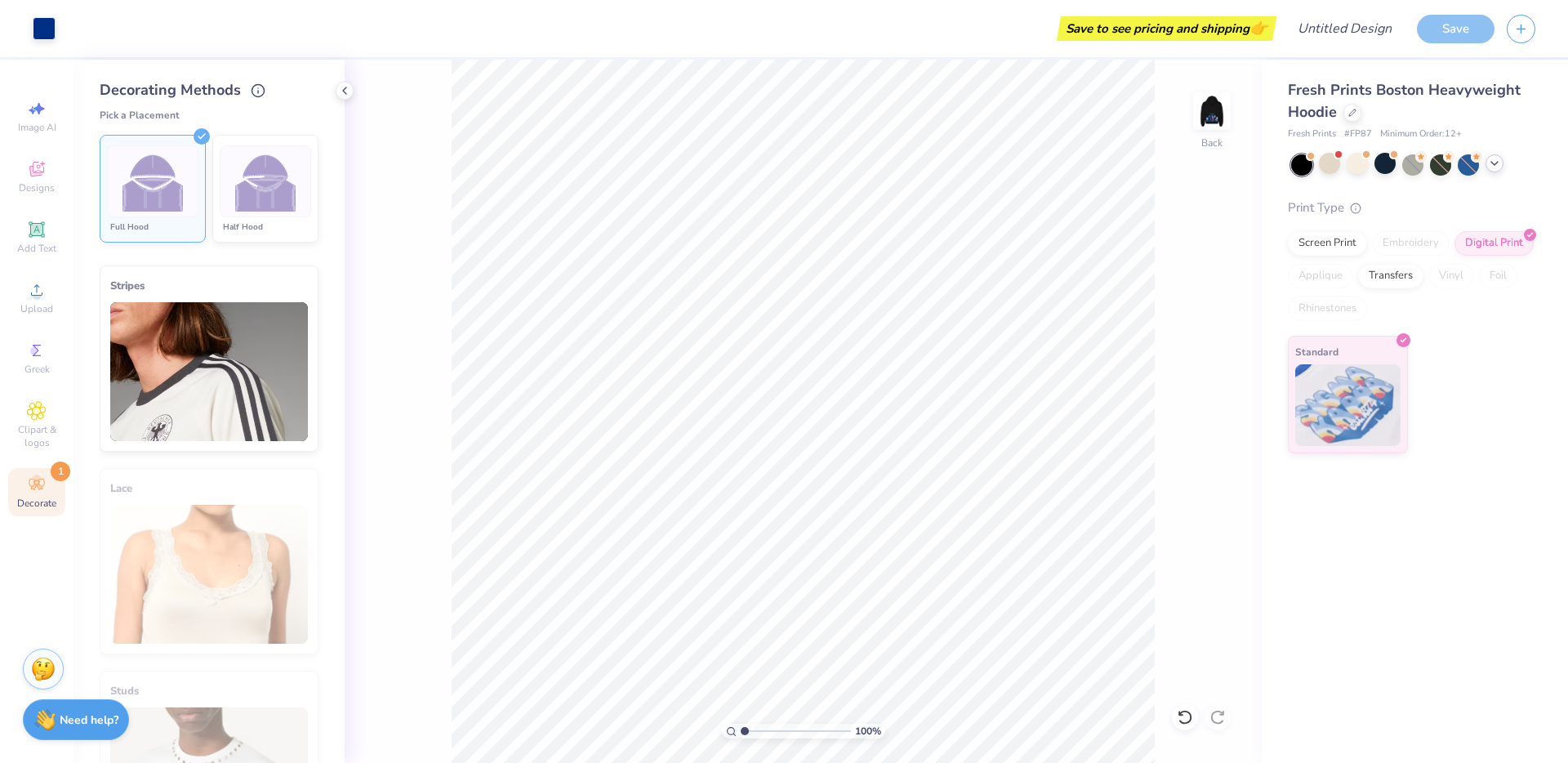
scroll to position [0, 0]
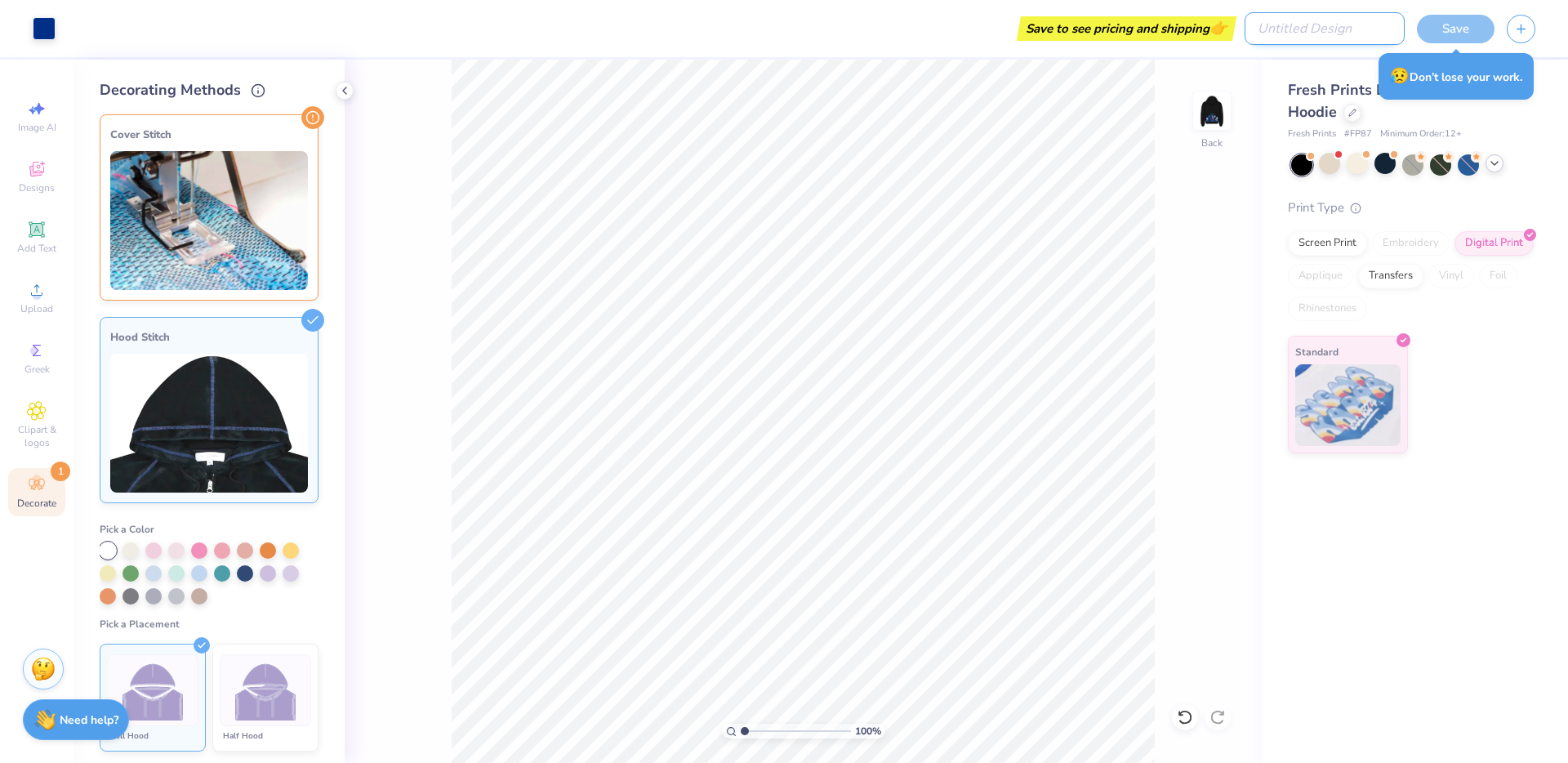
click at [1352, 25] on input "Design Title" at bounding box center [1324, 29] width 160 height 32
type input "merch lol"
click at [1426, 32] on div "Save" at bounding box center [1456, 29] width 78 height 29
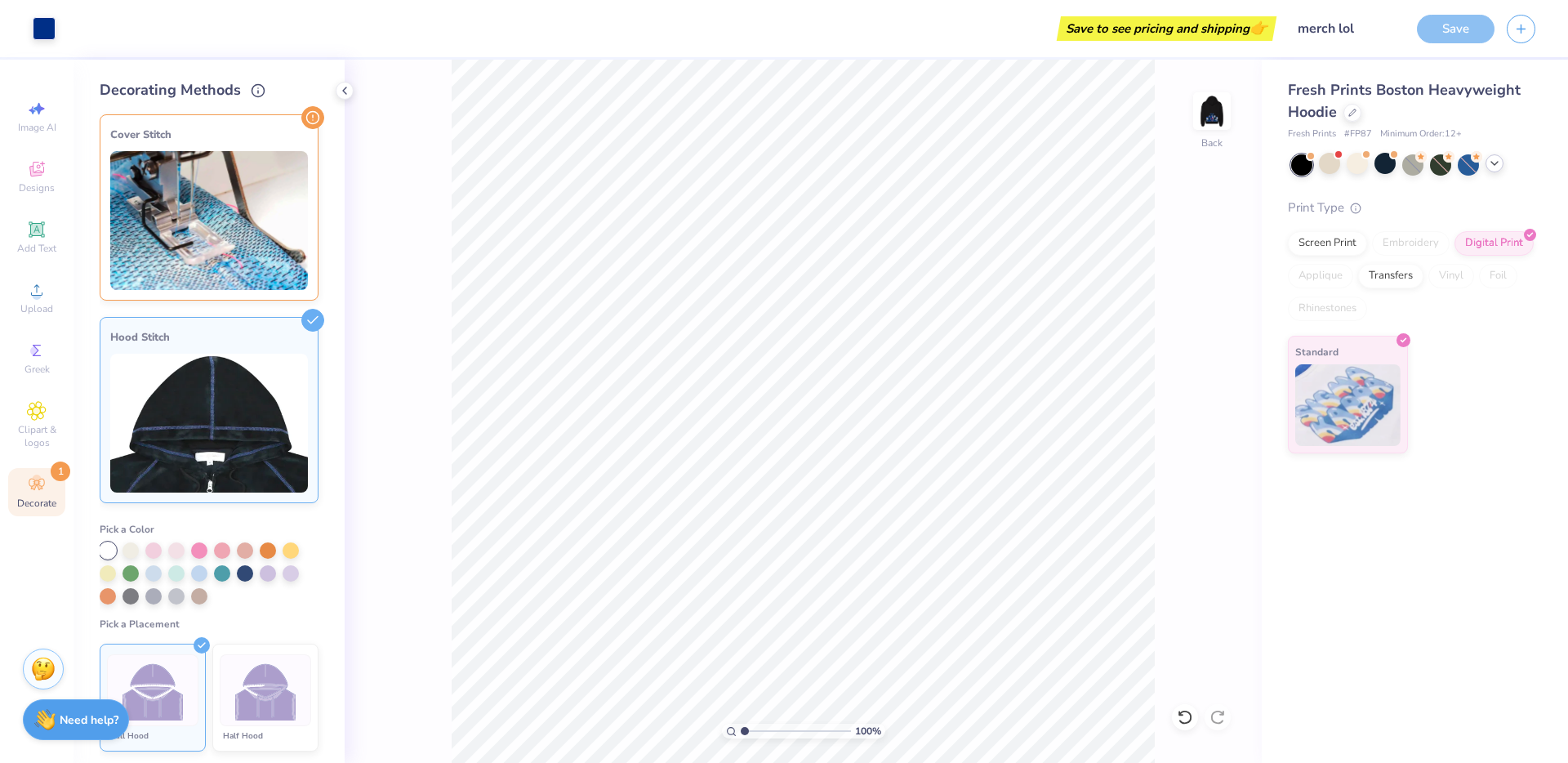
click at [1461, 24] on div "Save" at bounding box center [1456, 29] width 78 height 29
click at [52, 112] on div "Image AI" at bounding box center [37, 116] width 57 height 48
select select "4"
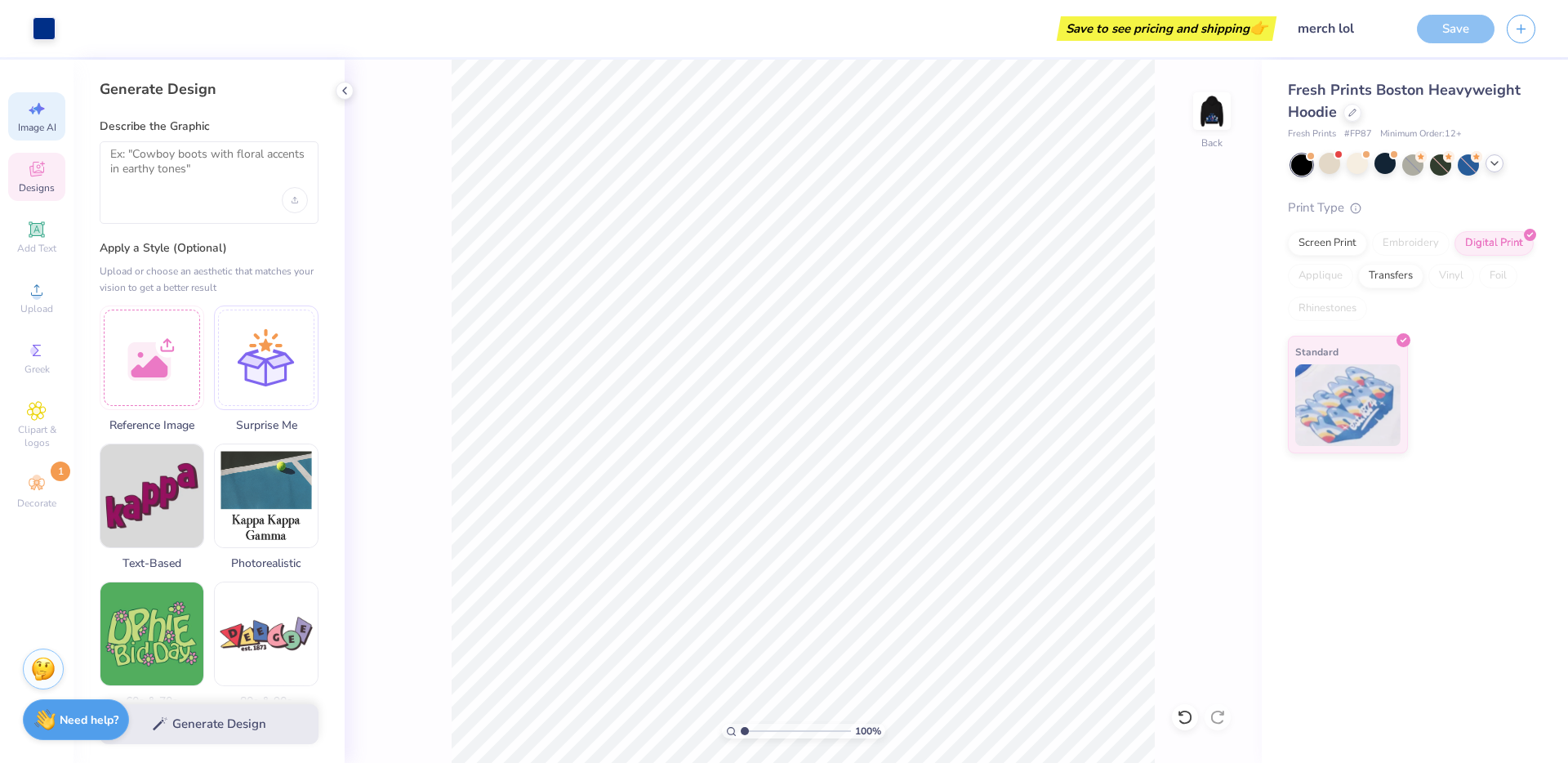
click at [51, 185] on span "Designs" at bounding box center [37, 187] width 36 height 13
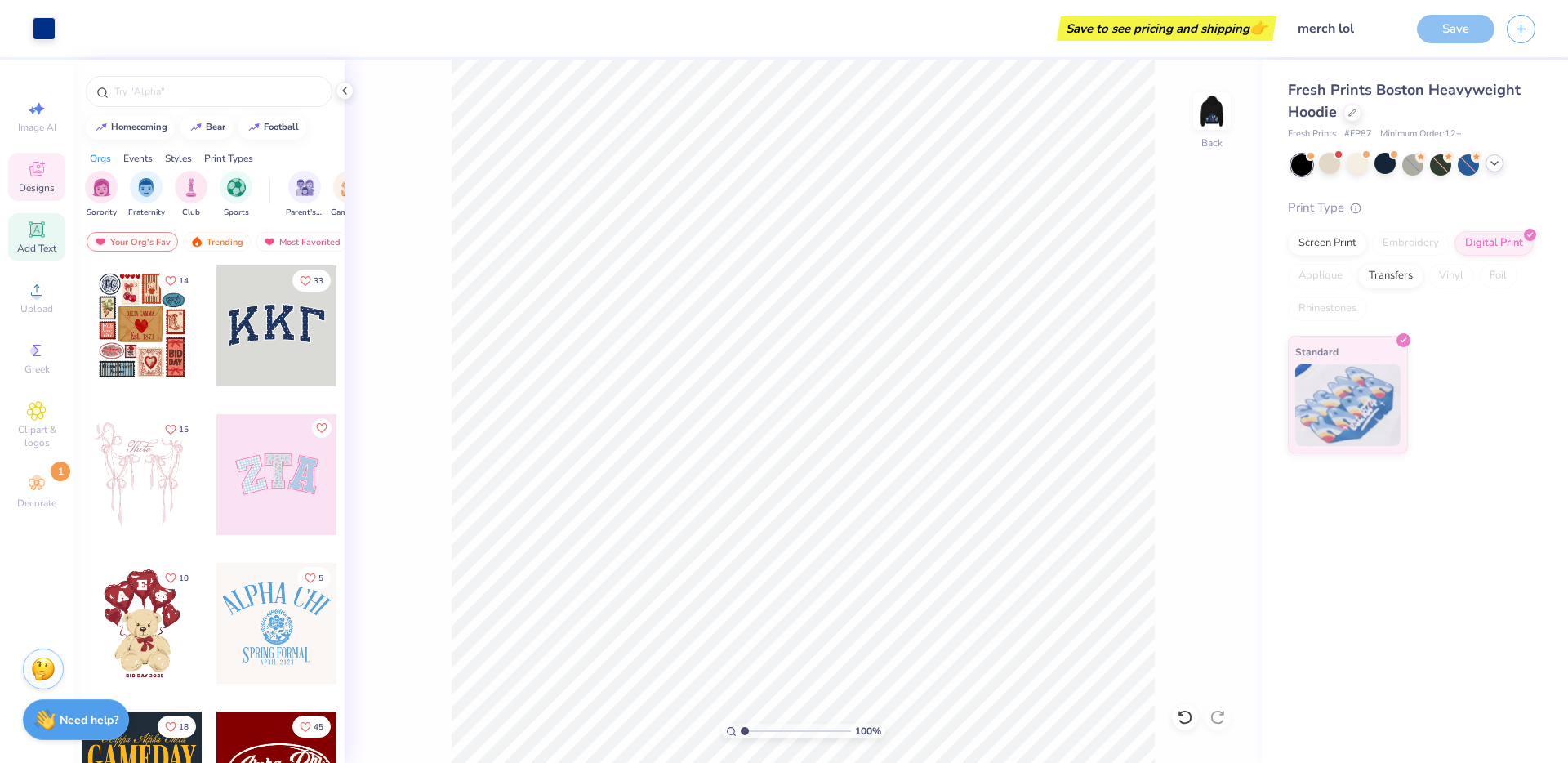
click at [42, 220] on icon at bounding box center [37, 229] width 20 height 20
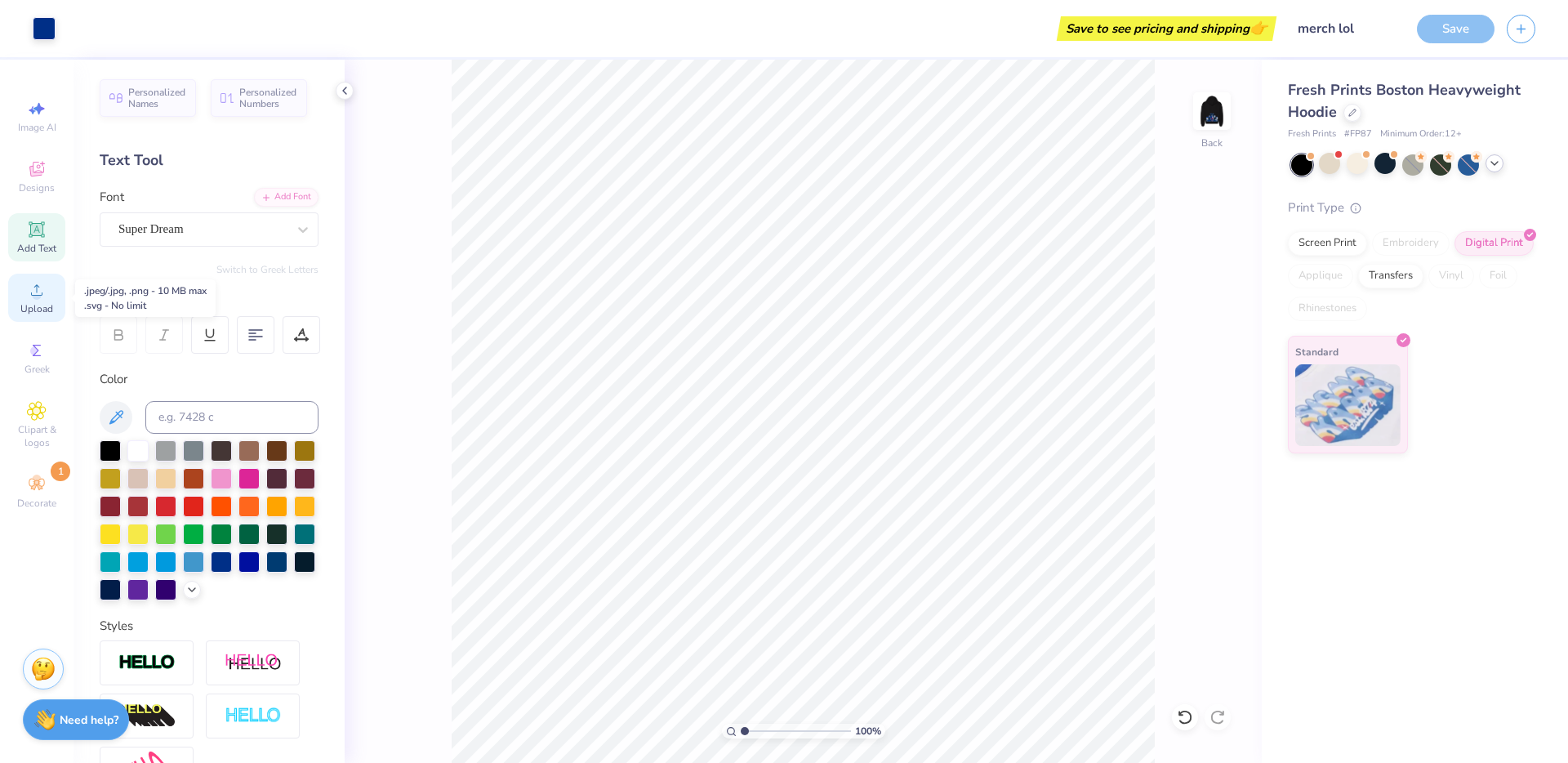
click at [34, 313] on span "Upload" at bounding box center [37, 308] width 32 height 13
click at [24, 367] on span "Greek" at bounding box center [37, 369] width 25 height 13
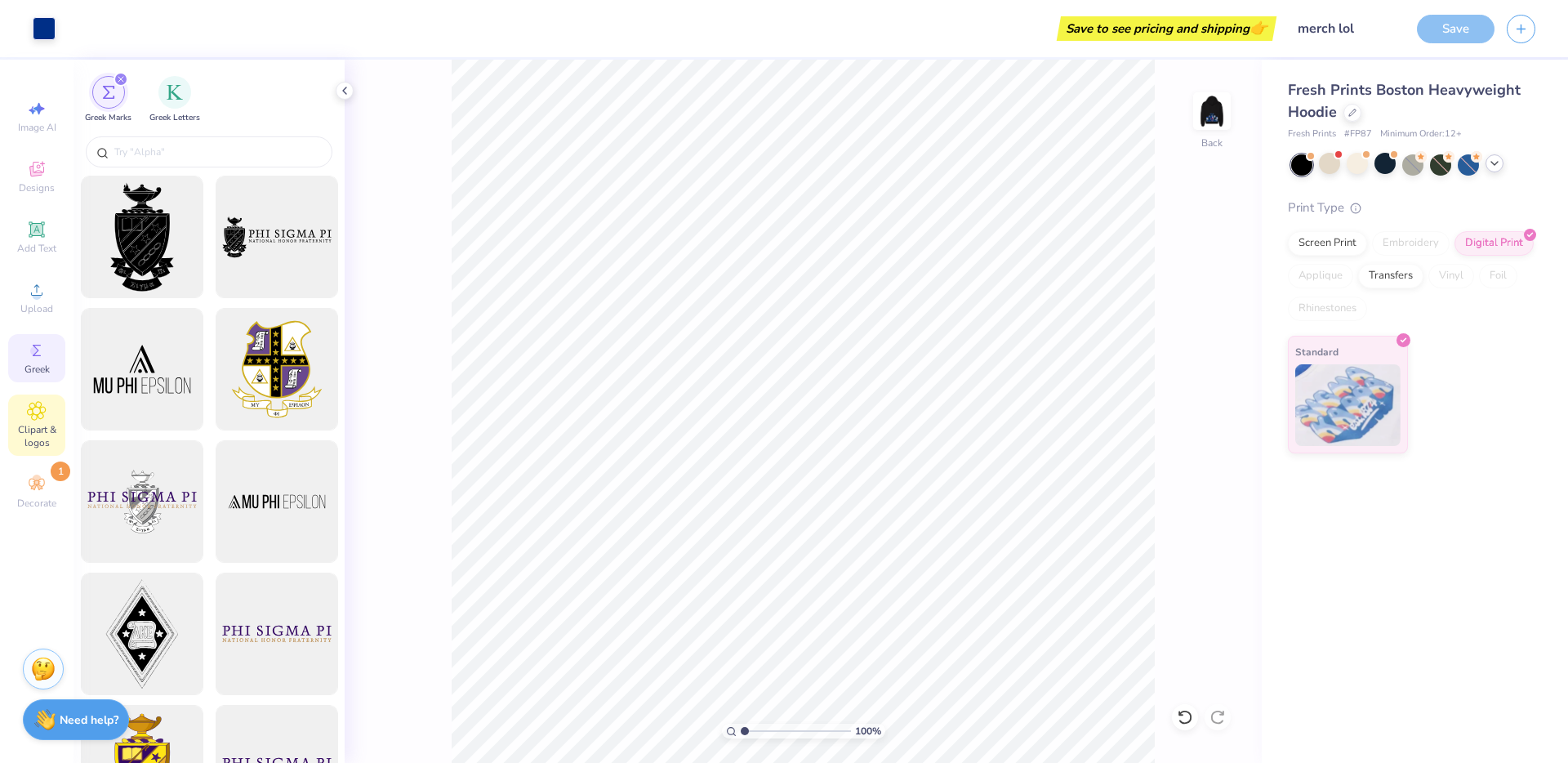
click at [41, 435] on span "Clipart & logos" at bounding box center [37, 435] width 57 height 26
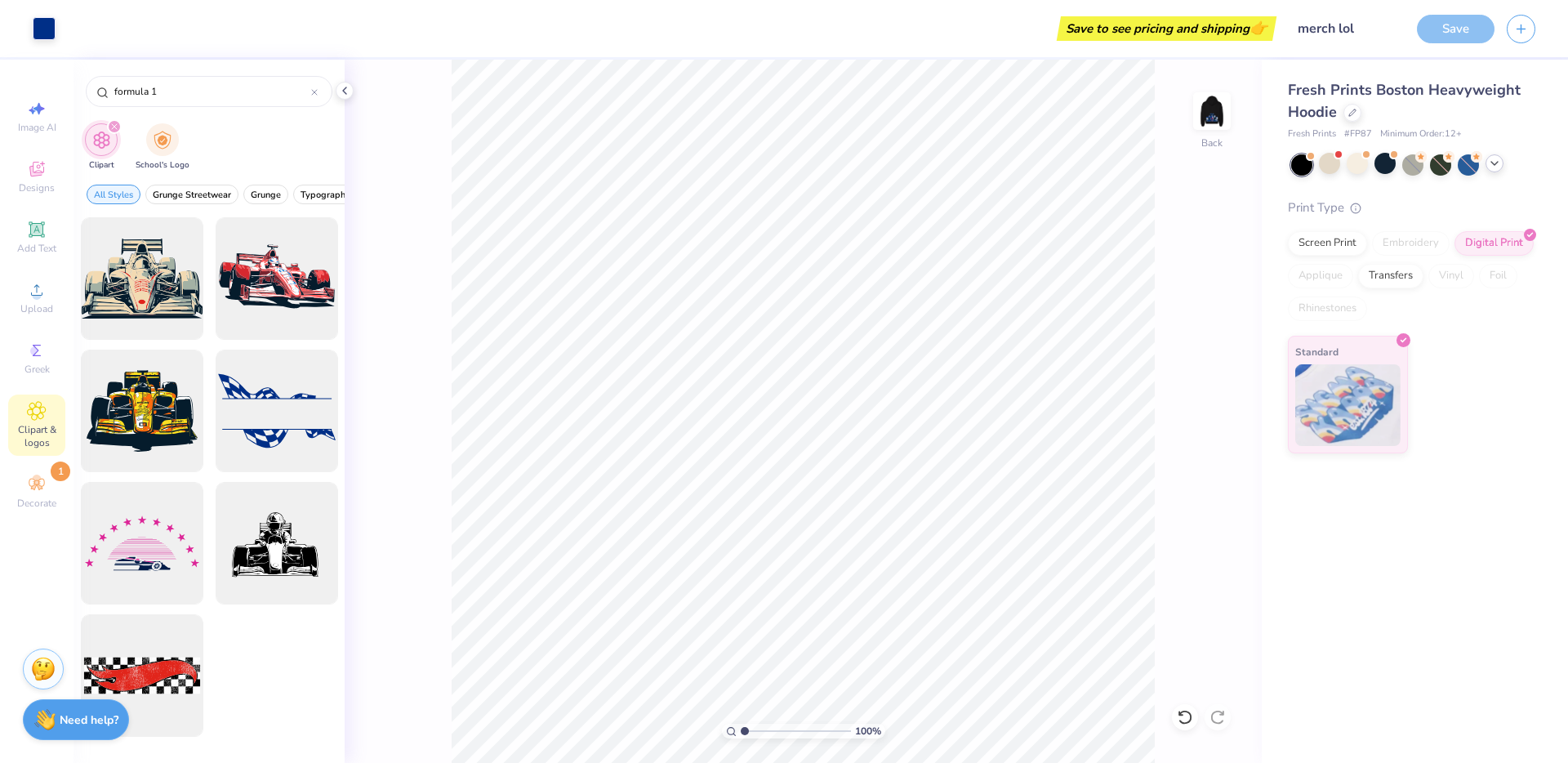
click at [1461, 30] on div "Save" at bounding box center [1456, 29] width 78 height 29
click at [1473, 25] on div "Save" at bounding box center [1456, 29] width 78 height 29
click at [1436, 27] on div "Save" at bounding box center [1456, 29] width 78 height 29
click at [318, 87] on div "formula 1" at bounding box center [209, 91] width 246 height 31
click at [313, 93] on icon at bounding box center [313, 91] width 4 height 4
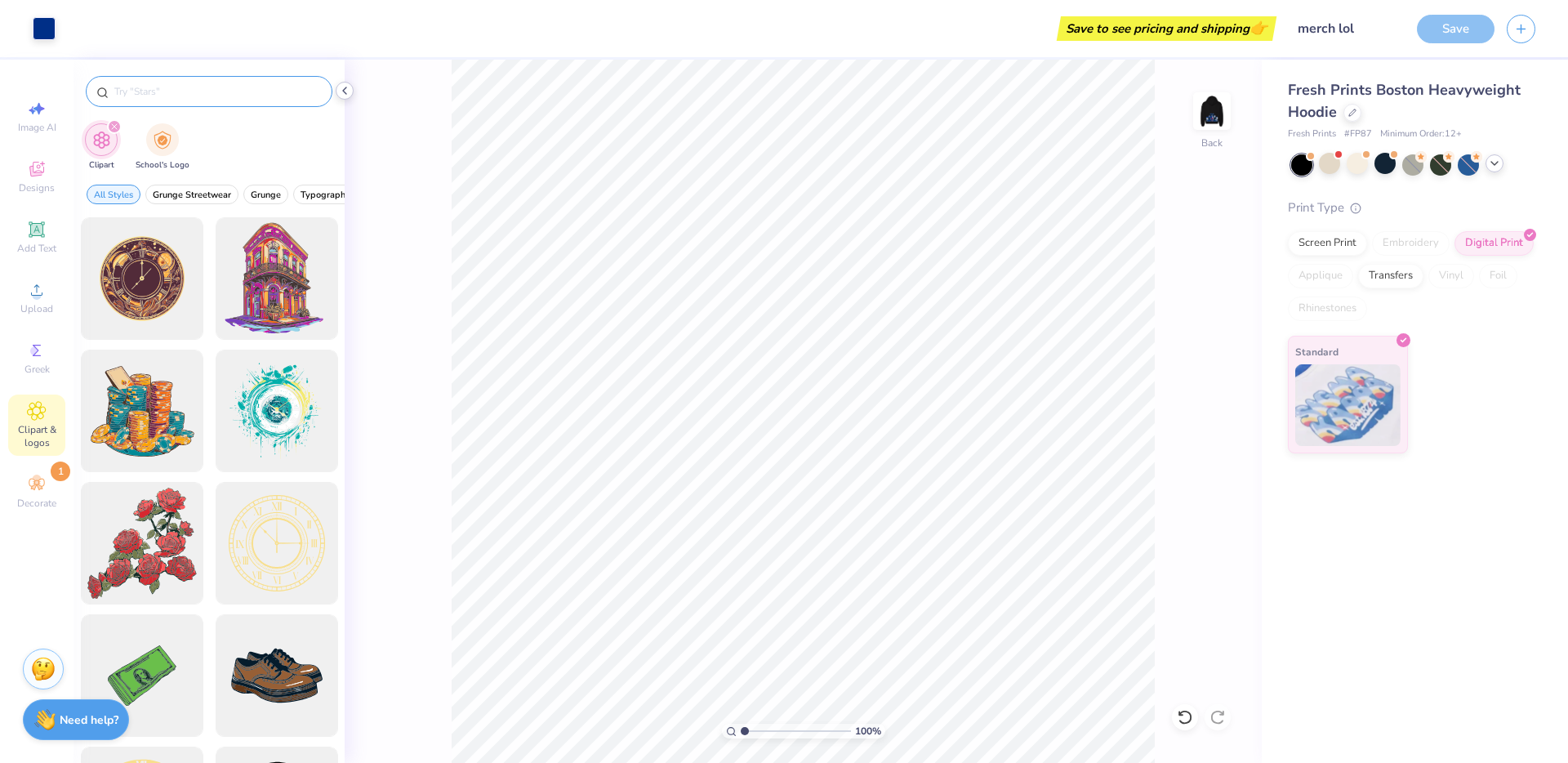
click at [340, 90] on icon at bounding box center [345, 90] width 13 height 13
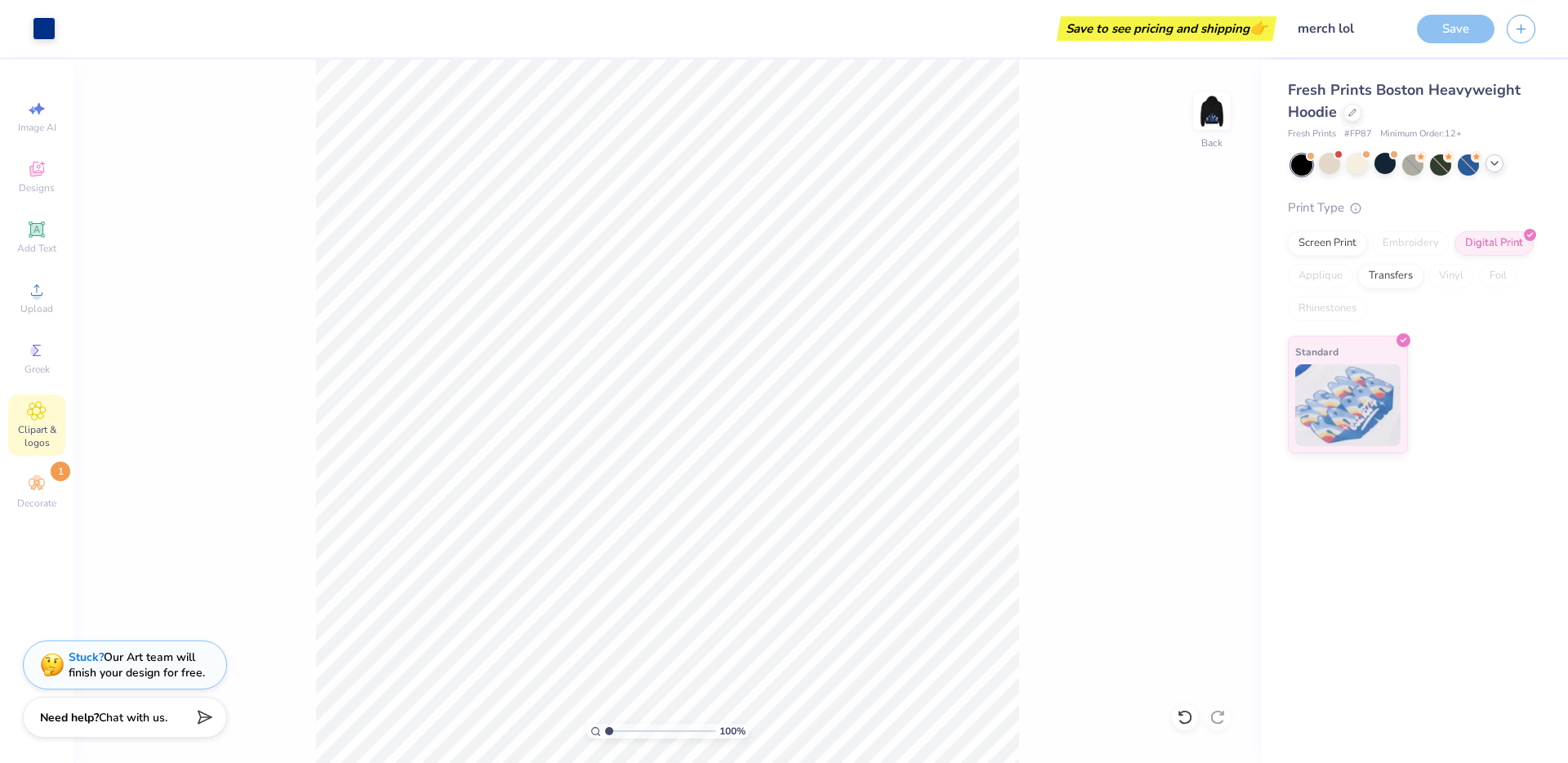
click at [115, 720] on span "Chat with us." at bounding box center [133, 717] width 69 height 15
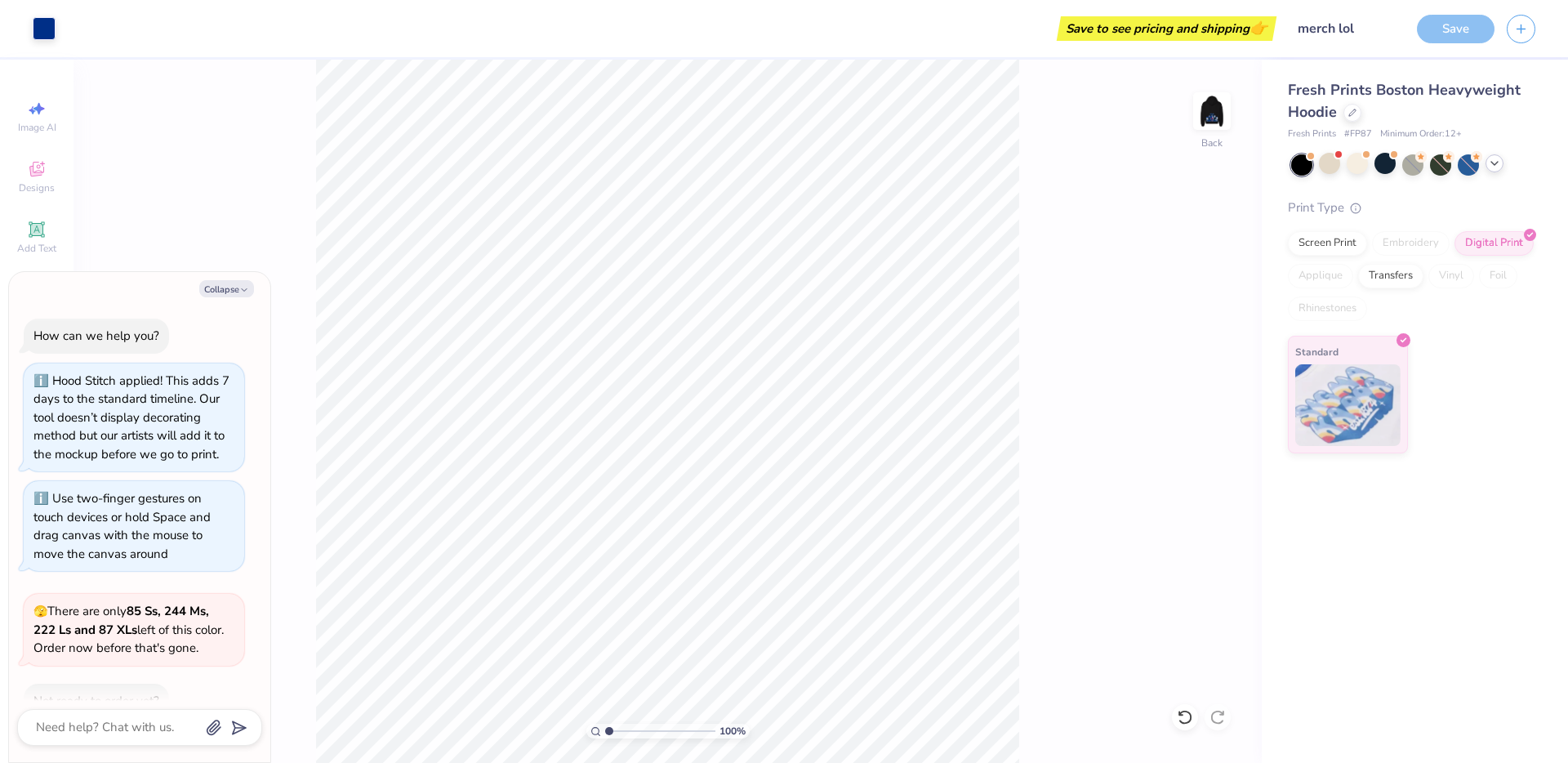
scroll to position [874, 0]
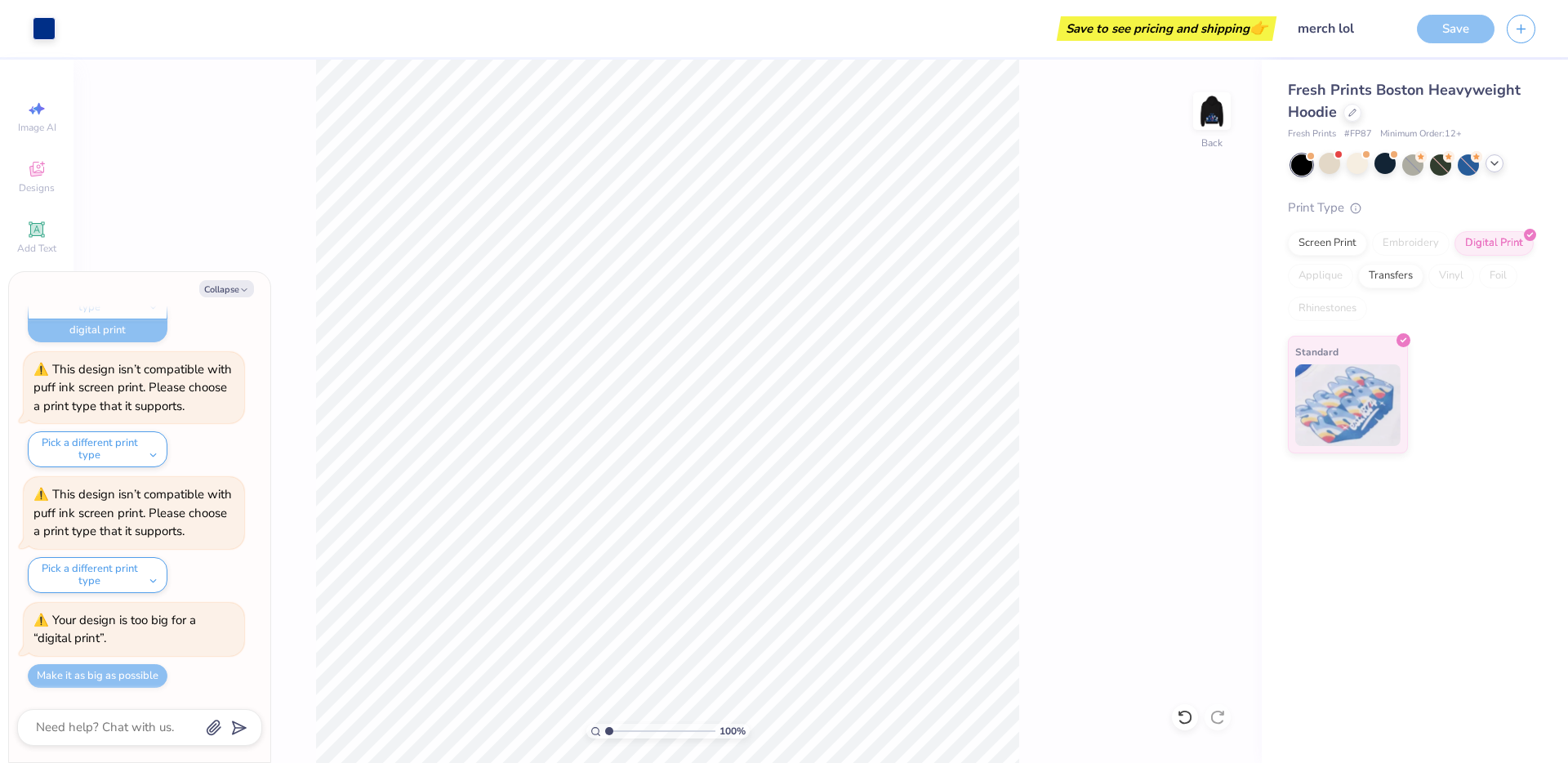
click at [129, 674] on div "Make it as big as possible" at bounding box center [98, 676] width 140 height 23
click at [1213, 128] on img at bounding box center [1212, 111] width 65 height 65
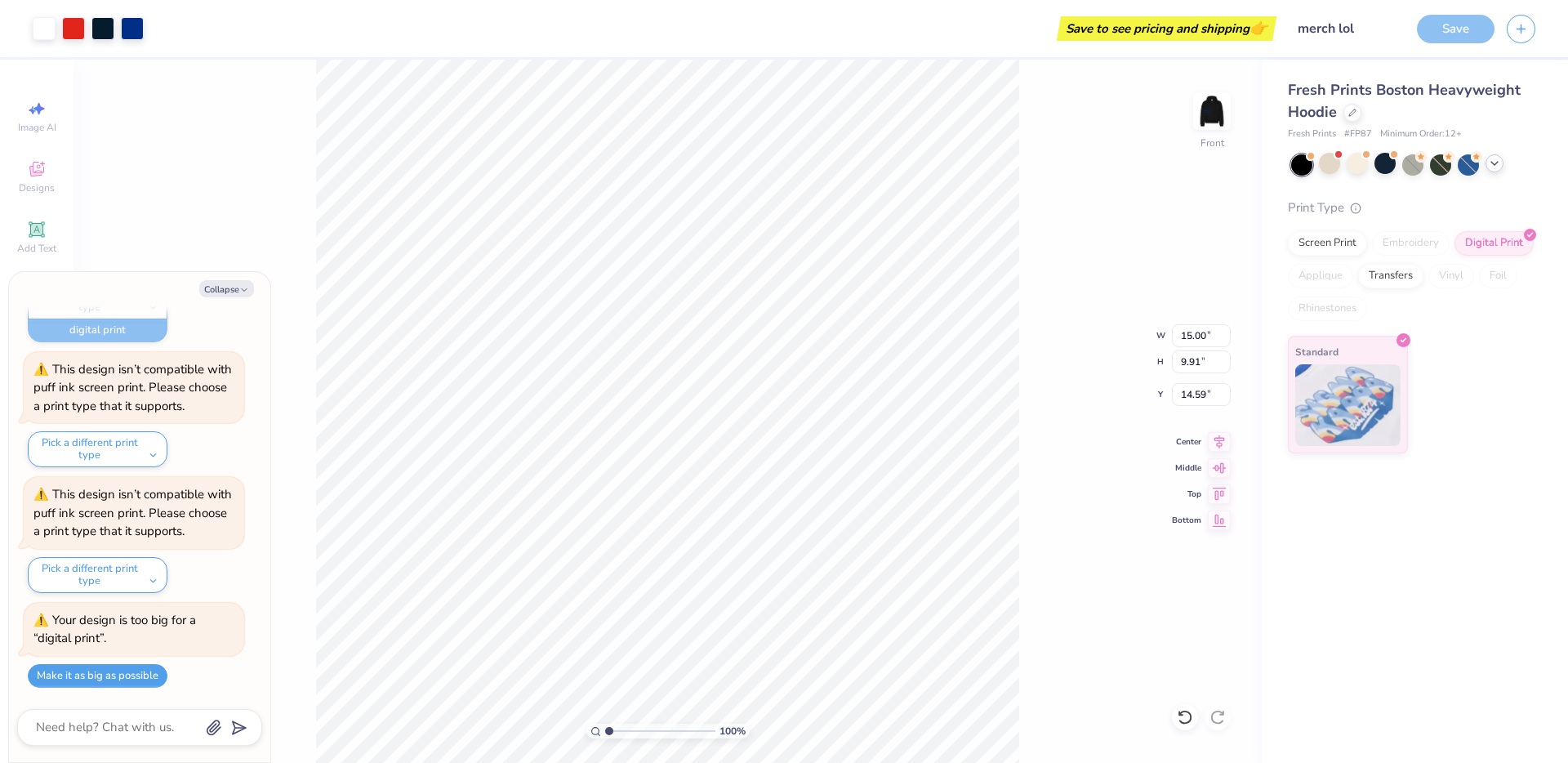
type textarea "x"
type input "13.94"
type input "9.21"
type input "15.29"
type textarea "x"
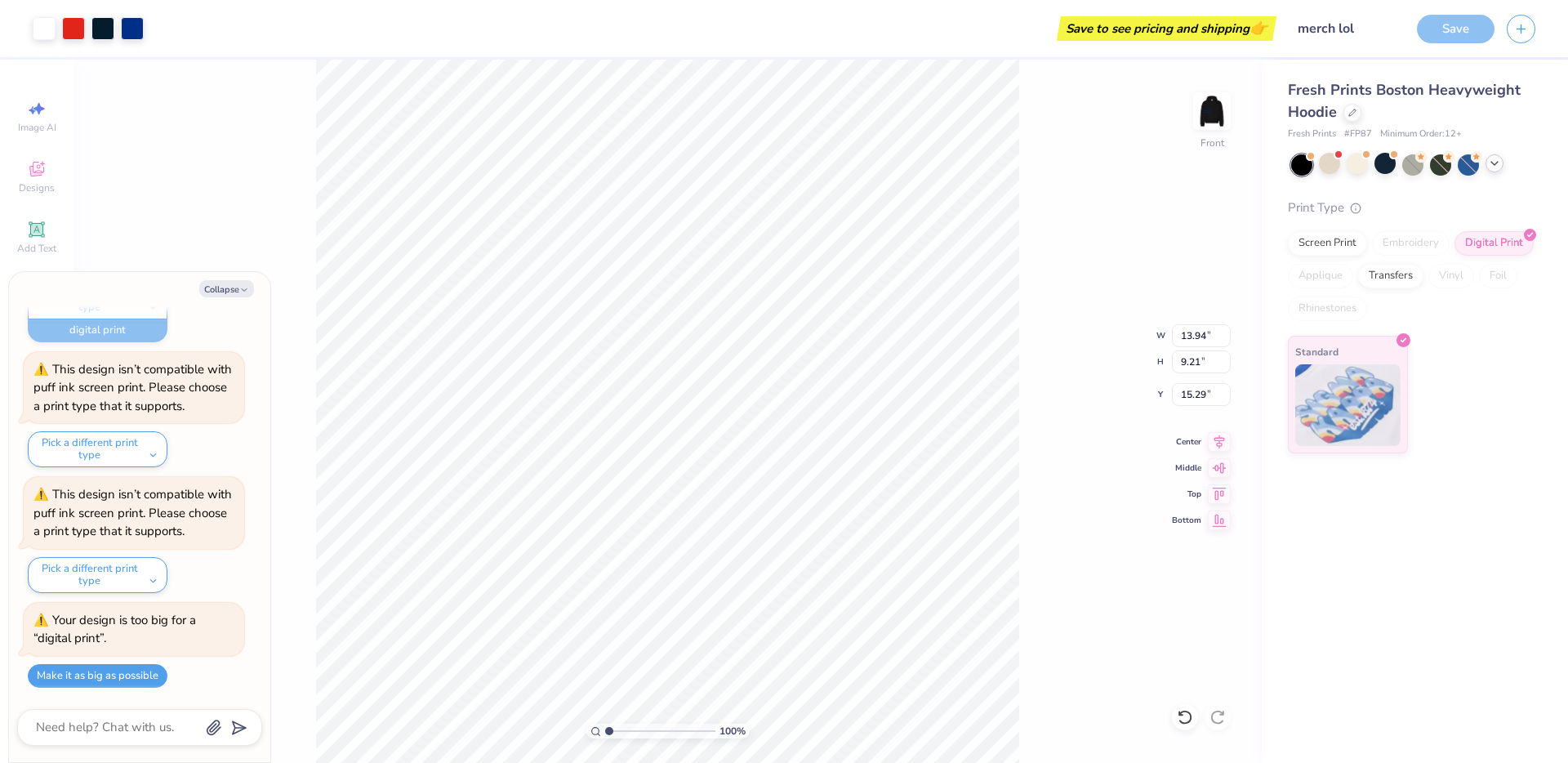
type input "15.03"
type textarea "x"
type input "15.29"
click at [1449, 32] on div "Save" at bounding box center [1456, 29] width 78 height 29
click at [1334, 238] on div "Screen Print" at bounding box center [1327, 240] width 79 height 24
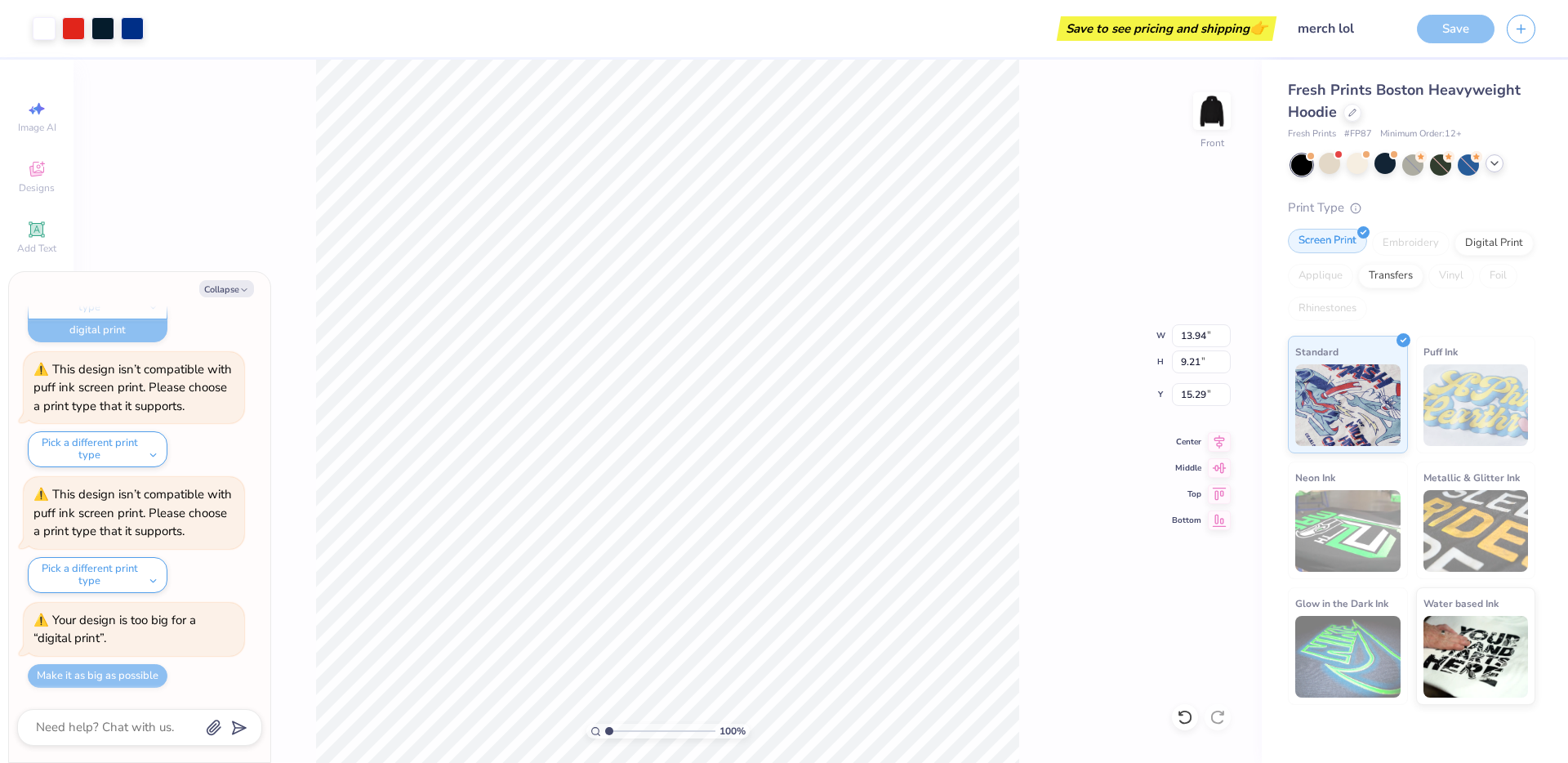
type textarea "x"
click at [1467, 19] on div "Save" at bounding box center [1456, 29] width 78 height 29
click at [1335, 32] on input "merch lol" at bounding box center [1324, 29] width 160 height 32
click at [1301, 30] on input "merch lol" at bounding box center [1324, 29] width 160 height 32
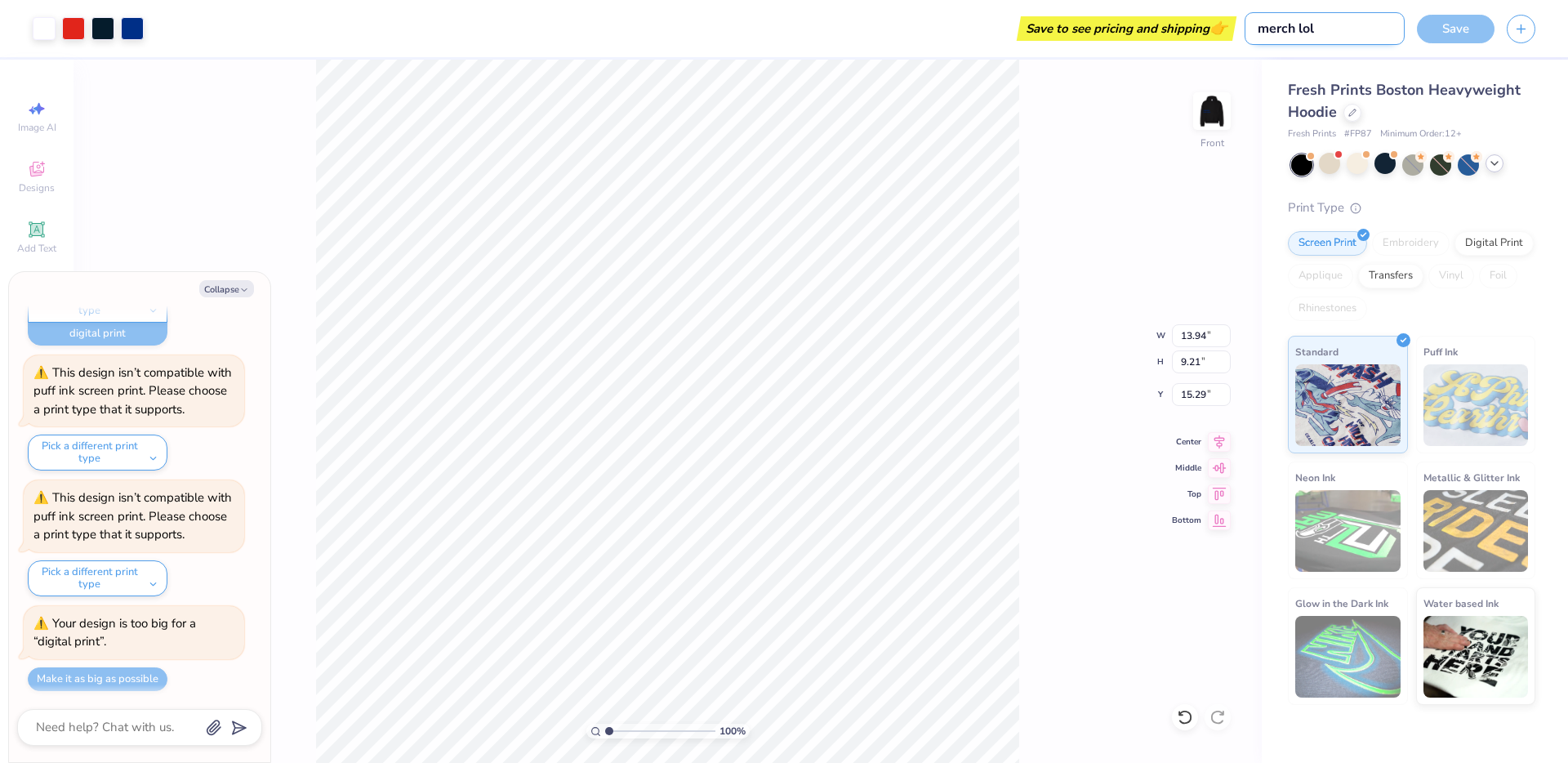
click at [1300, 30] on input "merch lol" at bounding box center [1324, 29] width 160 height 32
type input "merch"
type textarea "x"
type input "merc"
type textarea "x"
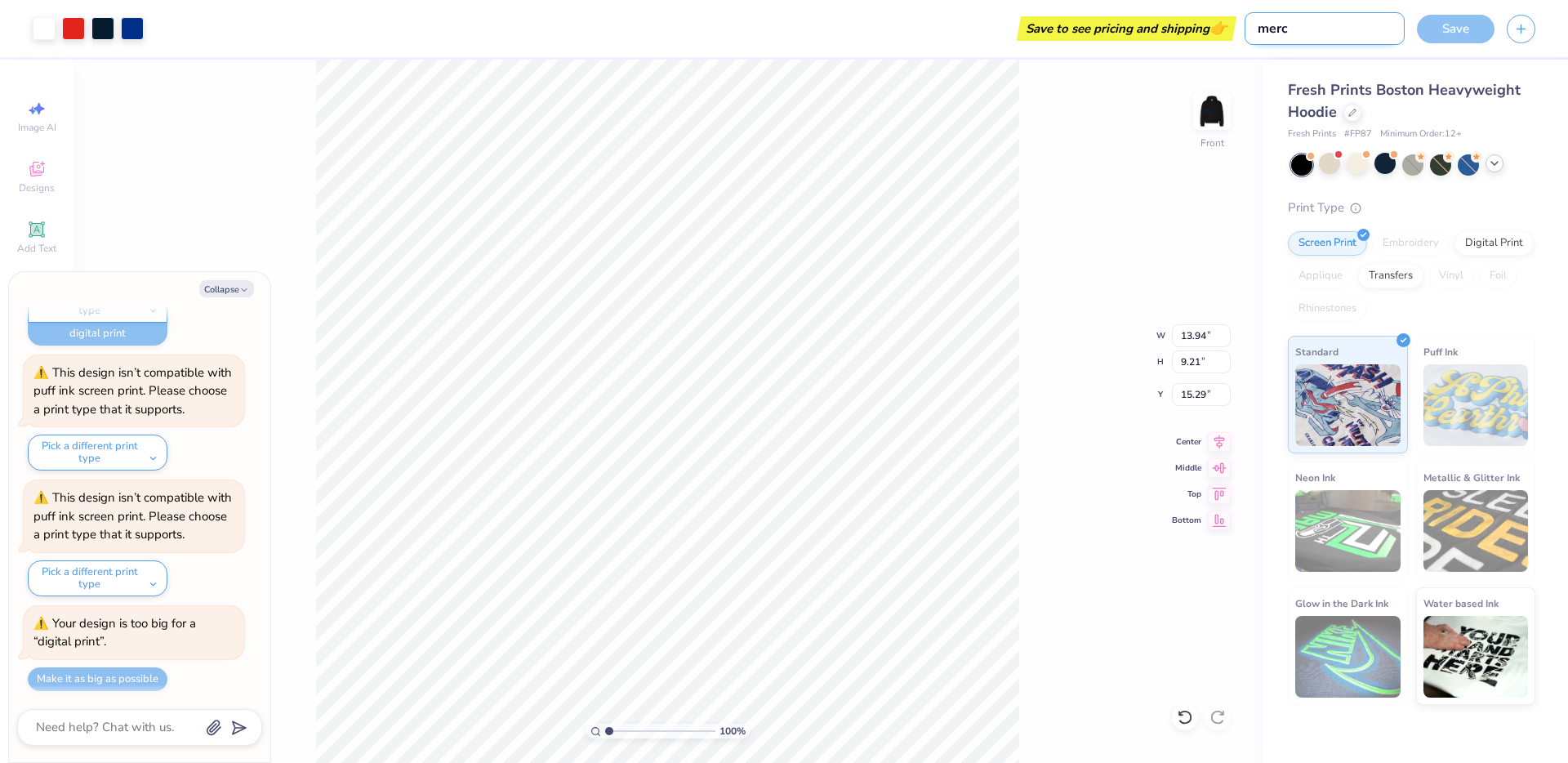
type input "merch"
type textarea "x"
type input "merch"
click at [1442, 20] on div "Save" at bounding box center [1456, 29] width 78 height 29
click at [1437, 367] on img at bounding box center [1477, 405] width 106 height 81
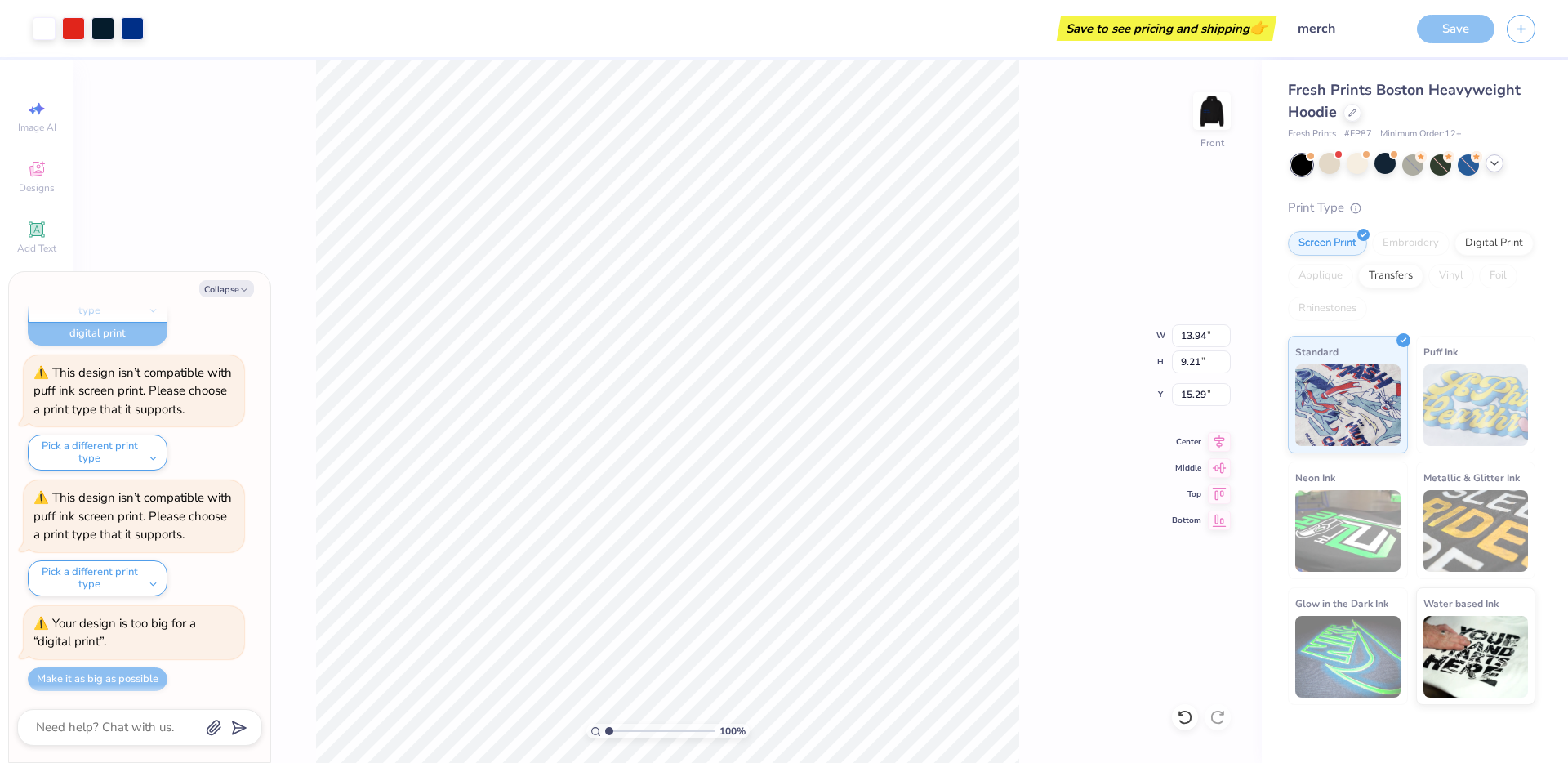
type textarea "x"
type input "5.00"
type textarea "x"
type input "15.29"
click at [1228, 120] on img at bounding box center [1212, 111] width 65 height 65
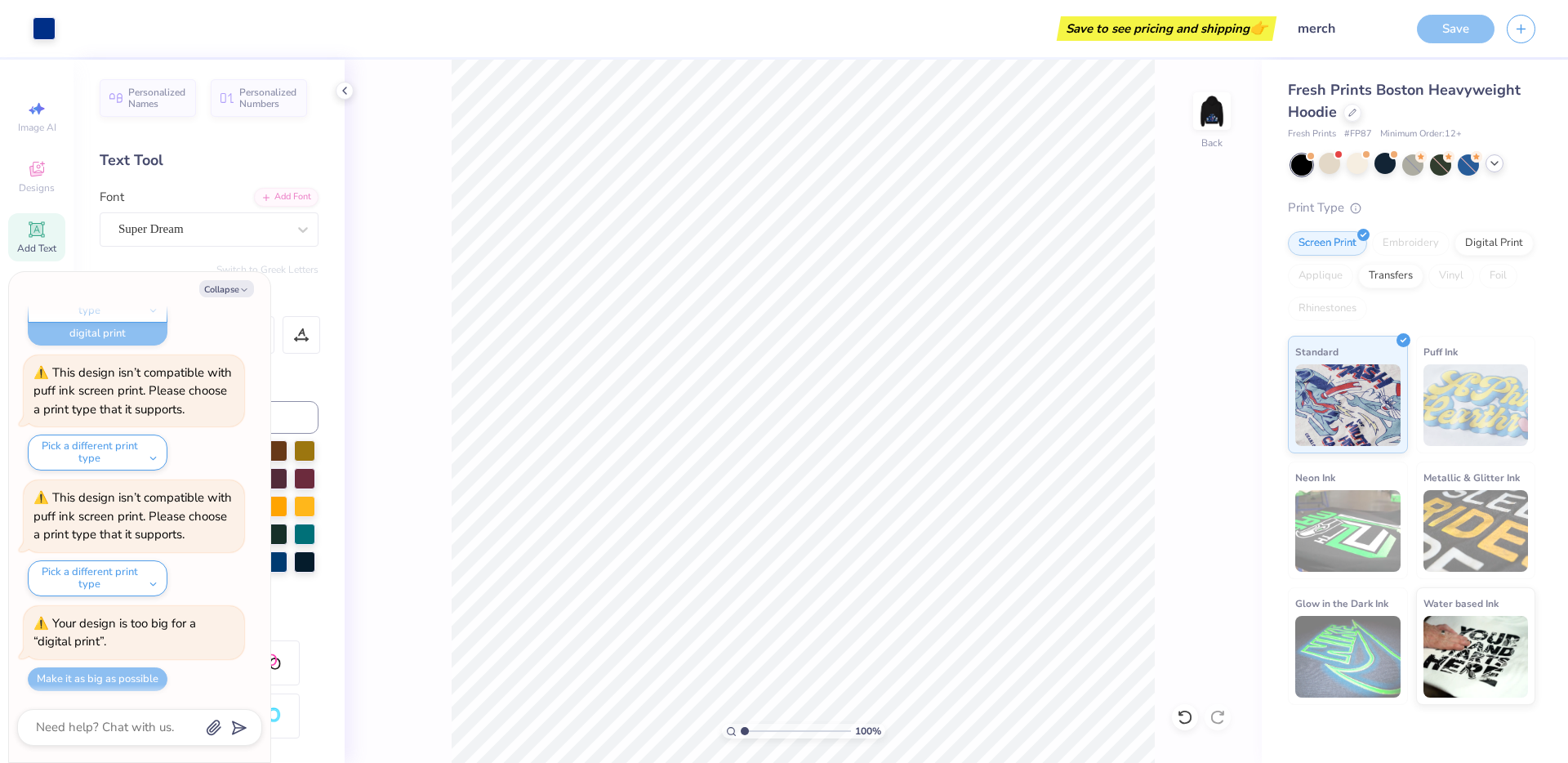
click at [1478, 28] on div "Save" at bounding box center [1456, 29] width 78 height 29
click at [355, 90] on div "Art colors Save to see pricing and shipping 👉 Design Title merch Save Image AI …" at bounding box center [784, 382] width 1568 height 763
click at [236, 290] on button "Collapse" at bounding box center [227, 288] width 55 height 17
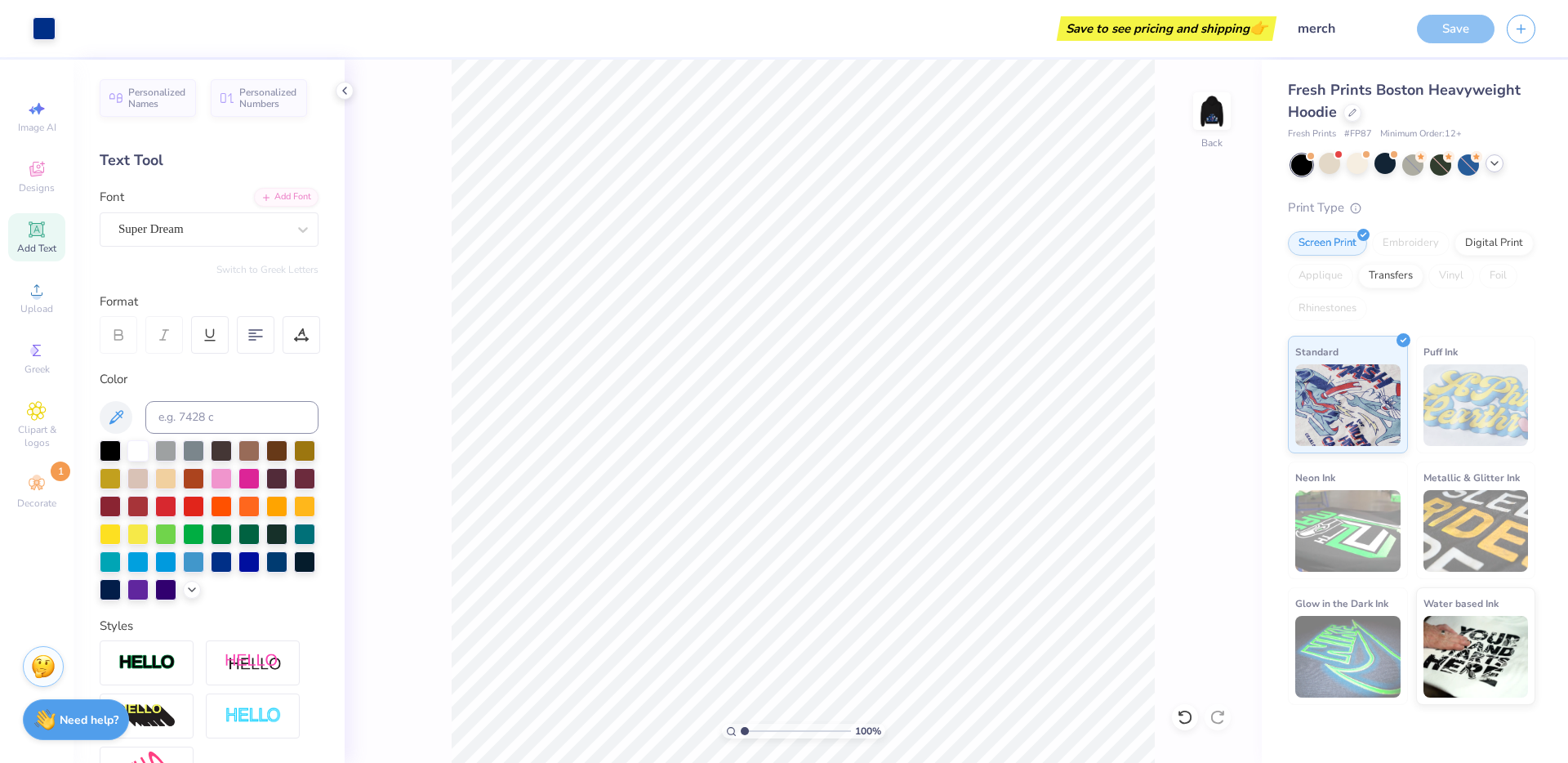
click at [43, 658] on img at bounding box center [43, 666] width 24 height 24
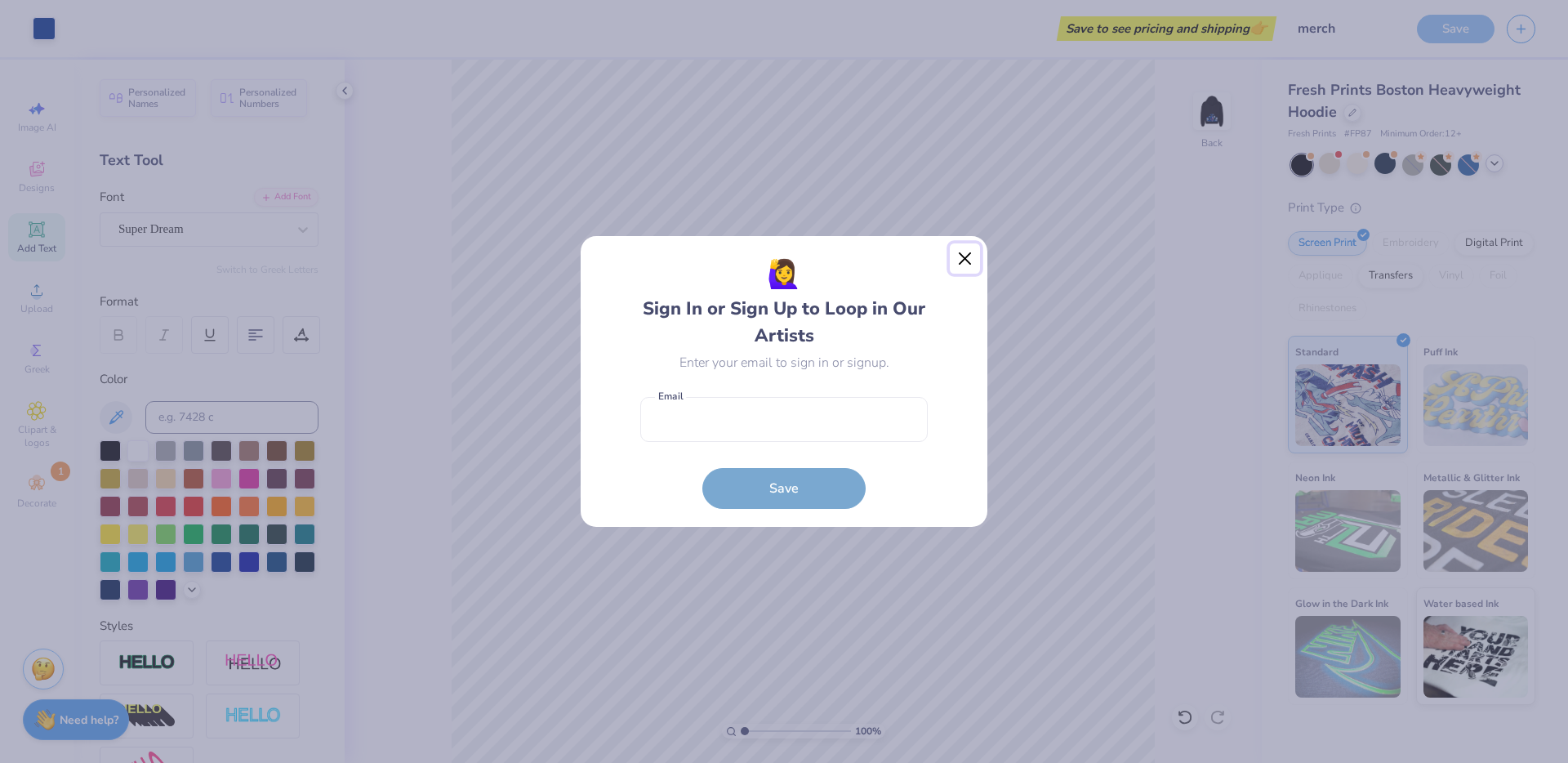
click at [966, 261] on button "Close" at bounding box center [965, 259] width 31 height 31
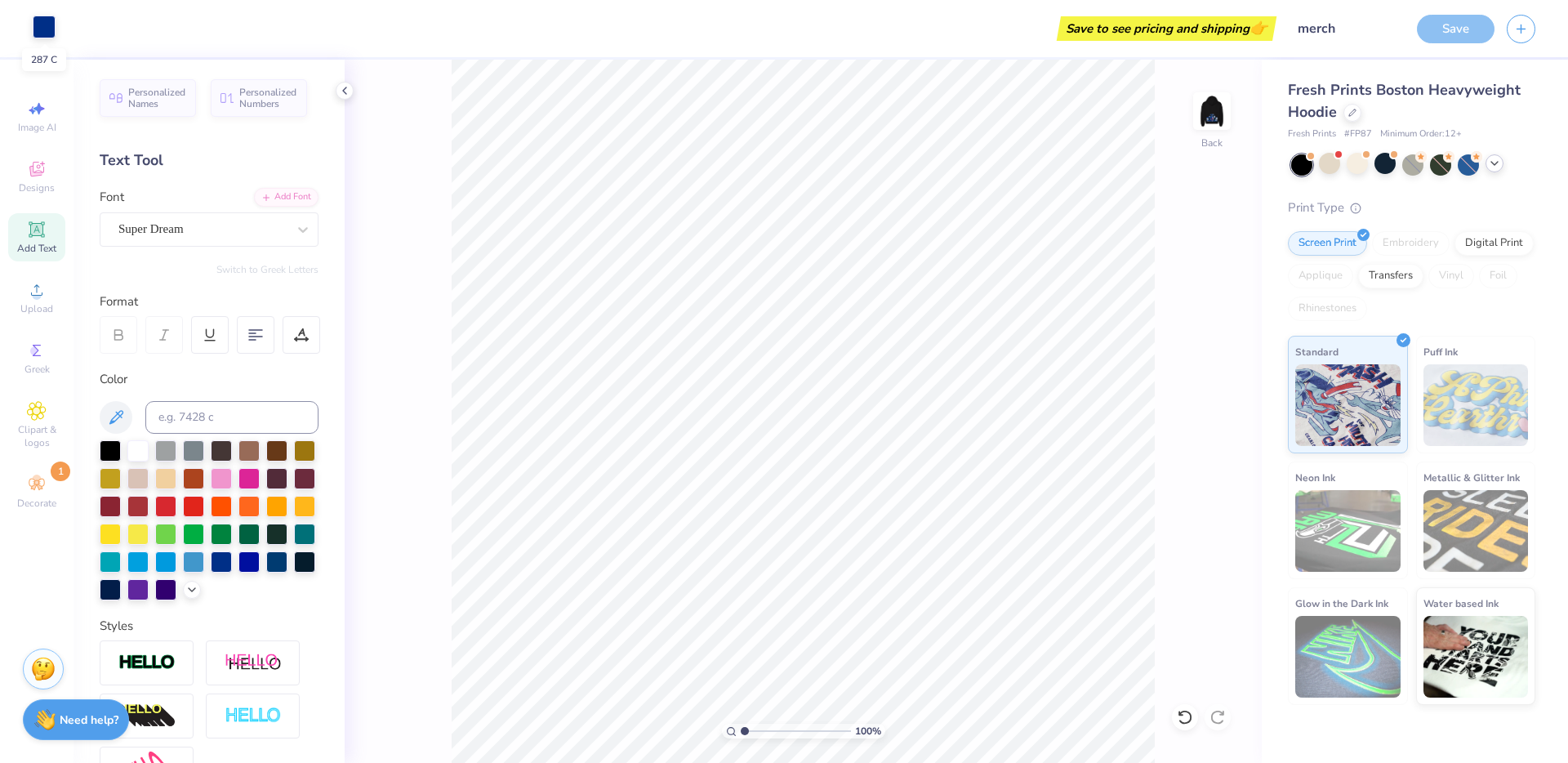
click at [38, 29] on div at bounding box center [44, 27] width 23 height 23
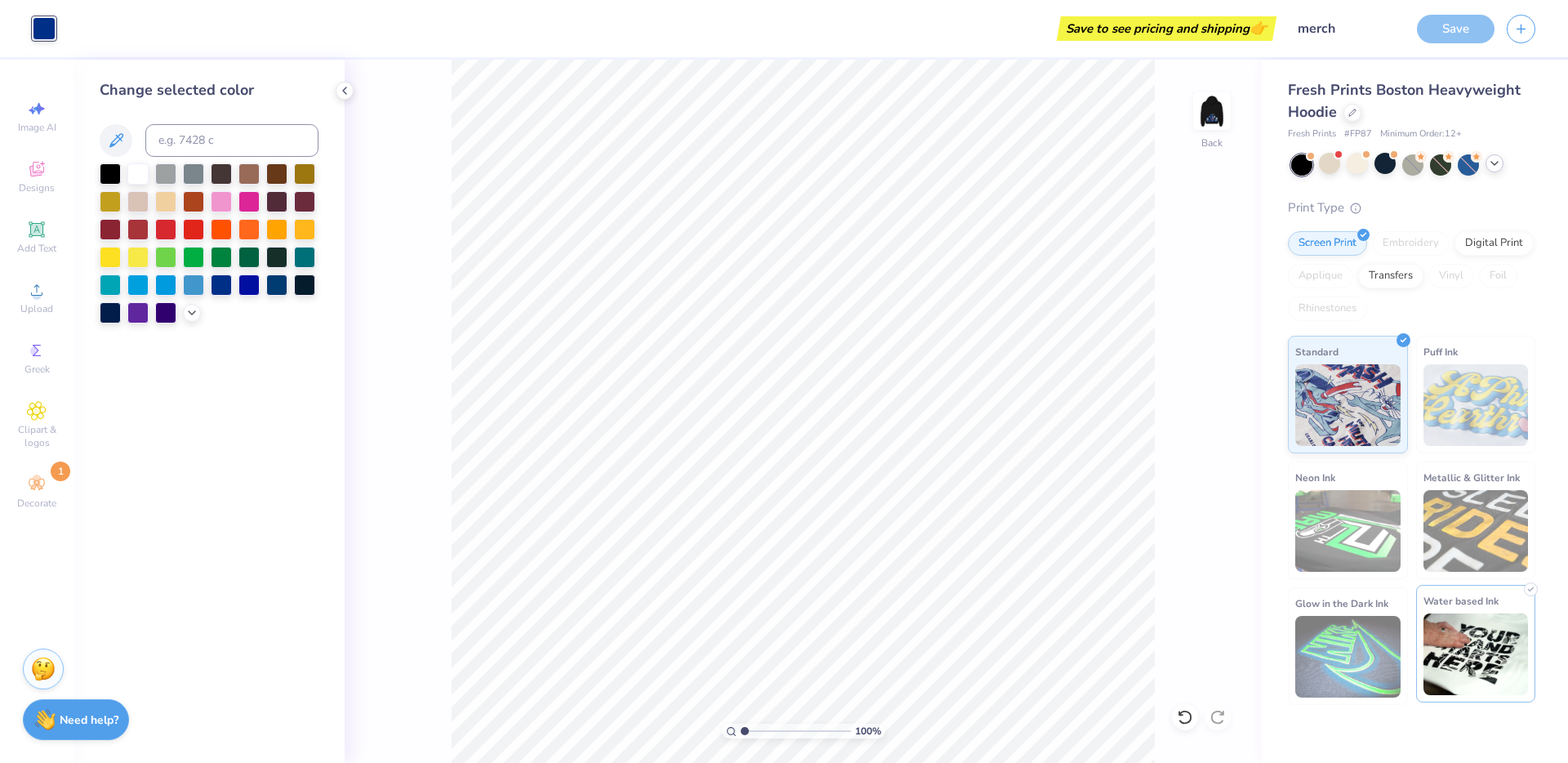
click at [1487, 646] on img at bounding box center [1477, 654] width 106 height 81
click at [70, 729] on div "Need help? Chat with us." at bounding box center [76, 717] width 107 height 41
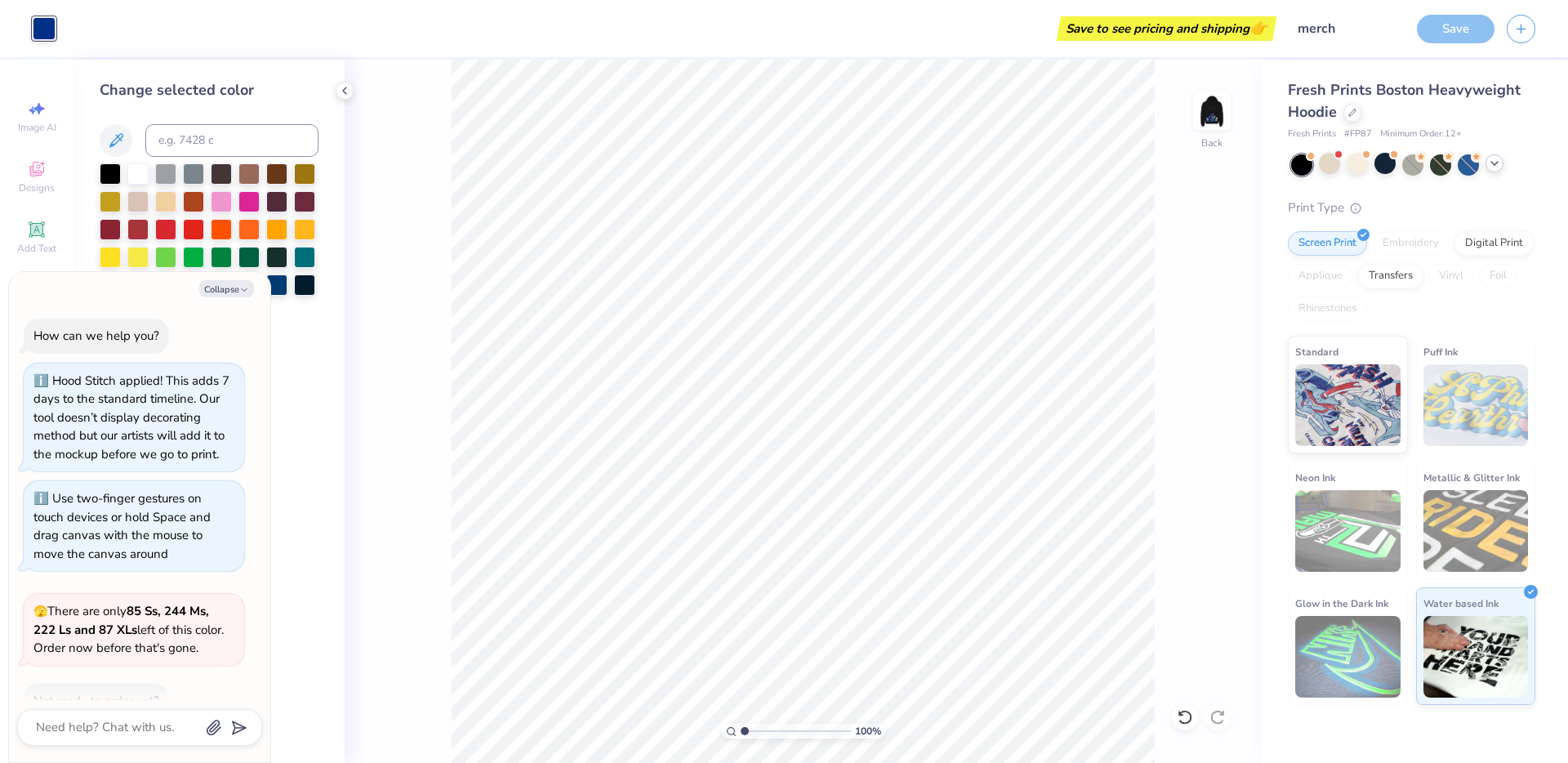
scroll to position [874, 0]
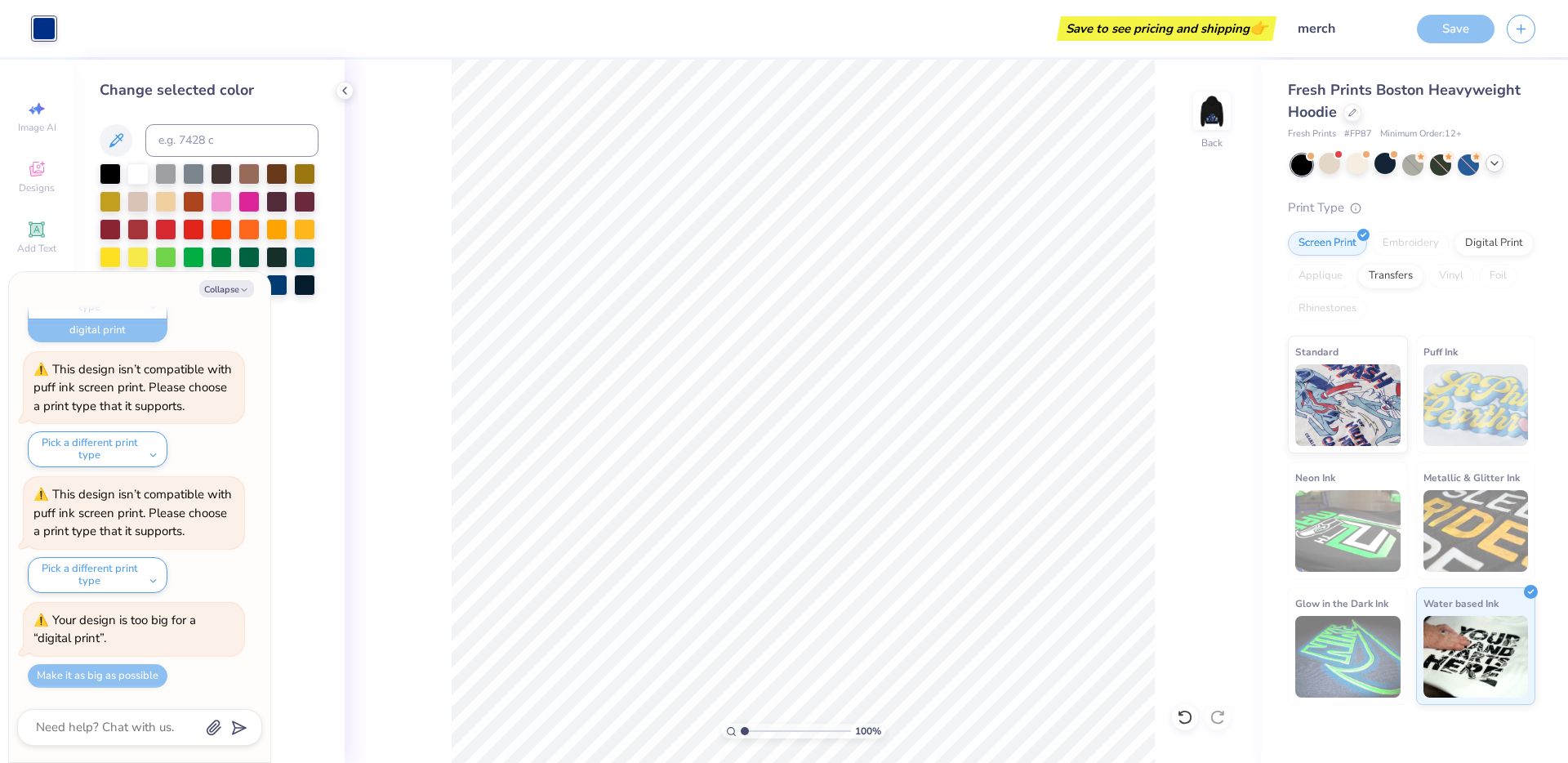
click at [98, 676] on div "Make it as big as possible" at bounding box center [98, 676] width 140 height 23
click at [116, 591] on button "Pick a different print type" at bounding box center [98, 575] width 140 height 36
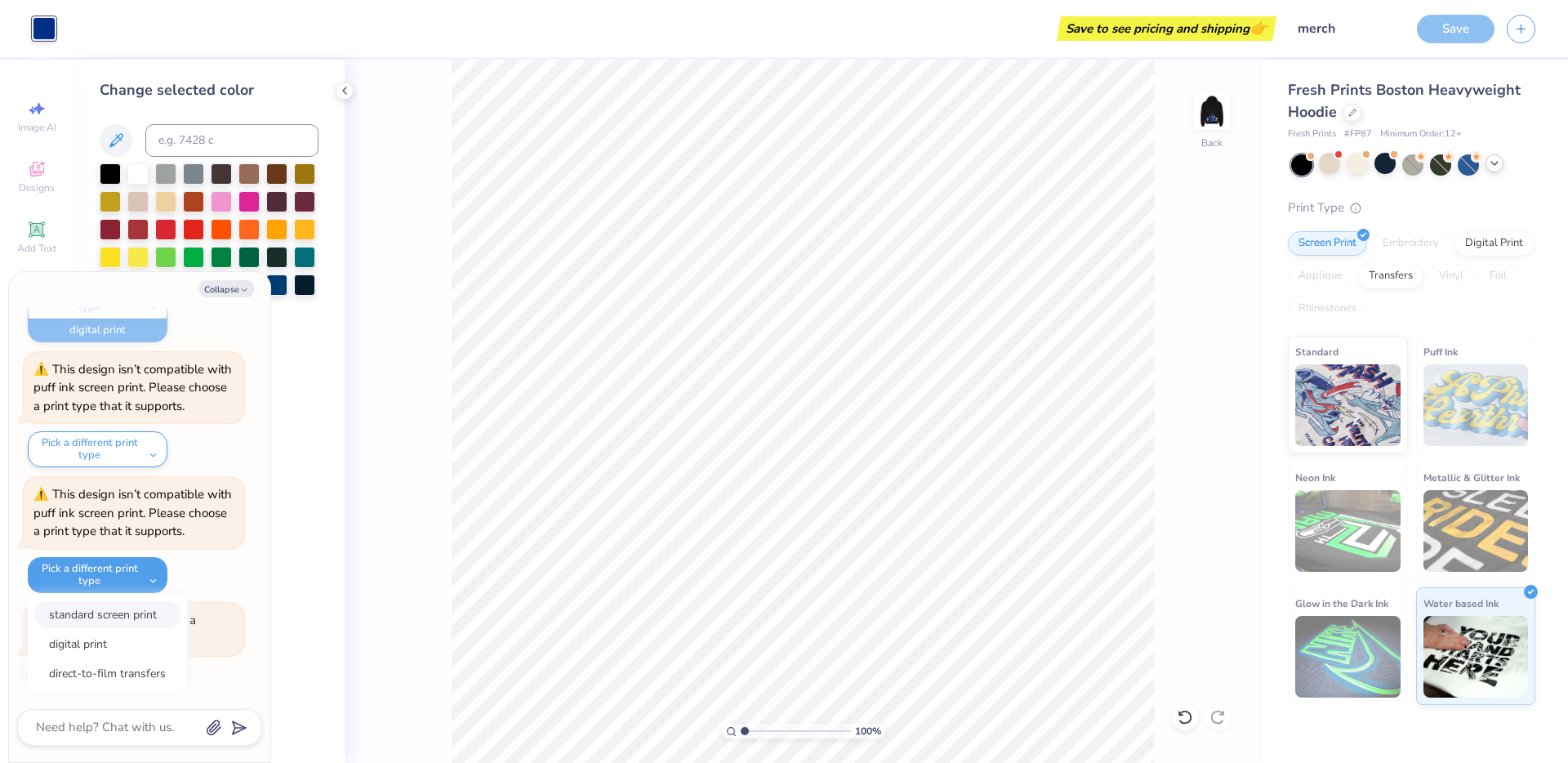
click at [122, 614] on button "standard screen print" at bounding box center [107, 614] width 146 height 27
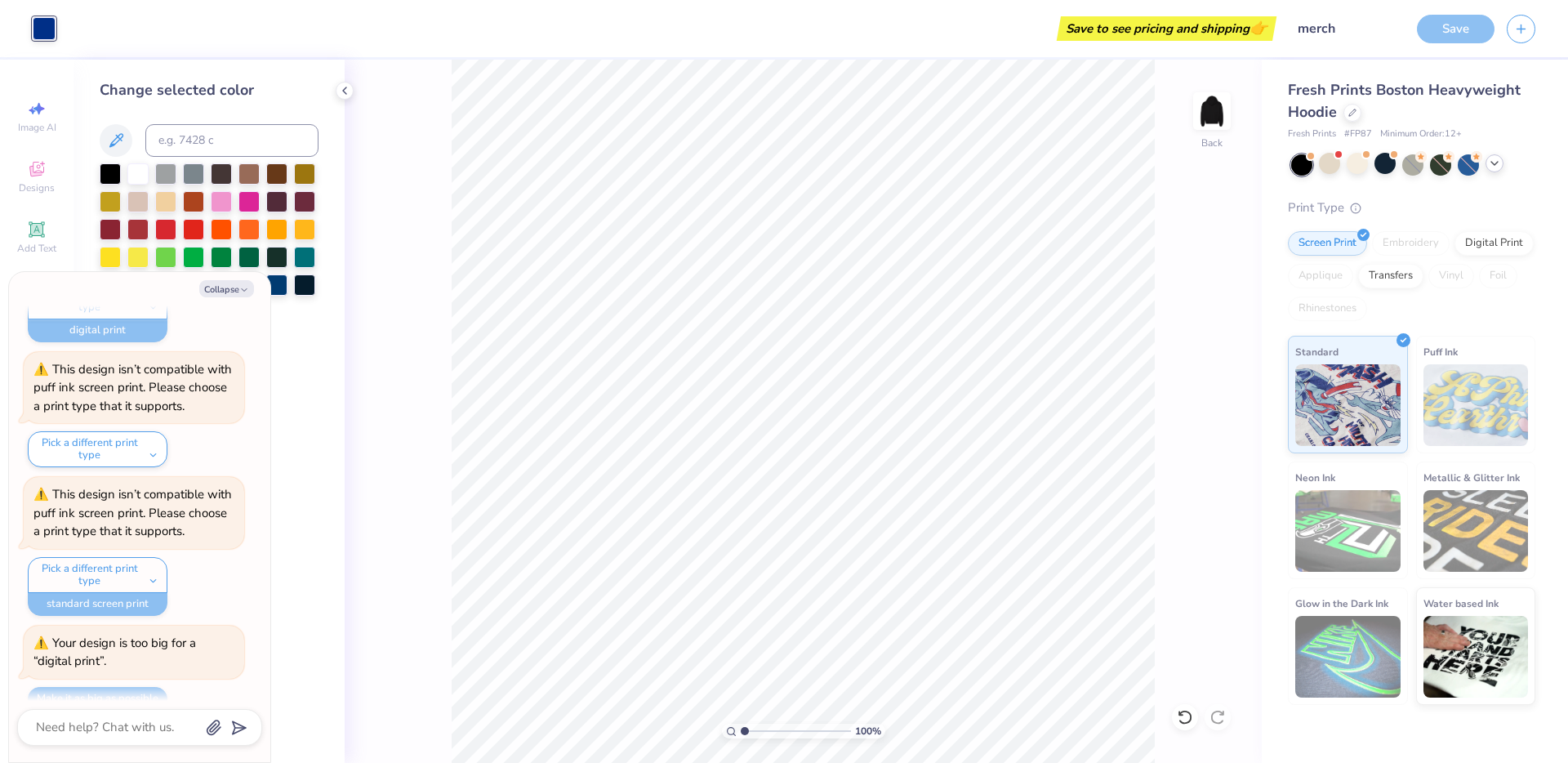
scroll to position [897, 0]
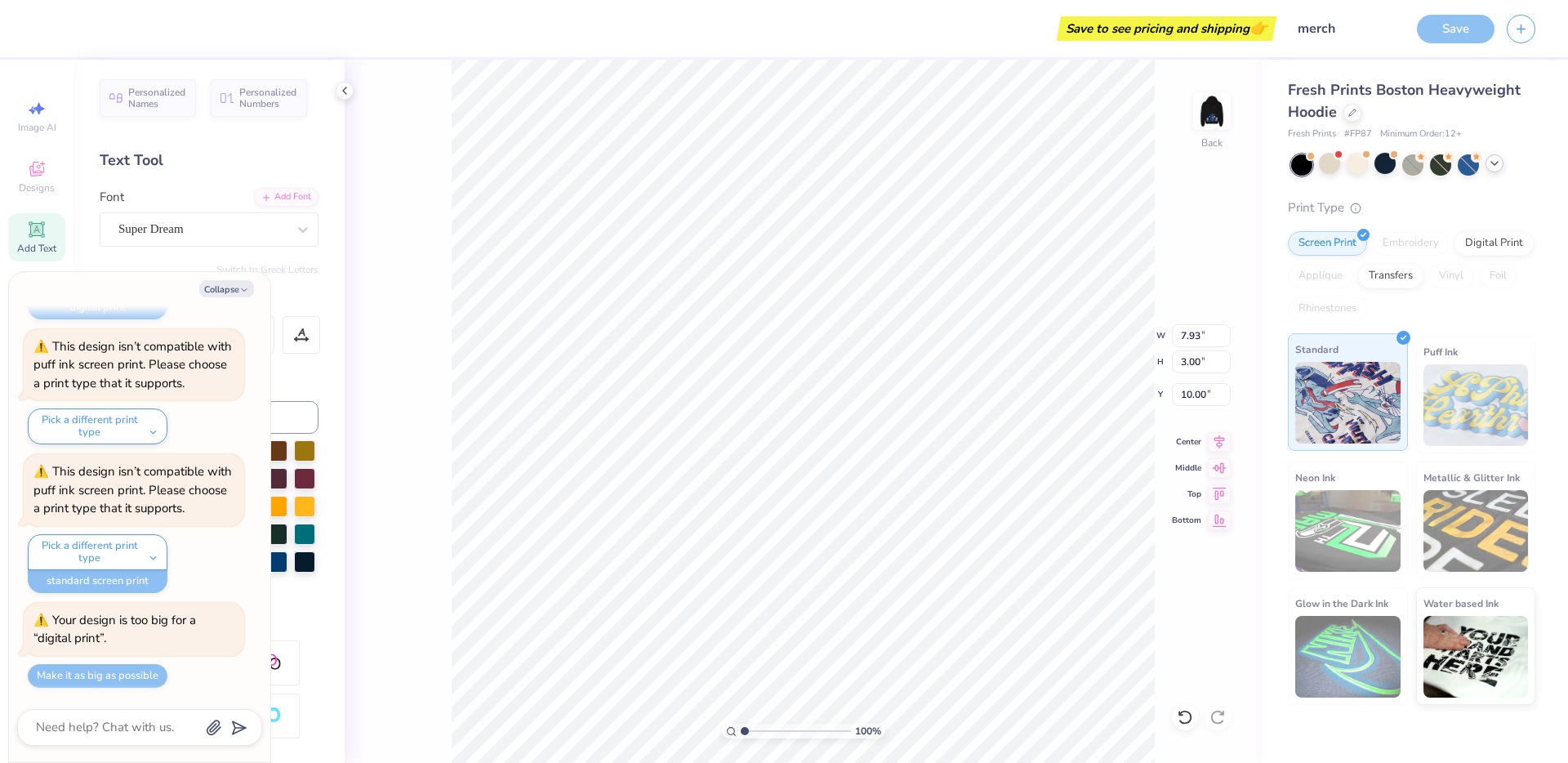
click at [1315, 403] on img at bounding box center [1349, 402] width 106 height 81
click at [1469, 20] on div "Save" at bounding box center [1456, 29] width 78 height 29
click at [1467, 25] on div "Save" at bounding box center [1456, 29] width 78 height 29
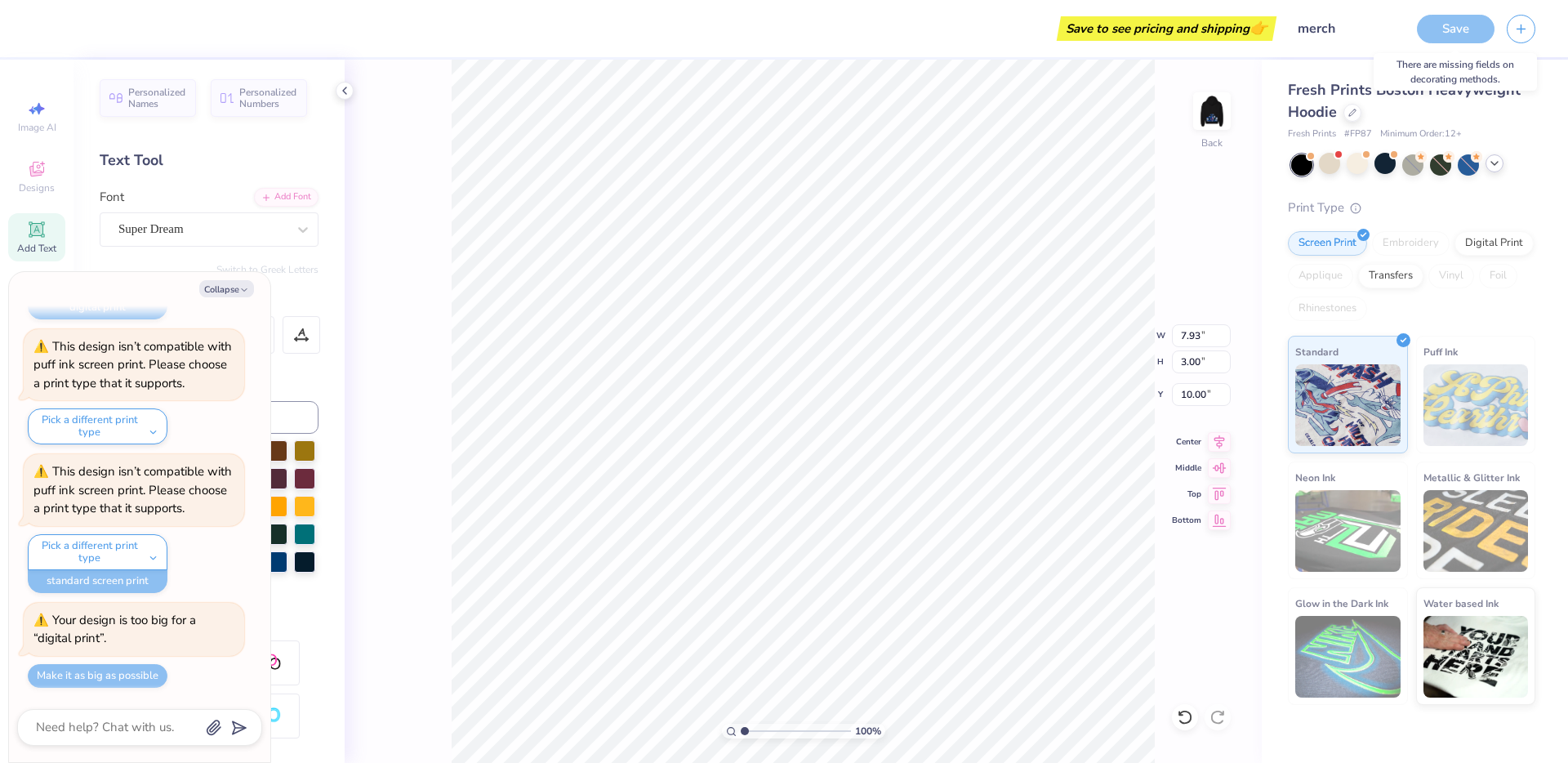
click at [1467, 25] on div "Save" at bounding box center [1456, 29] width 78 height 29
click at [340, 89] on icon at bounding box center [345, 90] width 13 height 13
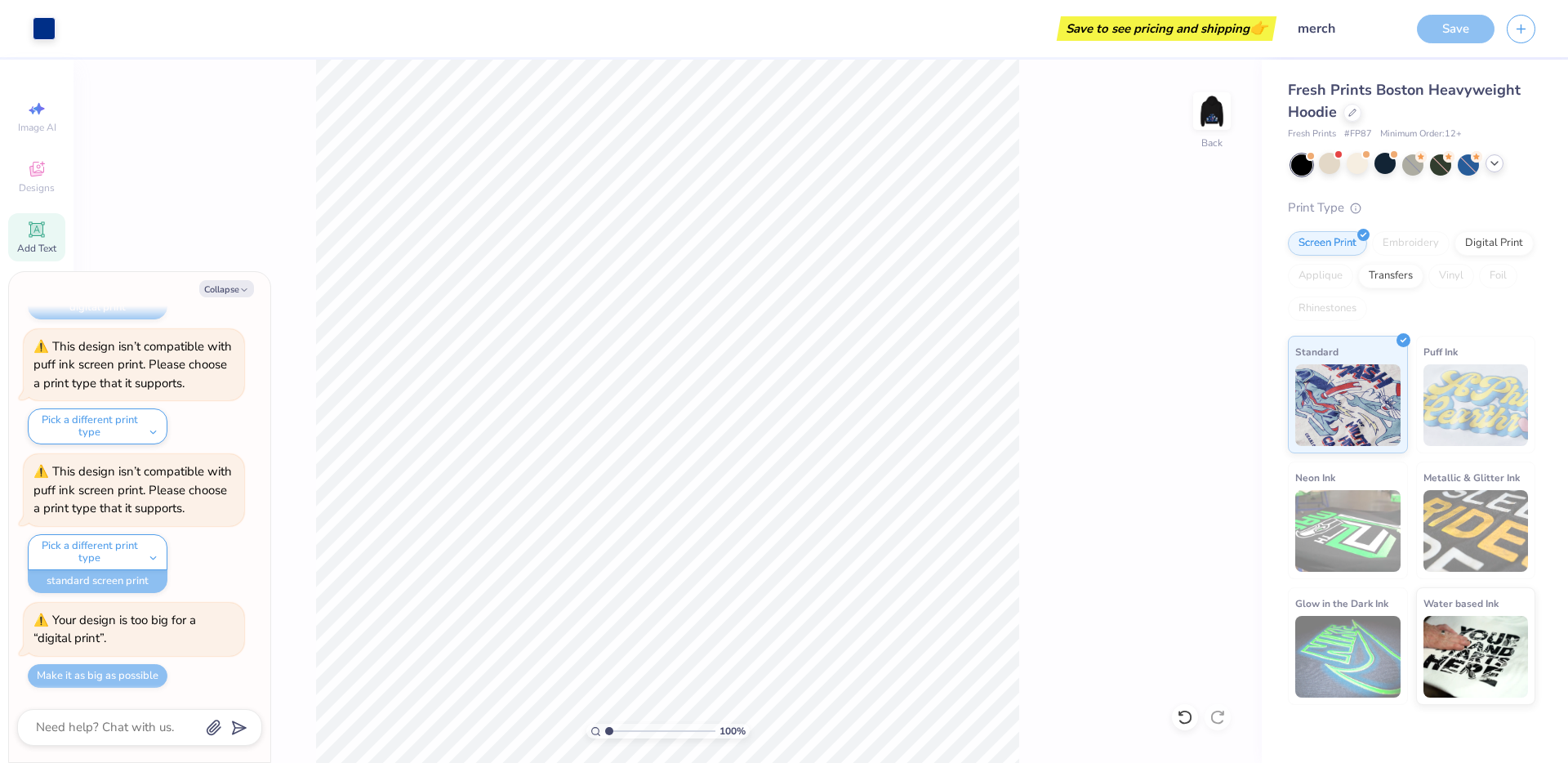
click at [1214, 32] on div "Save to see pricing and shipping 👉" at bounding box center [1167, 28] width 211 height 24
click at [1290, 23] on input "merch" at bounding box center [1324, 29] width 160 height 32
click at [1481, 22] on div "Save" at bounding box center [1456, 29] width 78 height 29
click at [1180, 720] on icon at bounding box center [1185, 717] width 16 height 16
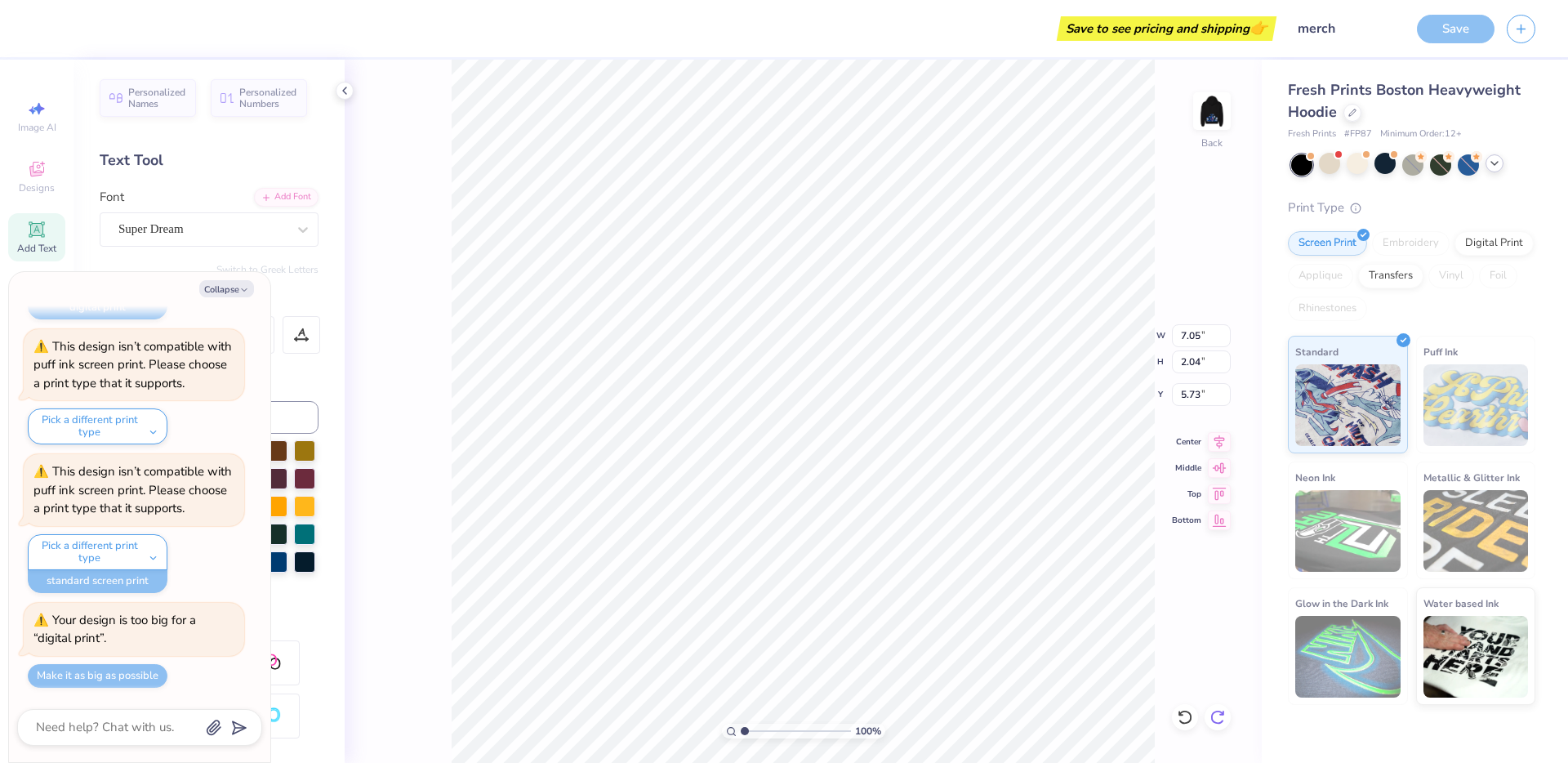
click at [1220, 718] on icon at bounding box center [1218, 717] width 16 height 16
click at [1212, 130] on img at bounding box center [1212, 111] width 65 height 65
click at [1509, 237] on div "Digital Print" at bounding box center [1494, 240] width 79 height 24
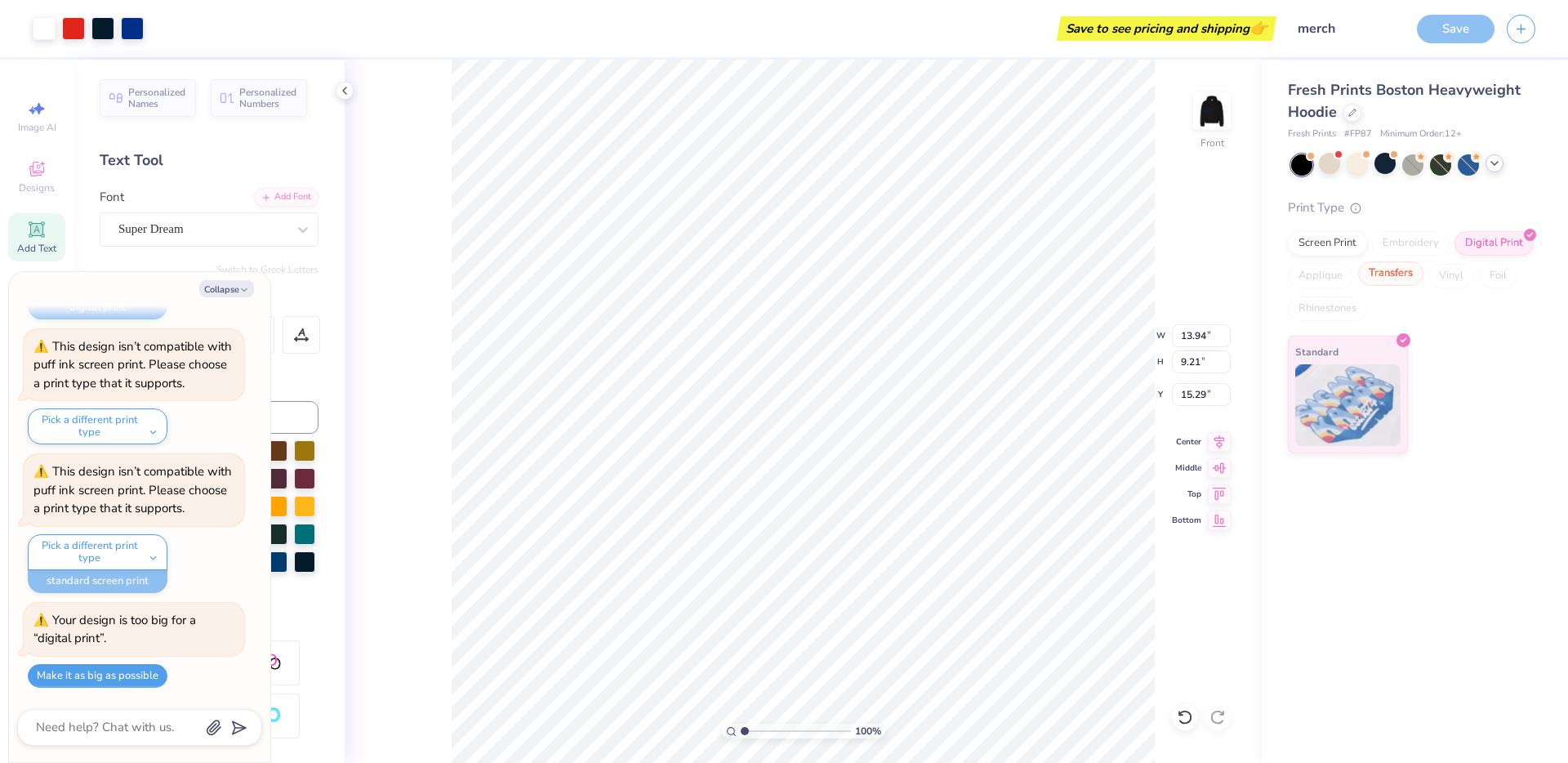
click at [1386, 273] on div "Transfers" at bounding box center [1391, 273] width 65 height 24
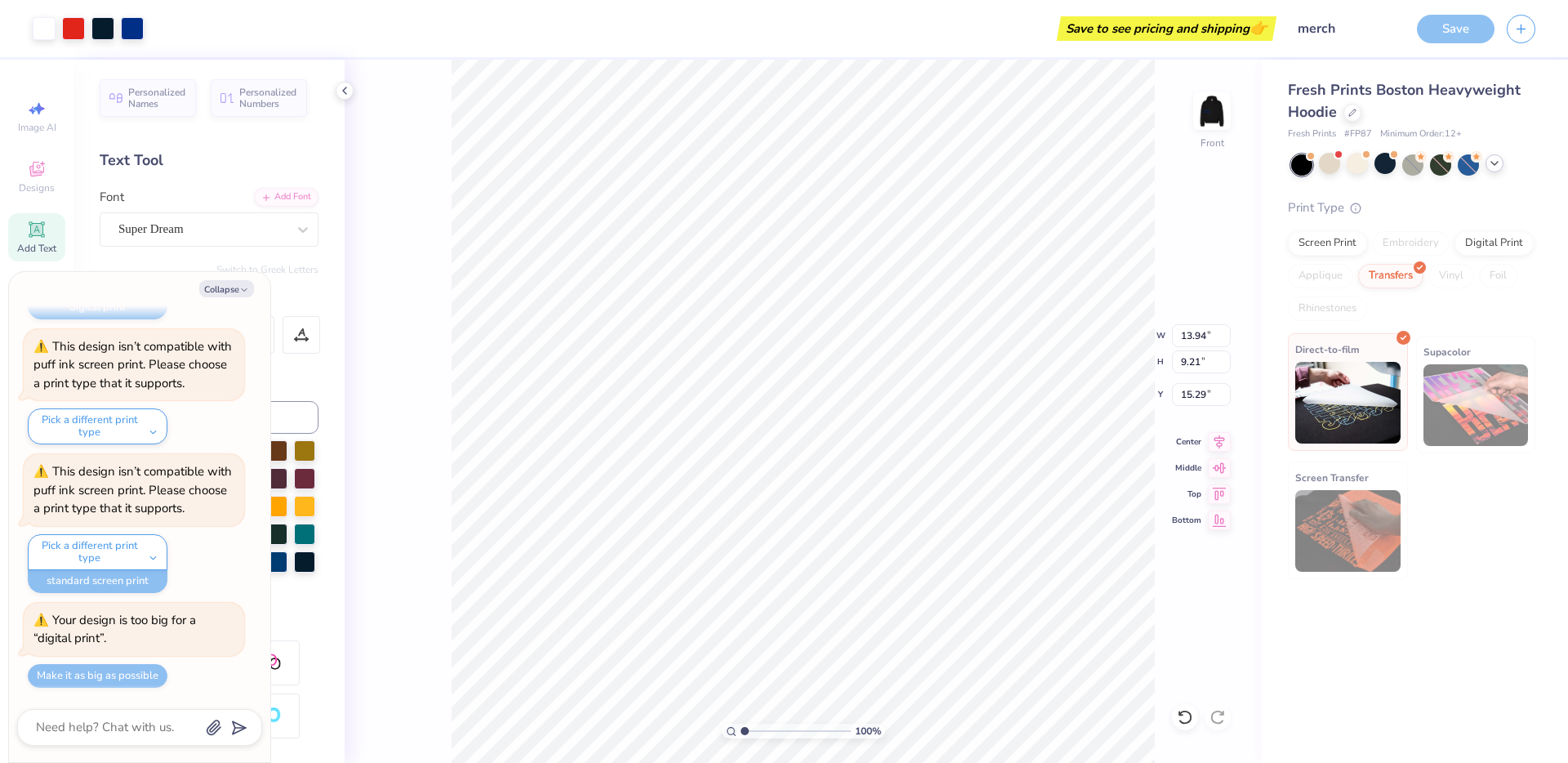
click at [1364, 373] on img at bounding box center [1349, 402] width 106 height 81
click at [1213, 121] on img at bounding box center [1212, 111] width 65 height 65
click at [1399, 268] on div "Transfers" at bounding box center [1391, 273] width 65 height 24
click at [1335, 444] on div "Direct-to-film" at bounding box center [1348, 391] width 120 height 117
click at [1333, 439] on img at bounding box center [1349, 402] width 106 height 81
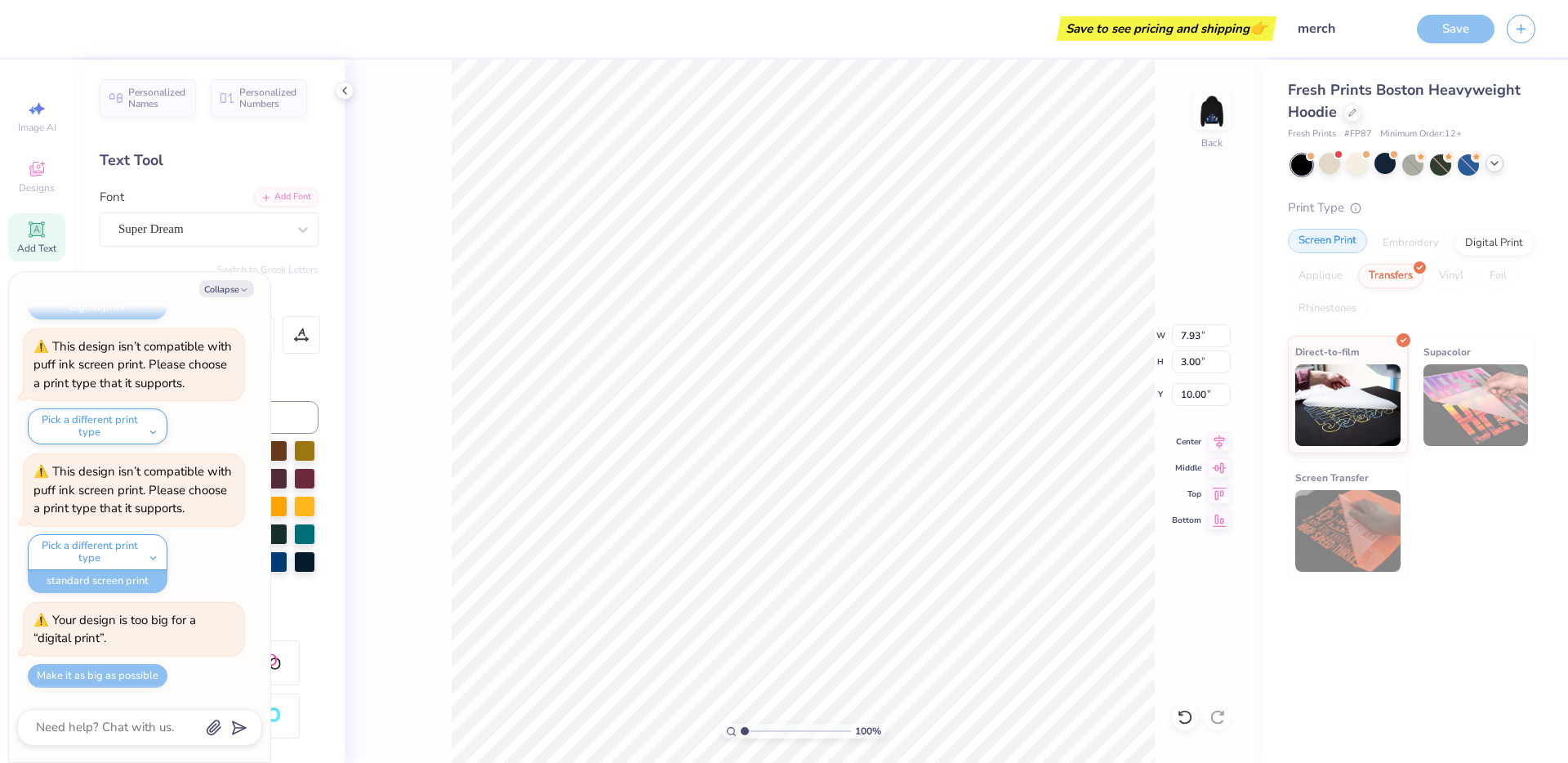
click at [1314, 240] on div "Screen Print" at bounding box center [1327, 240] width 79 height 24
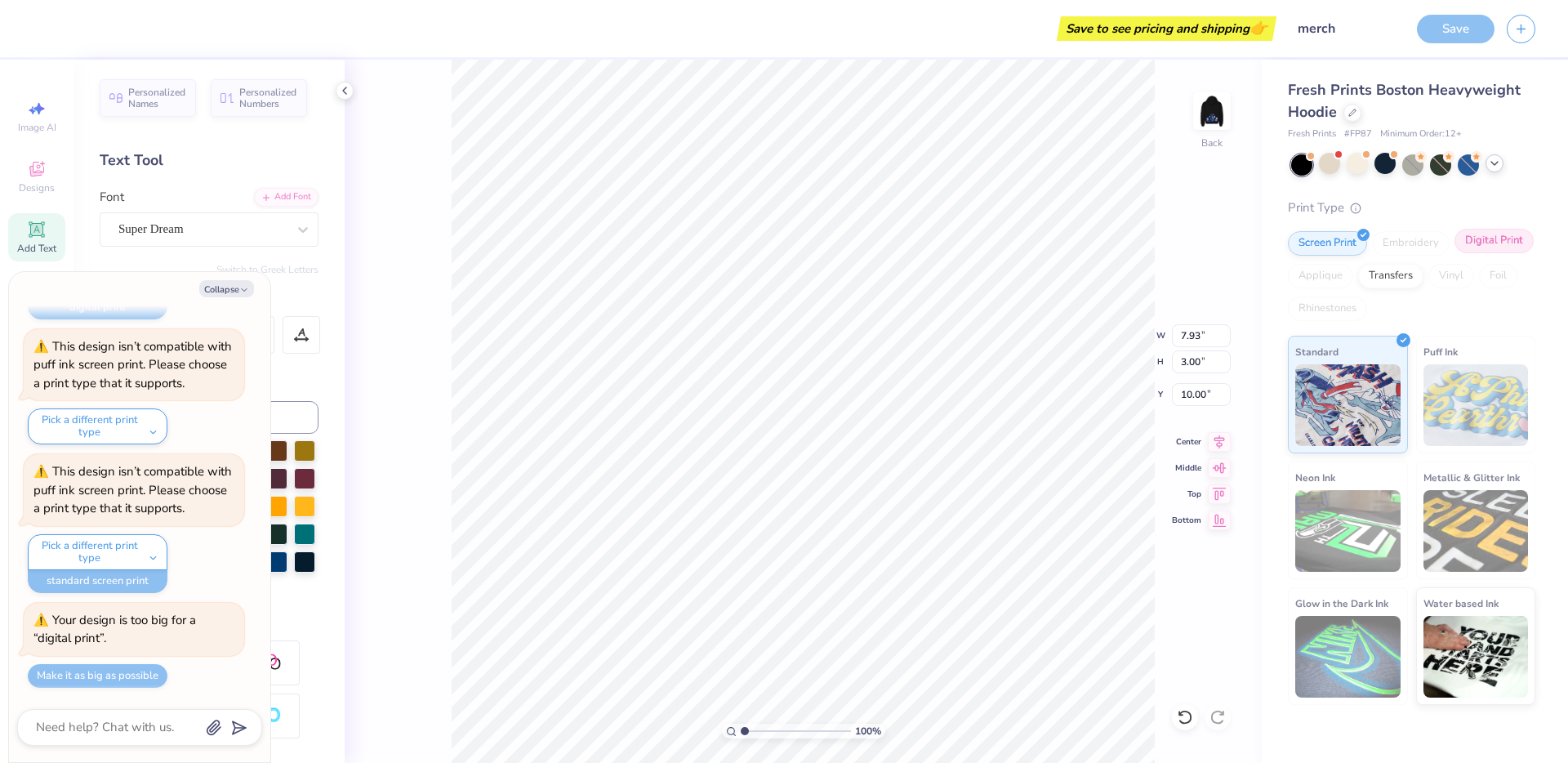
click at [1528, 243] on div "Digital Print" at bounding box center [1494, 240] width 79 height 24
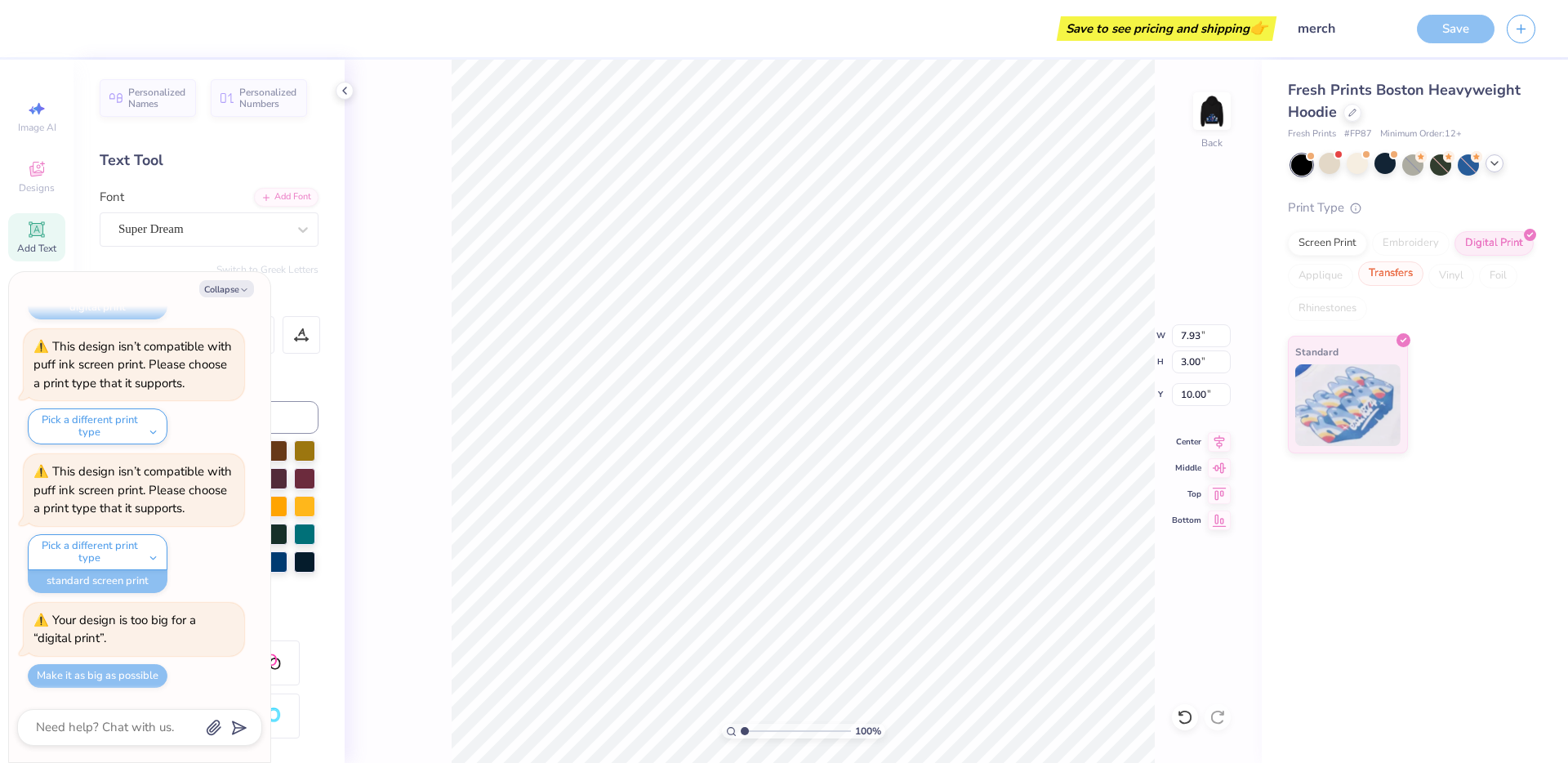
click at [1397, 283] on div "Transfers" at bounding box center [1391, 273] width 65 height 24
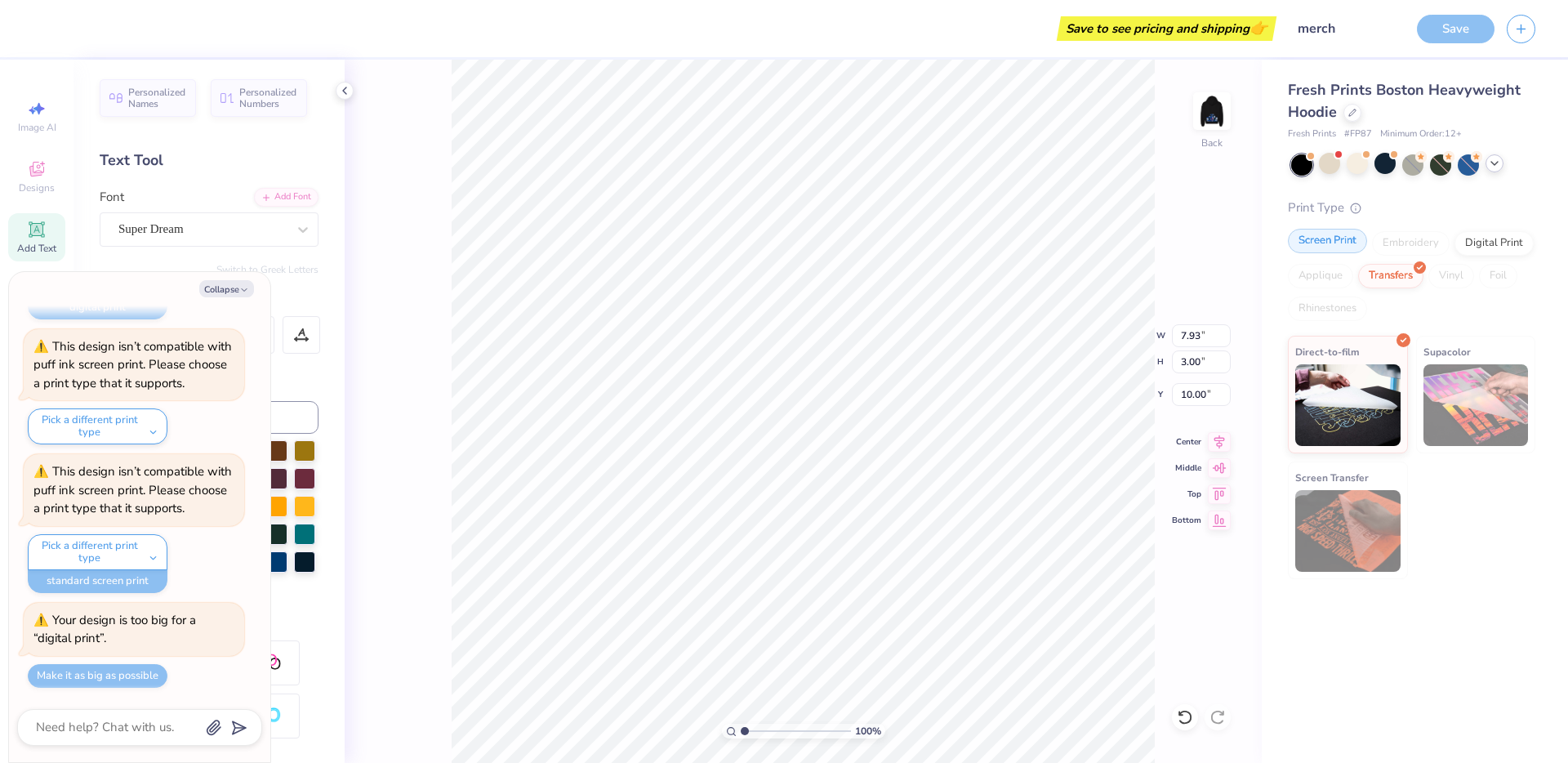
click at [1337, 239] on div "Screen Print" at bounding box center [1327, 240] width 79 height 24
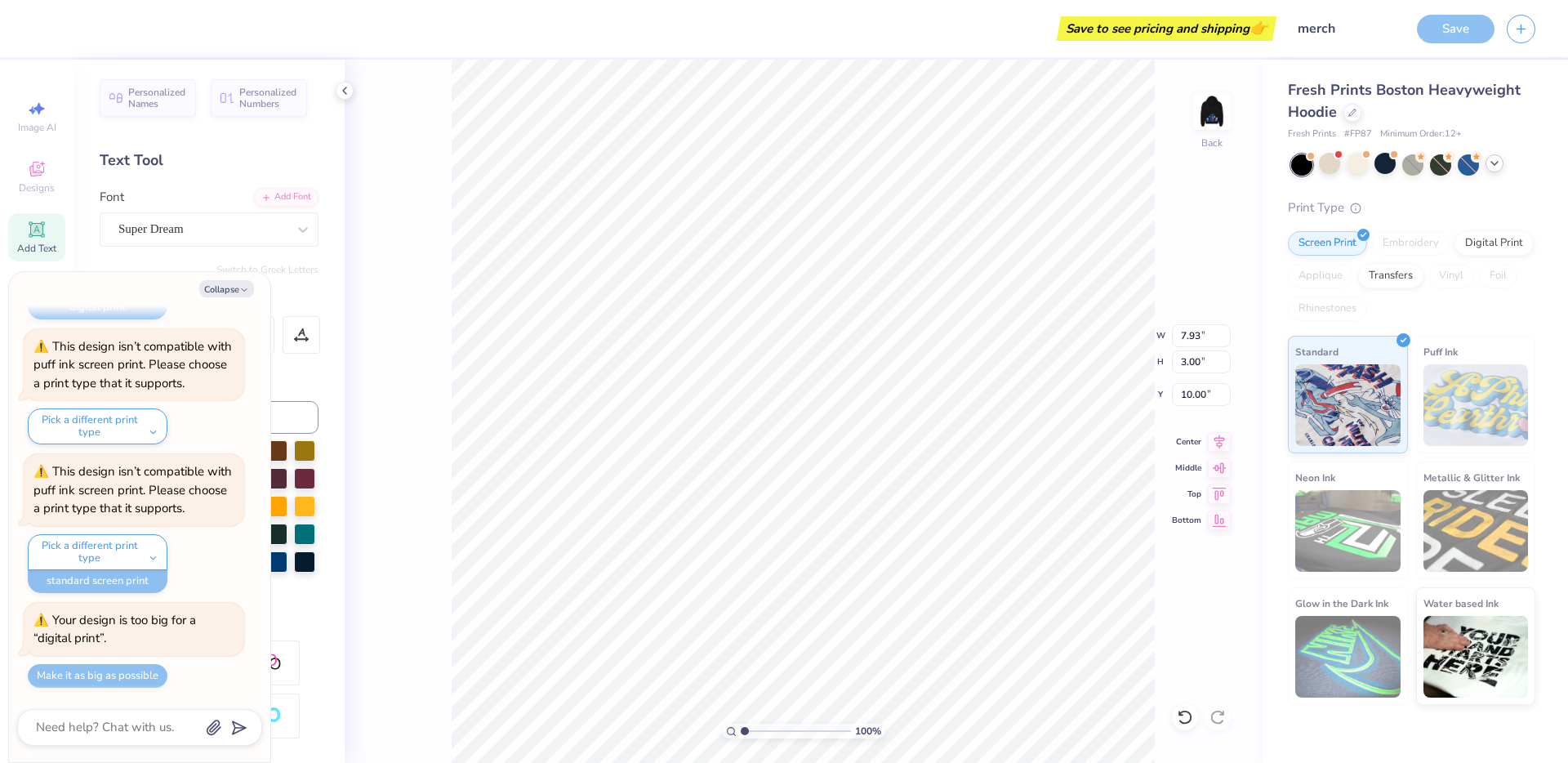
type textarea "x"
type input "14.50"
type input "5.49"
type input "7.51"
type textarea "x"
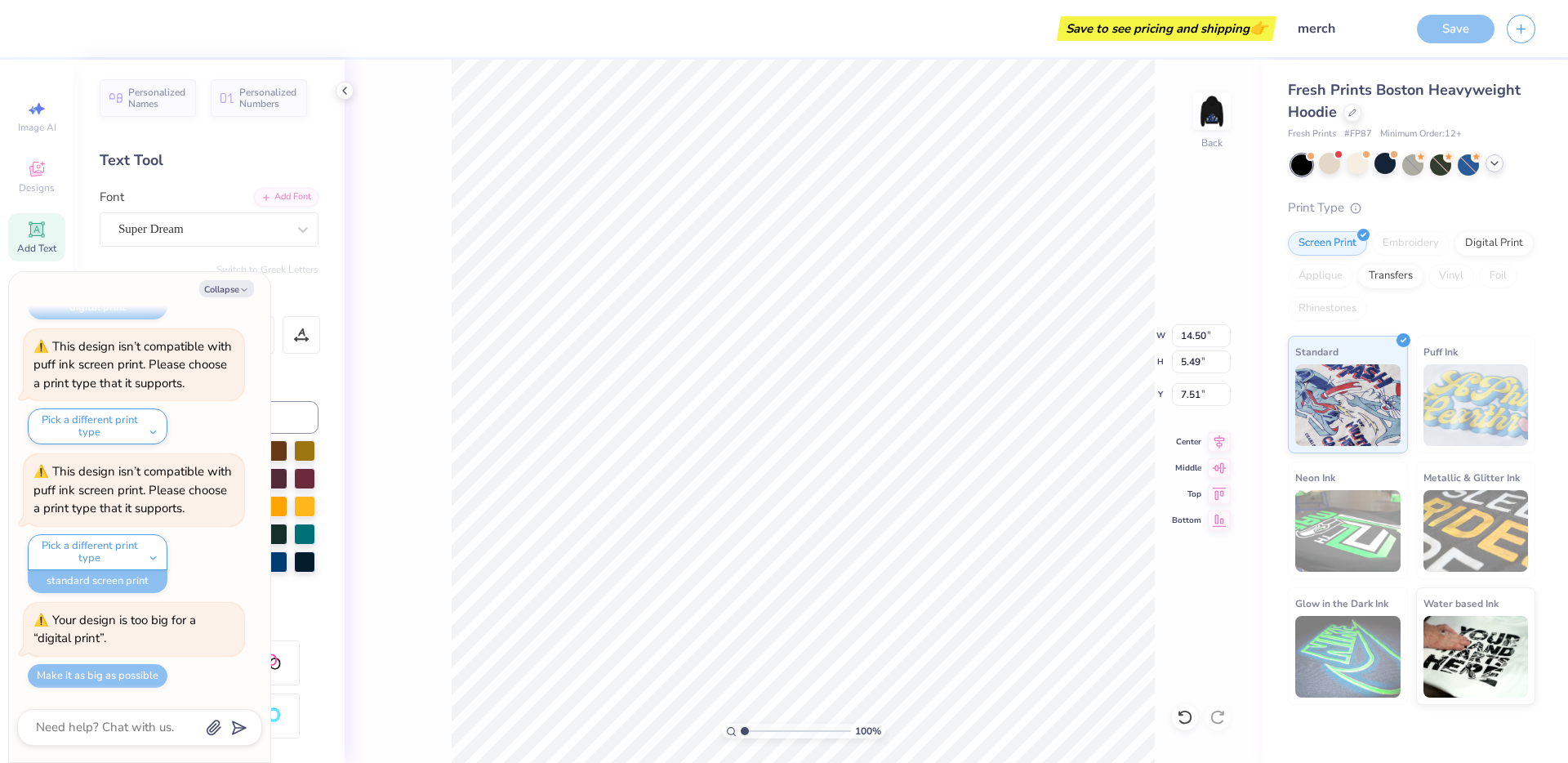
type input "8.50"
type input "3.22"
type input "9.78"
click at [1187, 711] on icon at bounding box center [1185, 717] width 16 height 16
type textarea "x"
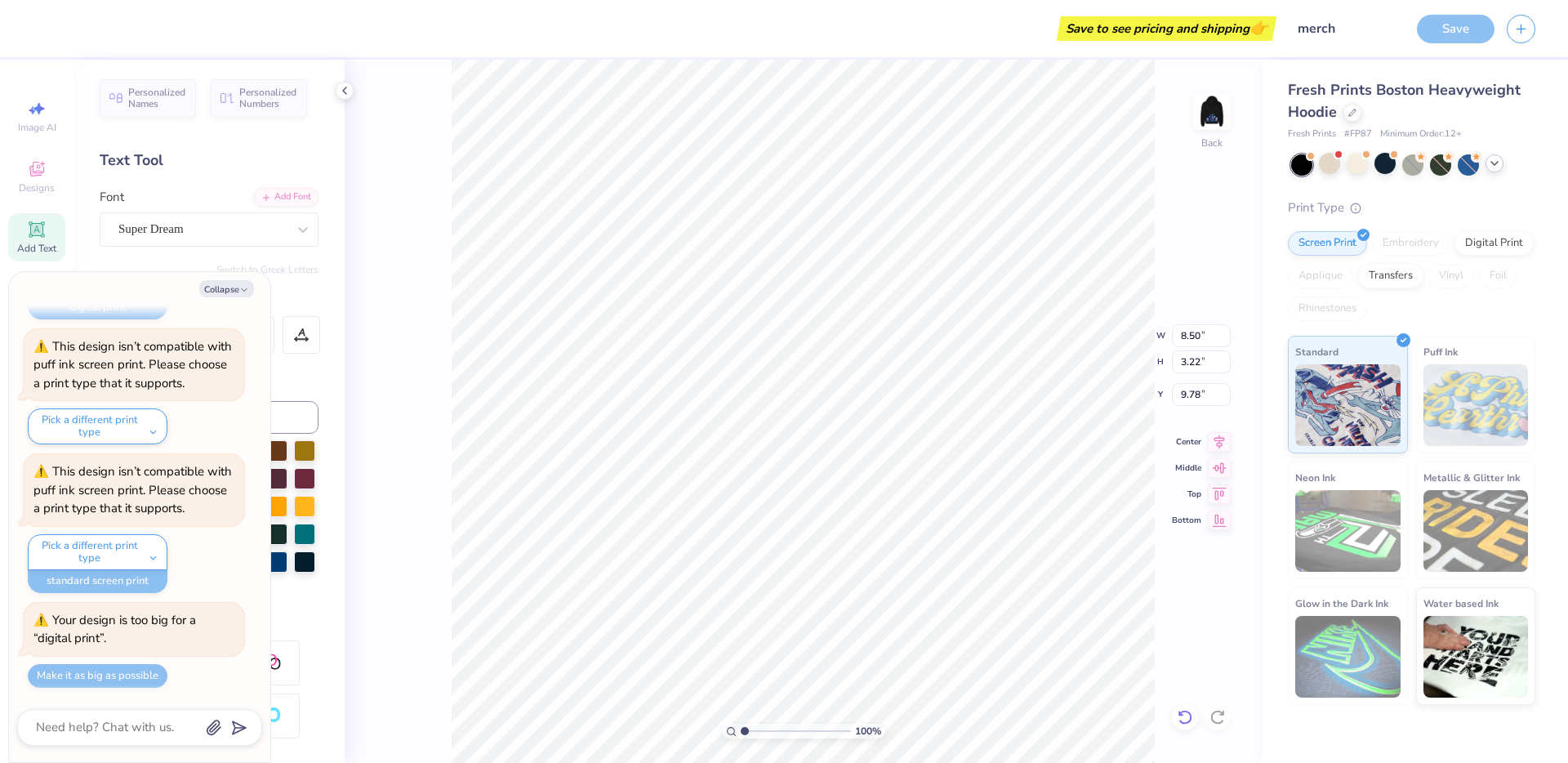
type input "14.50"
type input "5.49"
type input "7.51"
click at [1187, 711] on icon at bounding box center [1185, 717] width 14 height 14
type textarea "x"
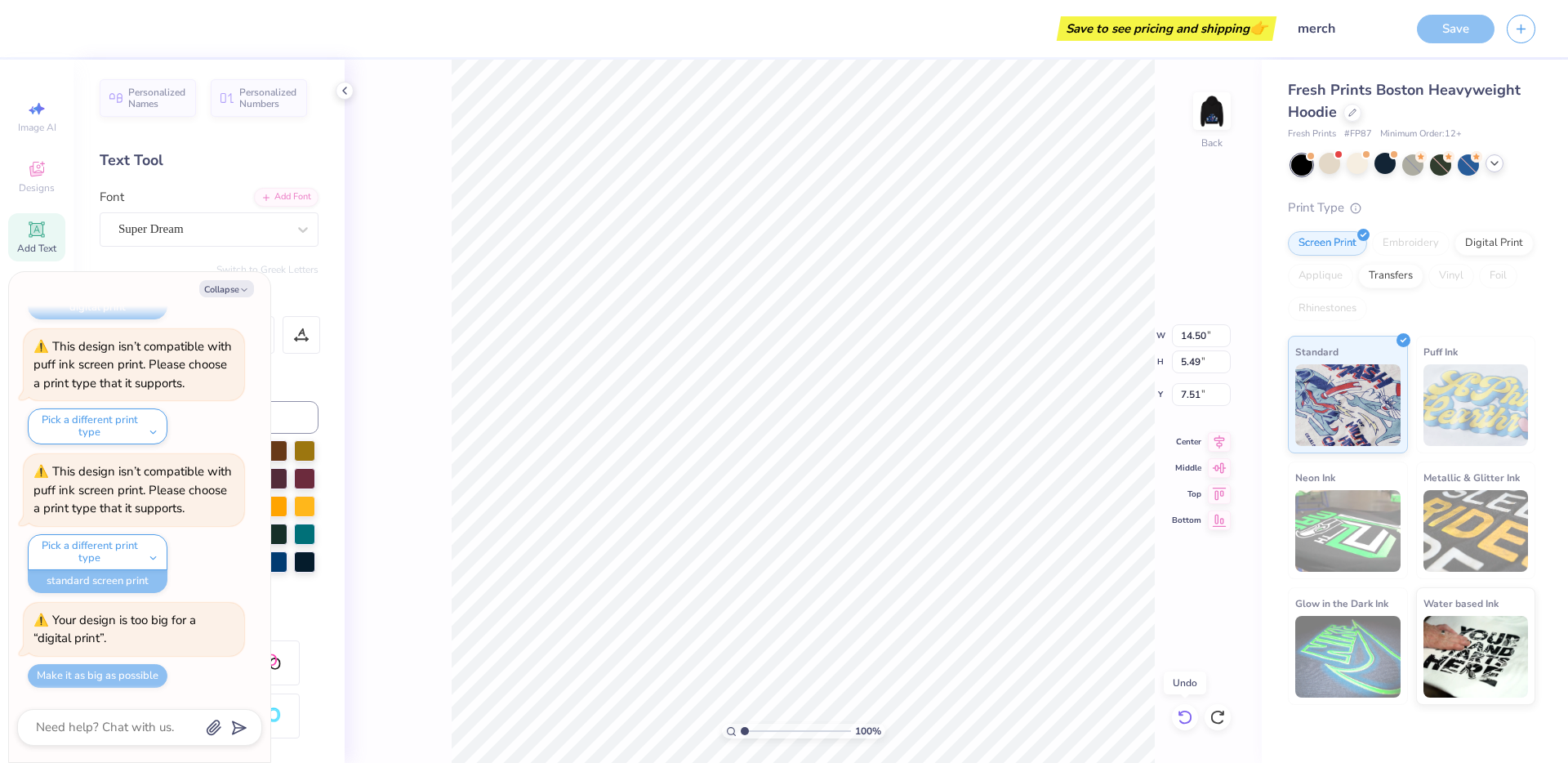
type input "7.93"
type input "3.00"
type input "10.00"
click at [1170, 204] on div "100 % Back W 7.93 7.93 " H 3.00 3.00 " Y 10.00 10.00 " Center Middle Top Bottom" at bounding box center [803, 411] width 917 height 703
click at [1204, 133] on img at bounding box center [1212, 111] width 65 height 65
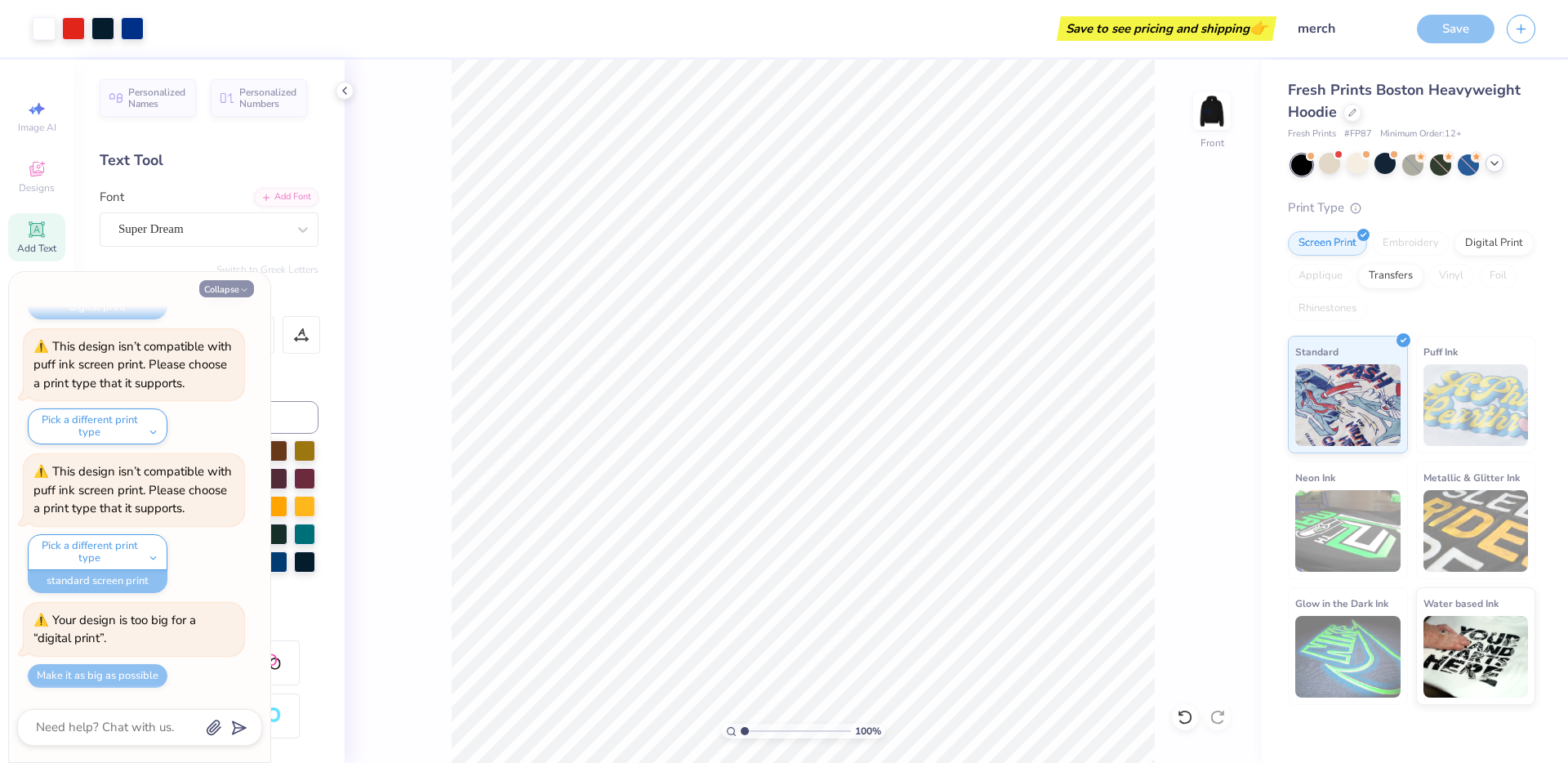
click at [226, 289] on button "Collapse" at bounding box center [227, 288] width 55 height 17
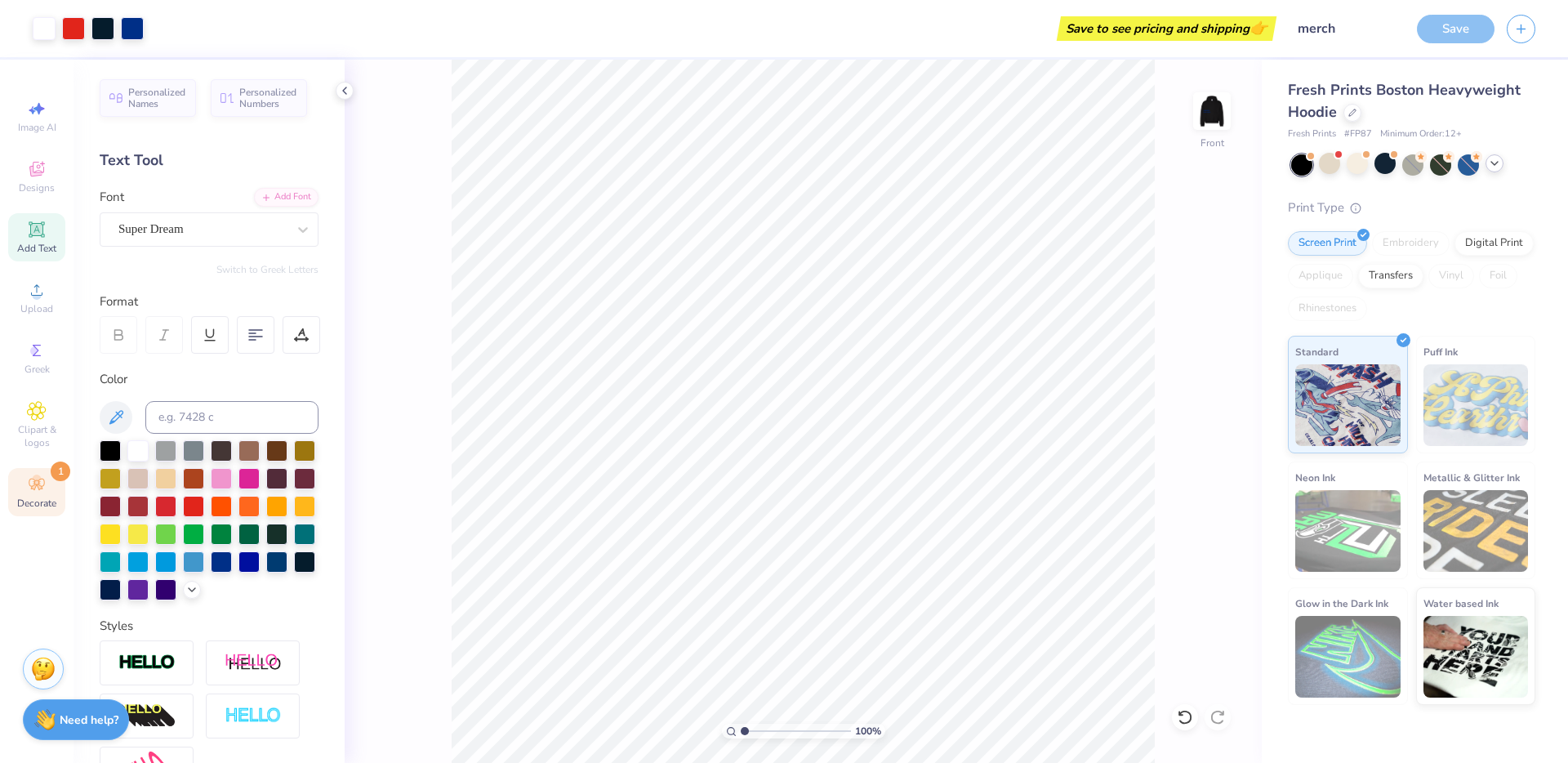
click at [28, 489] on icon at bounding box center [37, 484] width 20 height 20
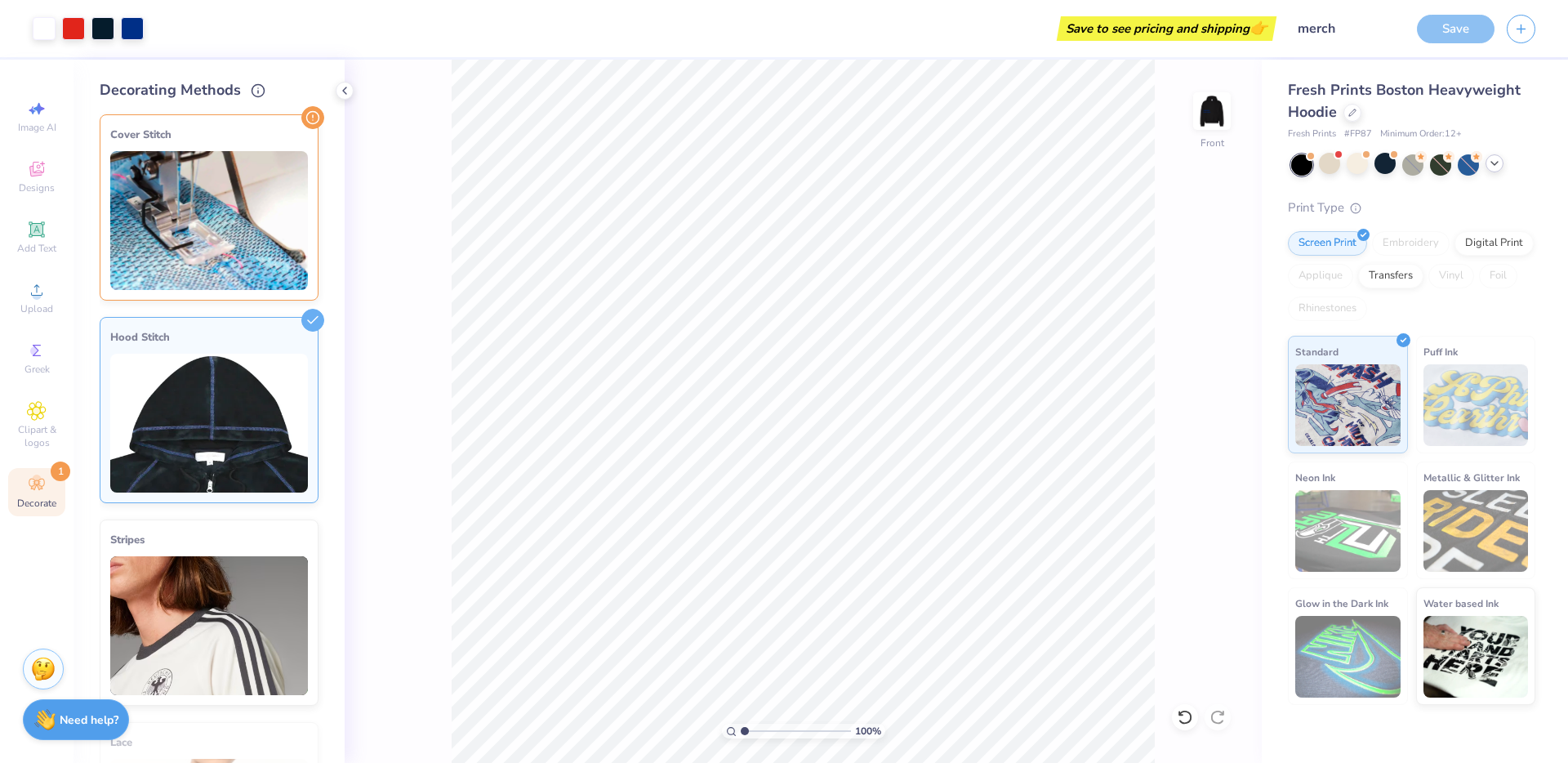
click at [184, 426] on img at bounding box center [209, 423] width 198 height 139
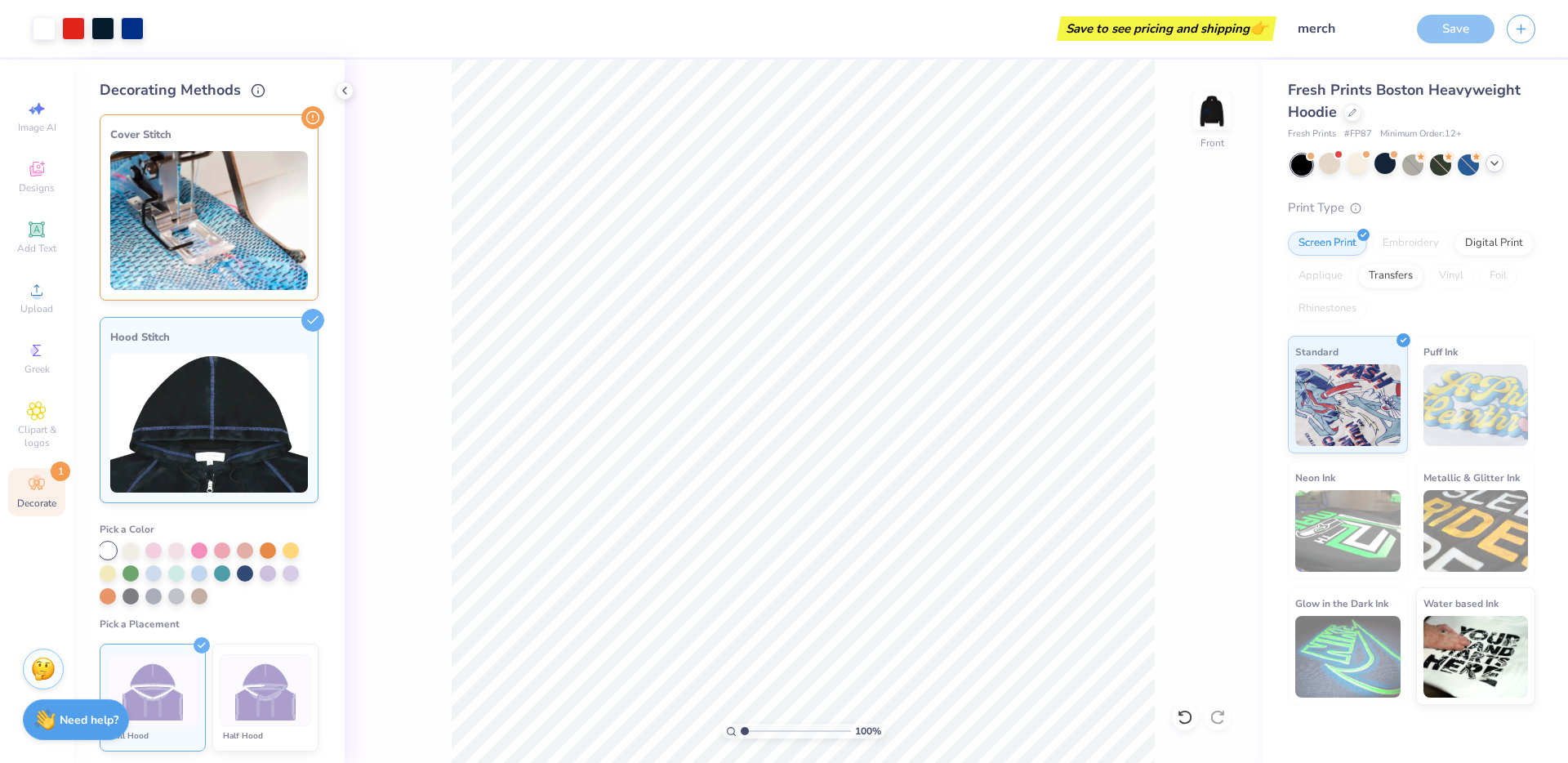
click at [246, 203] on img at bounding box center [209, 220] width 198 height 139
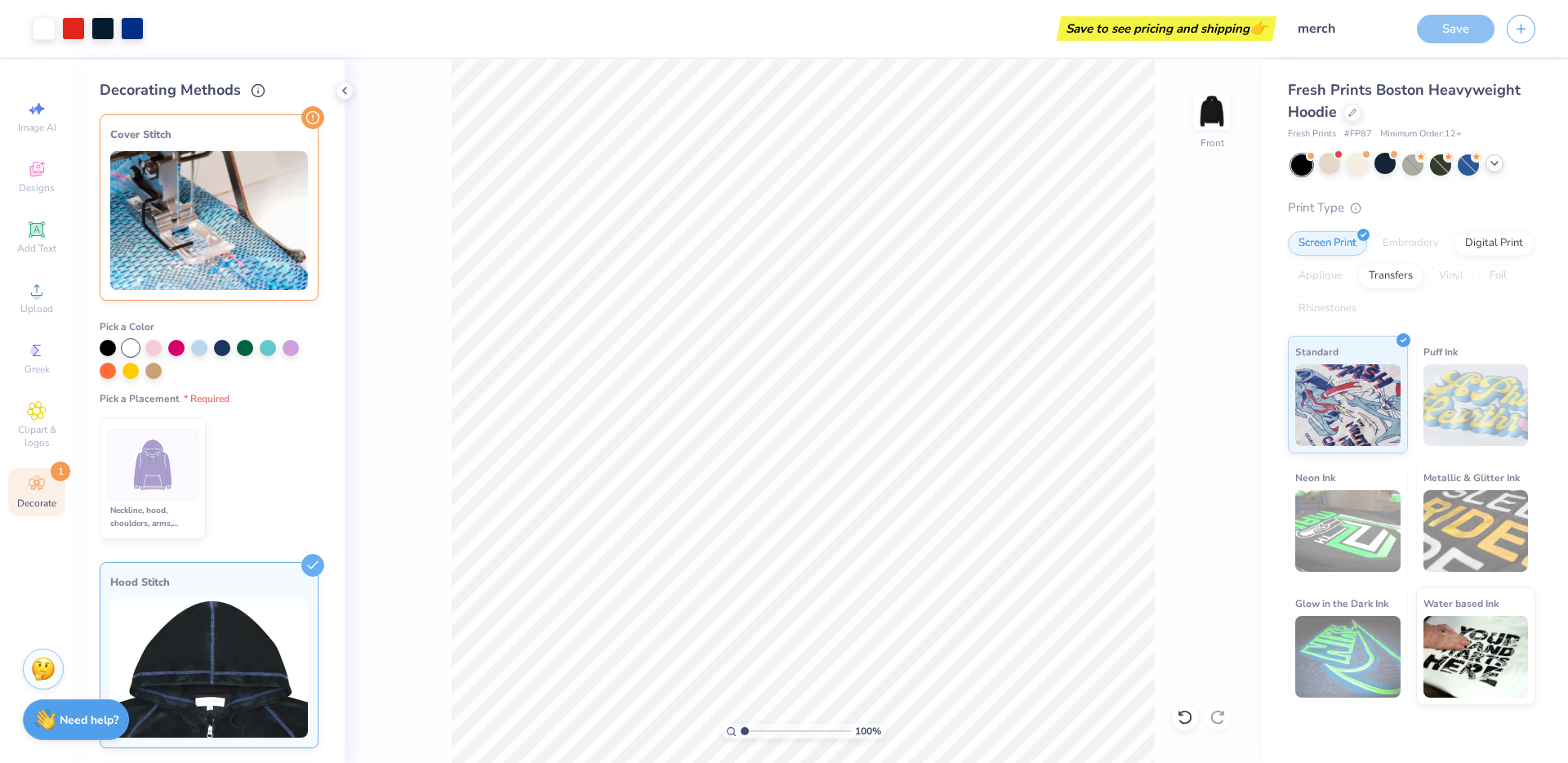
click at [133, 454] on img at bounding box center [153, 465] width 61 height 61
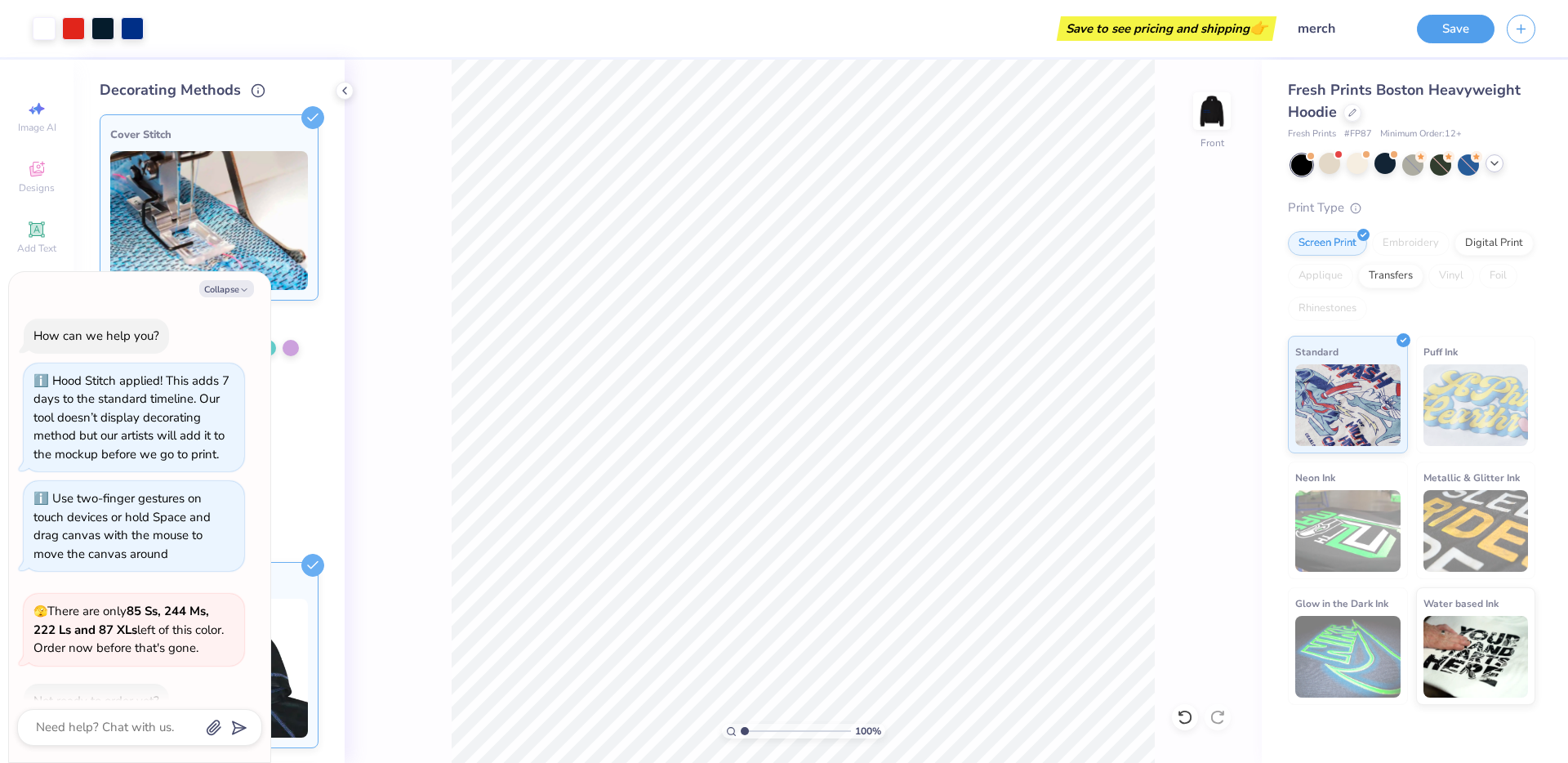
scroll to position [1015, 0]
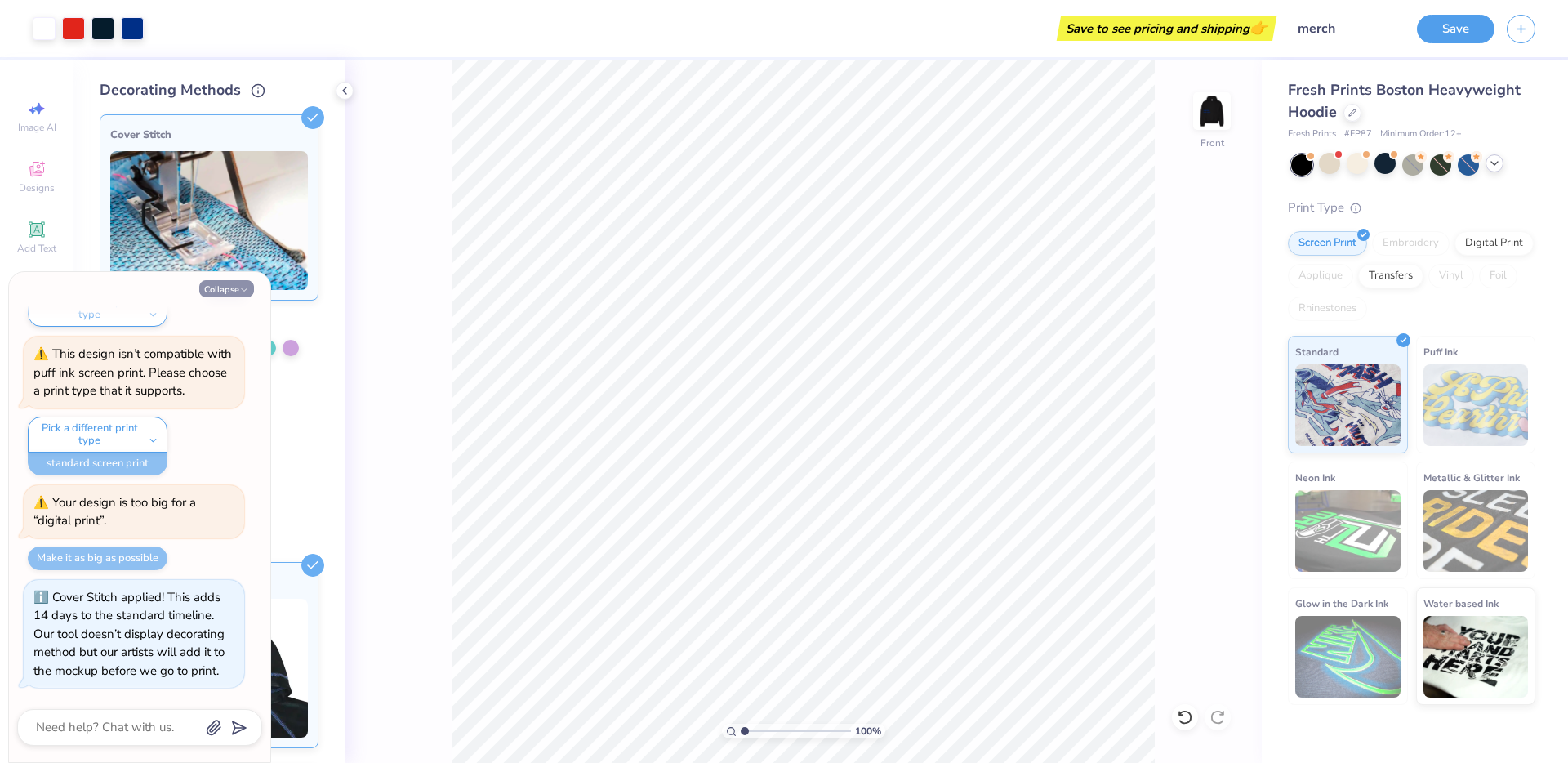
click at [232, 288] on button "Collapse" at bounding box center [227, 288] width 55 height 17
type textarea "x"
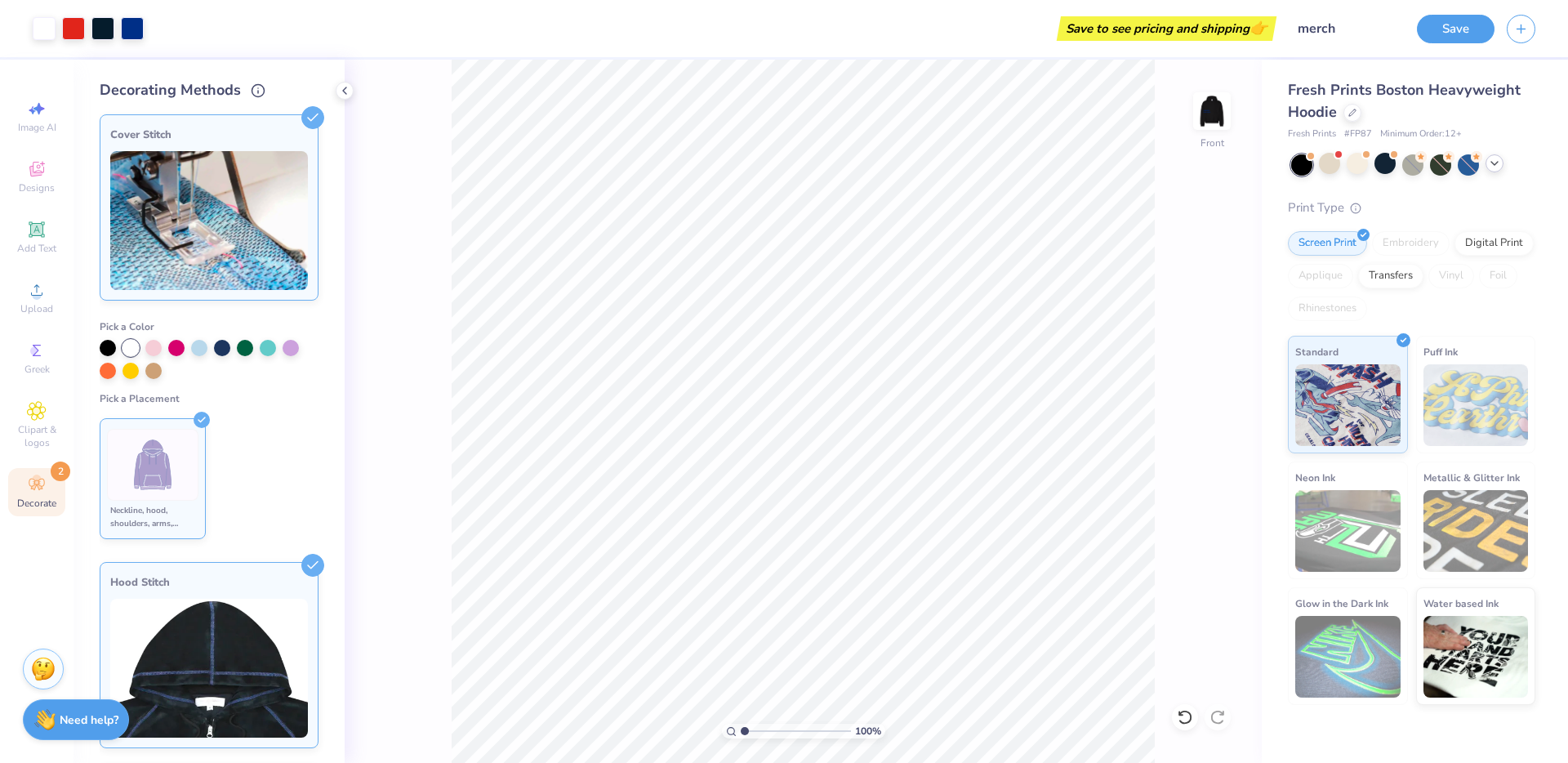
click at [133, 436] on img at bounding box center [153, 465] width 61 height 61
click at [302, 112] on icon at bounding box center [313, 118] width 23 height 23
click at [310, 116] on line at bounding box center [313, 118] width 7 height 7
click at [55, 660] on img at bounding box center [43, 666] width 24 height 24
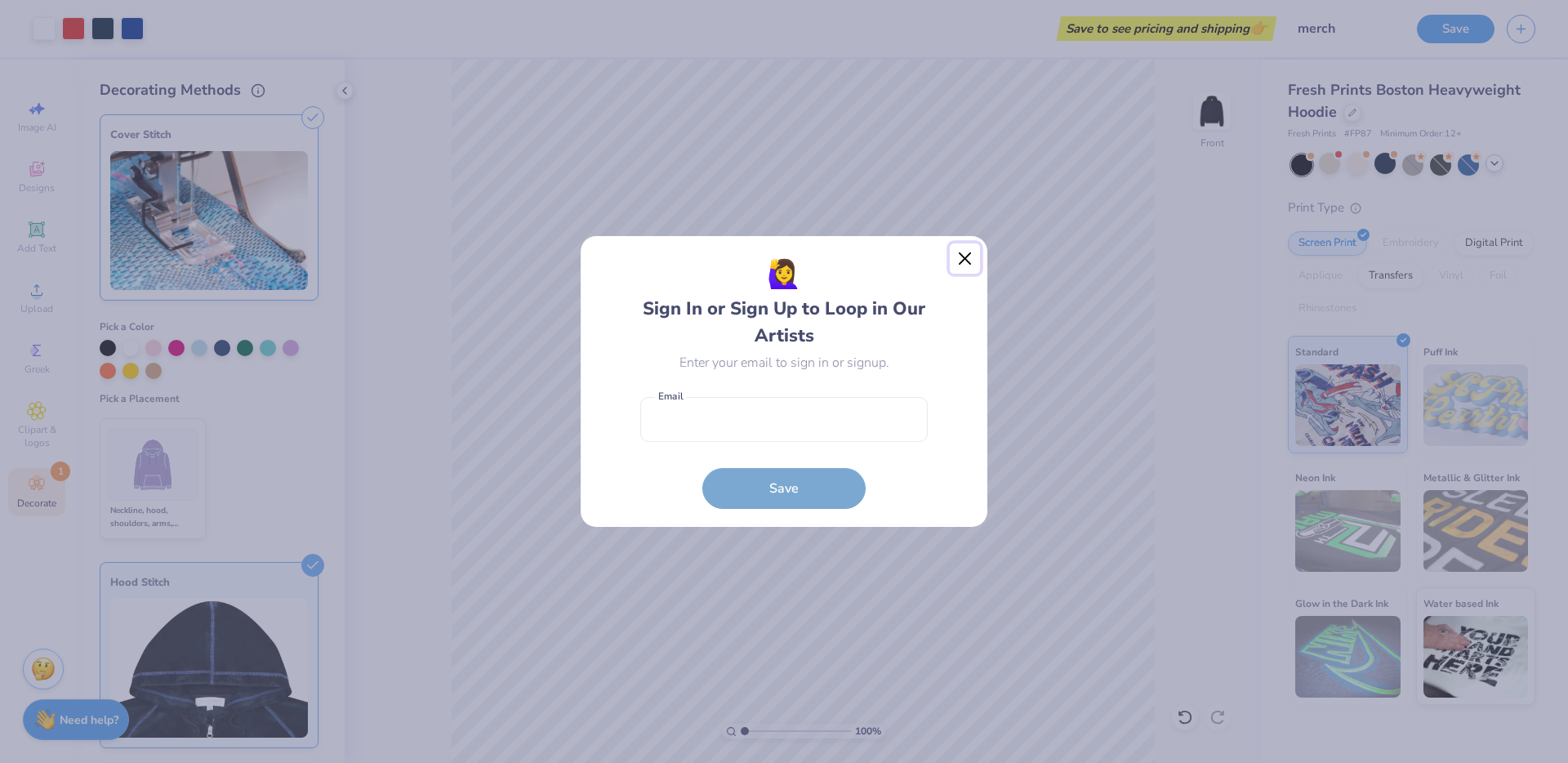
click at [961, 246] on button "Close" at bounding box center [965, 259] width 31 height 31
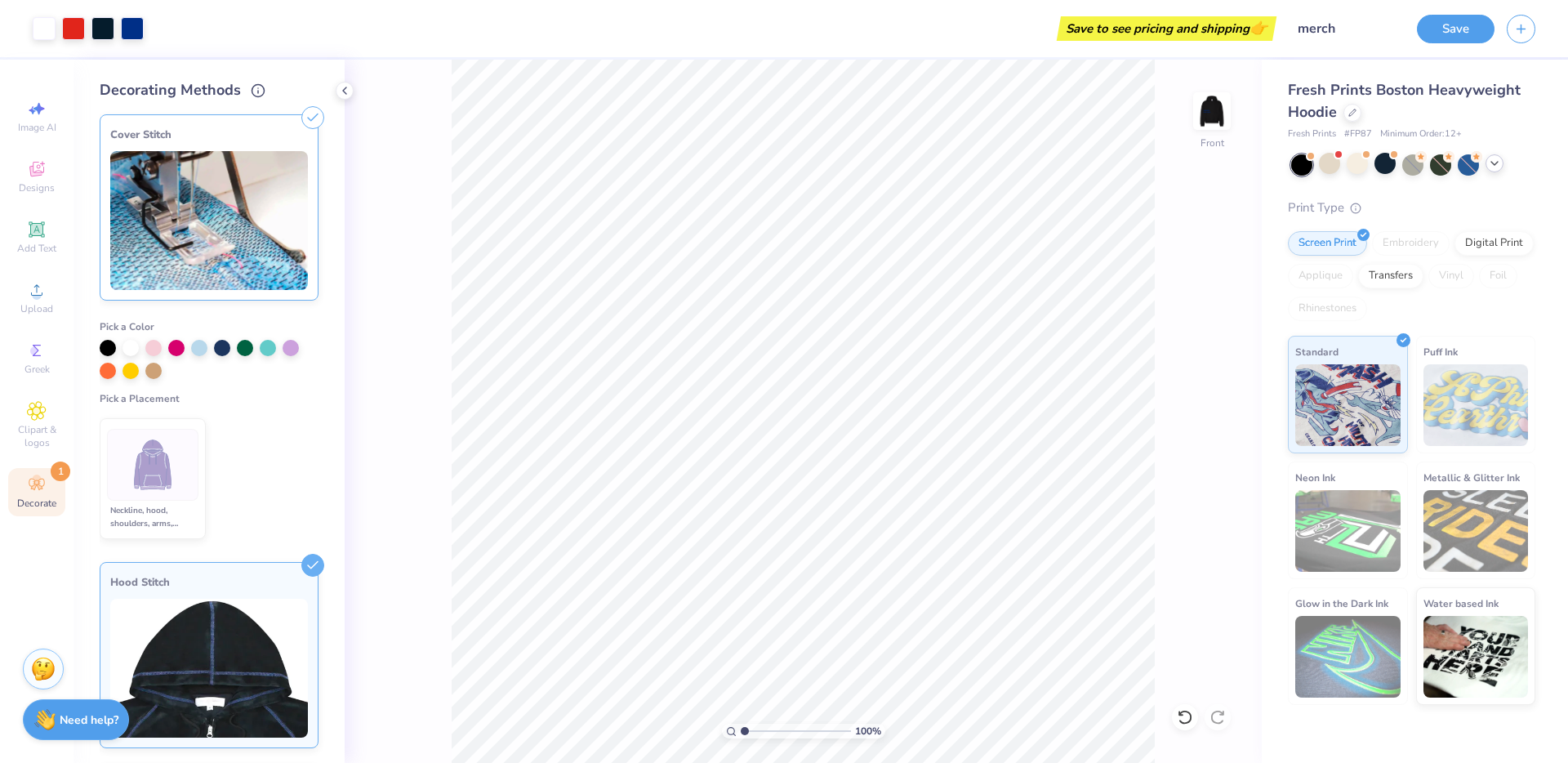
click at [302, 123] on icon at bounding box center [313, 118] width 23 height 23
click at [219, 204] on img at bounding box center [209, 220] width 198 height 139
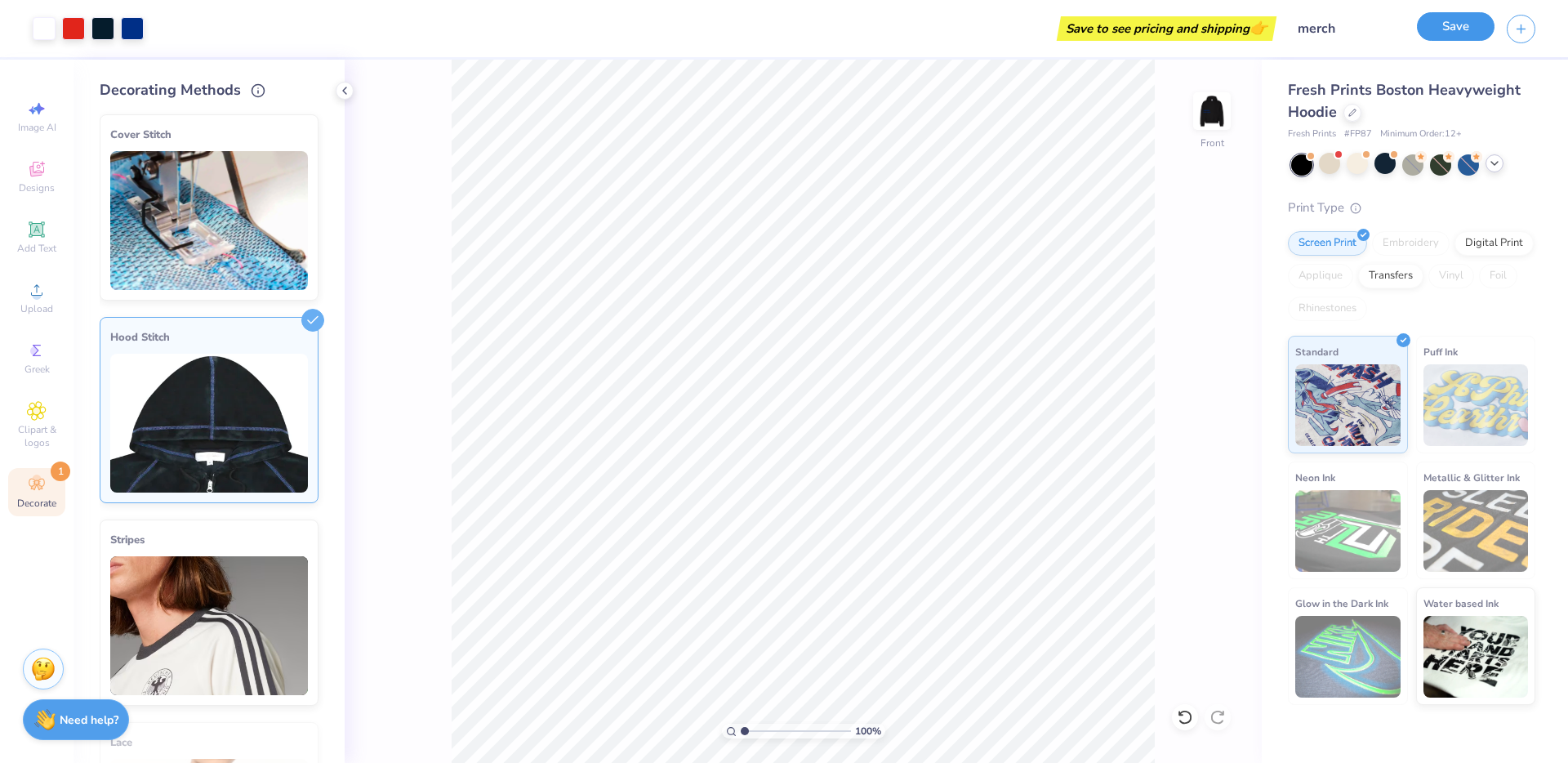
click at [1459, 32] on button "Save" at bounding box center [1456, 27] width 78 height 29
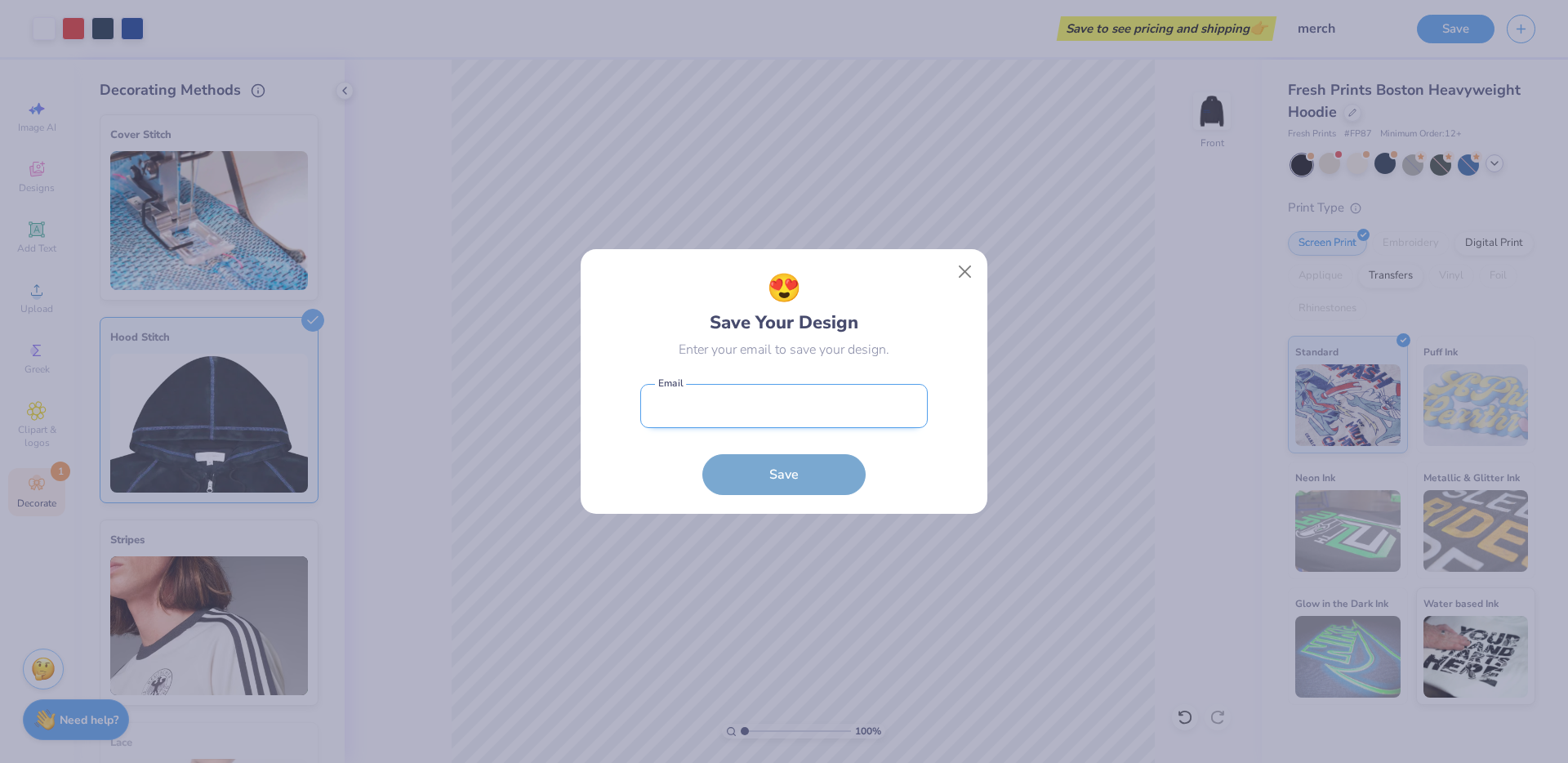
click at [718, 398] on input "email" at bounding box center [784, 407] width 287 height 45
type input "[EMAIL_ADDRESS][DOMAIN_NAME]"
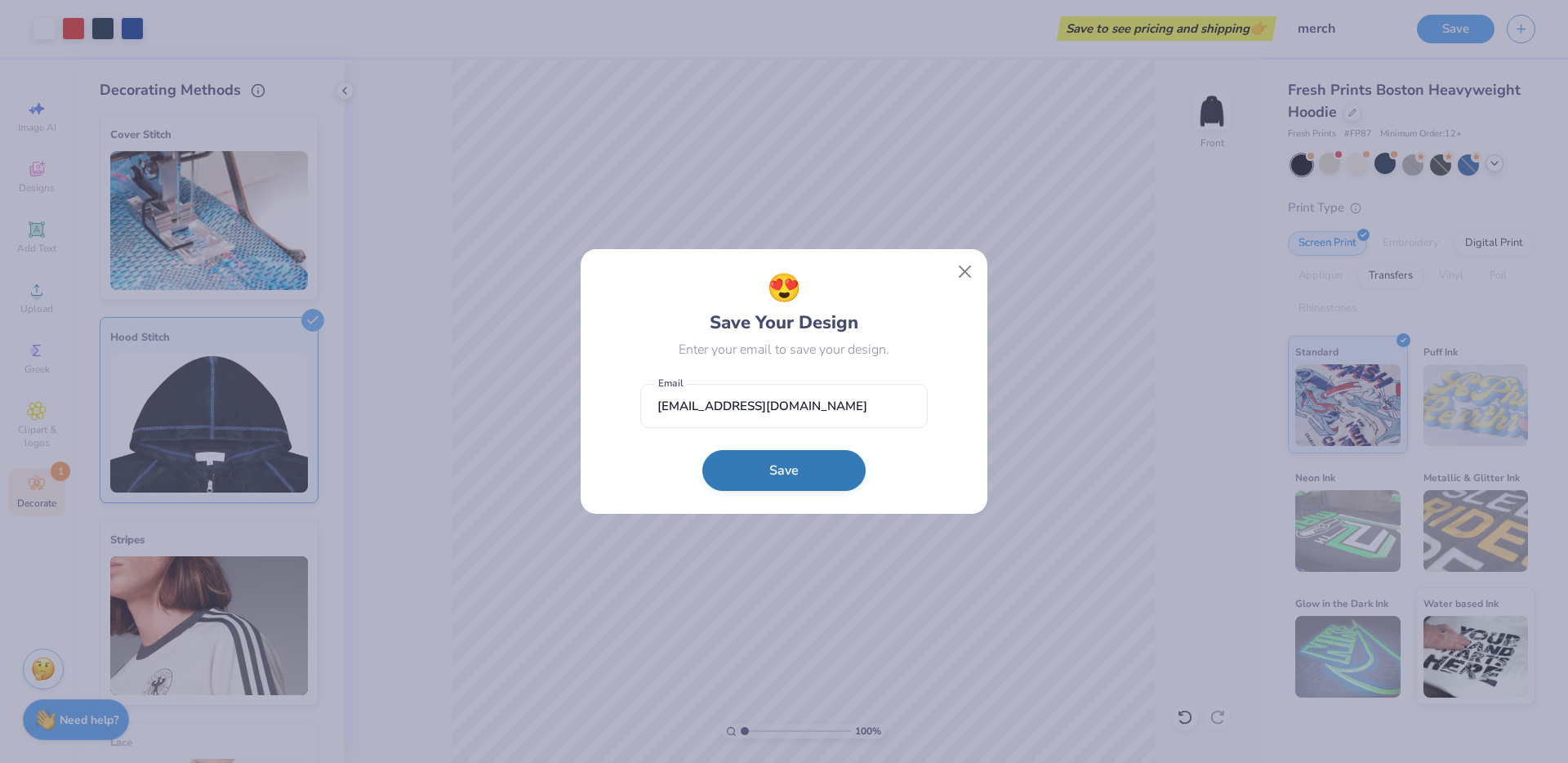
click at [791, 491] on form "[EMAIL_ADDRESS][DOMAIN_NAME] Email Save" at bounding box center [784, 436] width 287 height 120
click at [779, 471] on button "Save" at bounding box center [784, 471] width 163 height 41
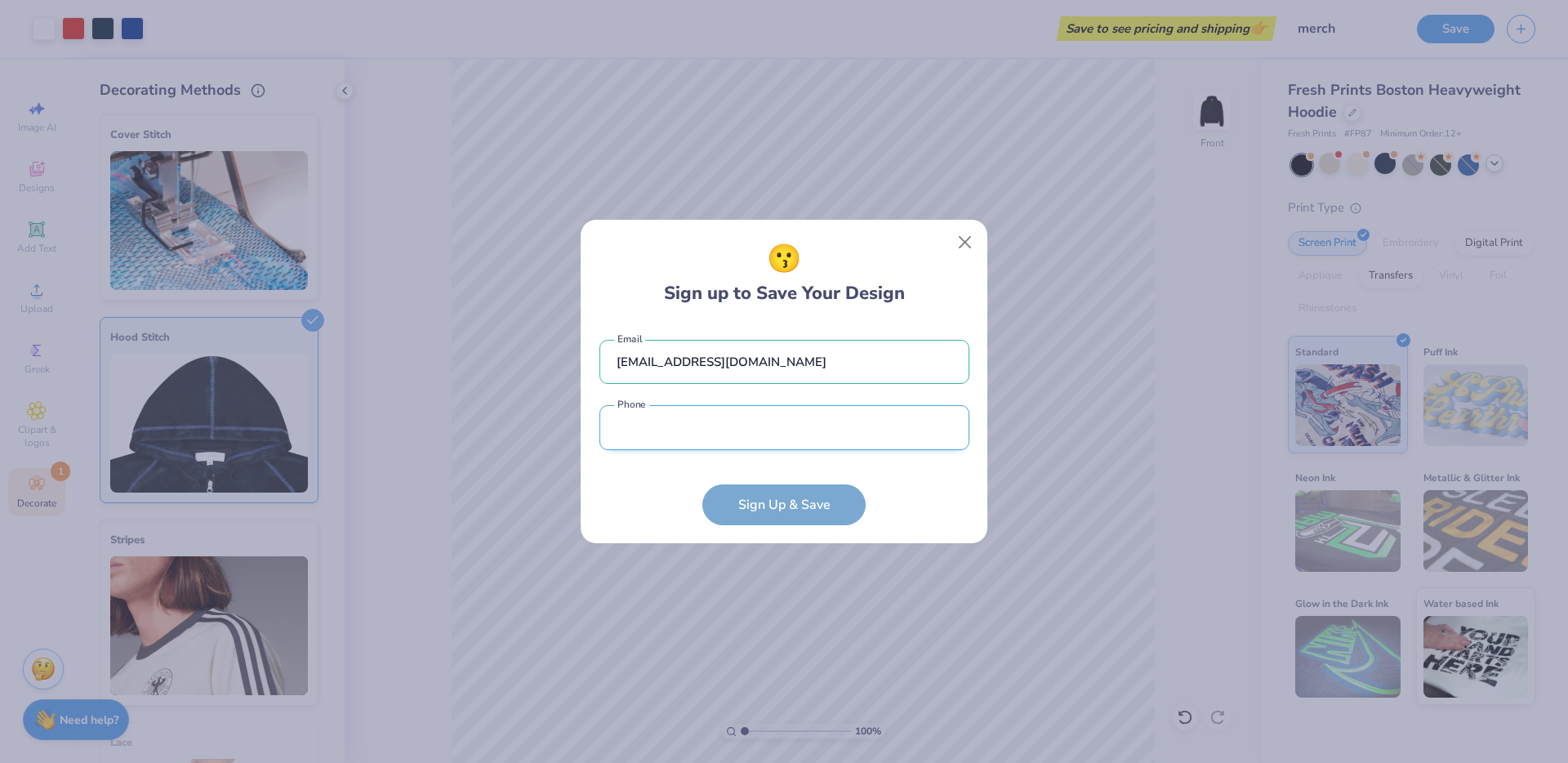
click at [762, 442] on input "tel" at bounding box center [784, 427] width 370 height 45
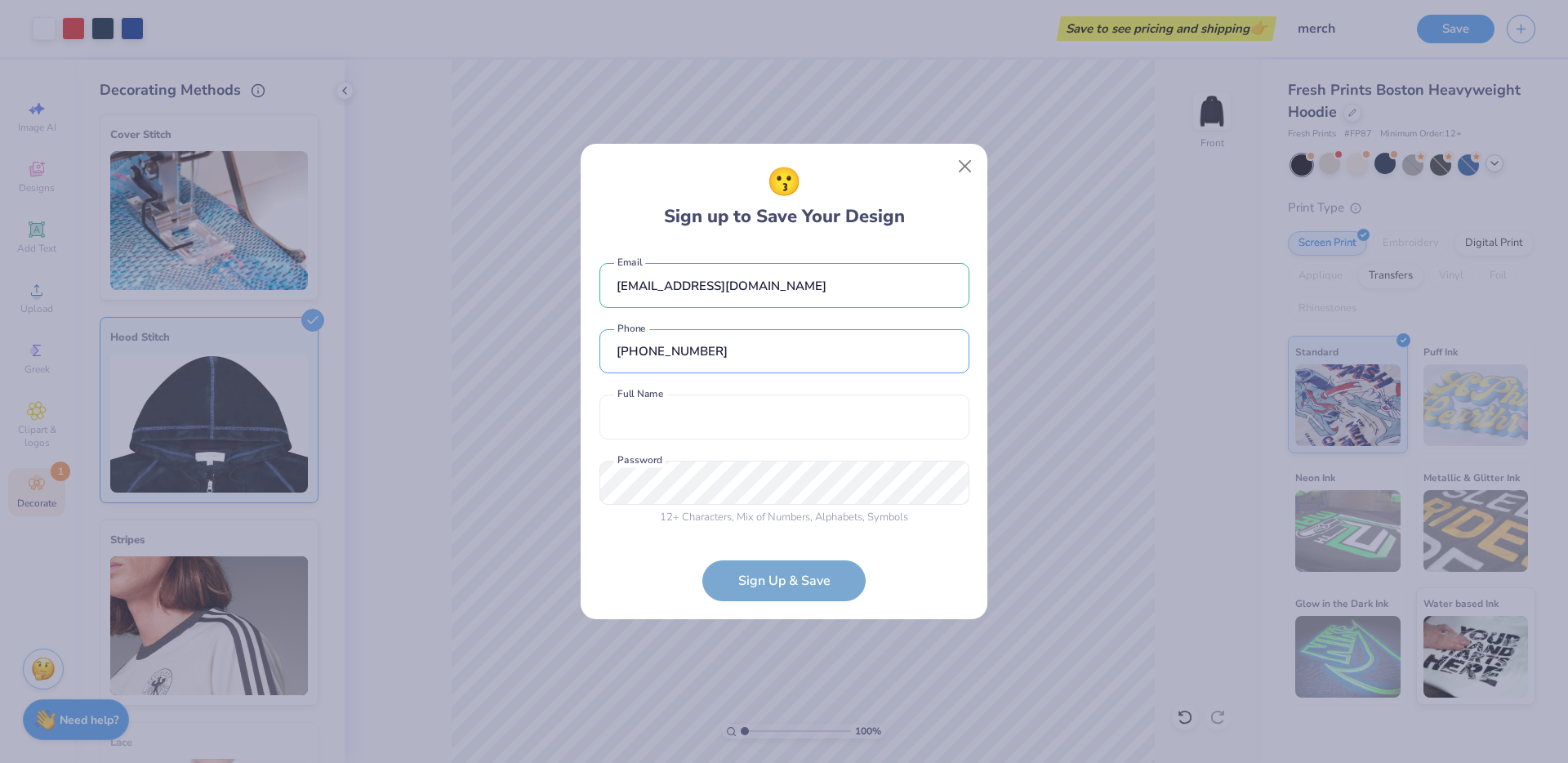
type input "[PHONE_NUMBER]"
click at [682, 443] on div "[EMAIL_ADDRESS][DOMAIN_NAME] Email [PHONE_NUMBER] Phone Full Name is a required…" at bounding box center [784, 390] width 370 height 287
click at [682, 429] on input "text" at bounding box center [784, 417] width 370 height 45
type input "[PERSON_NAME]"
type input "[PHONE_NUMBER]"
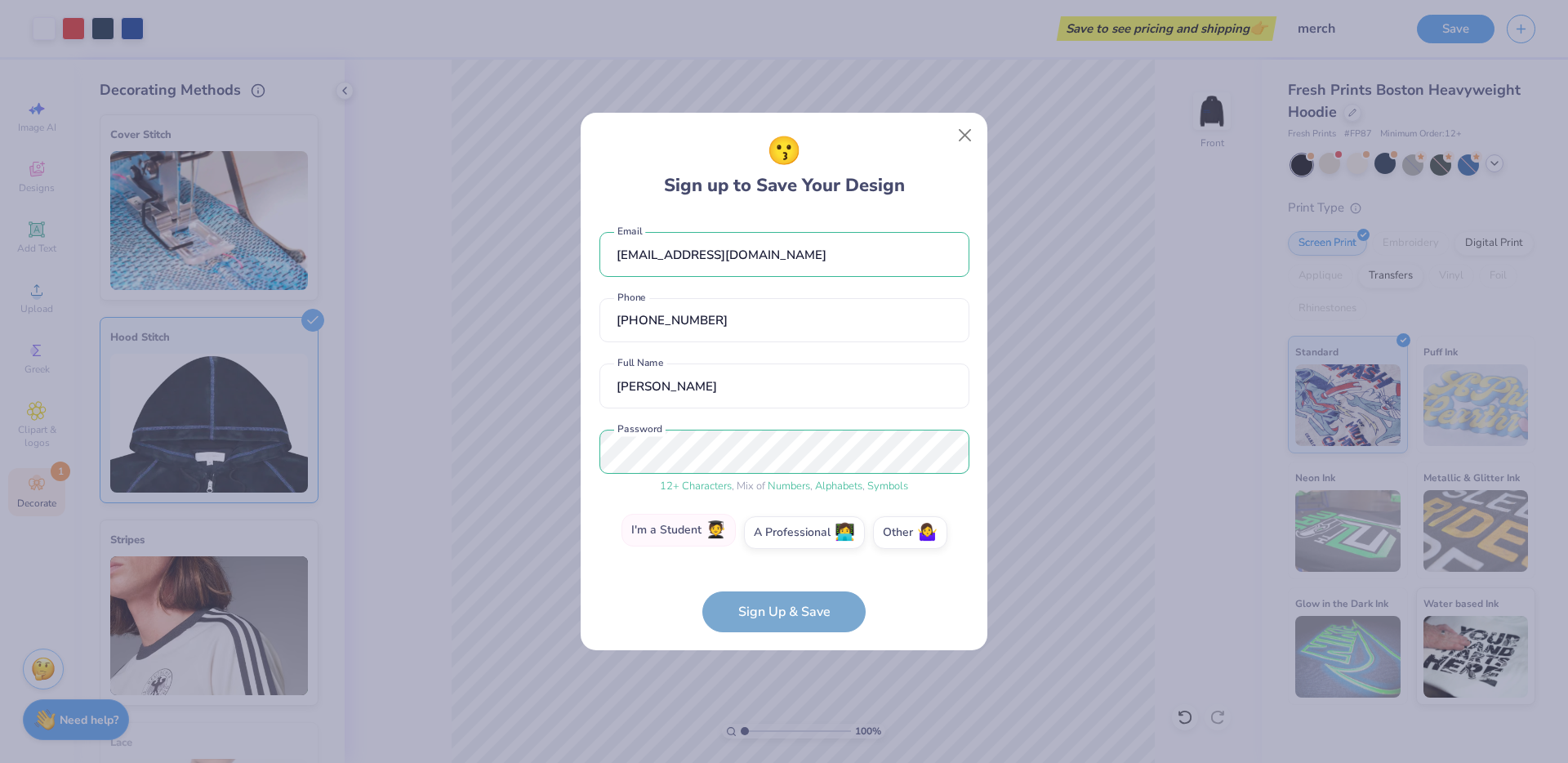
click at [666, 523] on label "I'm a Student 🧑‍🎓" at bounding box center [679, 530] width 115 height 32
click at [779, 531] on input "I'm a Student 🧑‍🎓" at bounding box center [784, 536] width 11 height 11
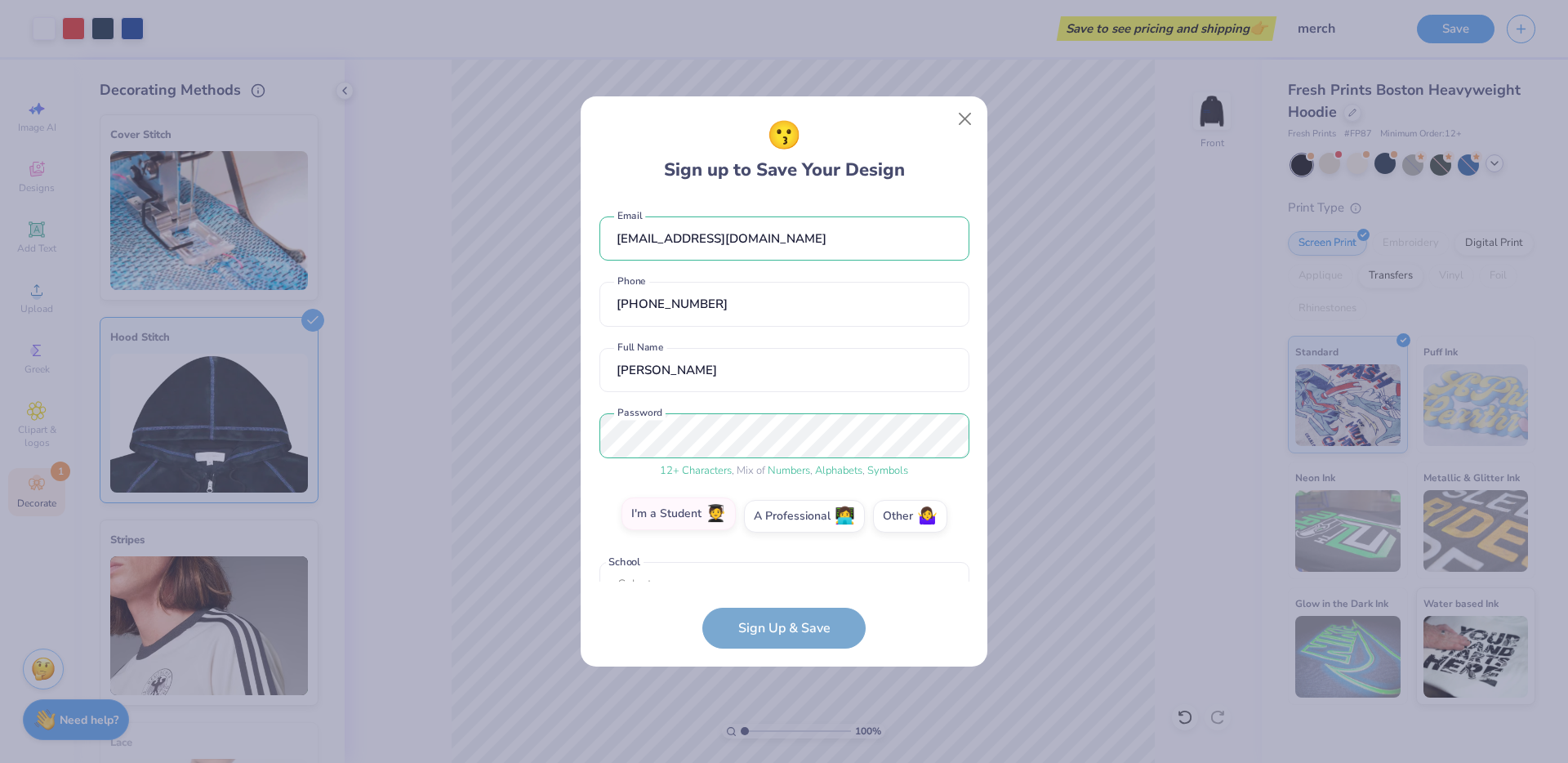
scroll to position [25, 0]
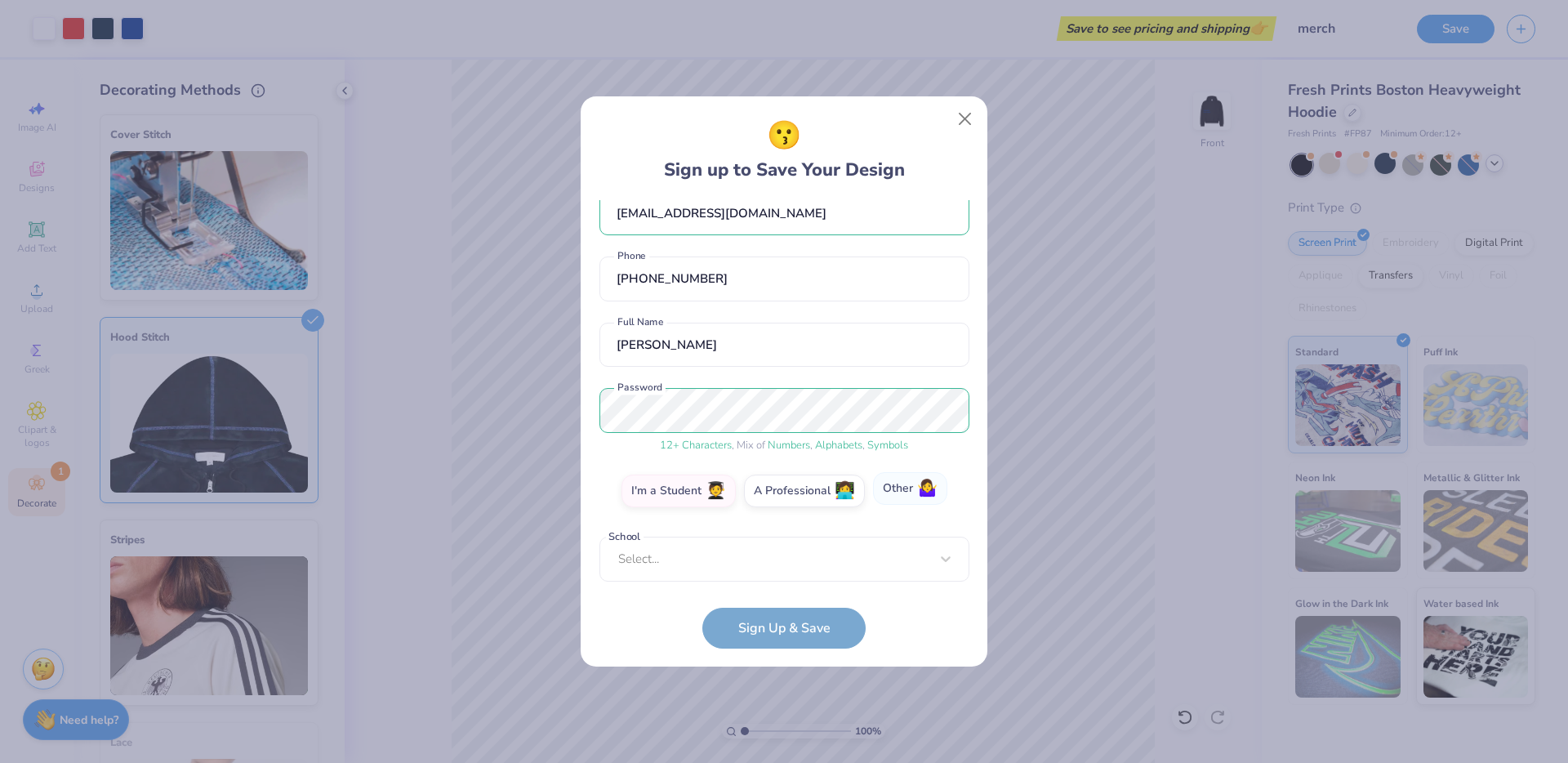
click at [887, 490] on label "Other 🤷‍♀️" at bounding box center [910, 488] width 74 height 32
click at [790, 516] on input "Other 🤷‍♀️" at bounding box center [784, 521] width 11 height 11
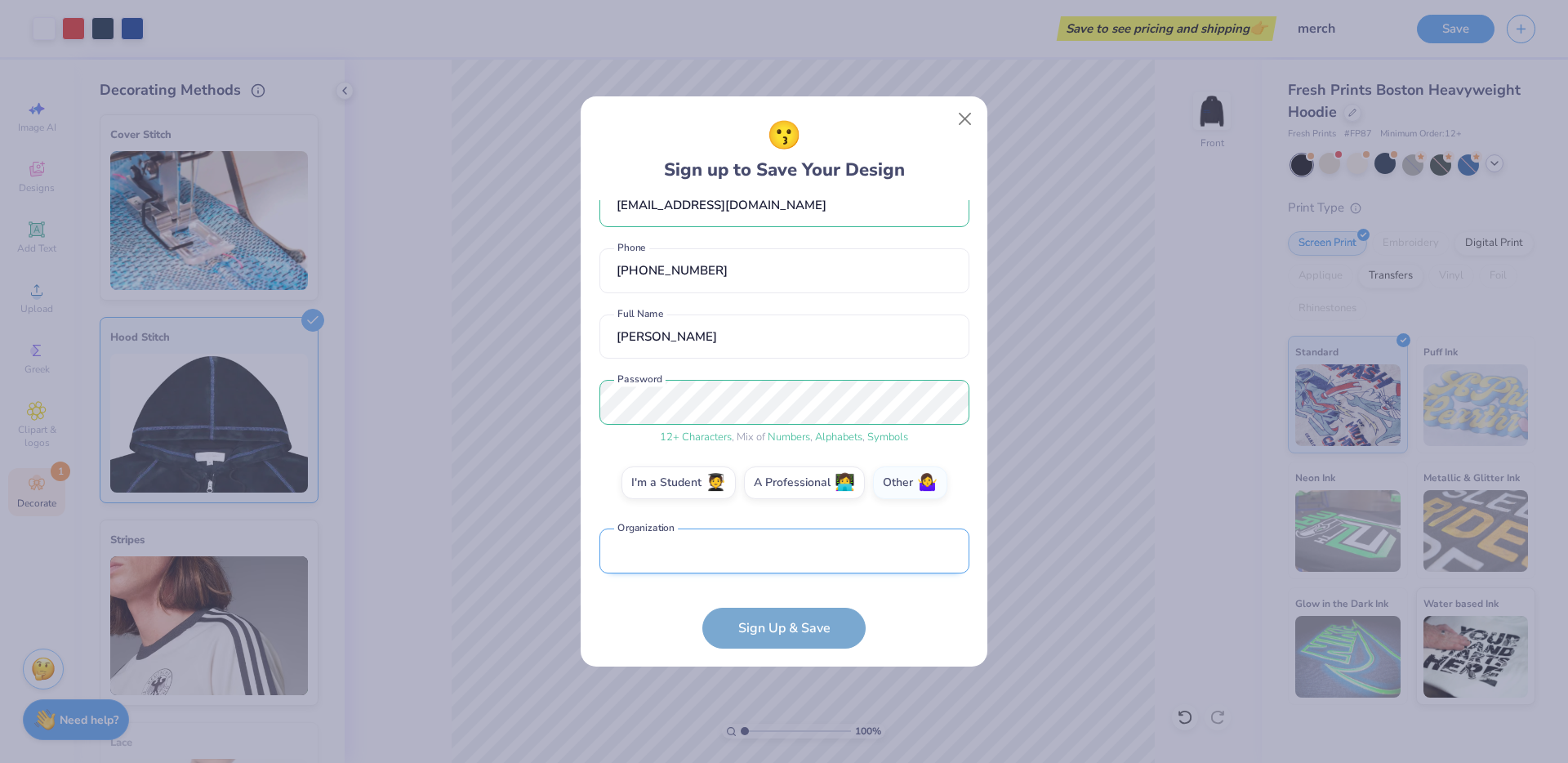
click at [733, 544] on input "text" at bounding box center [784, 551] width 370 height 45
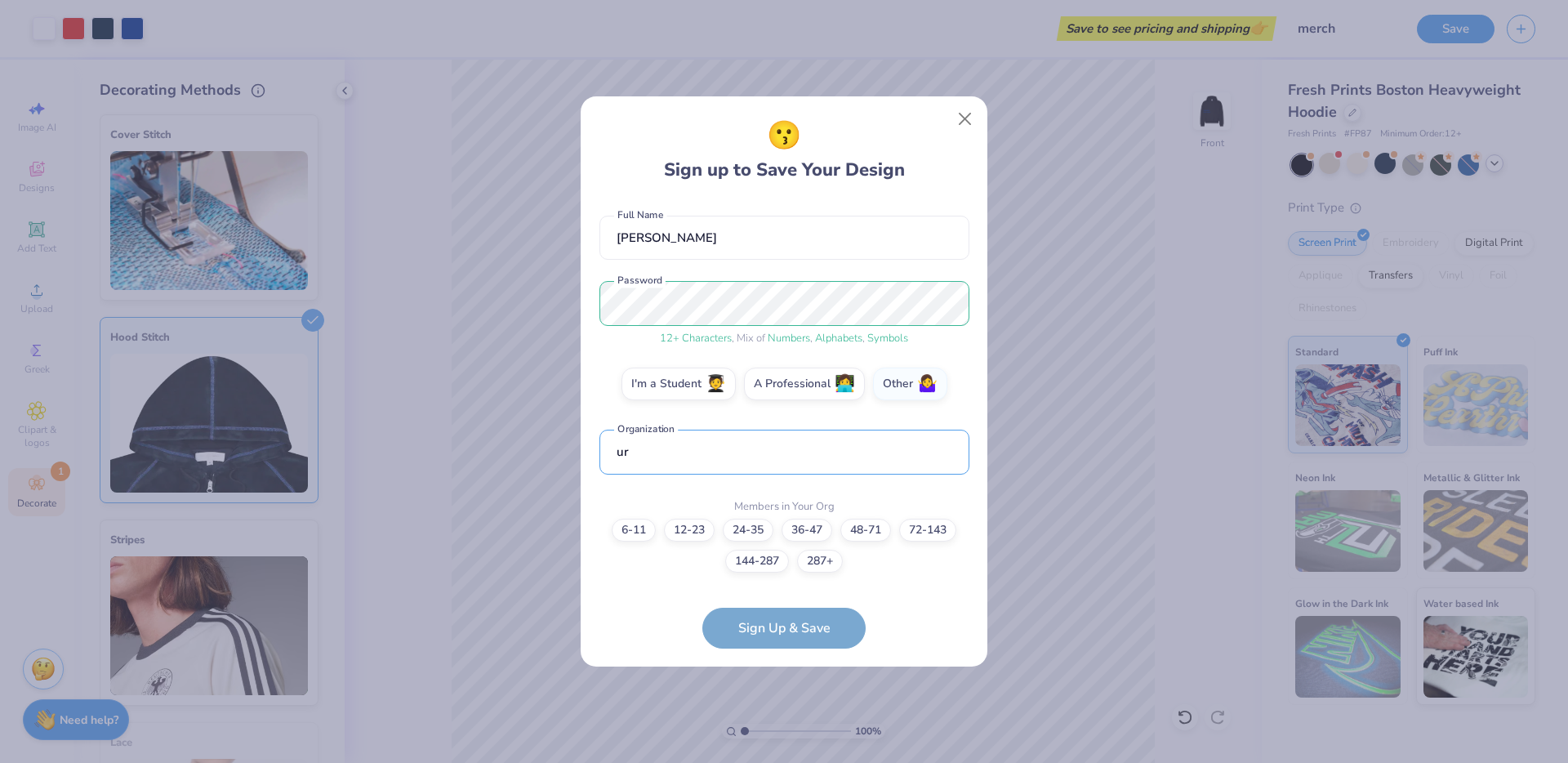
type input "u"
type input "personal"
click at [805, 536] on label "36-47" at bounding box center [807, 527] width 51 height 23
click at [790, 673] on input "36-47" at bounding box center [784, 679] width 11 height 11
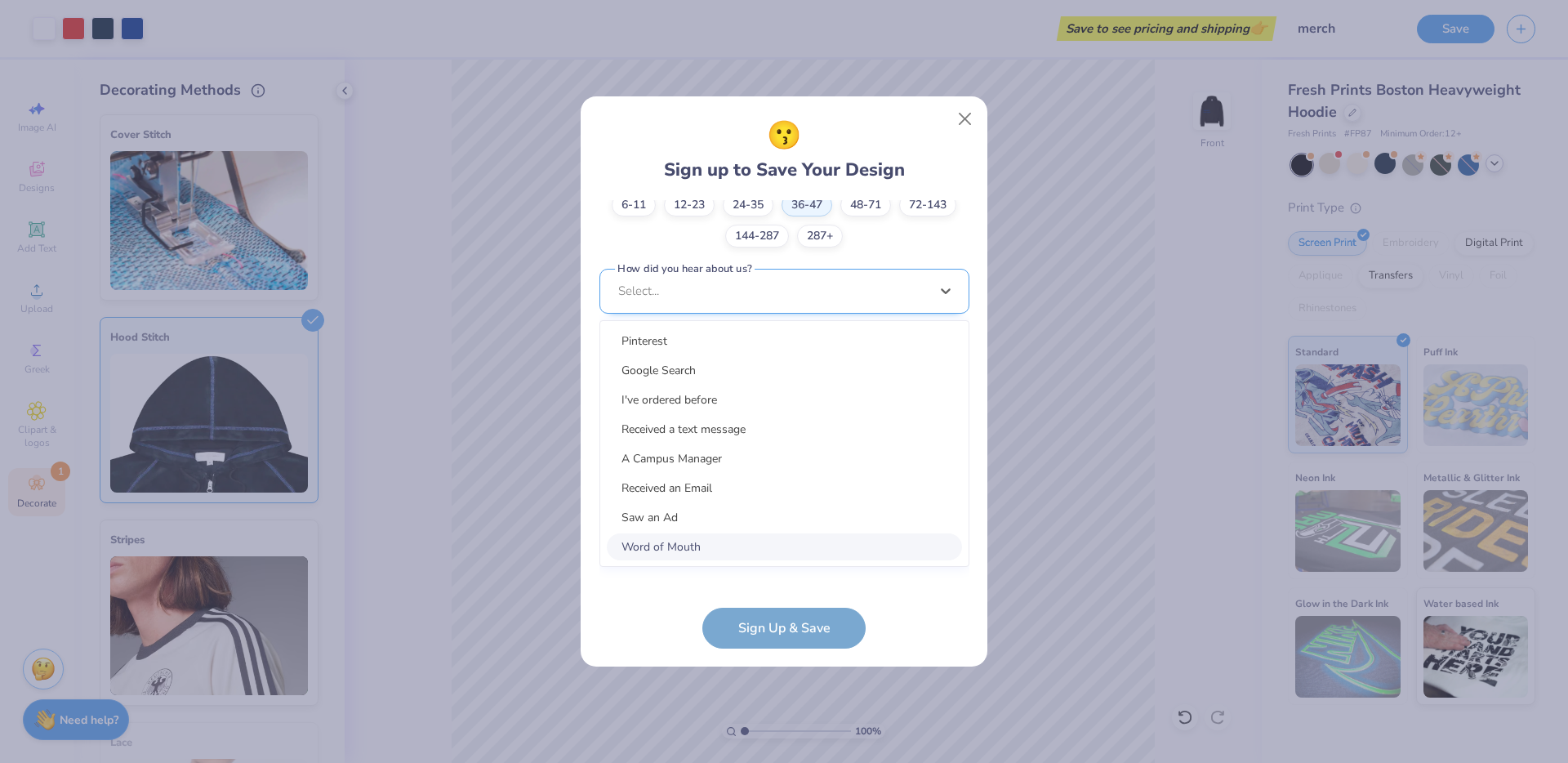
click at [733, 549] on div "option Word of Mouth focused, 8 of 15. 15 results available. Use Up and Down to…" at bounding box center [784, 417] width 370 height 298
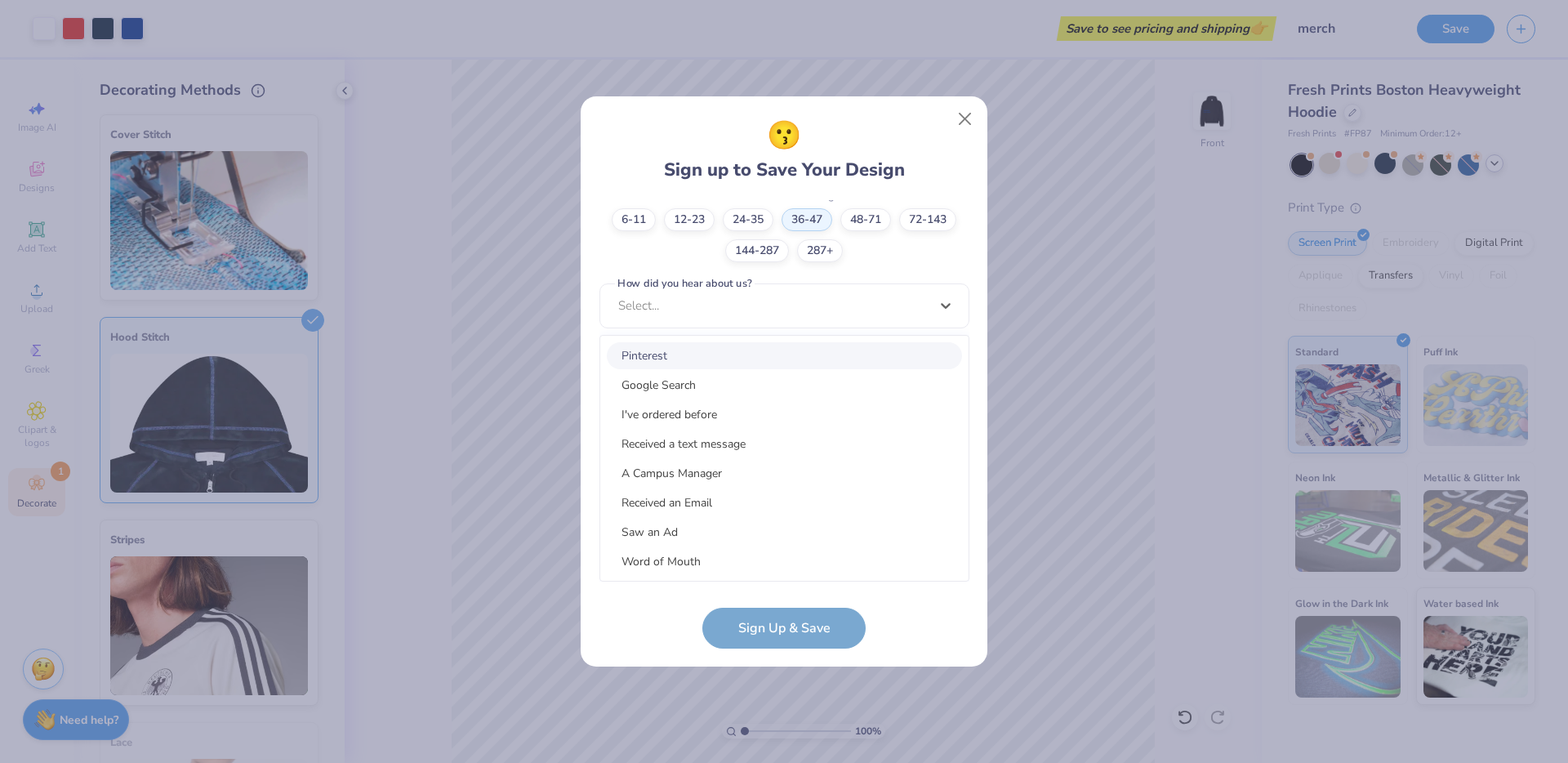
click at [678, 354] on div "Pinterest" at bounding box center [784, 356] width 356 height 27
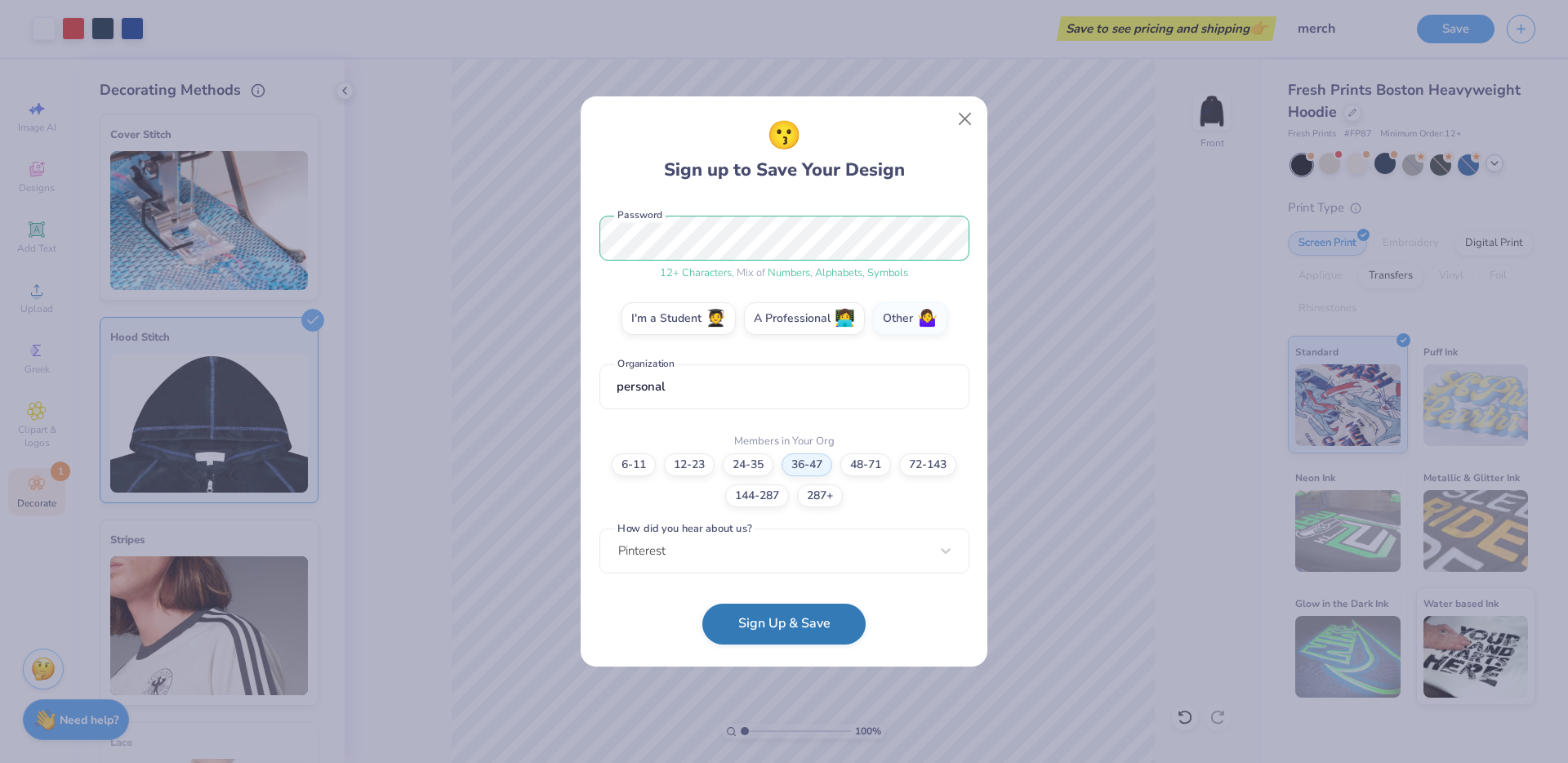
click at [775, 621] on button "Sign Up & Save" at bounding box center [784, 624] width 163 height 41
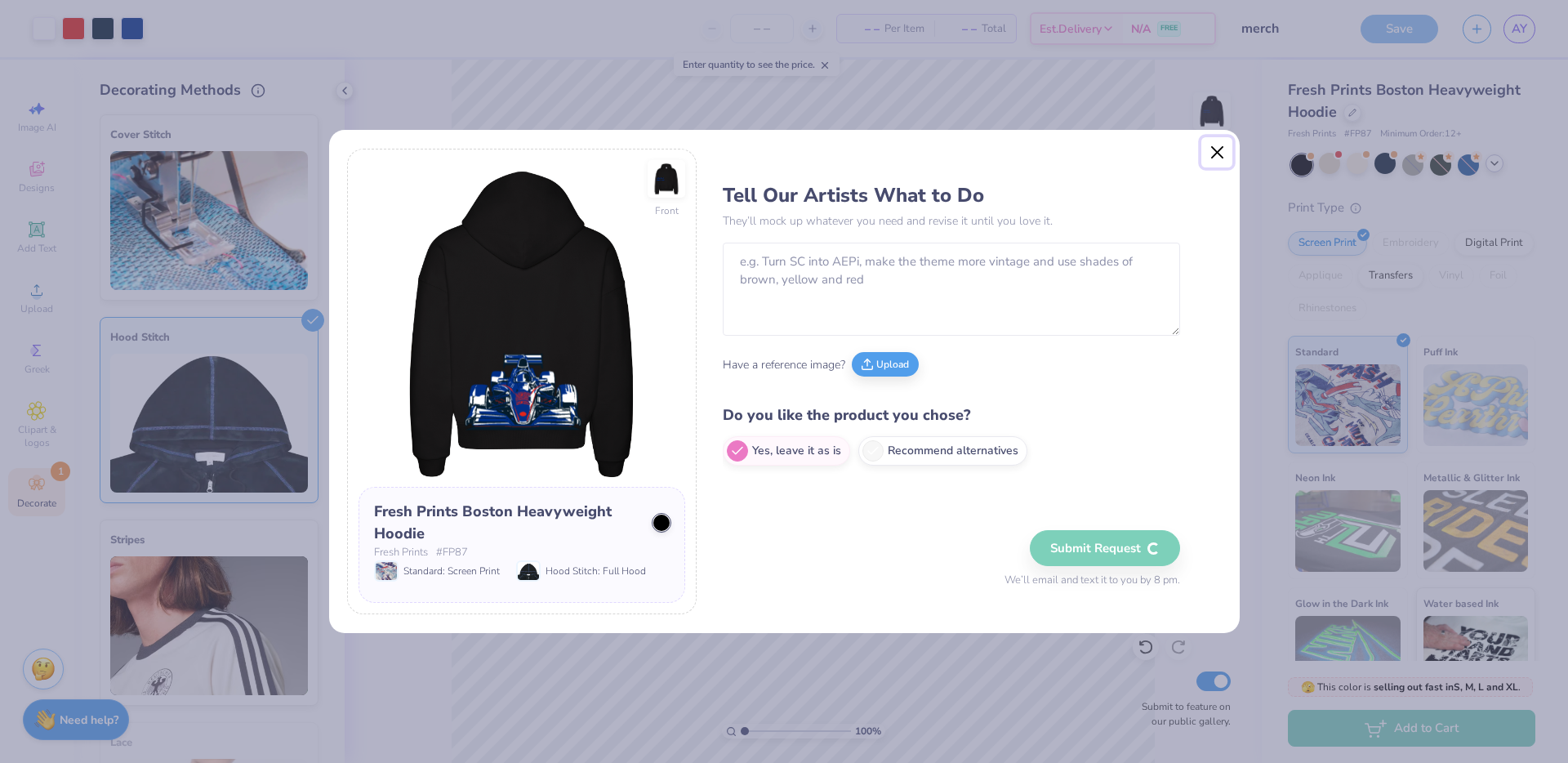
click at [1218, 147] on button "Close" at bounding box center [1217, 152] width 31 height 31
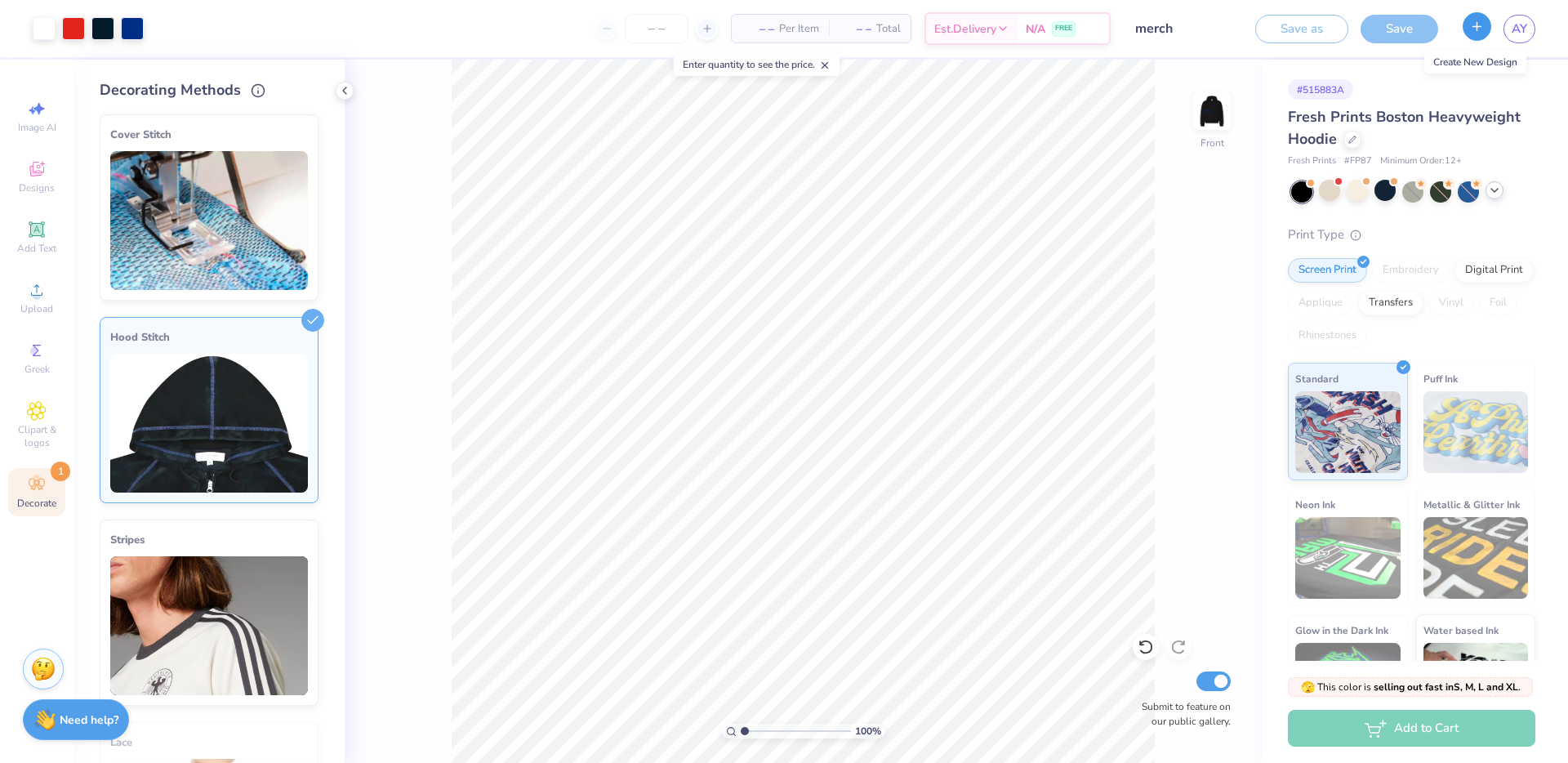
click at [1481, 26] on line "button" at bounding box center [1477, 26] width 8 height 0
